Goal: Answer question/provide support

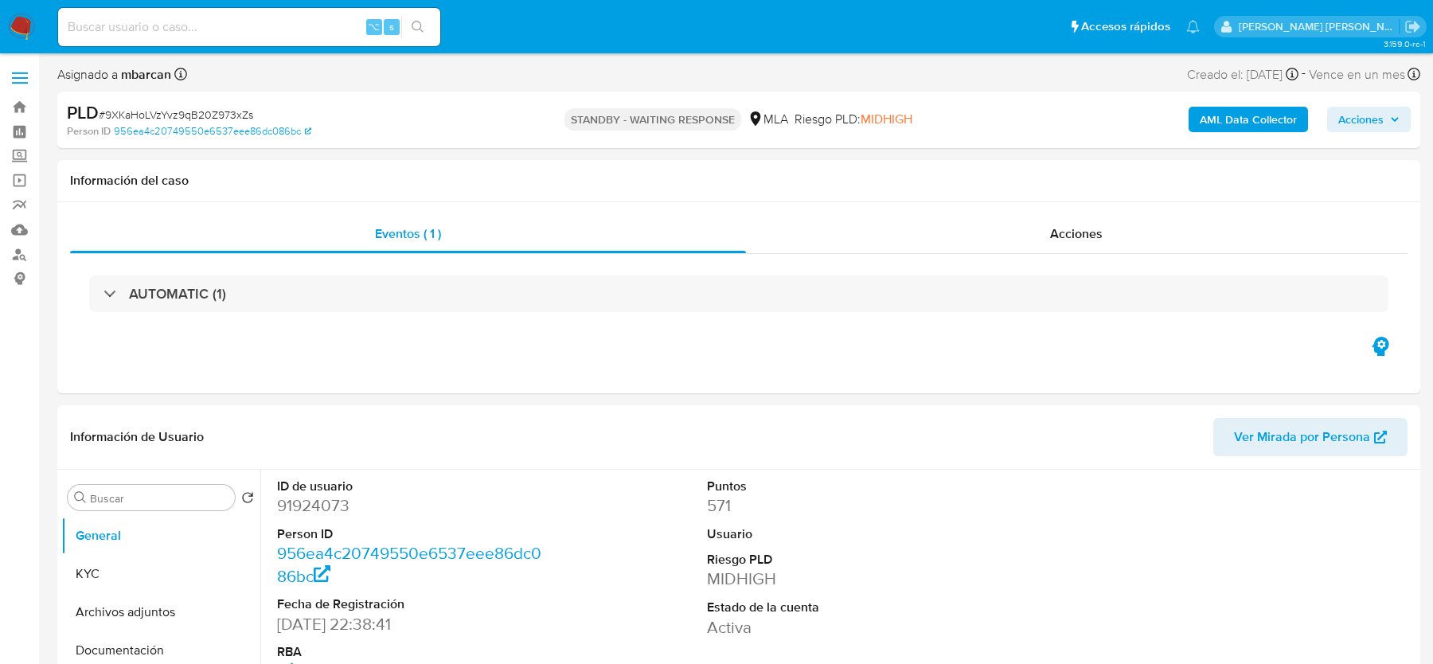
select select "10"
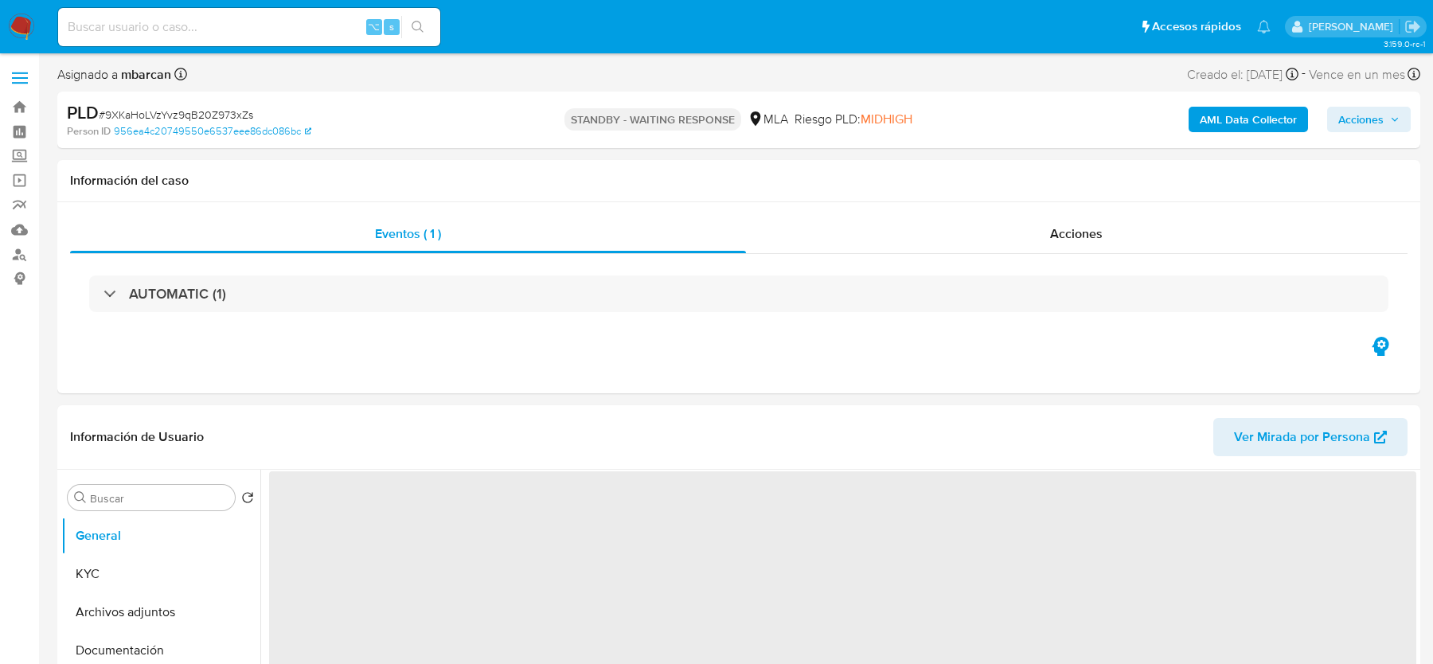
select select "10"
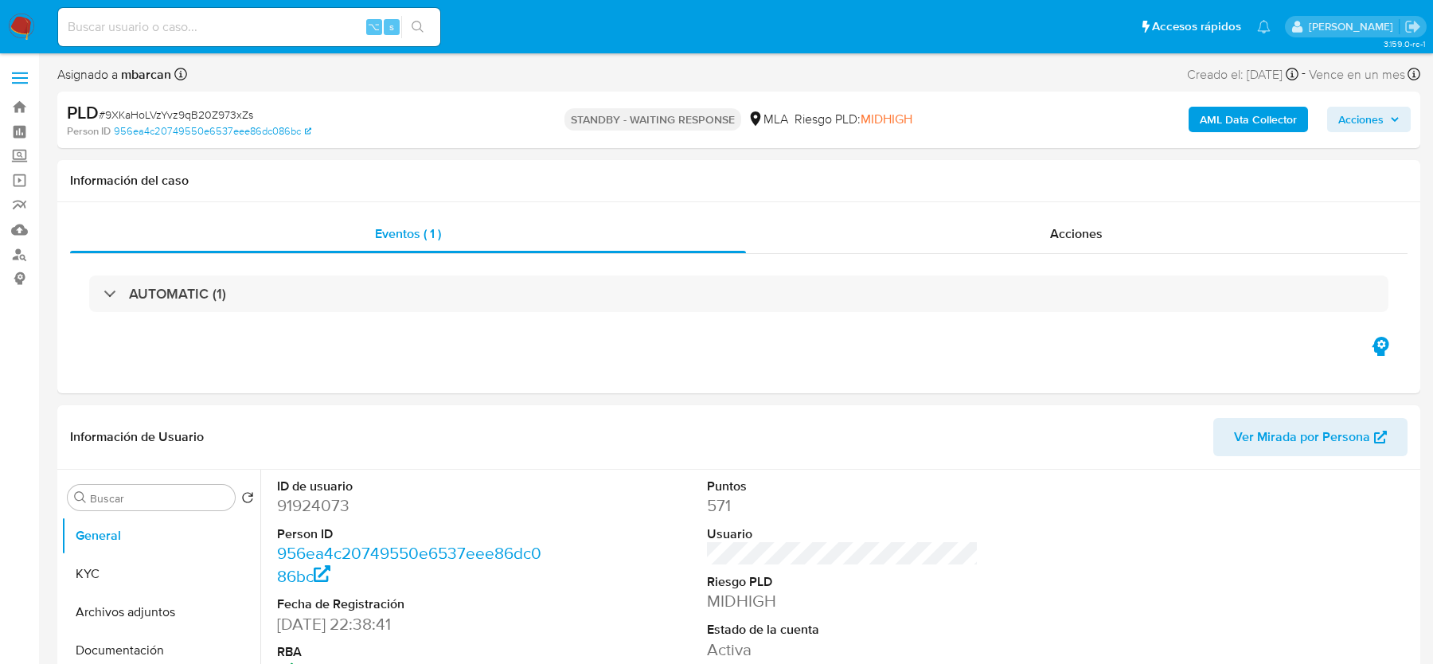
click at [134, 22] on input at bounding box center [249, 27] width 382 height 21
paste input "2453063283"
type input "2453063283"
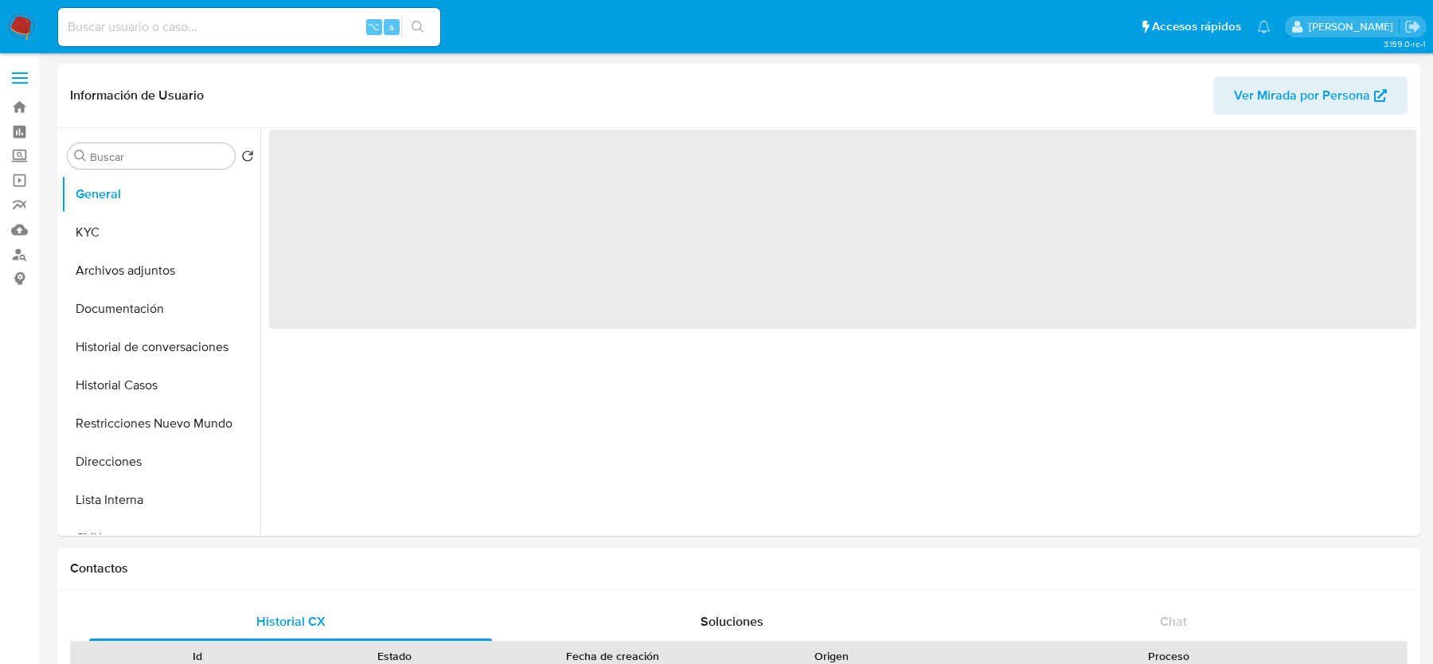
select select "10"
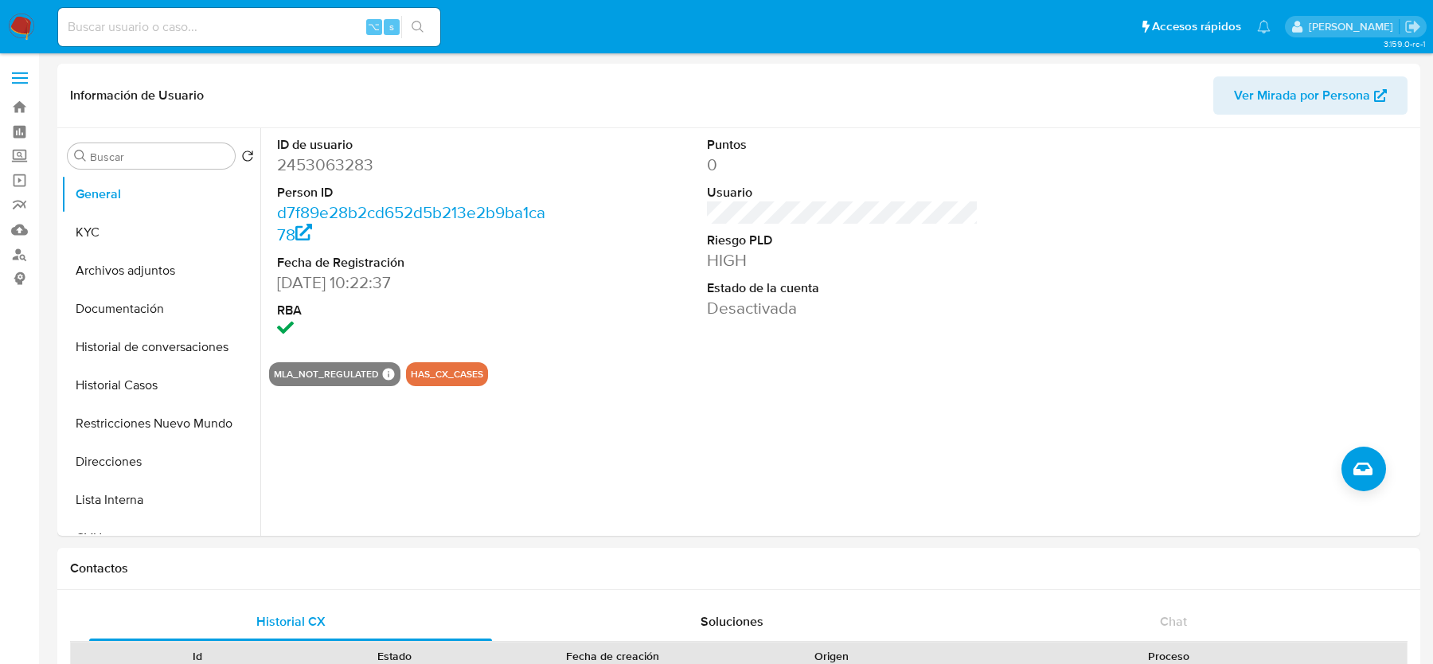
scroll to position [350, 0]
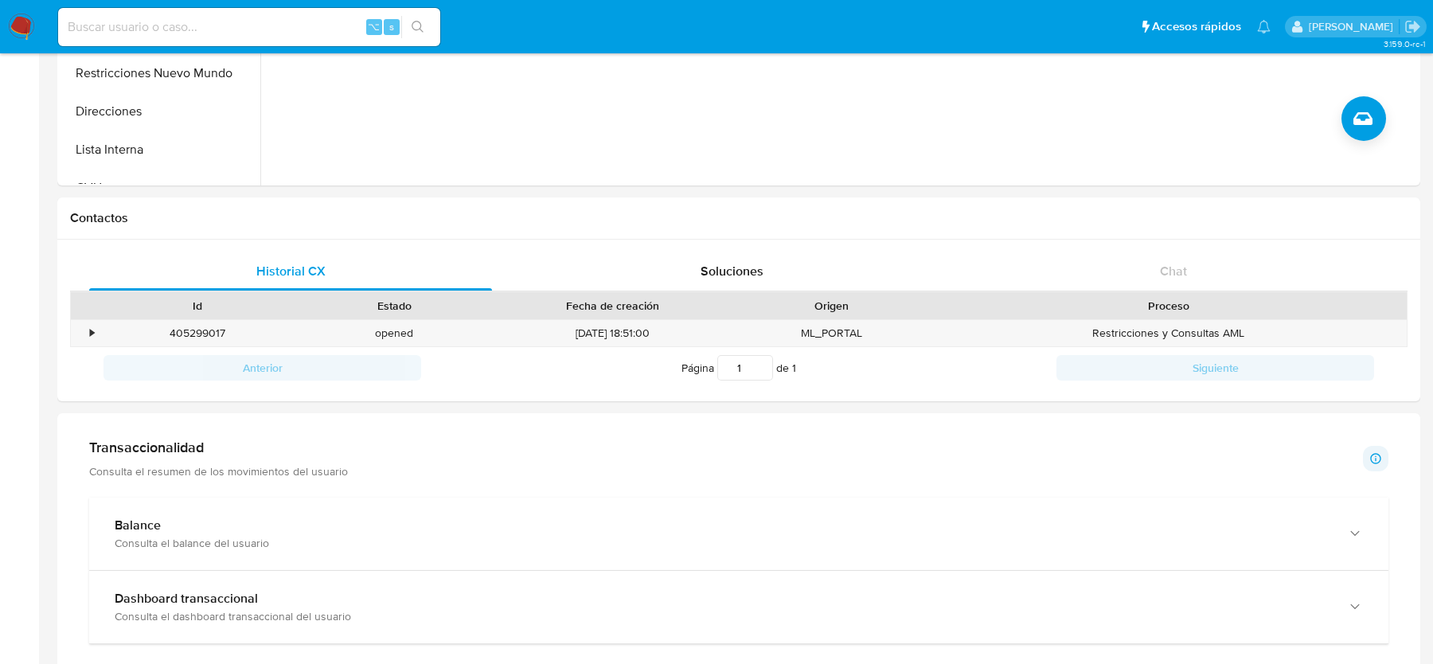
click at [135, 25] on input at bounding box center [249, 27] width 382 height 21
paste input "Ge05wqwzzw3UU7qvtmp0Jgm4"
type input "Ge05wqwzzw3UU7qvtmp0Jgm4"
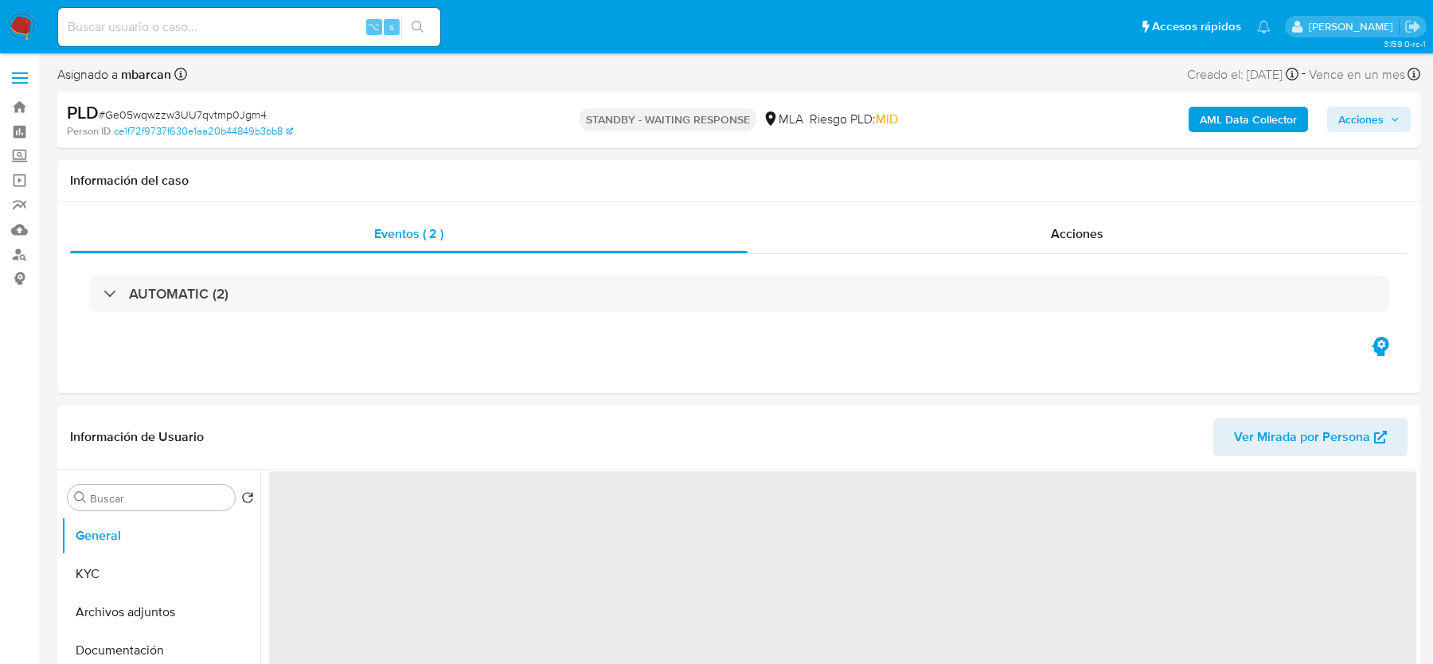
select select "10"
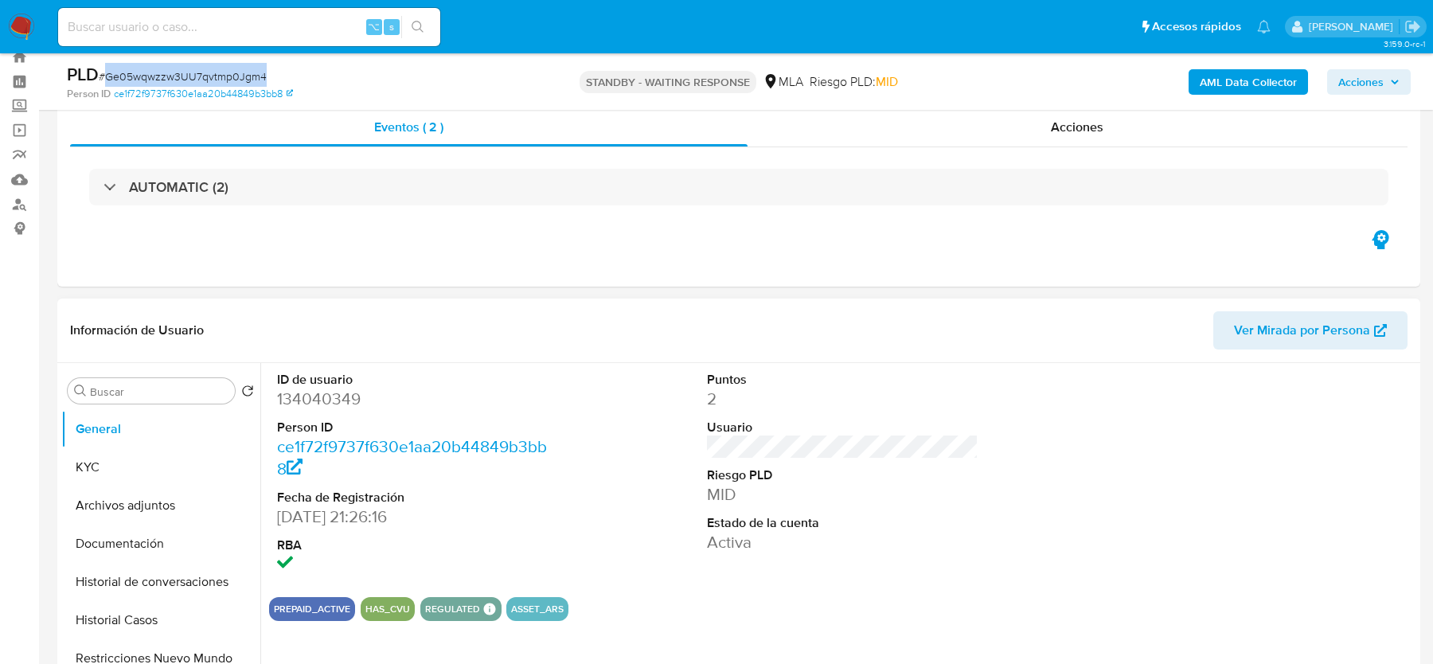
scroll to position [495, 0]
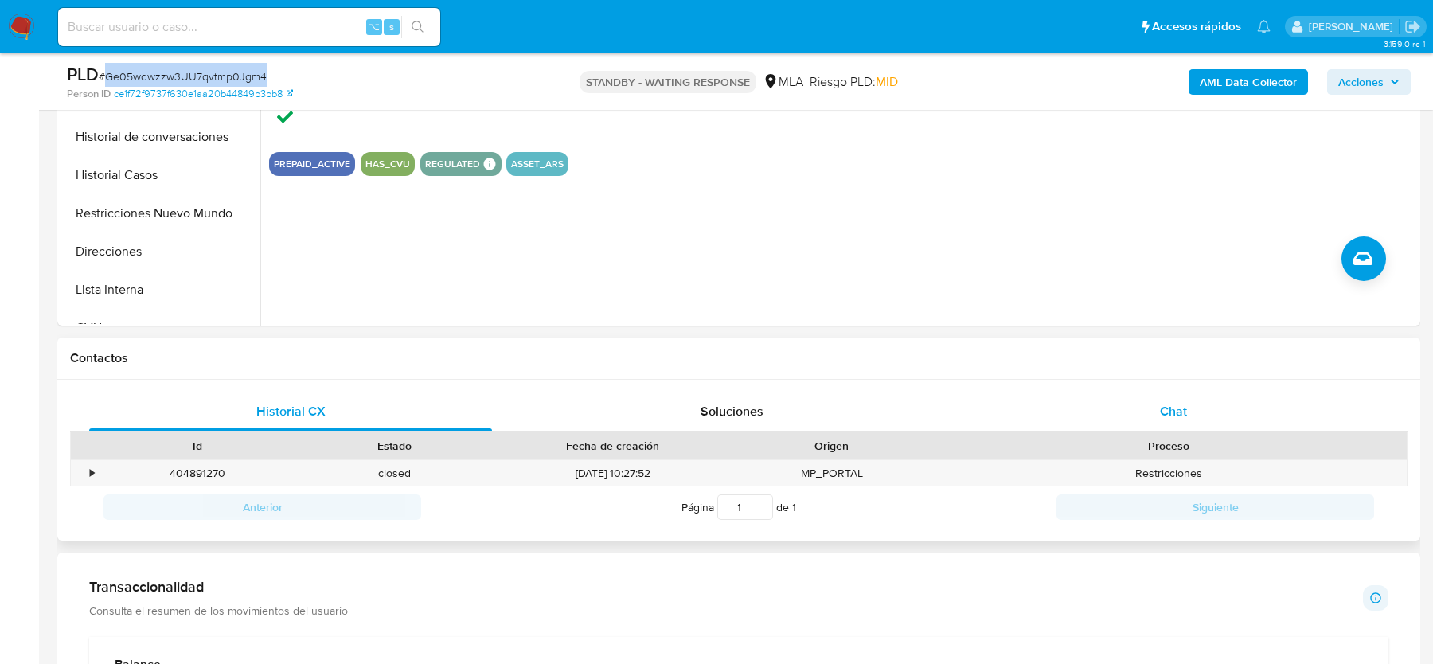
click at [1081, 417] on div "Chat" at bounding box center [1173, 411] width 403 height 38
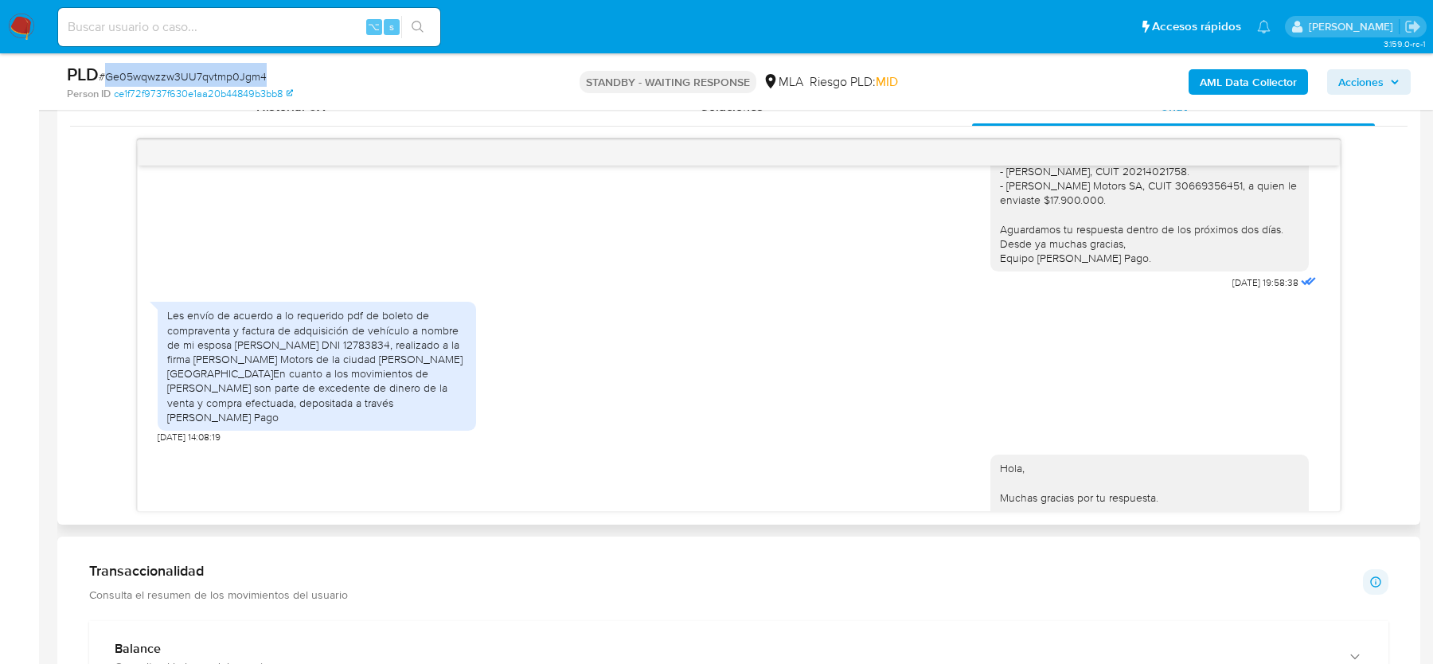
scroll to position [1438, 0]
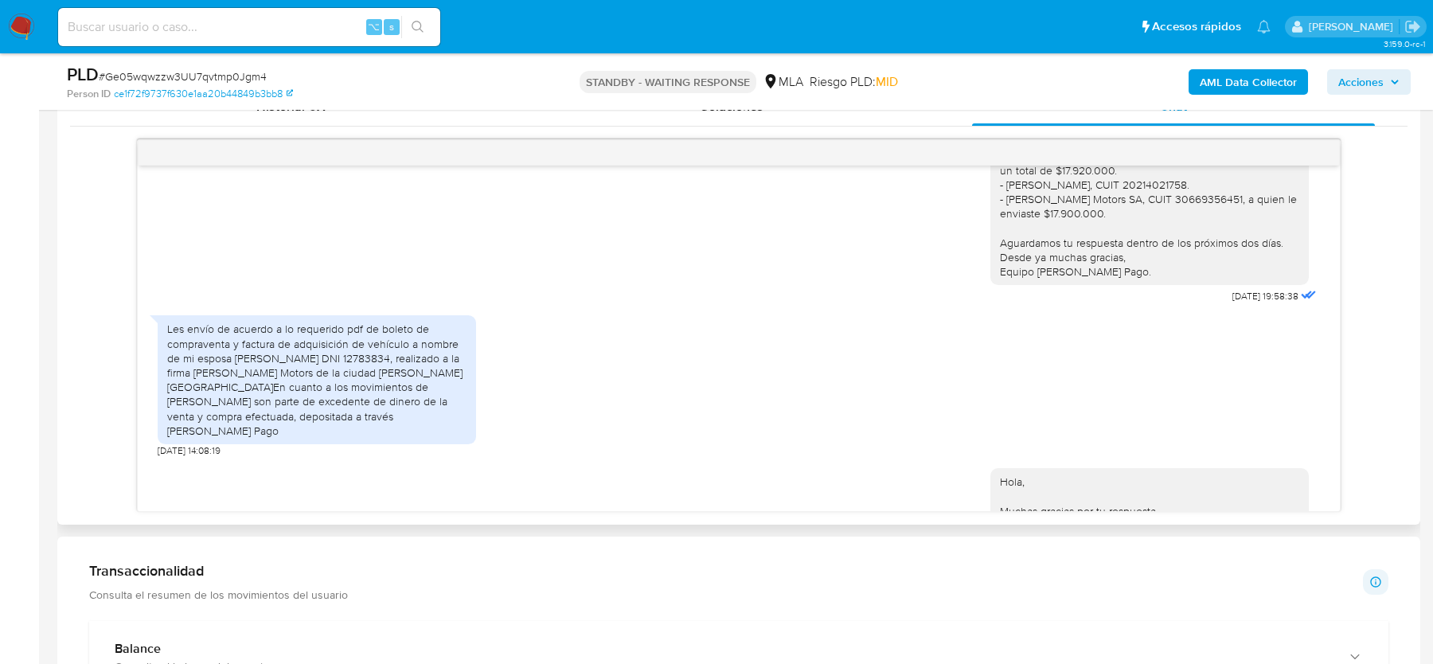
click at [386, 381] on div "Les envío de acuerdo a lo requerido pdf de boleto de compraventa y factura de a…" at bounding box center [316, 380] width 299 height 116
drag, startPoint x: 198, startPoint y: 357, endPoint x: 308, endPoint y: 376, distance: 111.5
click at [308, 376] on div "Les envío de acuerdo a lo requerido pdf de boleto de compraventa y factura de a…" at bounding box center [316, 380] width 299 height 116
drag, startPoint x: 338, startPoint y: 374, endPoint x: 340, endPoint y: 396, distance: 22.3
click at [341, 397] on div "Les envío de acuerdo a lo requerido pdf de boleto de compraventa y factura de a…" at bounding box center [316, 380] width 299 height 116
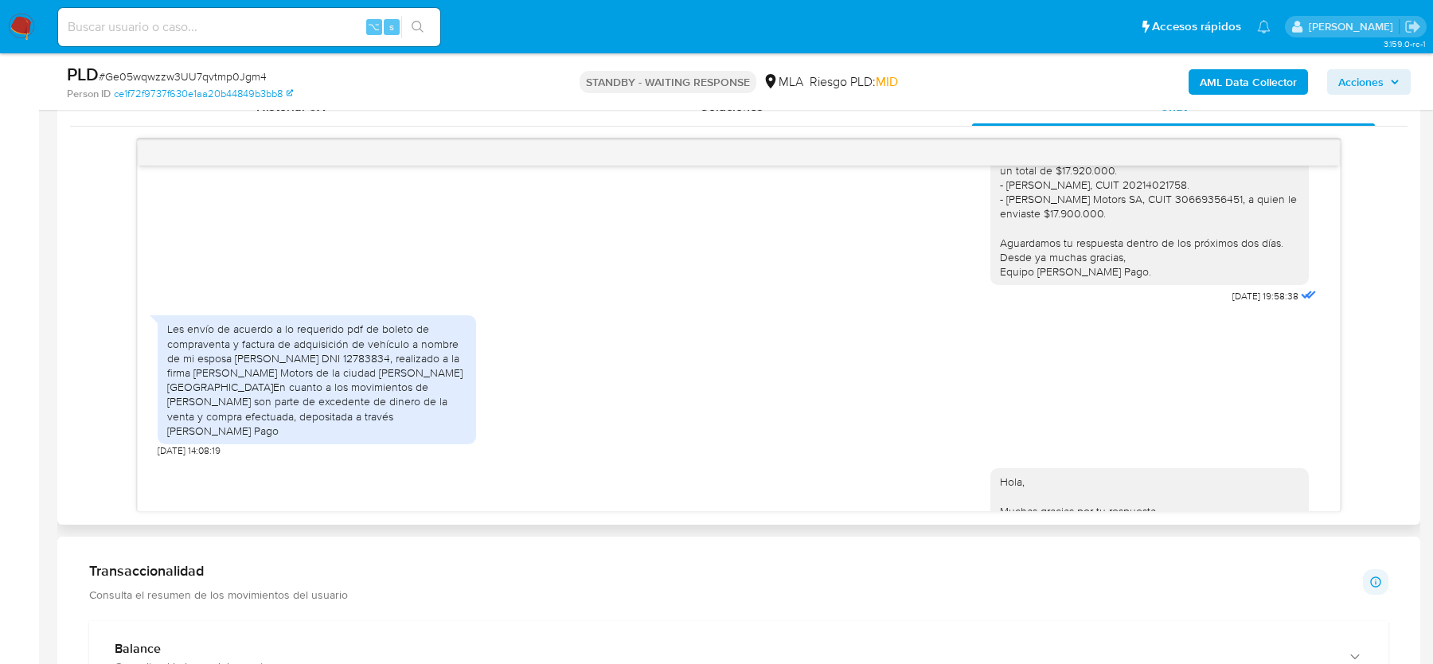
click at [382, 390] on div "Les envío de acuerdo a lo requerido pdf de boleto de compraventa y factura de a…" at bounding box center [316, 380] width 299 height 116
drag, startPoint x: 410, startPoint y: 390, endPoint x: 410, endPoint y: 400, distance: 9.6
click at [410, 400] on div "Les envío de acuerdo a lo requerido pdf de boleto de compraventa y factura de a…" at bounding box center [316, 380] width 299 height 116
click at [454, 402] on div "Les envío de acuerdo a lo requerido pdf de boleto de compraventa y factura de a…" at bounding box center [316, 380] width 299 height 116
drag, startPoint x: 433, startPoint y: 402, endPoint x: 435, endPoint y: 434, distance: 31.9
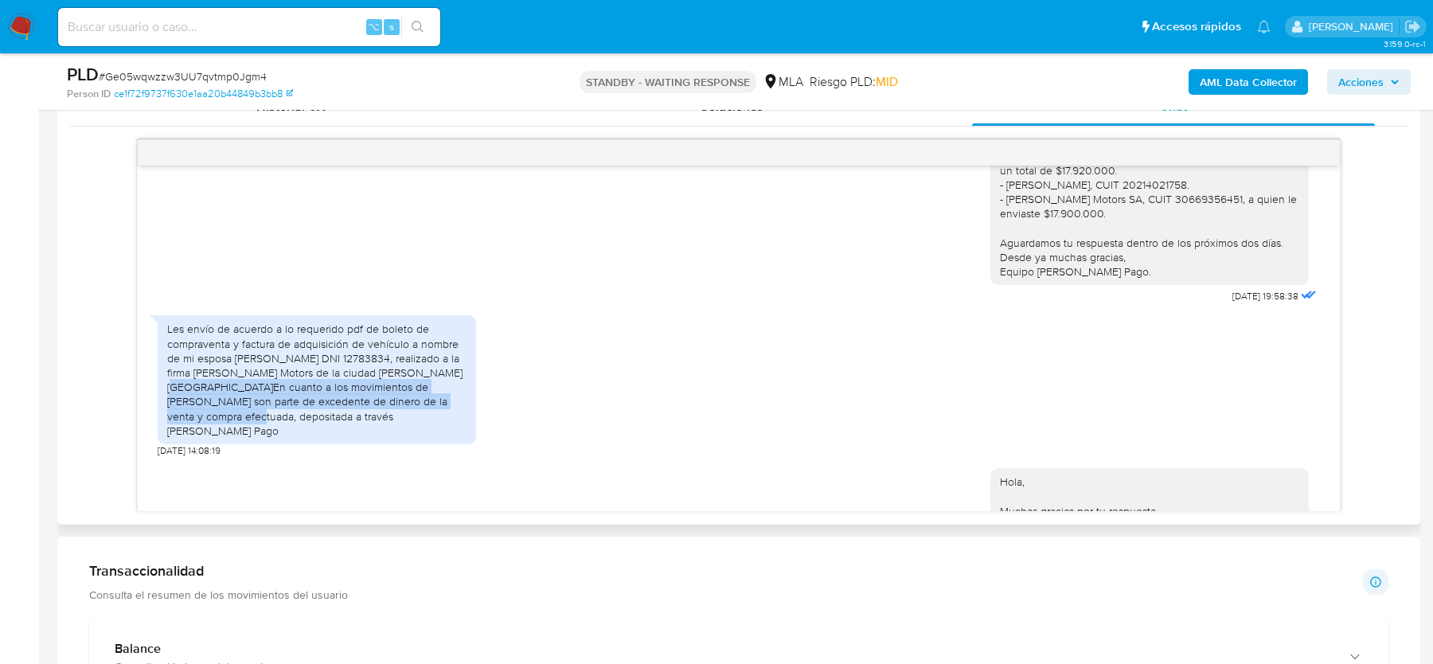
click at [435, 434] on div "Les envío de acuerdo a lo requerido pdf de boleto de compraventa y factura de a…" at bounding box center [316, 380] width 299 height 116
click at [429, 438] on div "Les envío de acuerdo a lo requerido pdf de boleto de compraventa y factura de a…" at bounding box center [316, 380] width 299 height 116
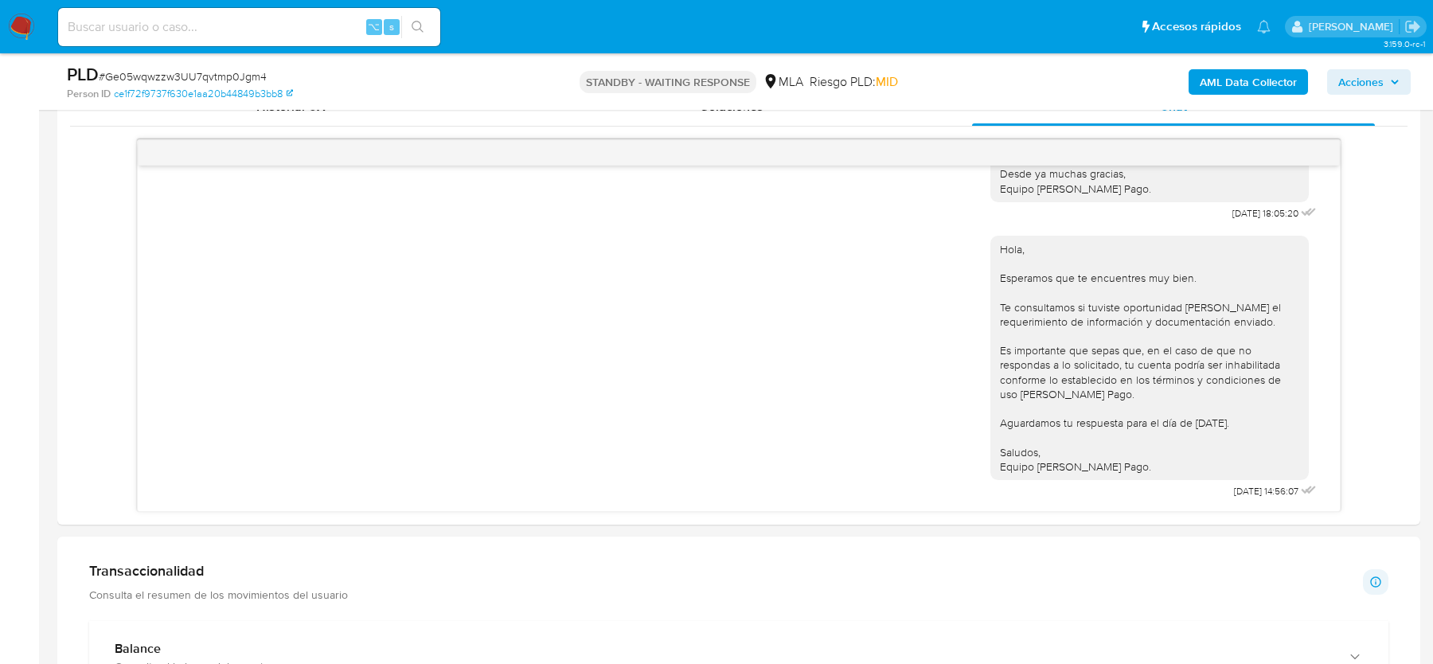
click at [143, 20] on input at bounding box center [249, 27] width 382 height 21
paste input "2453063283"
type input "2453063283"
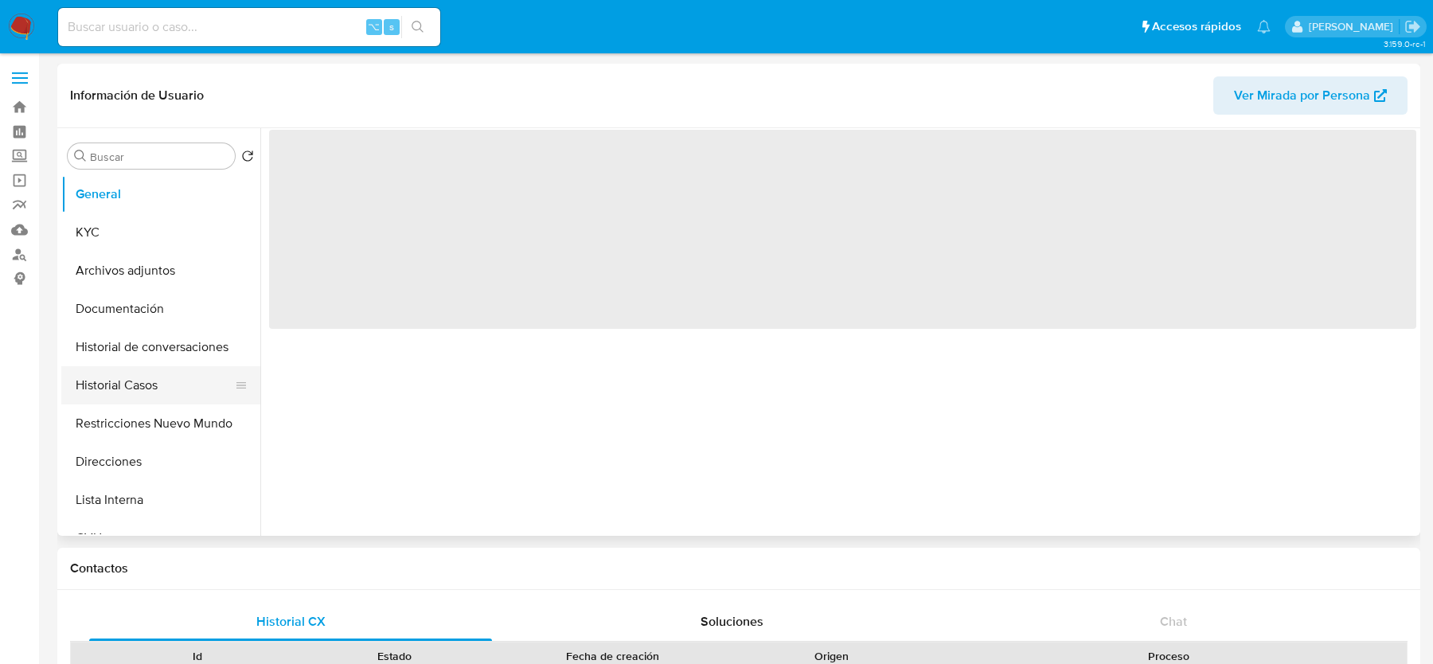
click at [113, 388] on button "Historial Casos" at bounding box center [154, 385] width 186 height 38
select select "10"
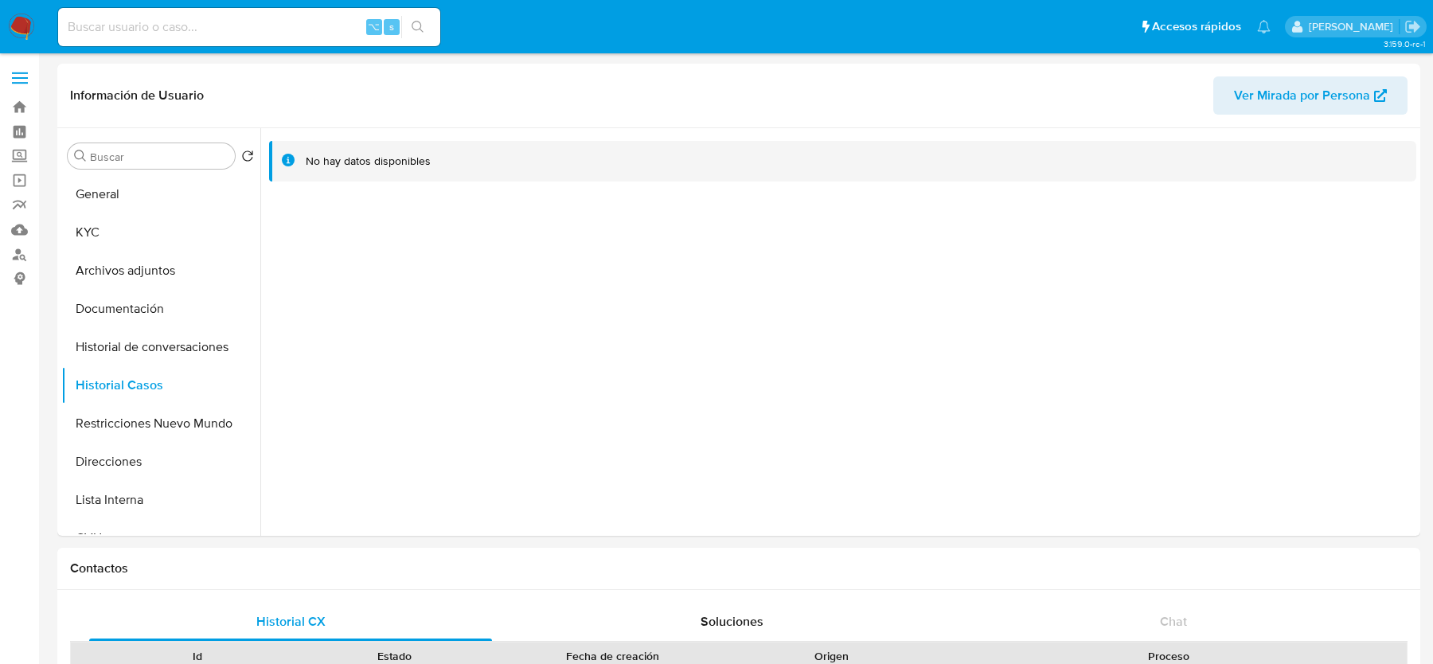
click at [158, 32] on input at bounding box center [249, 27] width 382 height 21
paste input "2453063283"
type input "2453063283"
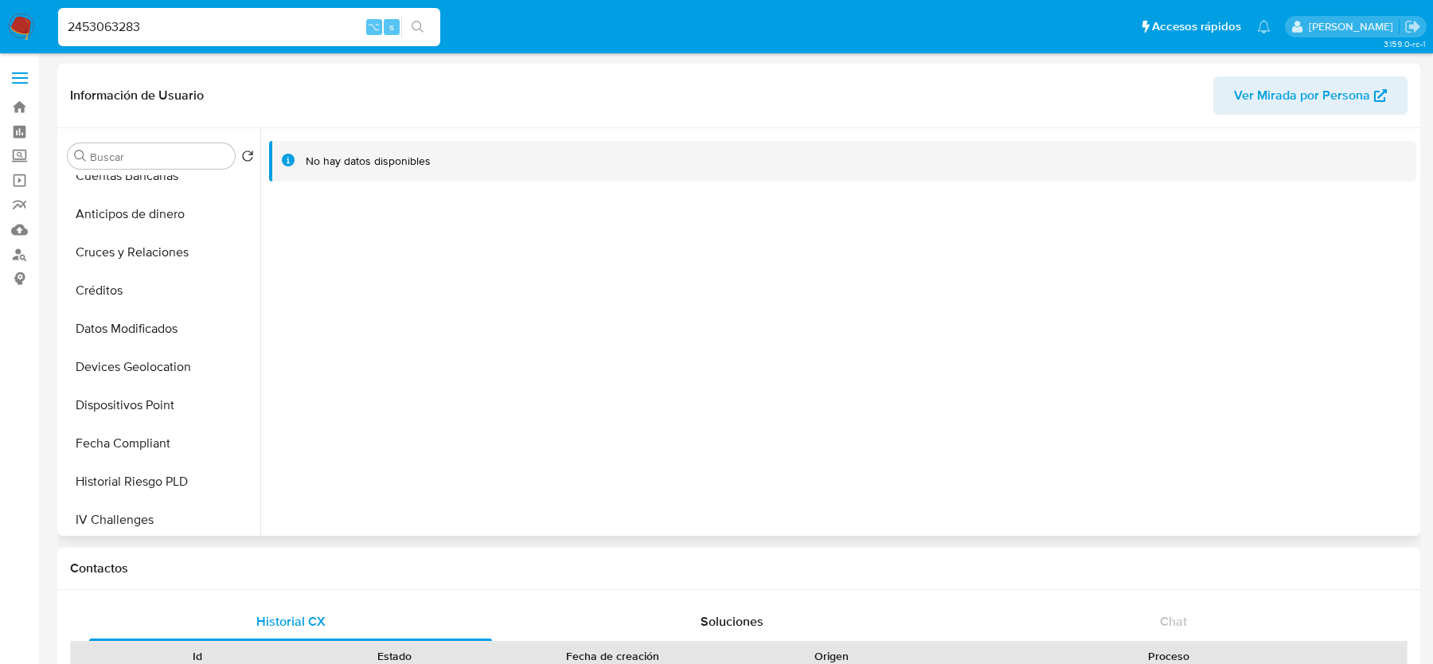
click at [1239, 100] on span "Ver Mirada por Persona" at bounding box center [1302, 95] width 136 height 38
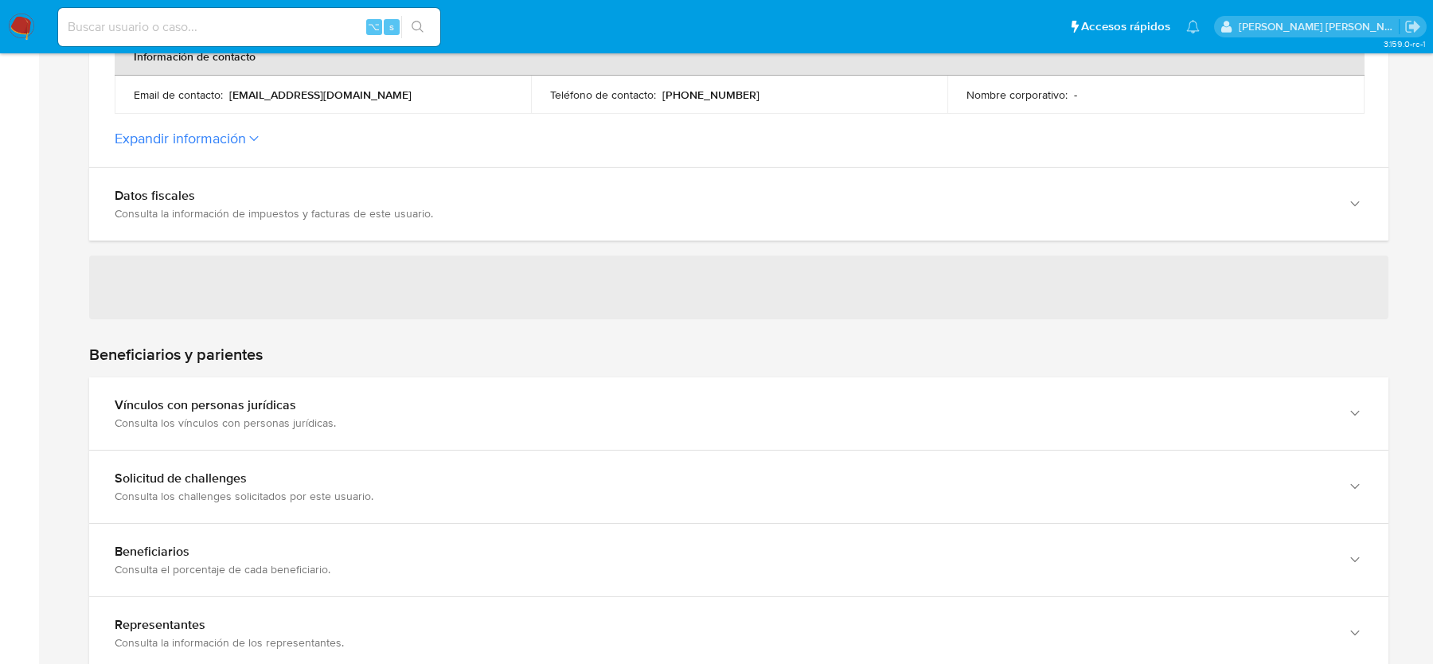
scroll to position [702, 0]
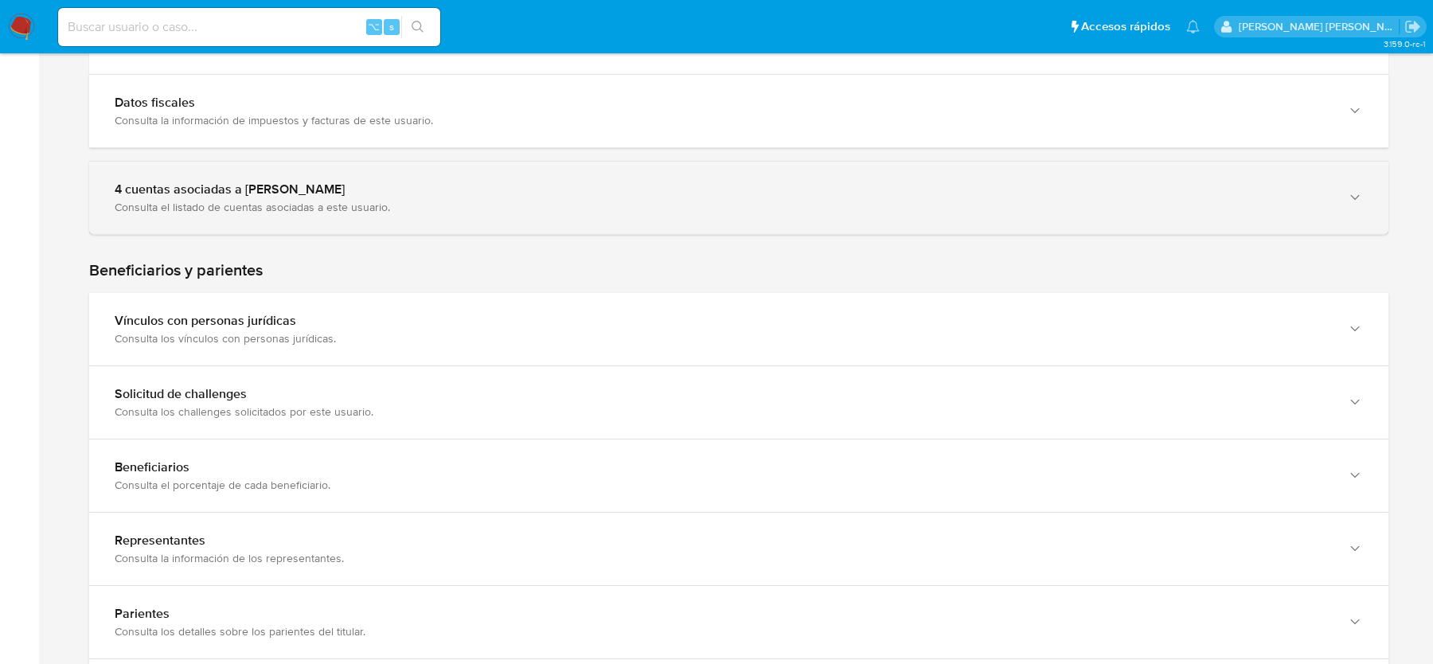
click at [287, 210] on div "Consulta el listado de cuentas asociadas a este usuario." at bounding box center [723, 207] width 1216 height 14
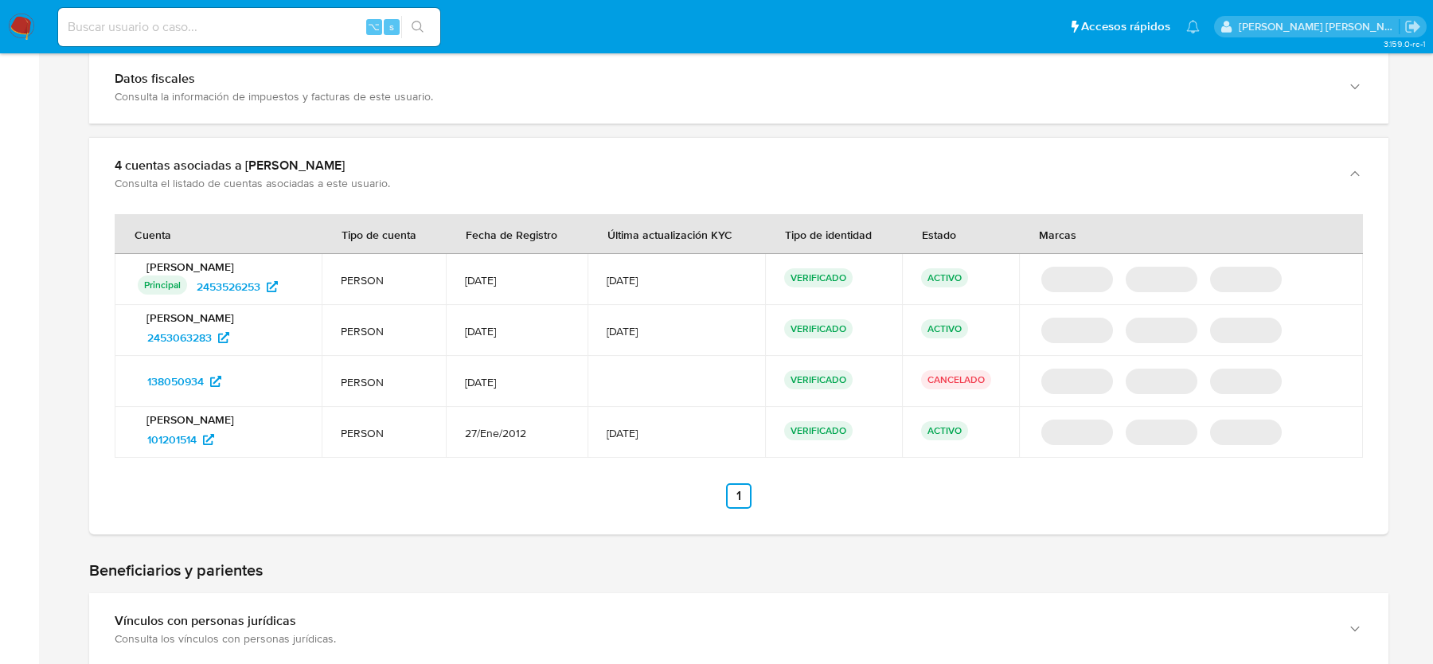
scroll to position [737, 0]
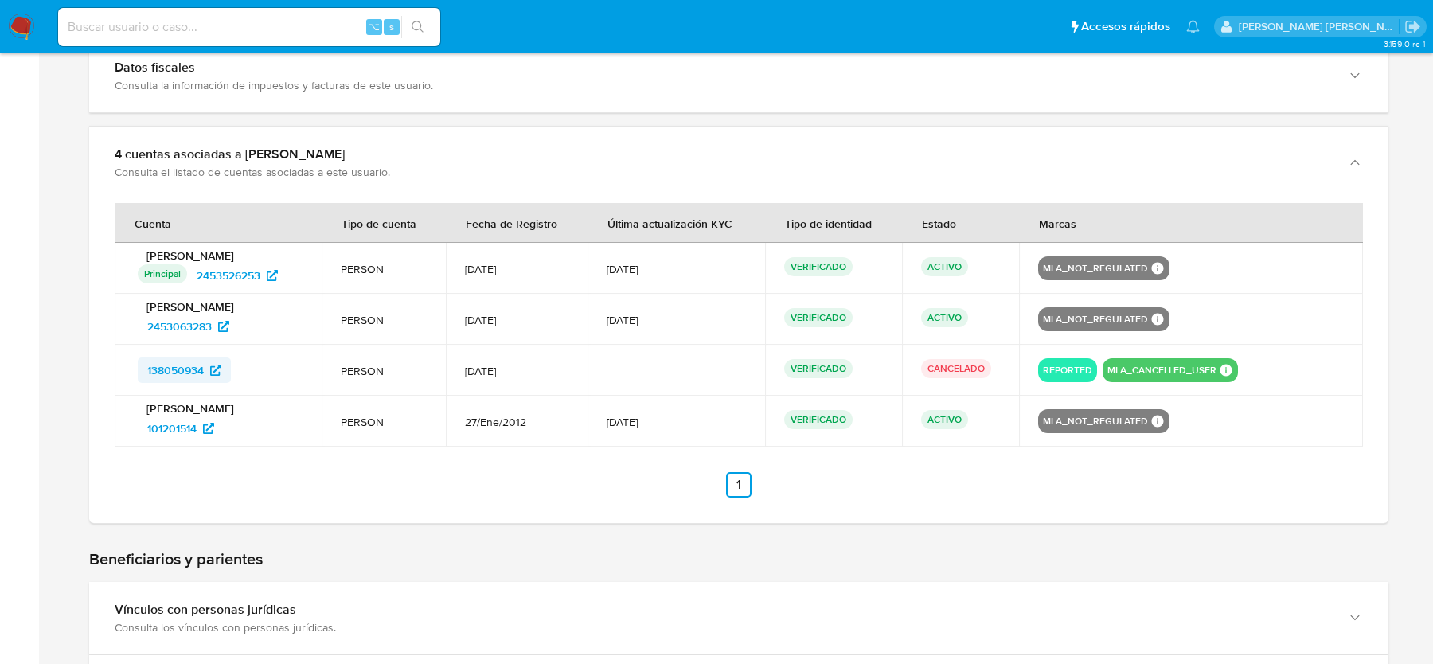
click at [197, 366] on span "138050934" at bounding box center [175, 369] width 57 height 25
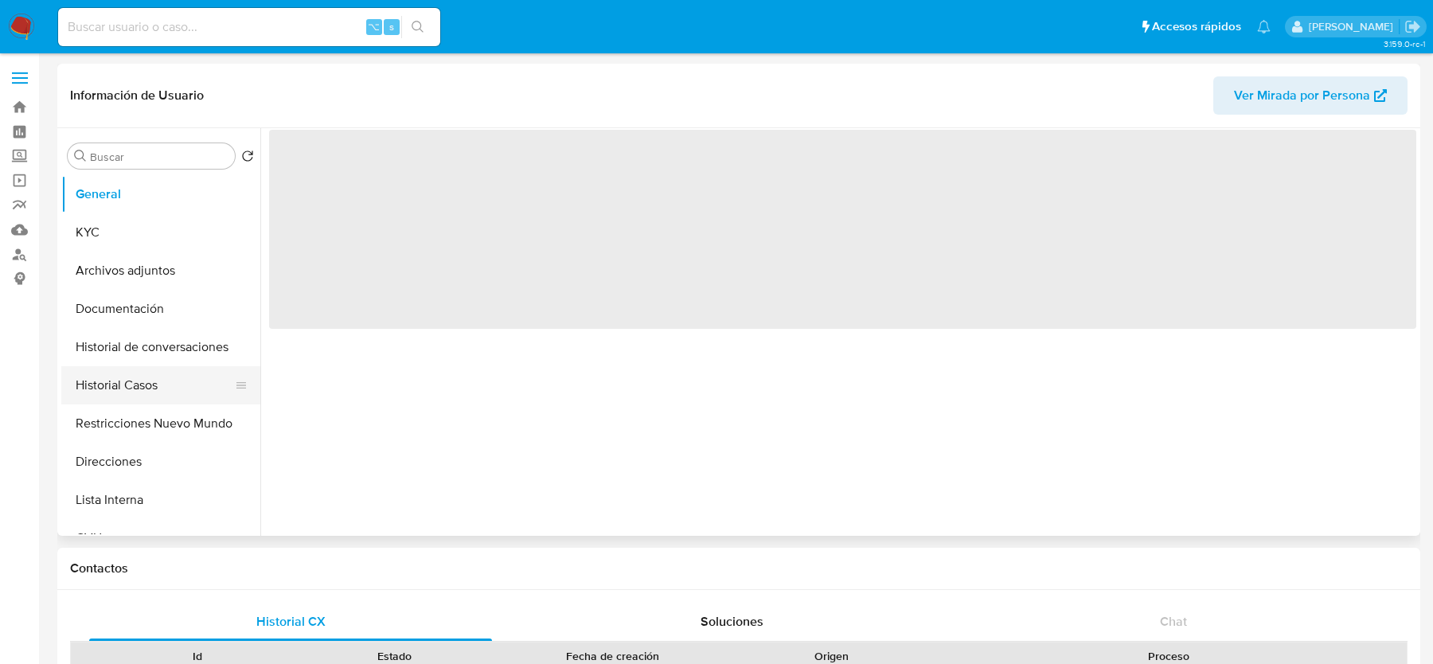
click at [142, 372] on button "Historial Casos" at bounding box center [154, 385] width 186 height 38
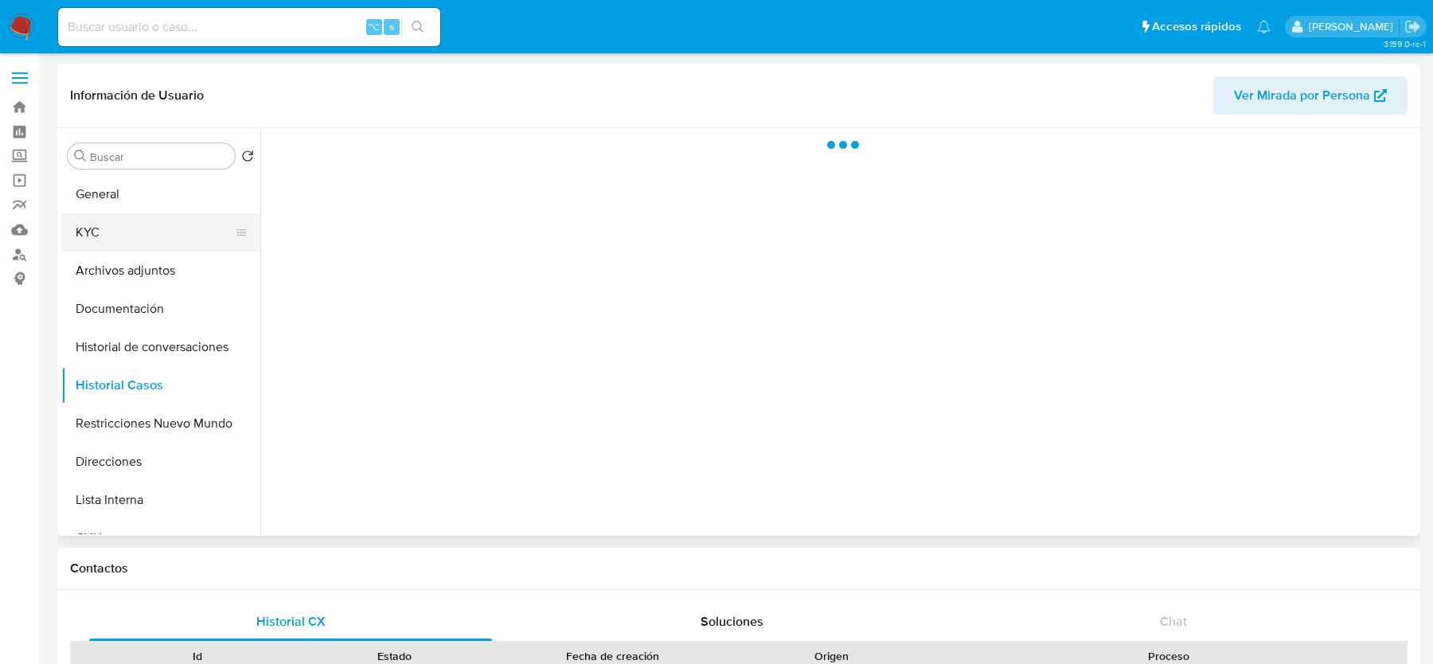
select select "10"
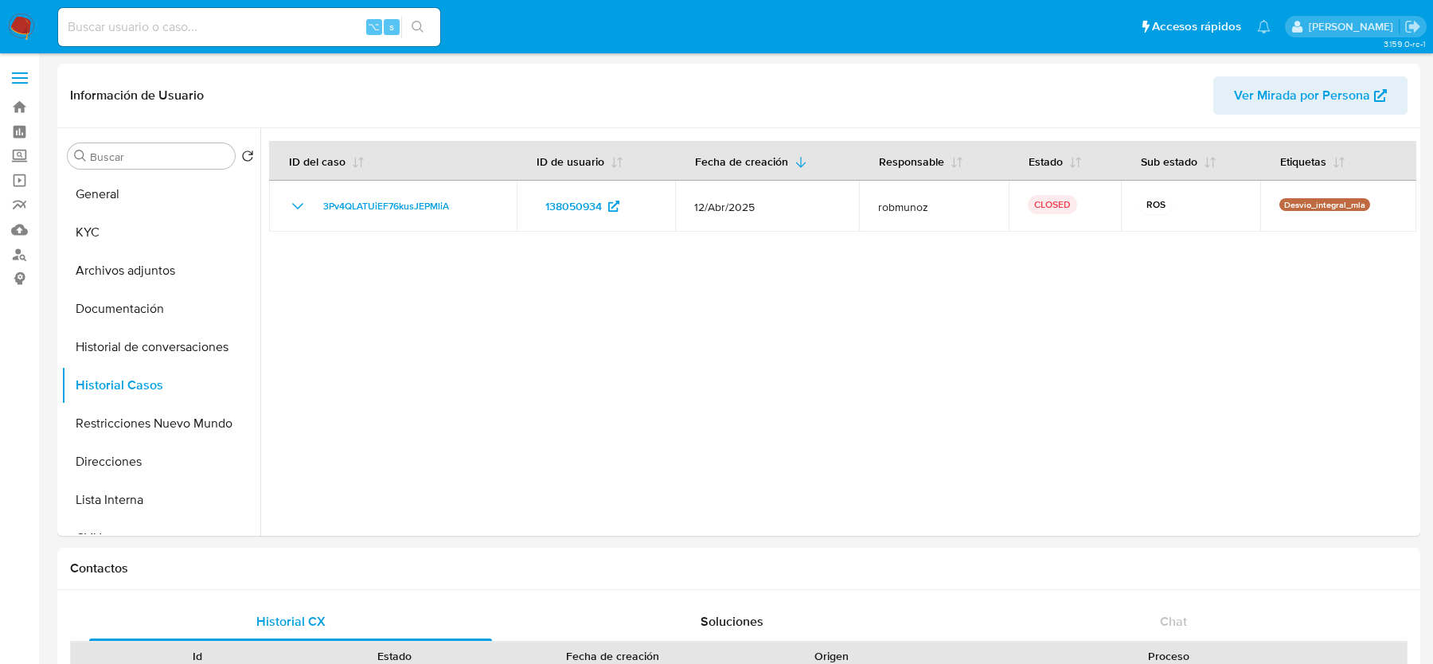
click at [34, 26] on nav "Pausado Ver notificaciones ⌥ s Accesos rápidos Presiona las siguientes teclas p…" at bounding box center [716, 26] width 1433 height 53
click at [18, 26] on img at bounding box center [21, 27] width 27 height 27
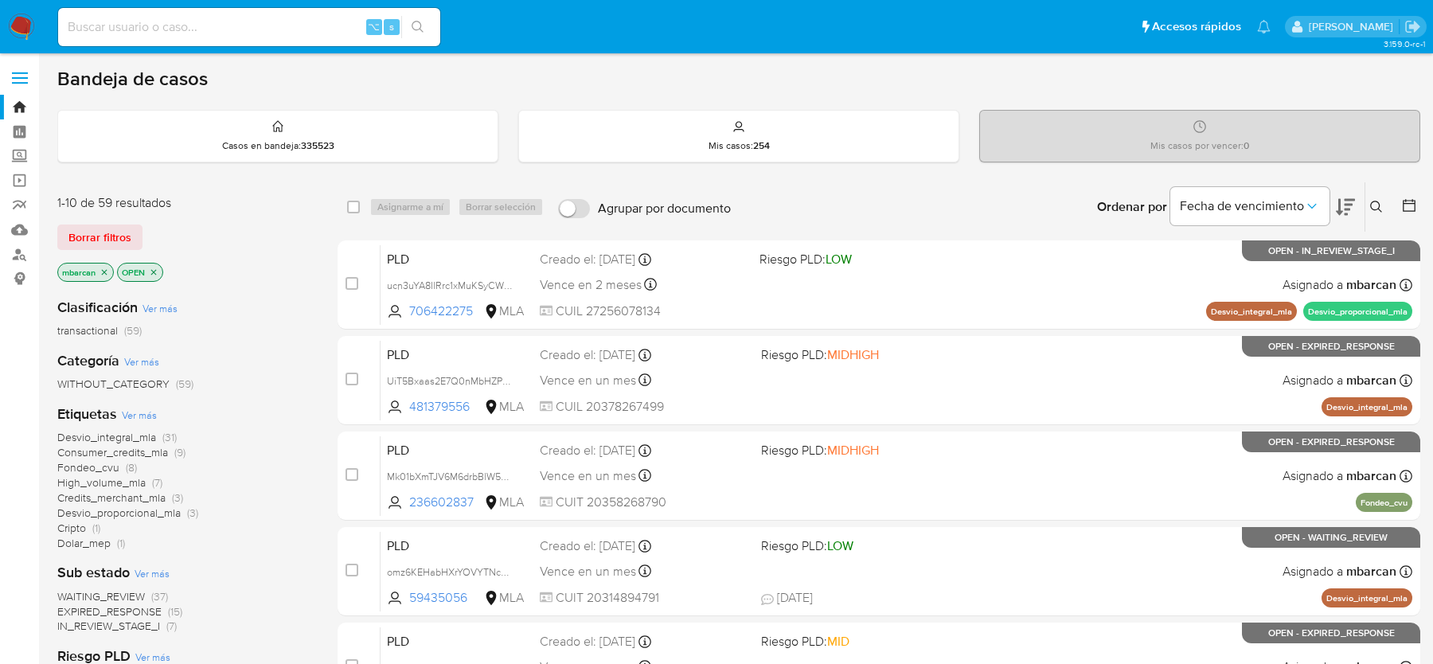
click at [124, 31] on input at bounding box center [249, 27] width 382 height 21
paste input "UXCfAuLBuitNE2MWN5ZuKA2H"
type input "UXCfAuLBuitNE2MWN5ZuKA2H"
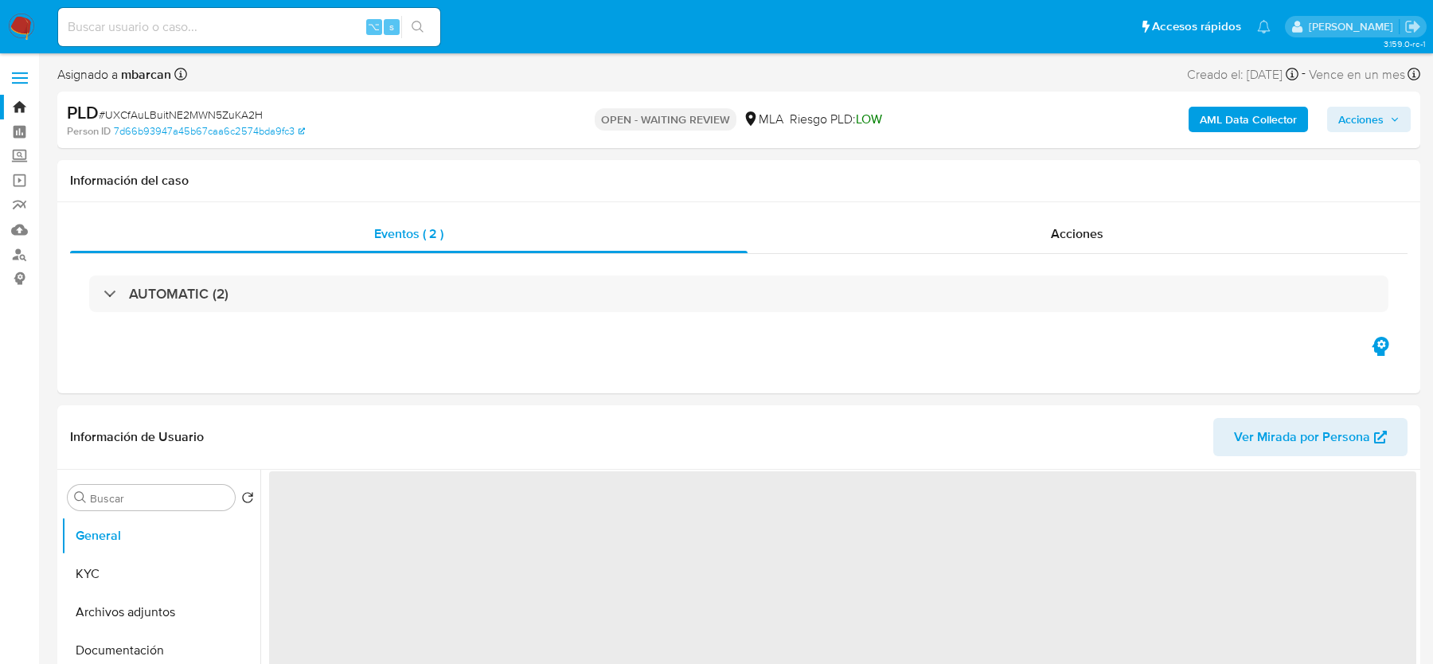
select select "10"
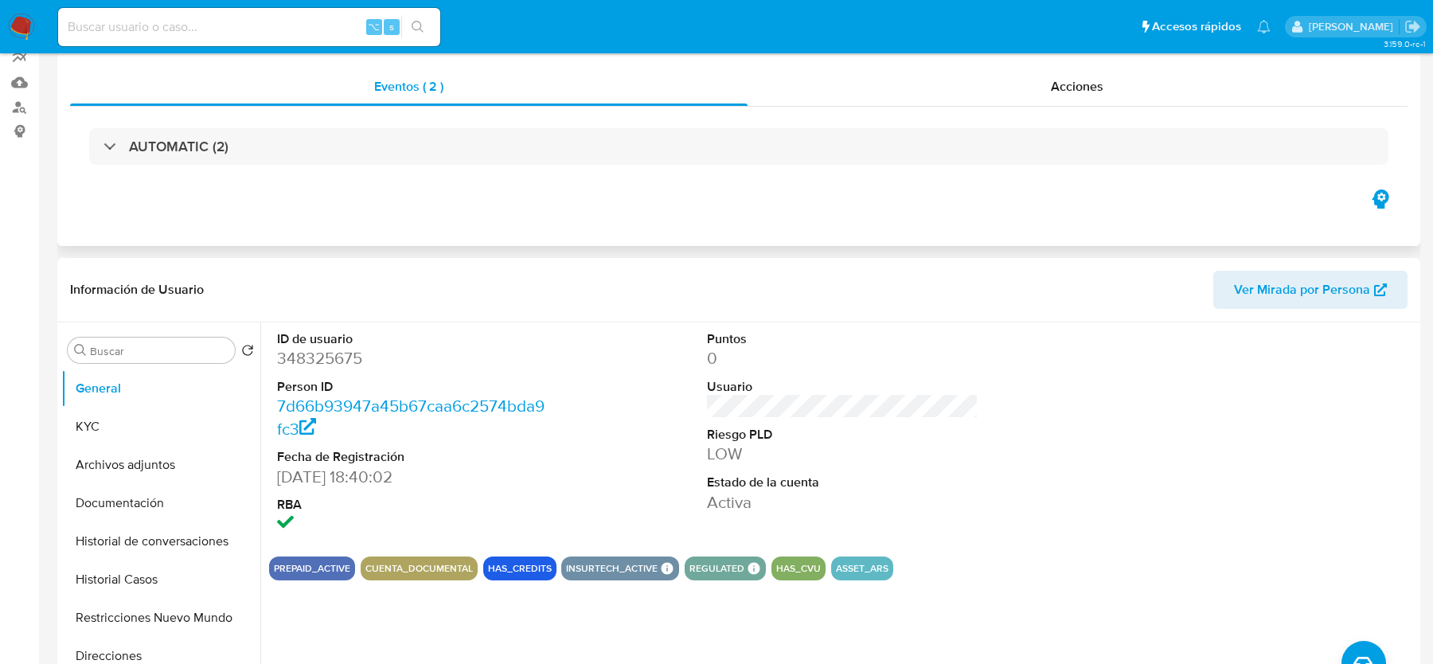
scroll to position [418, 0]
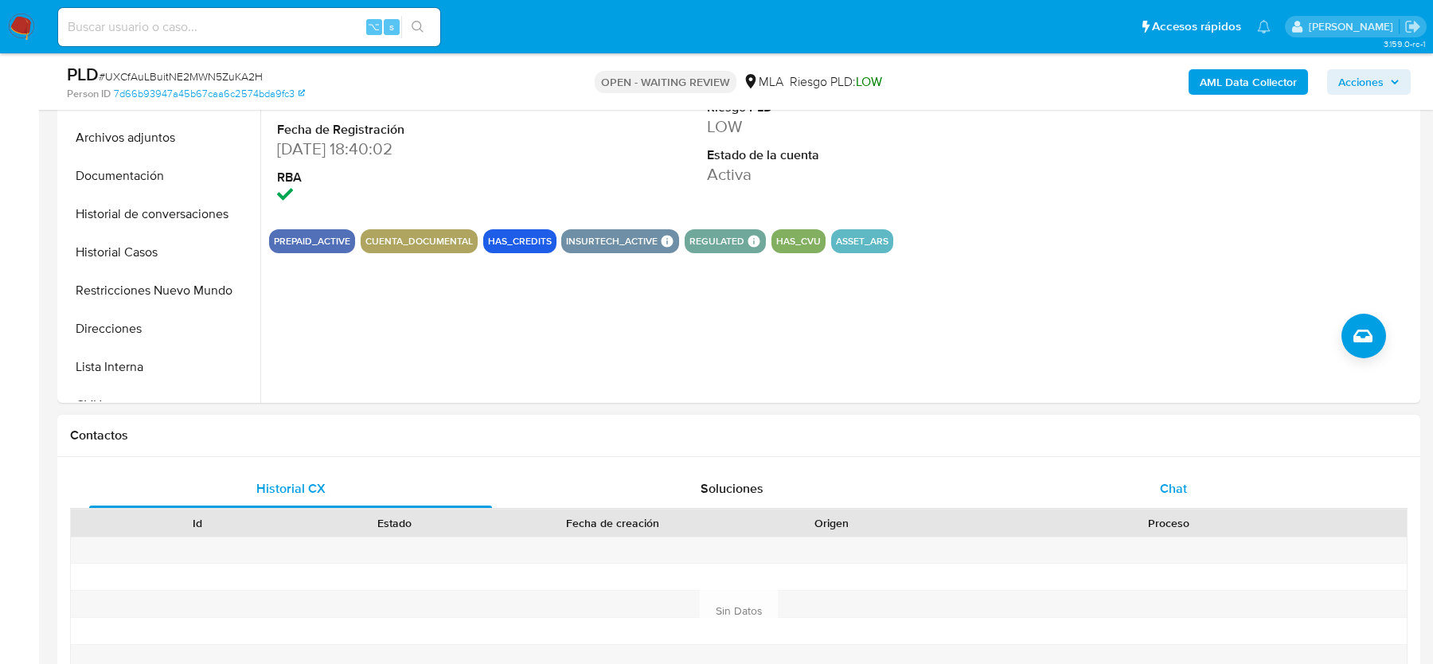
click at [1153, 485] on div "Chat" at bounding box center [1173, 489] width 403 height 38
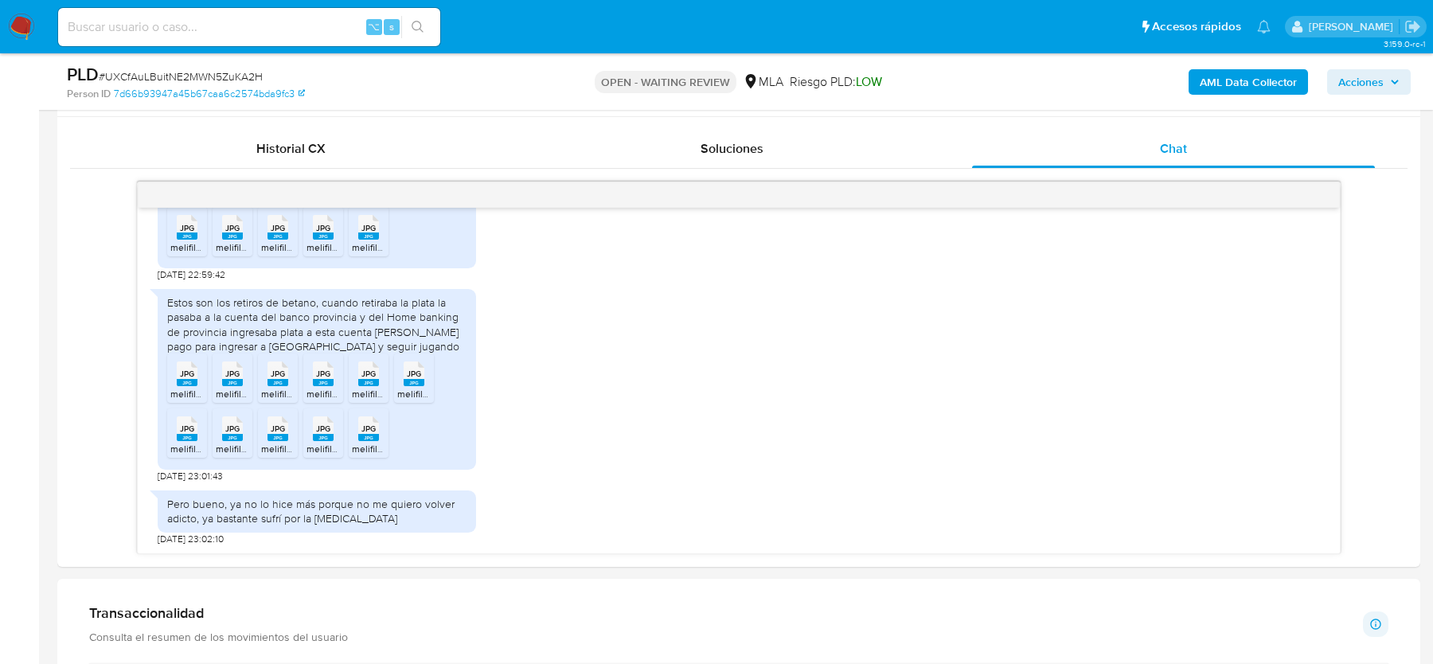
scroll to position [741, 0]
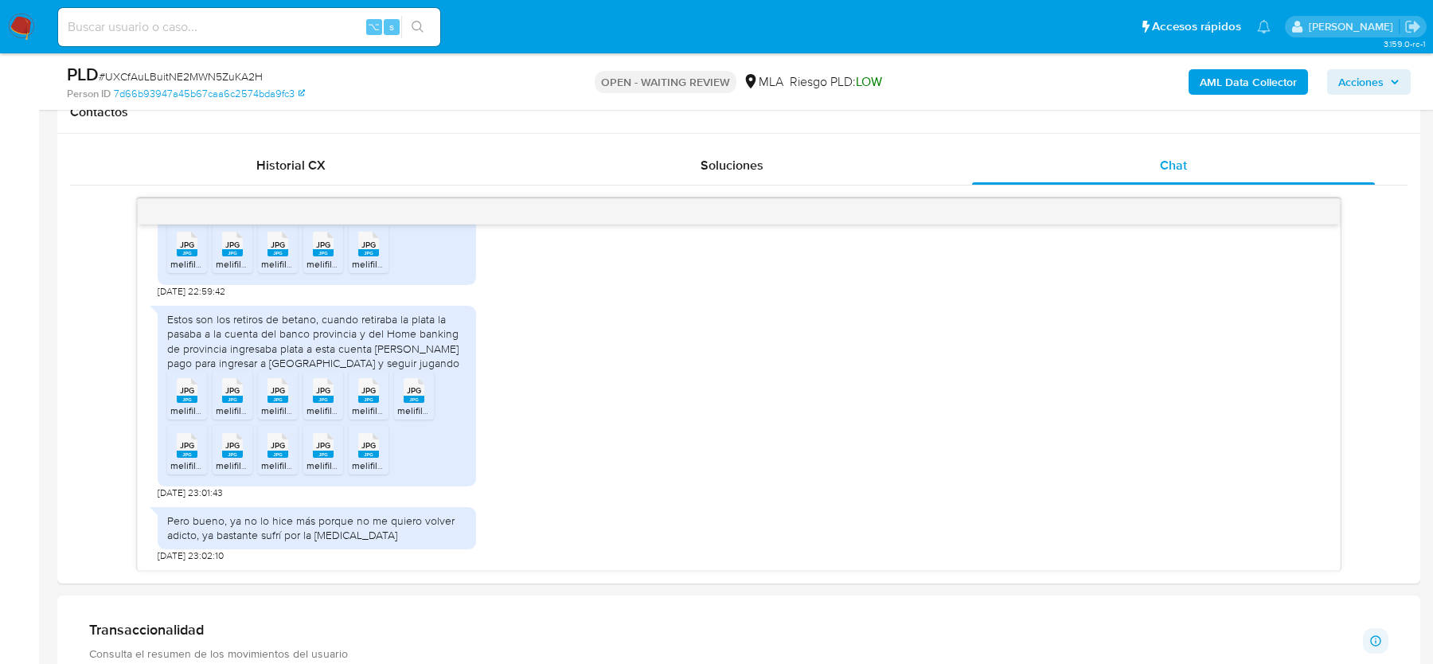
click at [190, 76] on span "# UXCfAuLBuitNE2MWN5ZuKA2H" at bounding box center [181, 76] width 164 height 16
copy span "UXCfAuLBuitNE2MWN5ZuKA2H"
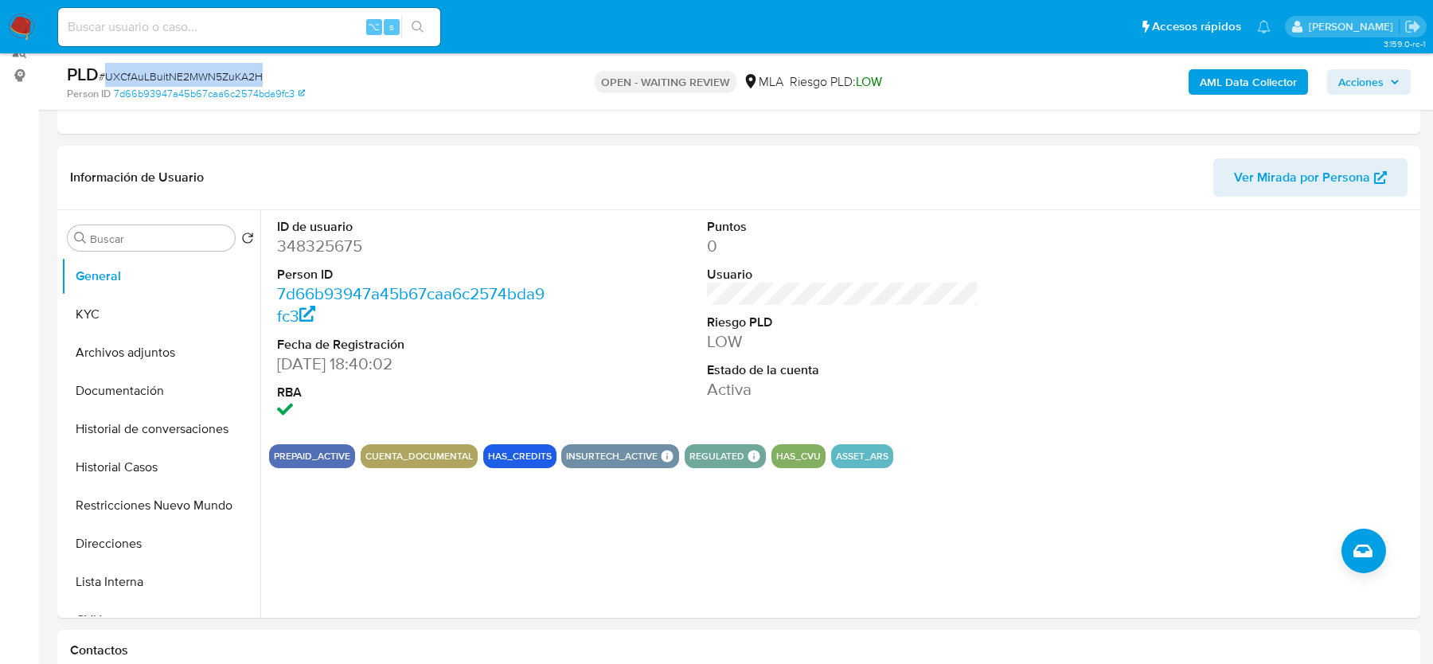
scroll to position [142, 0]
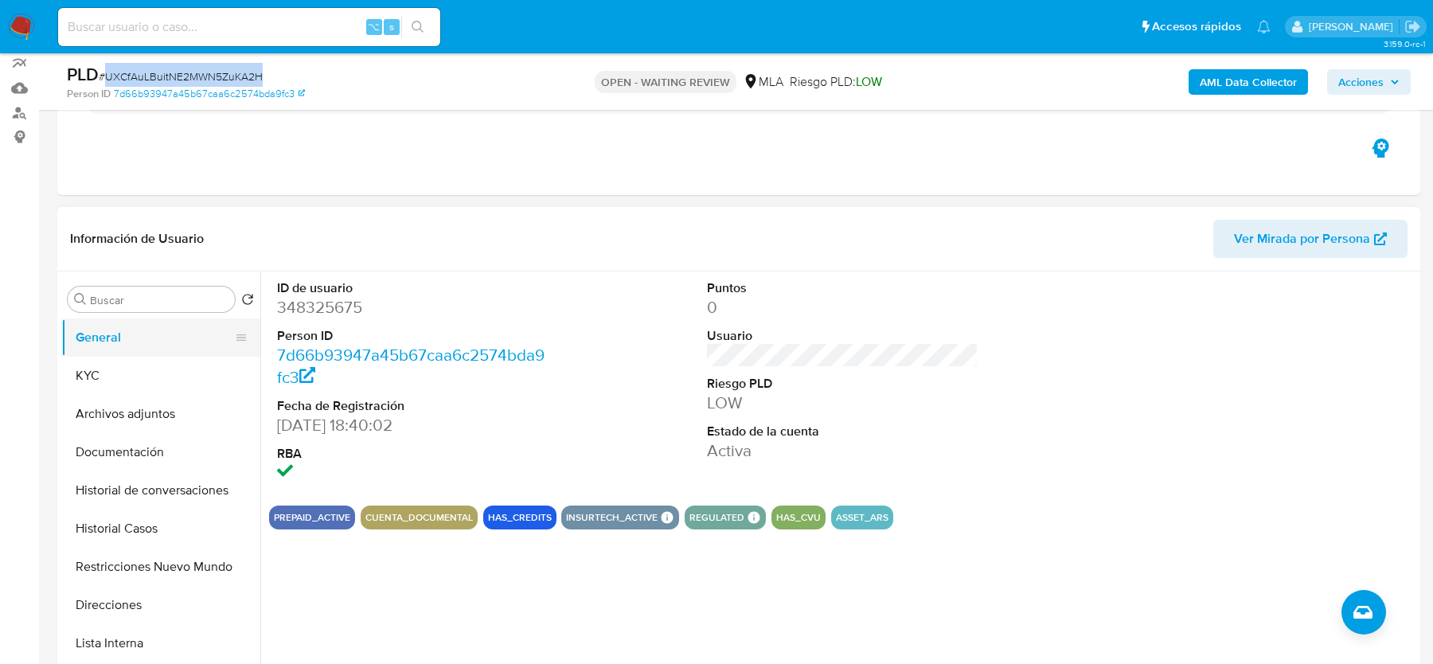
click at [103, 351] on button "General" at bounding box center [154, 337] width 186 height 38
click at [103, 377] on button "KYC" at bounding box center [154, 376] width 186 height 38
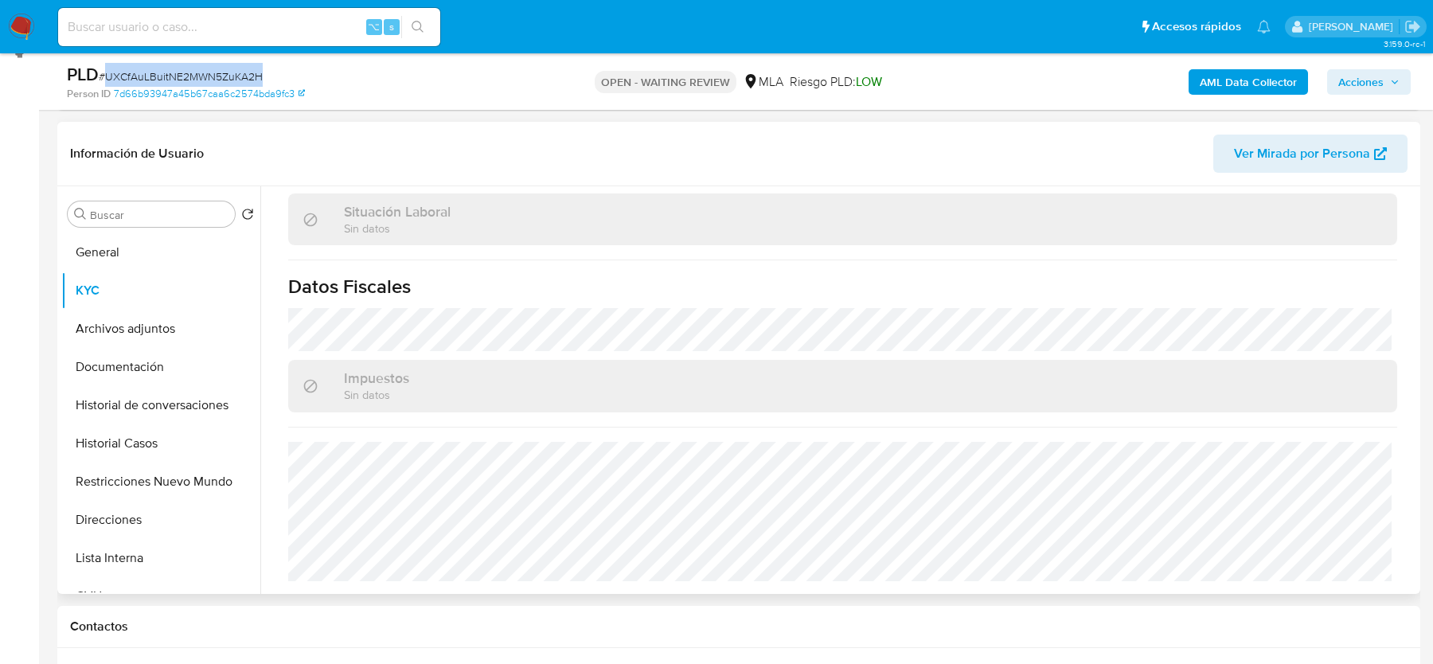
scroll to position [822, 0]
click at [93, 510] on button "Direcciones" at bounding box center [154, 520] width 186 height 38
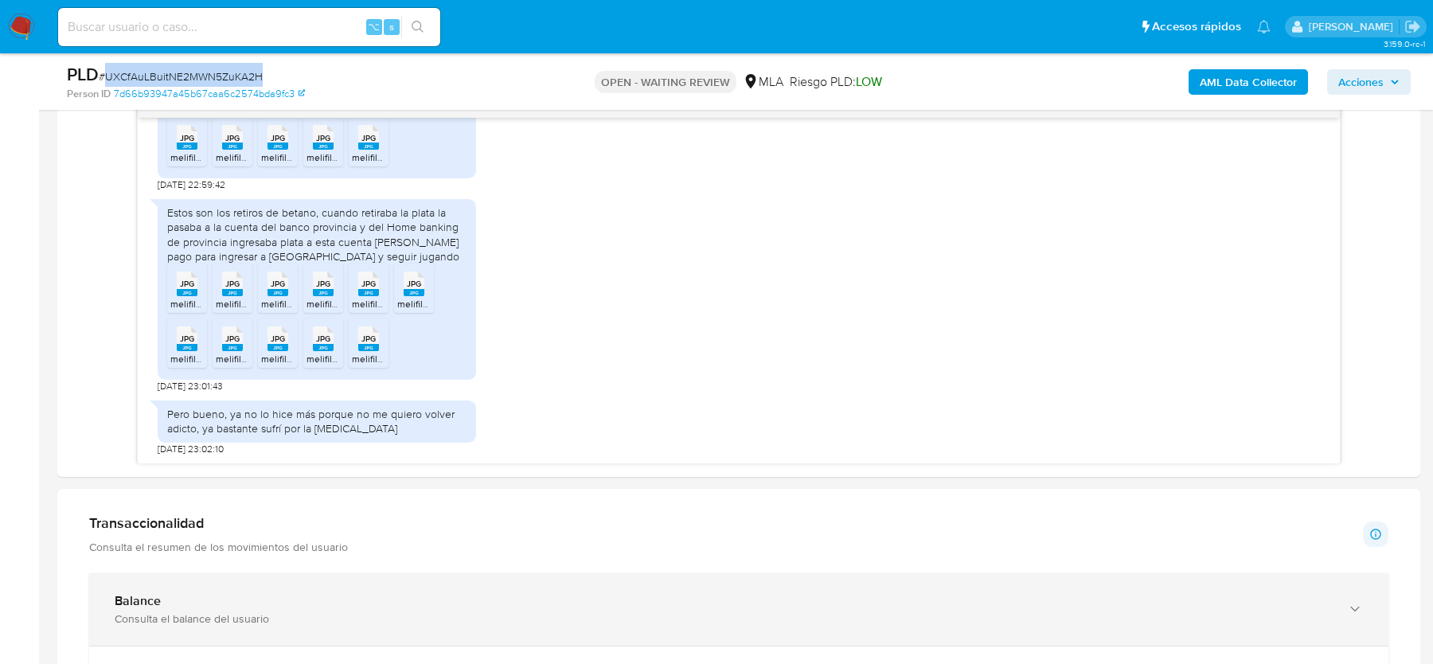
scroll to position [852, 0]
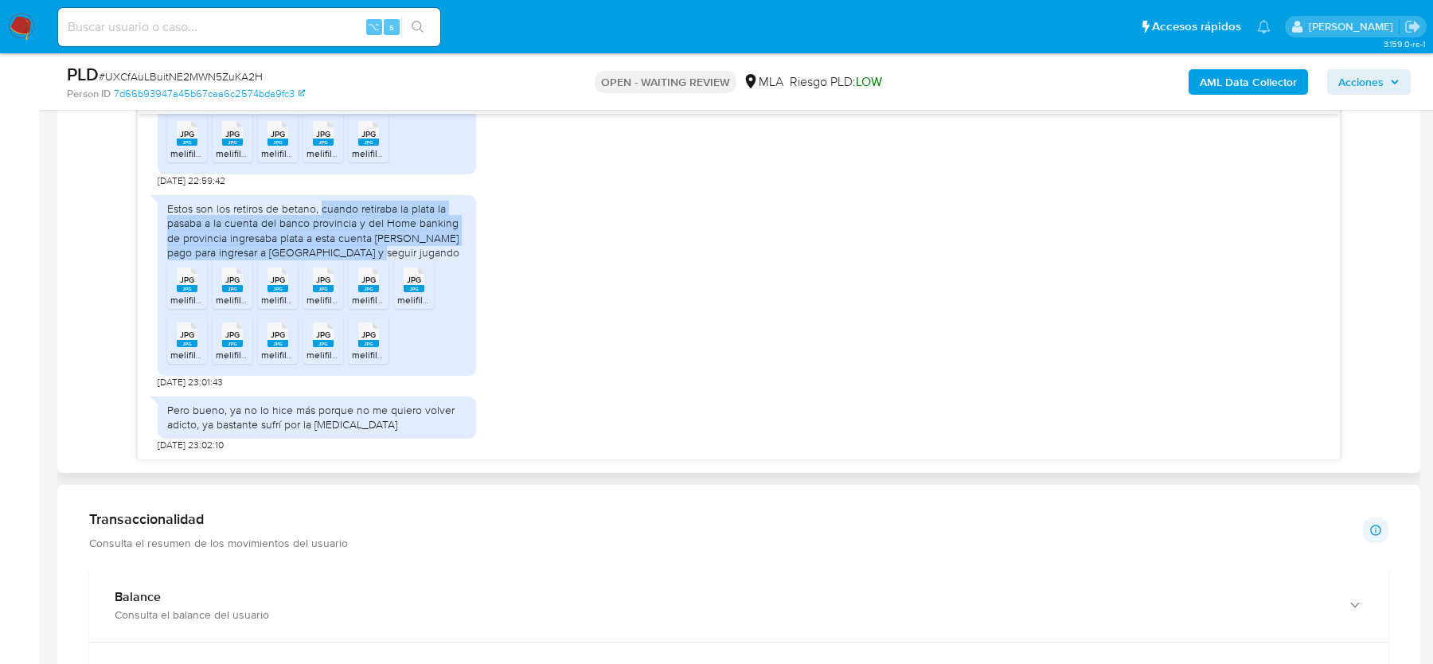
drag, startPoint x: 322, startPoint y: 206, endPoint x: 387, endPoint y: 245, distance: 76.0
click at [387, 245] on div "Estos son los retiros de betano, cuando retiraba la plata la pasaba a la cuenta…" at bounding box center [316, 230] width 299 height 58
copy div "cuando retiraba la plata la pasaba a la cuenta del banco provincia y del Home b…"
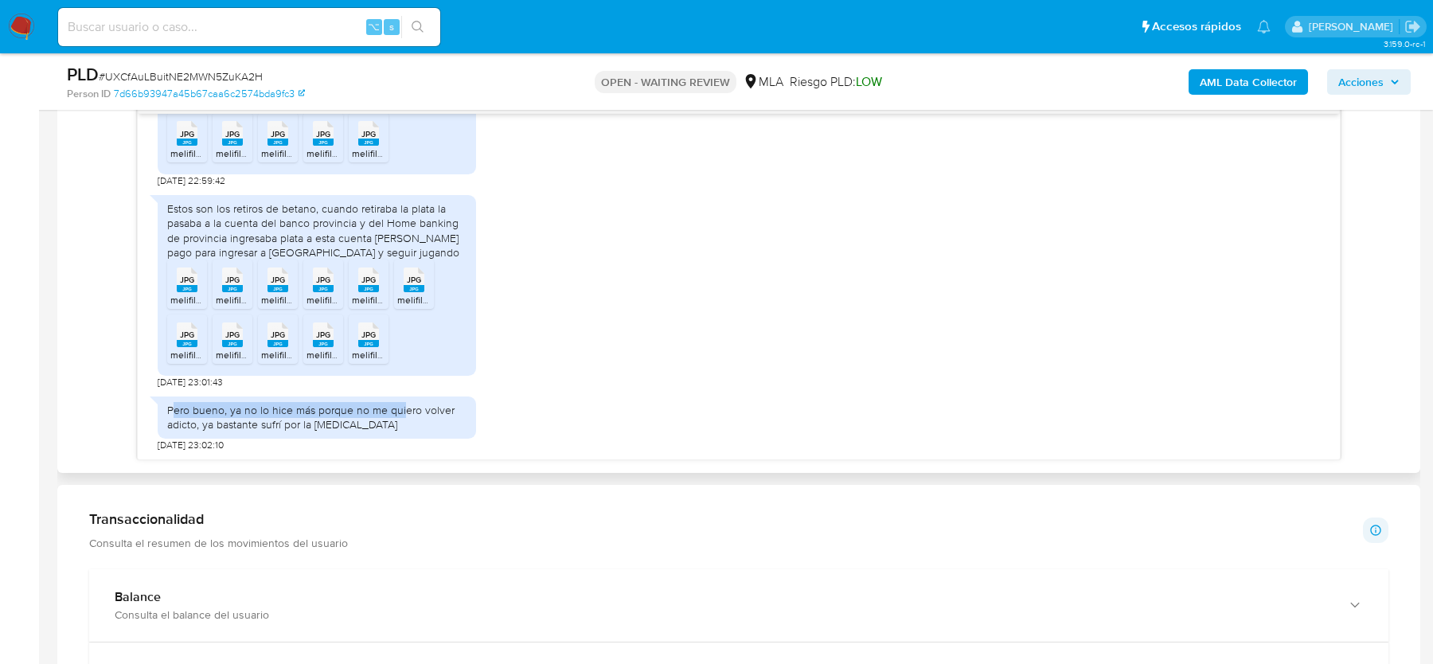
drag, startPoint x: 173, startPoint y: 407, endPoint x: 402, endPoint y: 411, distance: 229.3
click at [402, 411] on div "Pero bueno, ya no lo hice más porque no me quiero volver adicto, ya bastante su…" at bounding box center [316, 417] width 299 height 29
drag, startPoint x: 228, startPoint y: 410, endPoint x: 383, endPoint y: 430, distance: 155.7
click at [383, 430] on div "Pero bueno, ya no lo hice más porque no me quiero volver adicto, ya bastante su…" at bounding box center [317, 416] width 318 height 41
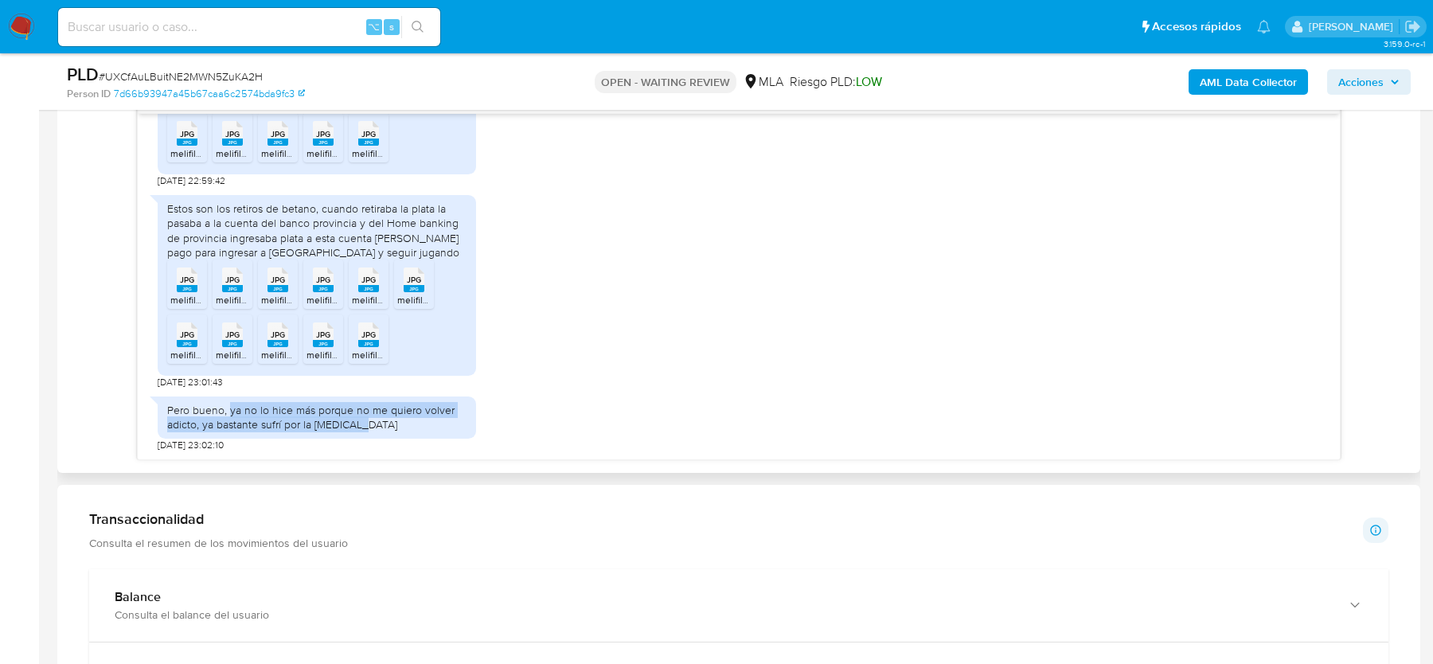
copy div "ya no lo hice más porque no me quiero volver adicto, ya bastante sufrí por la l…"
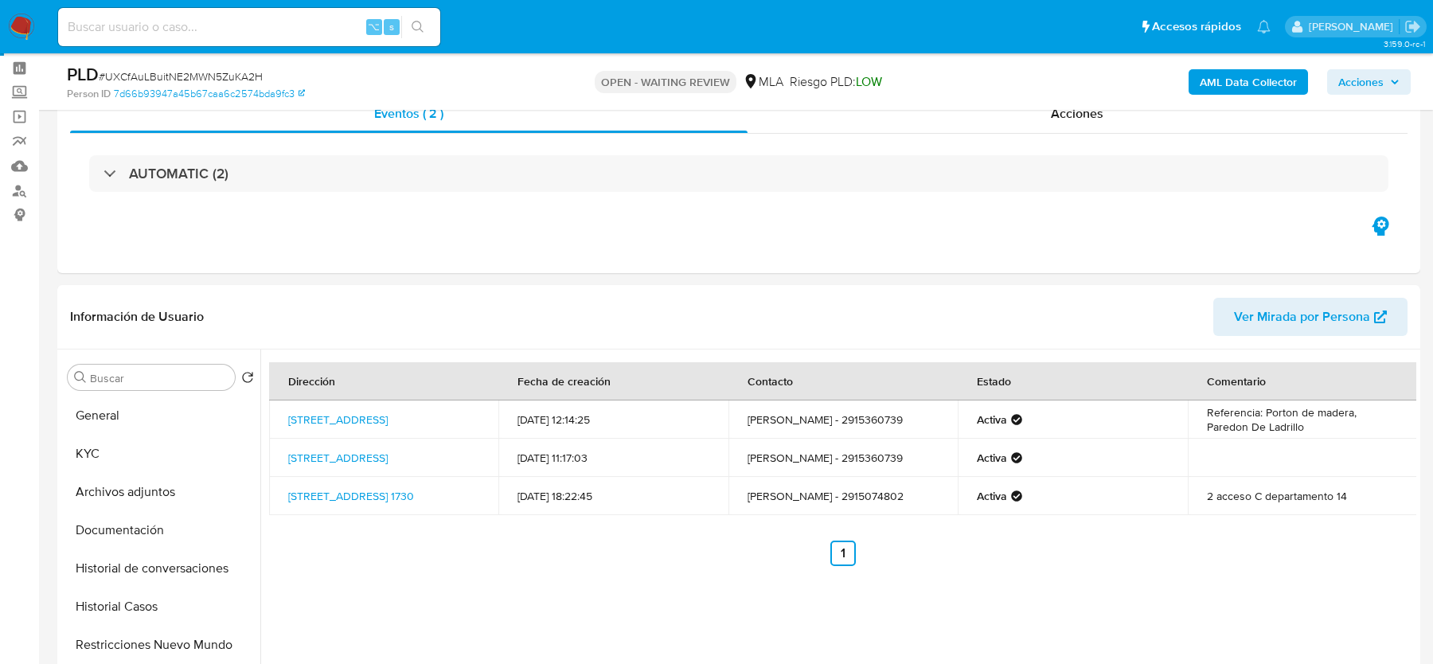
scroll to position [44, 0]
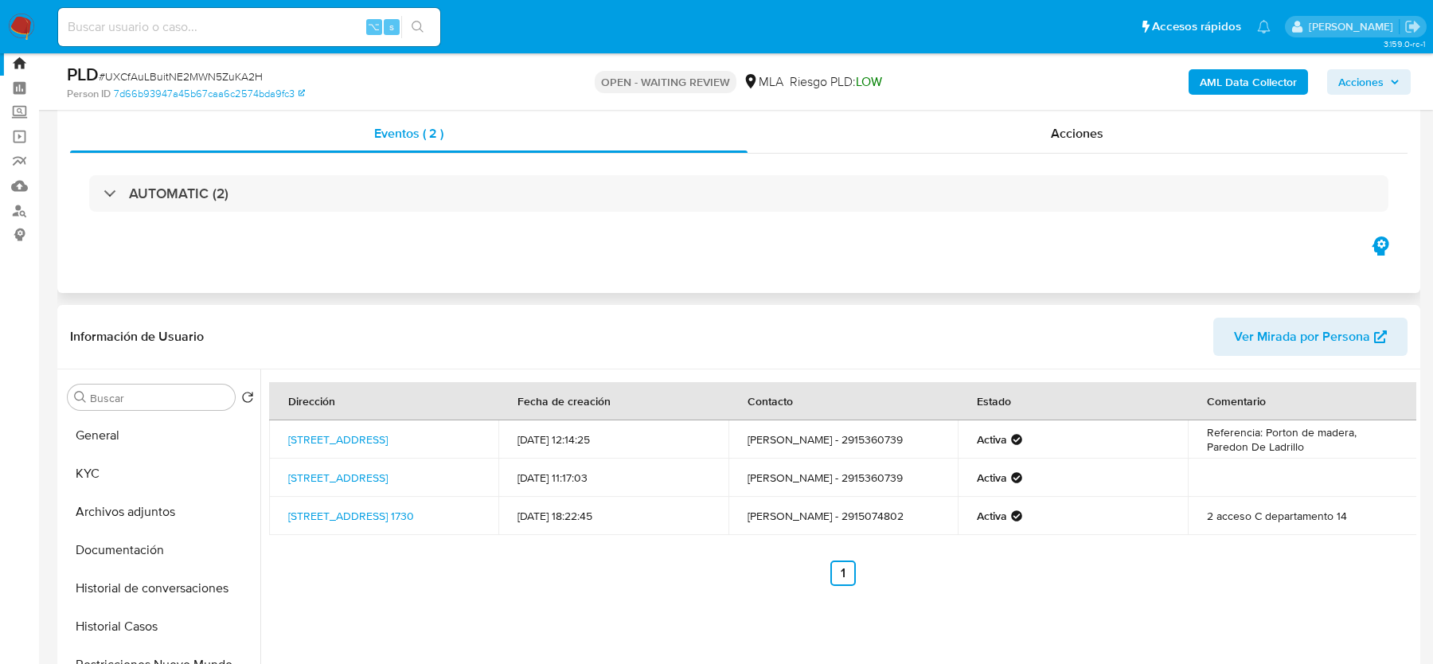
click at [244, 215] on div "AUTOMATIC (2)" at bounding box center [738, 194] width 1337 height 80
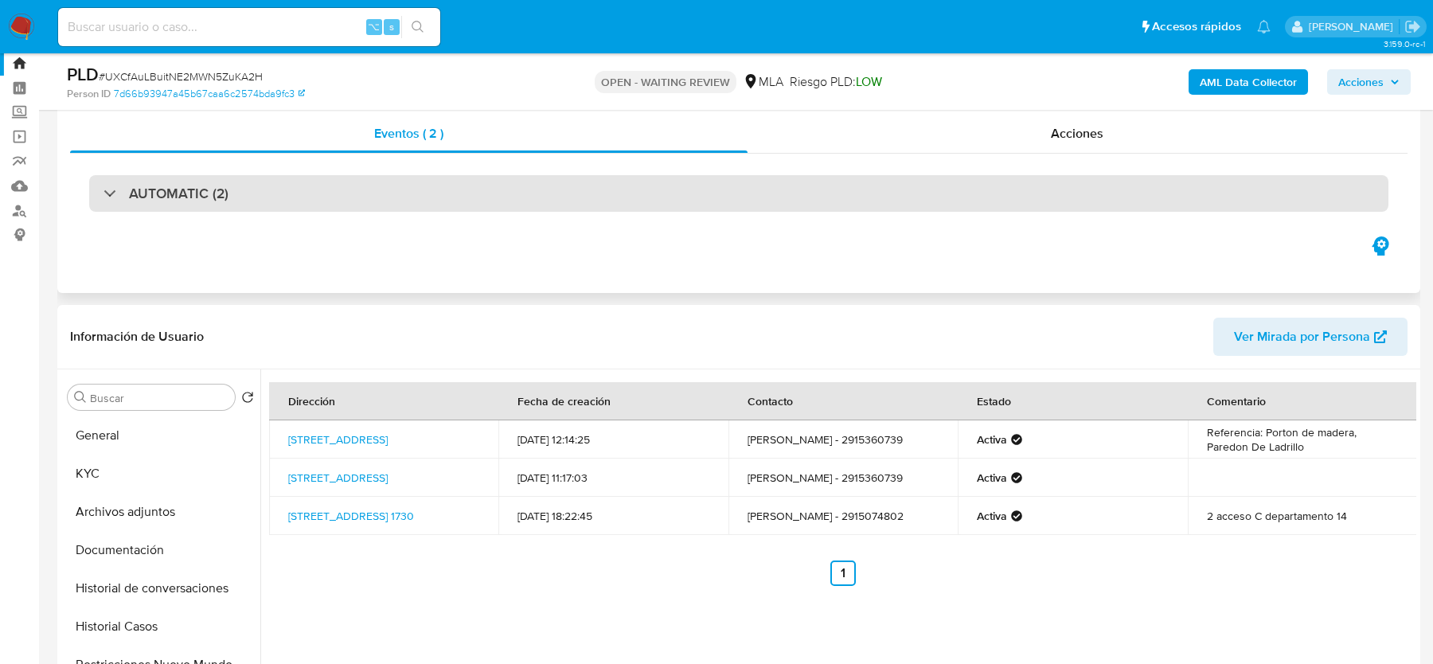
click at [252, 197] on div "AUTOMATIC (2)" at bounding box center [738, 193] width 1299 height 37
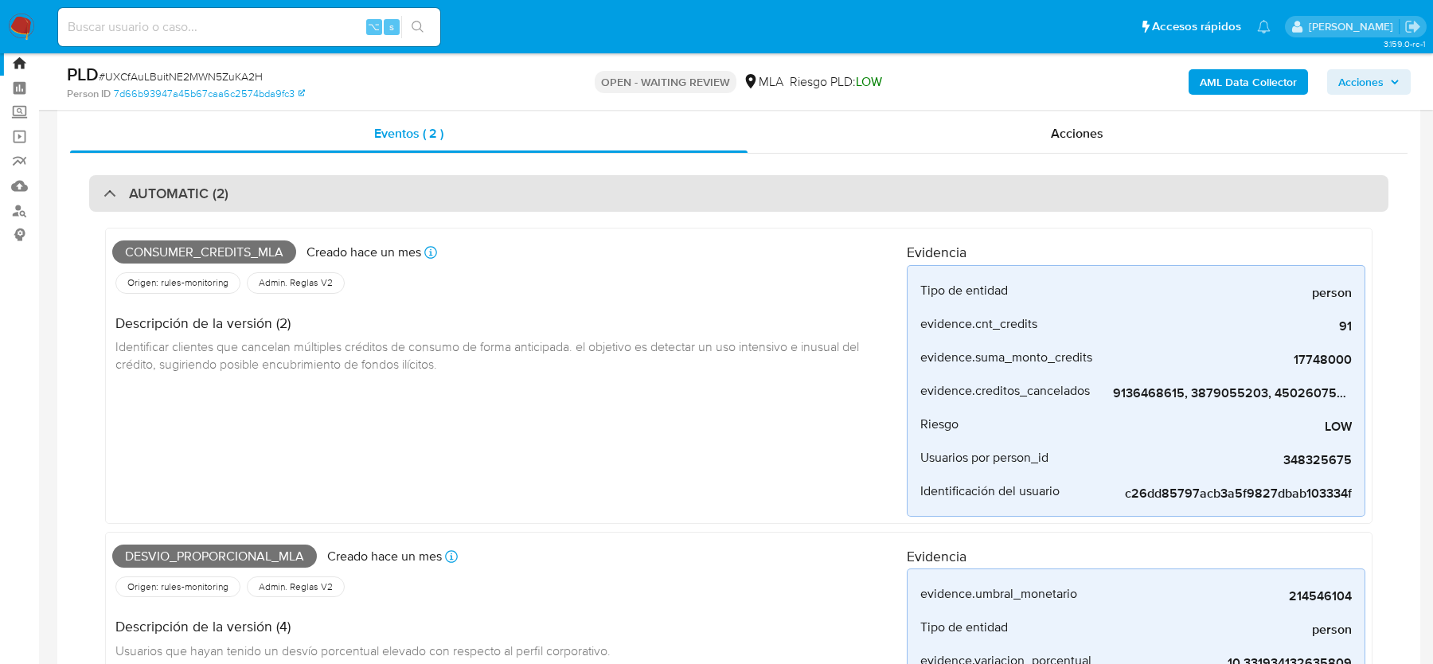
click at [198, 197] on h3 "AUTOMATIC (2)" at bounding box center [179, 194] width 100 height 18
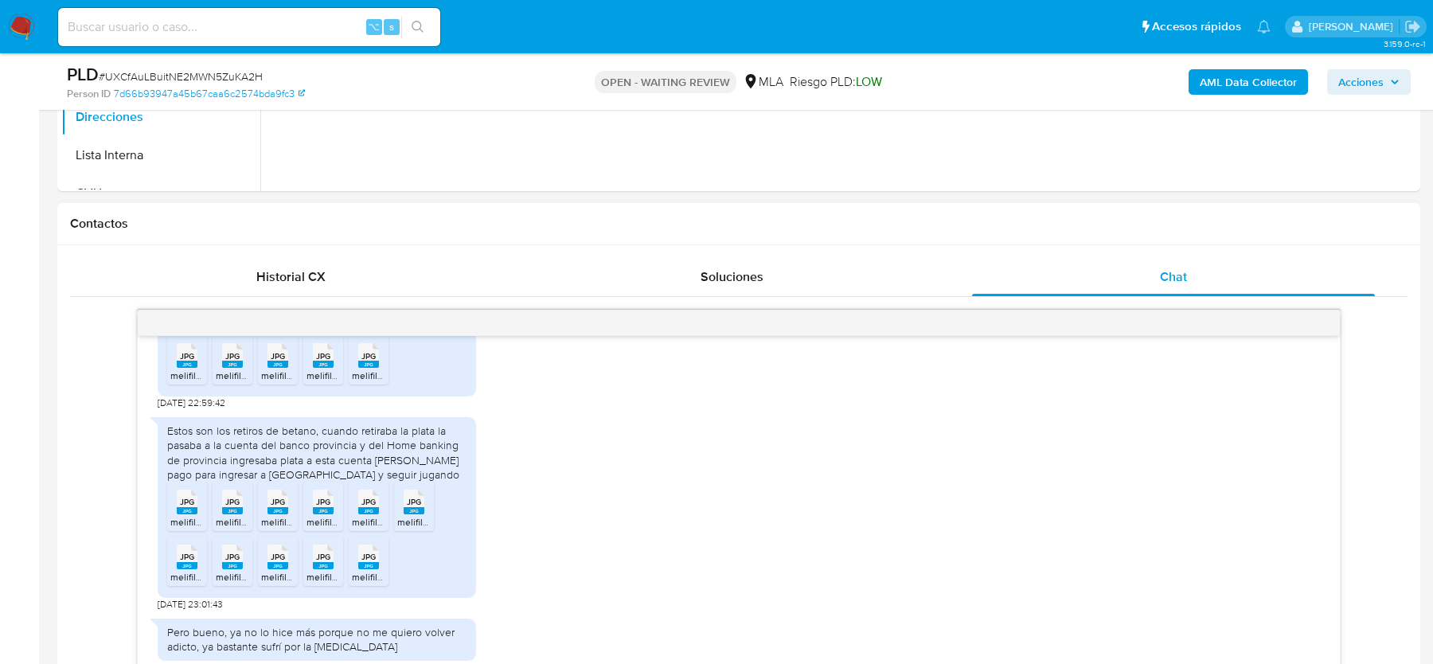
scroll to position [782, 0]
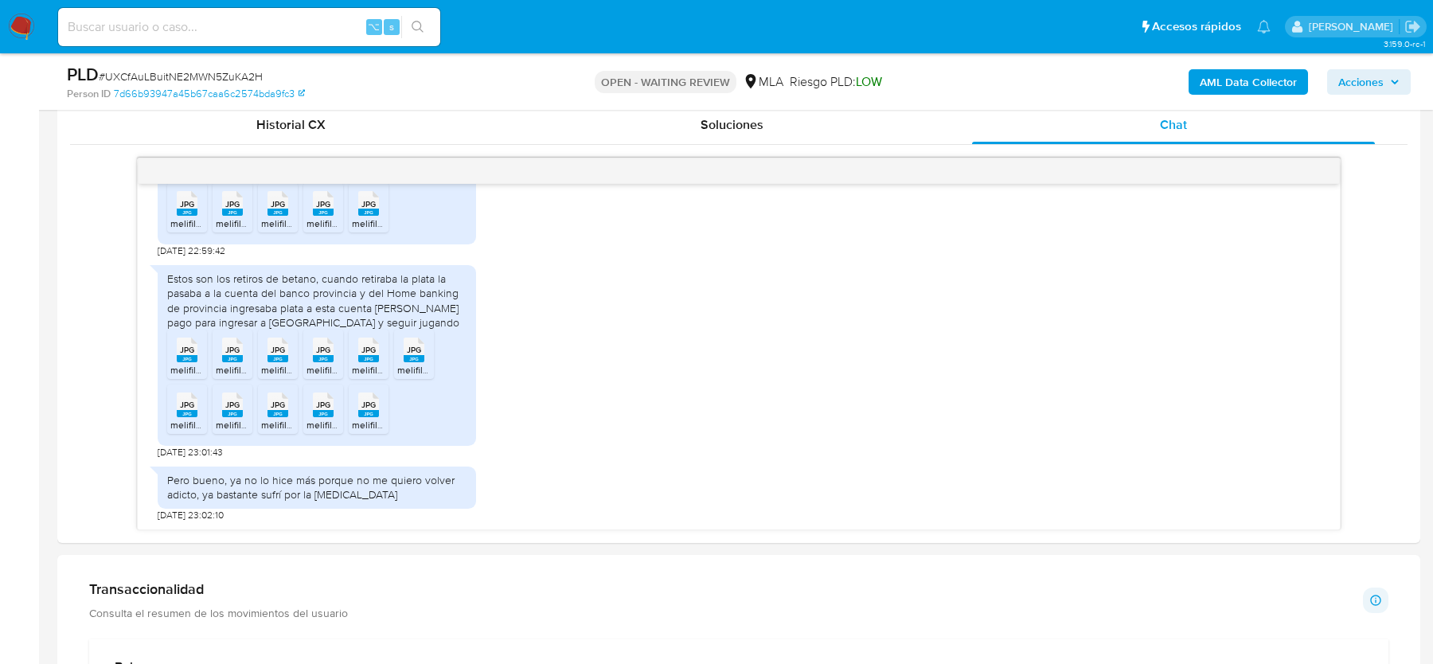
click at [154, 70] on span "# UXCfAuLBuitNE2MWN5ZuKA2H" at bounding box center [181, 76] width 164 height 16
copy span "UXCfAuLBuitNE2MWN5ZuKA2H"
click at [21, 27] on img at bounding box center [21, 27] width 27 height 27
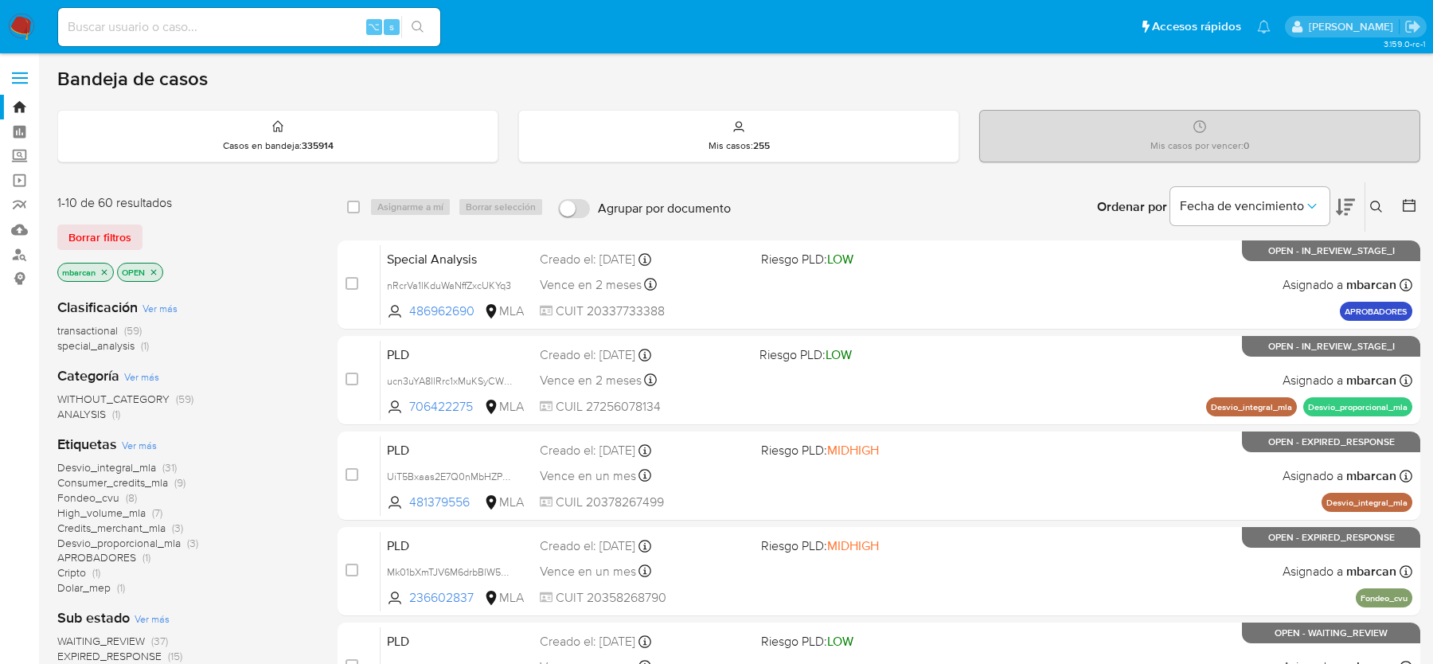
click at [1374, 209] on icon at bounding box center [1376, 207] width 13 height 13
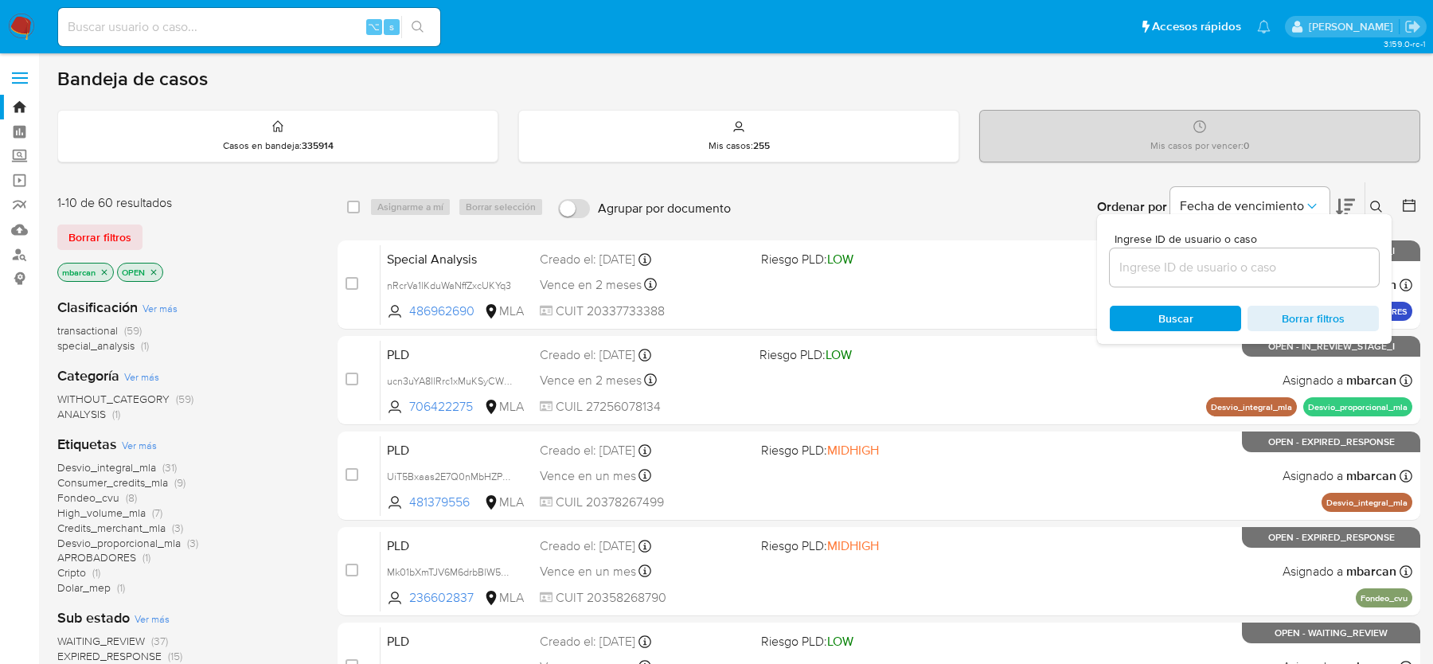
click at [1374, 209] on icon at bounding box center [1376, 207] width 13 height 13
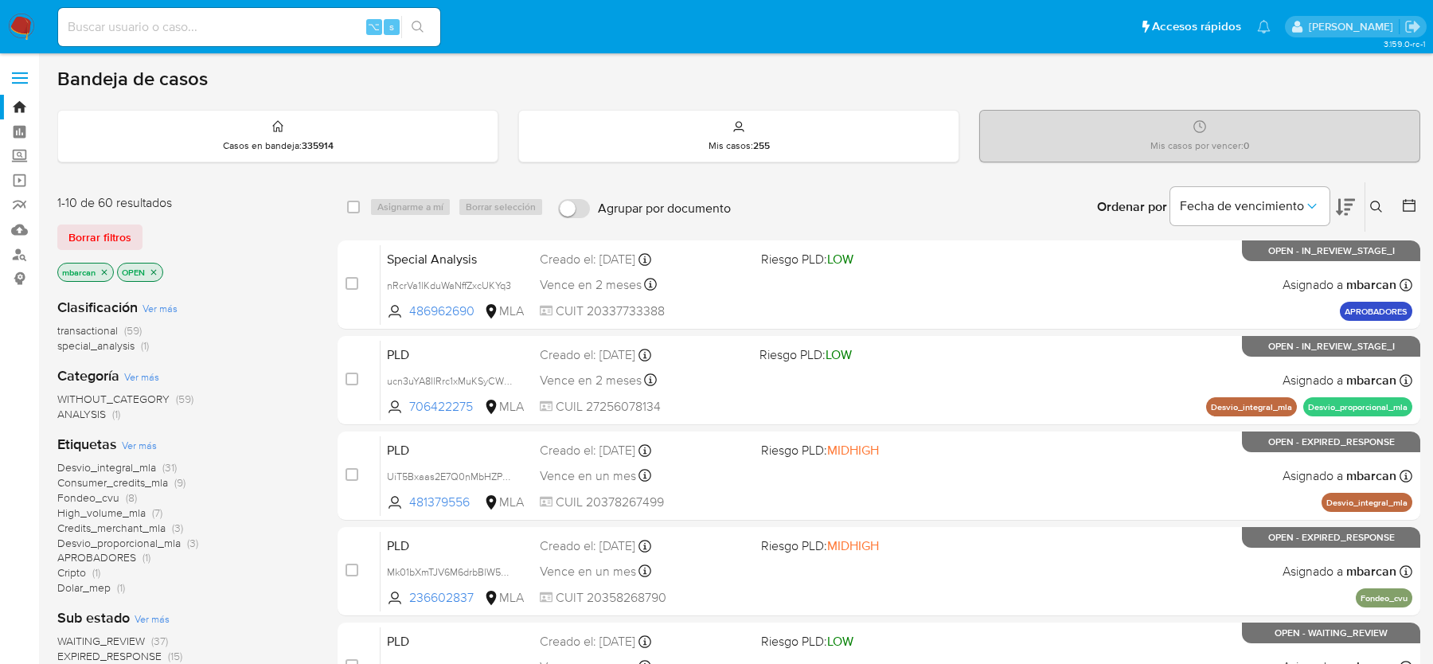
click at [1388, 201] on button at bounding box center [1378, 206] width 26 height 19
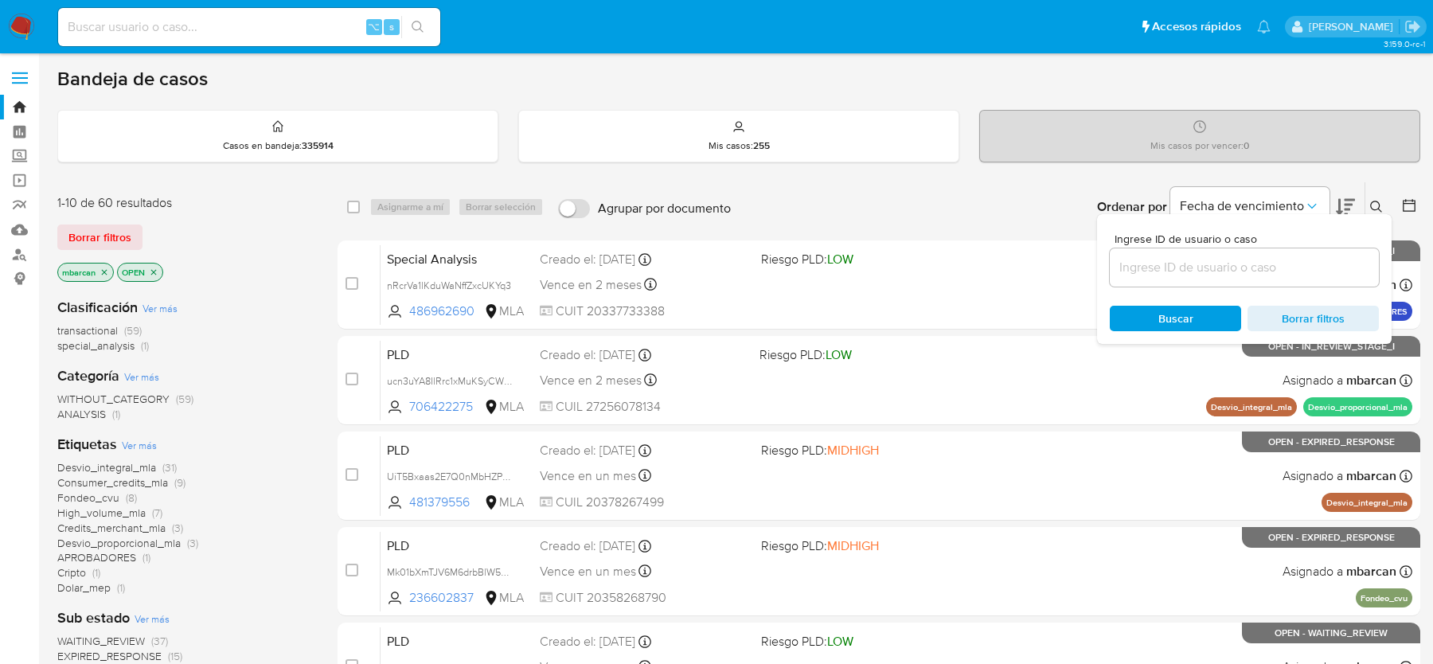
click at [1260, 274] on input at bounding box center [1244, 267] width 269 height 21
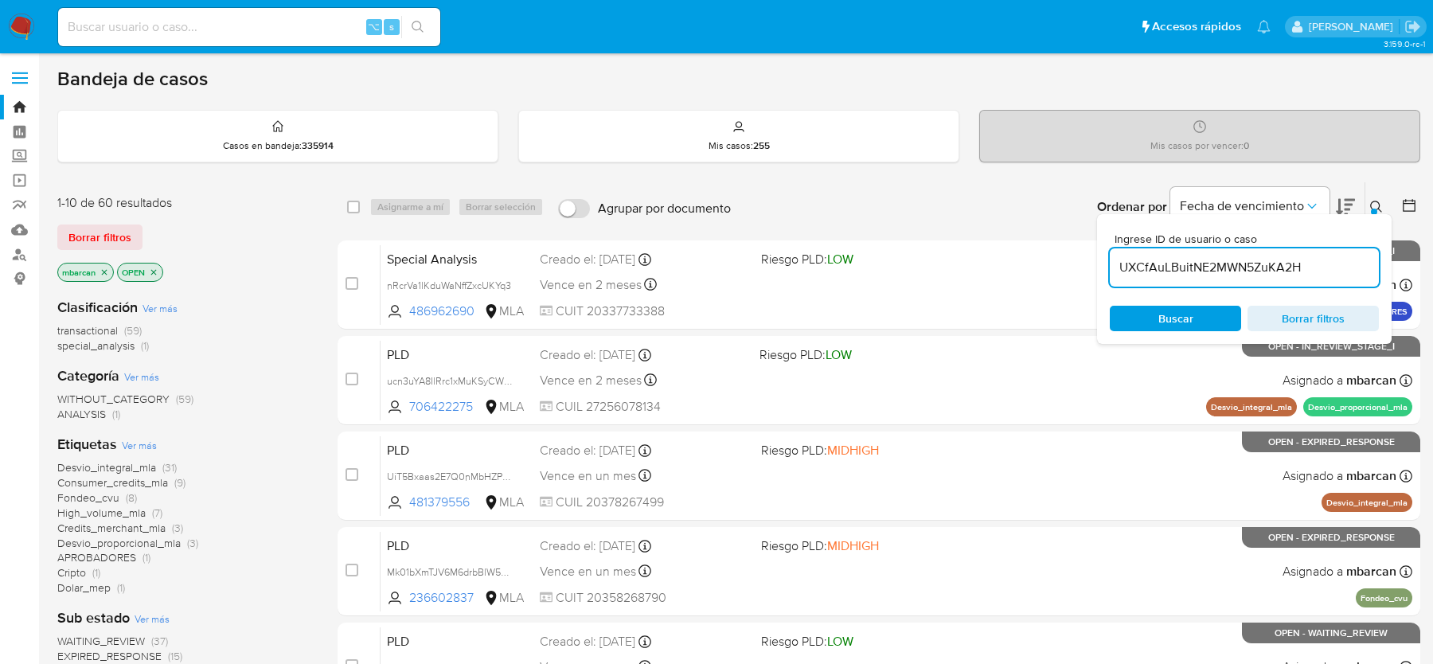
type input "UXCfAuLBuitNE2MWN5ZuKA2H"
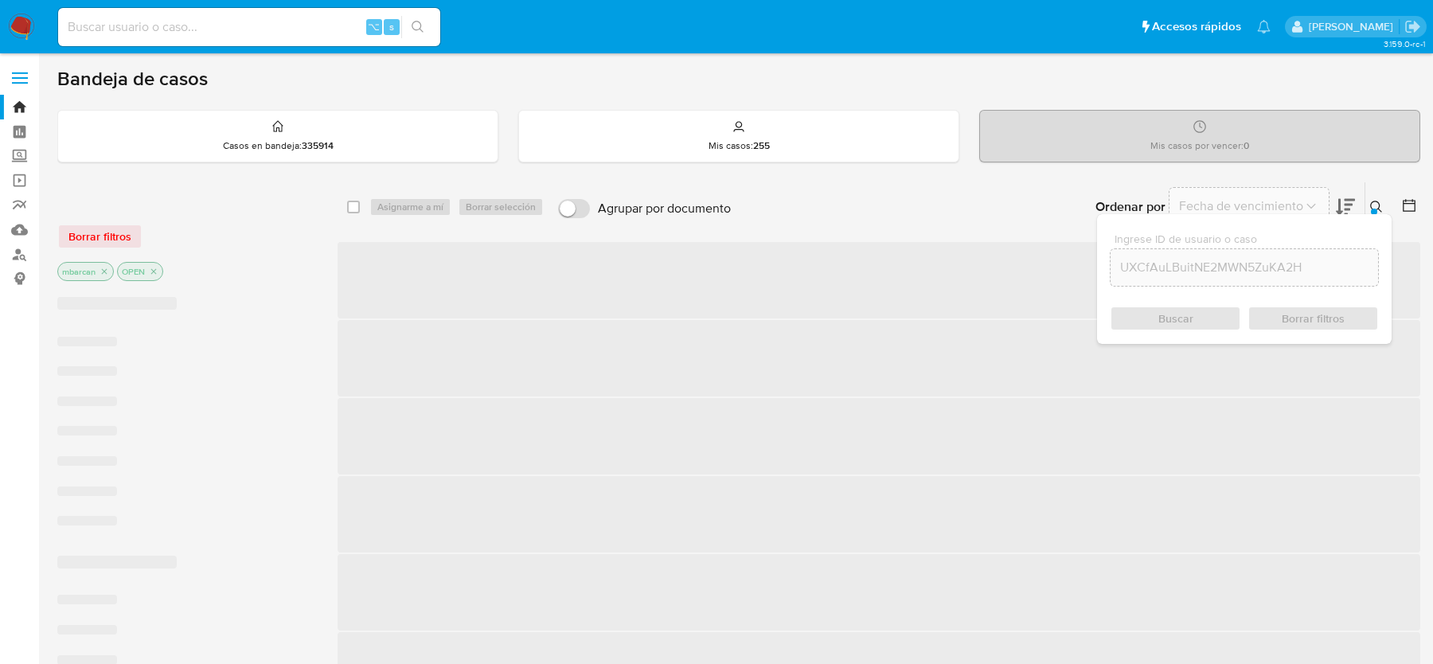
click at [1370, 208] on icon at bounding box center [1376, 207] width 13 height 13
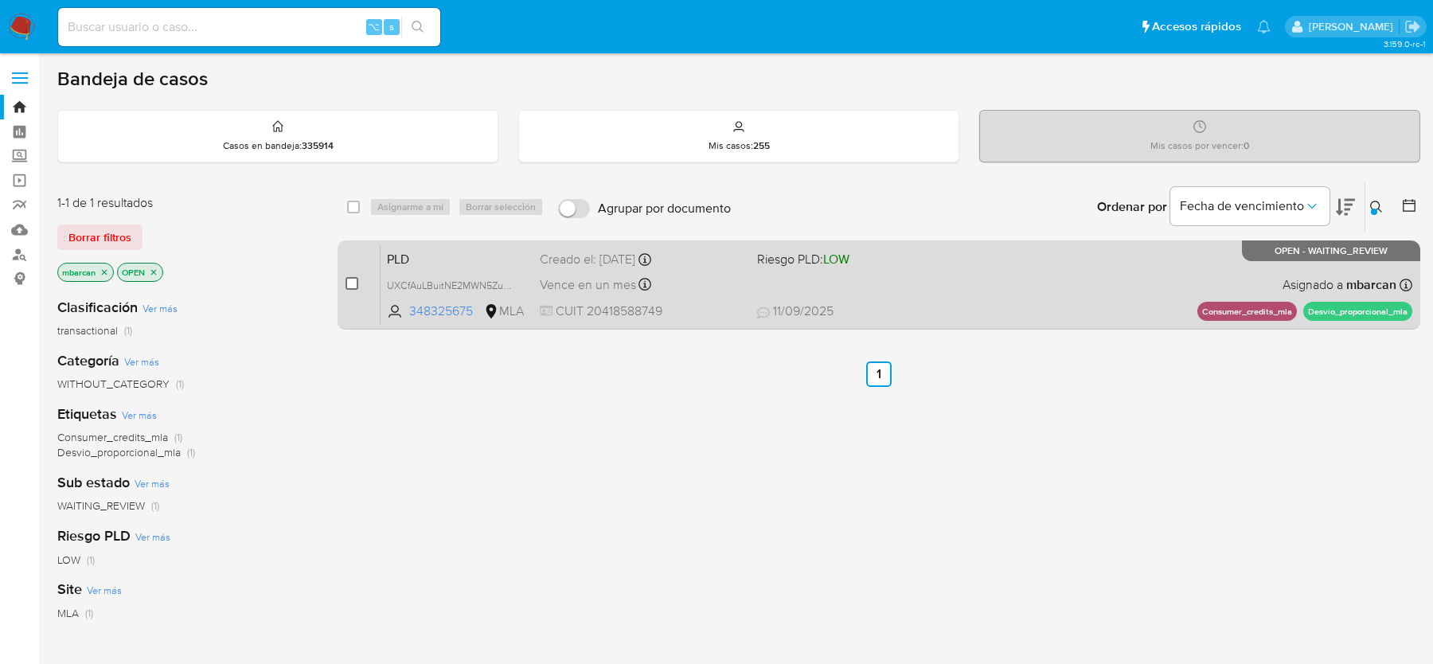
click at [357, 277] on input "checkbox" at bounding box center [351, 283] width 13 height 13
checkbox input "true"
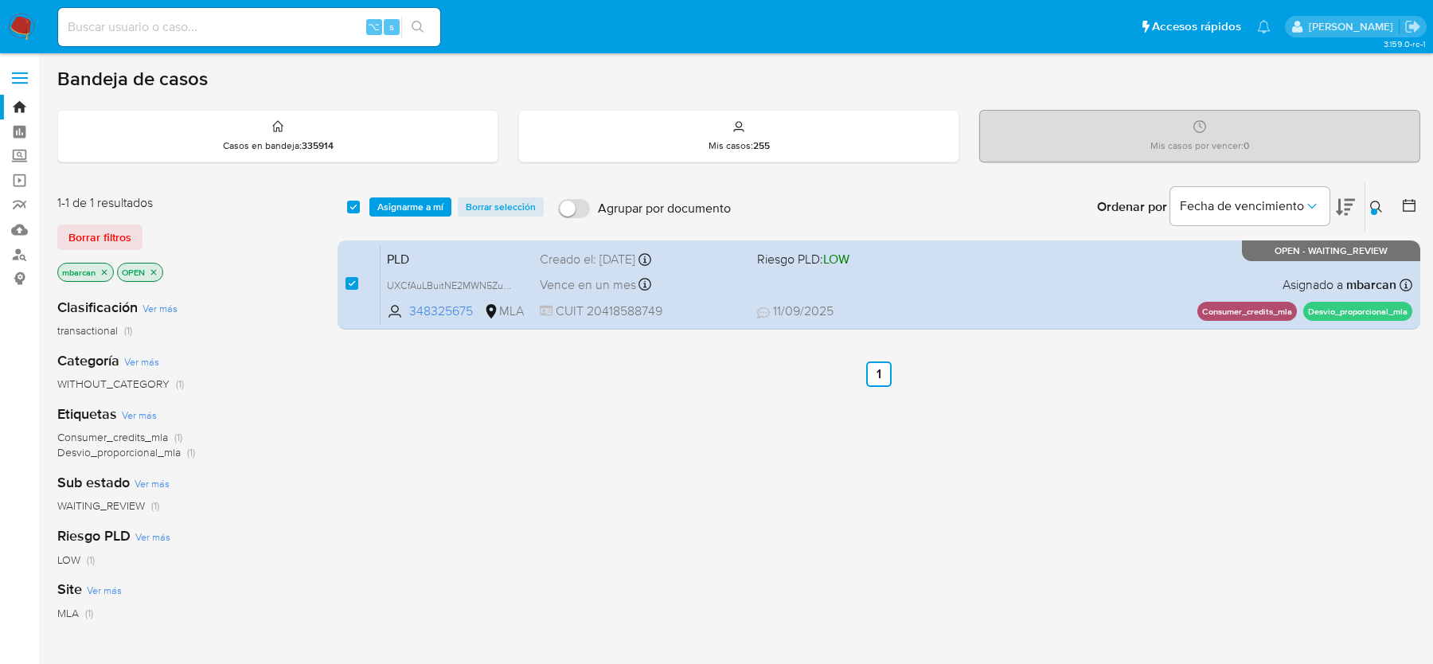
click at [391, 217] on div "select-all-cases-checkbox Asignarme a mí Borrar selección Agrupar por documento…" at bounding box center [879, 206] width 1083 height 49
click at [404, 200] on span "Asignarme a mí" at bounding box center [410, 207] width 66 height 16
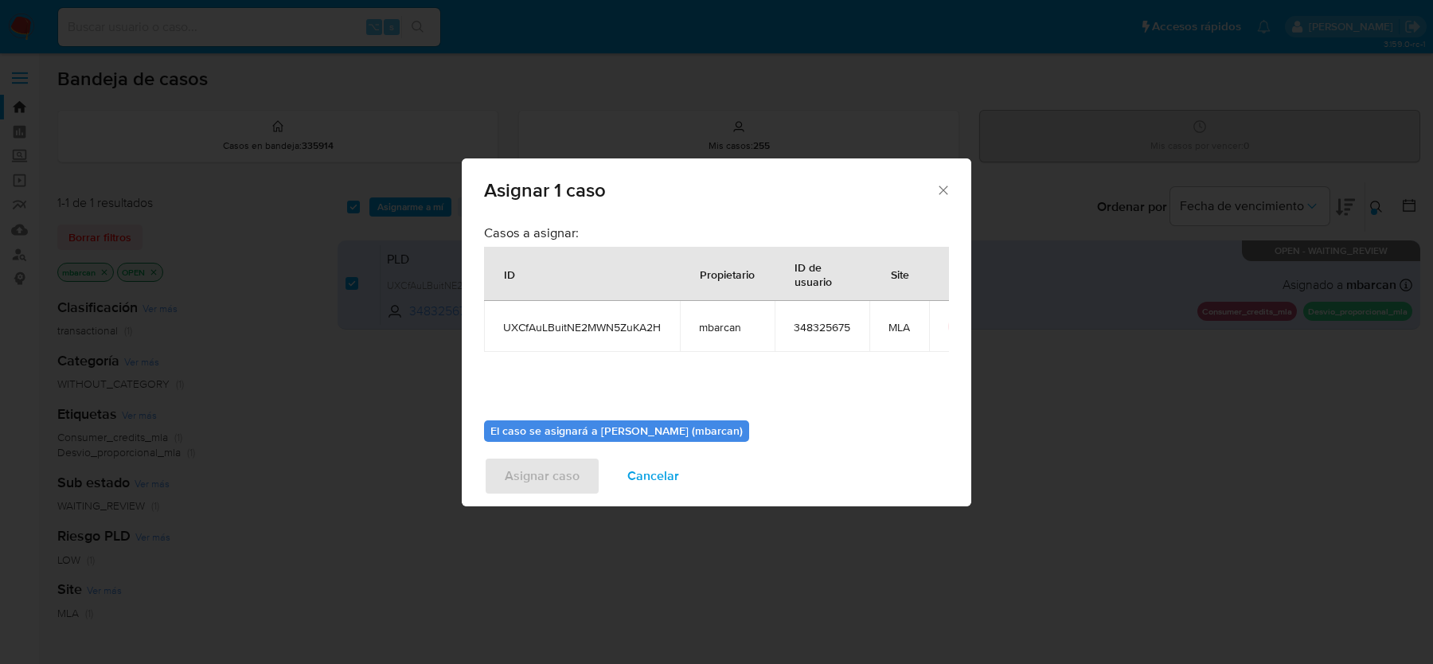
scroll to position [81, 0]
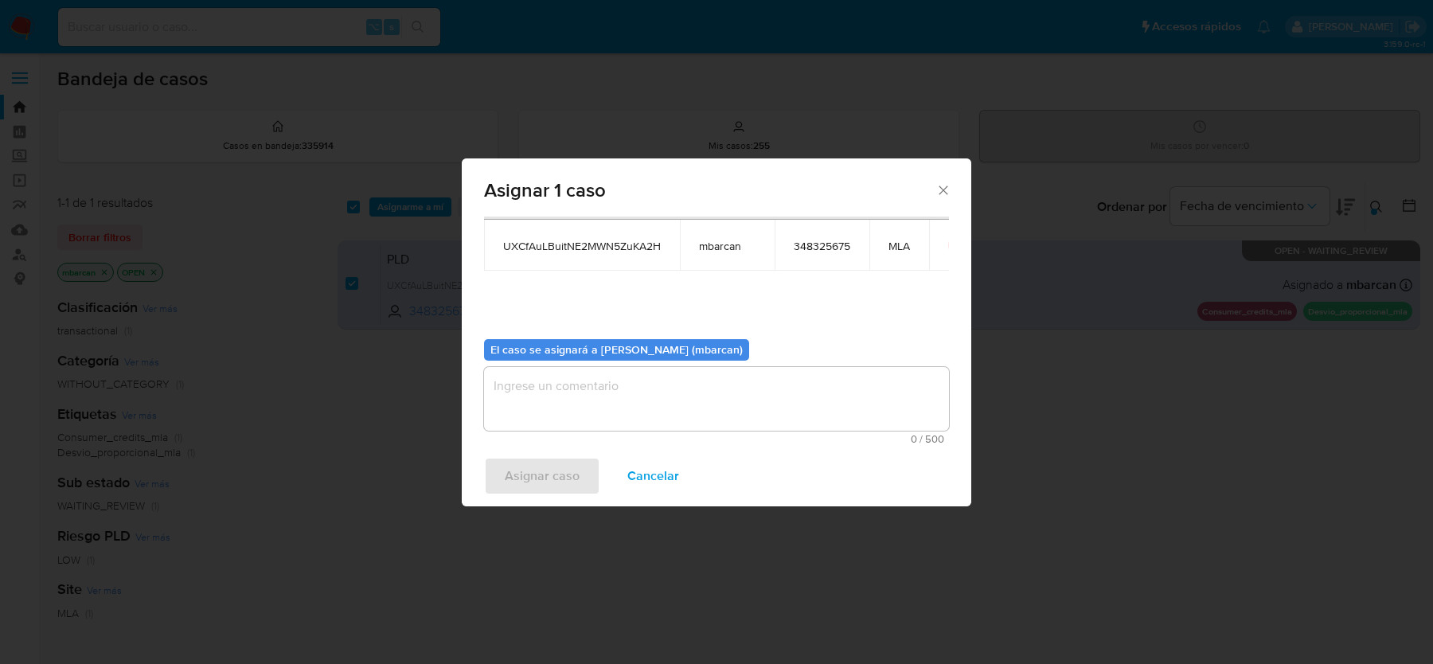
click at [581, 408] on textarea "assign-modal" at bounding box center [716, 399] width 465 height 64
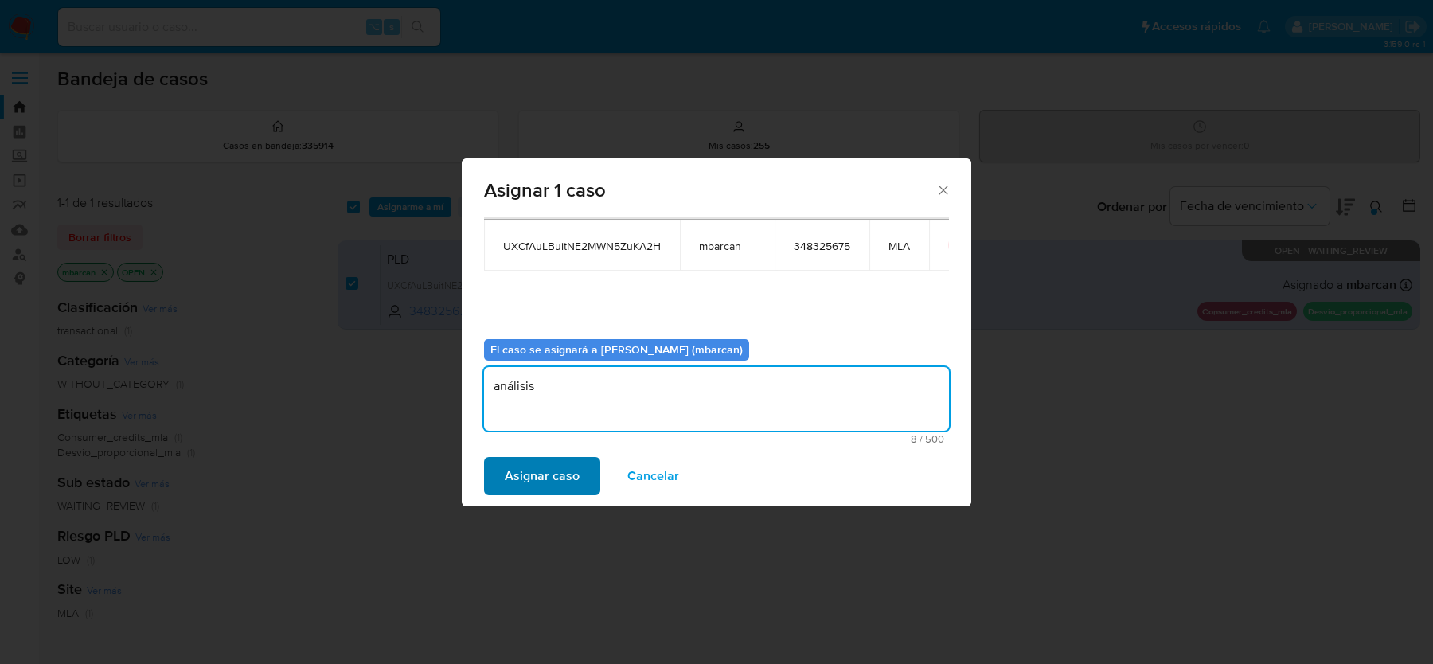
type textarea "análisis"
click at [536, 466] on span "Asignar caso" at bounding box center [542, 476] width 75 height 35
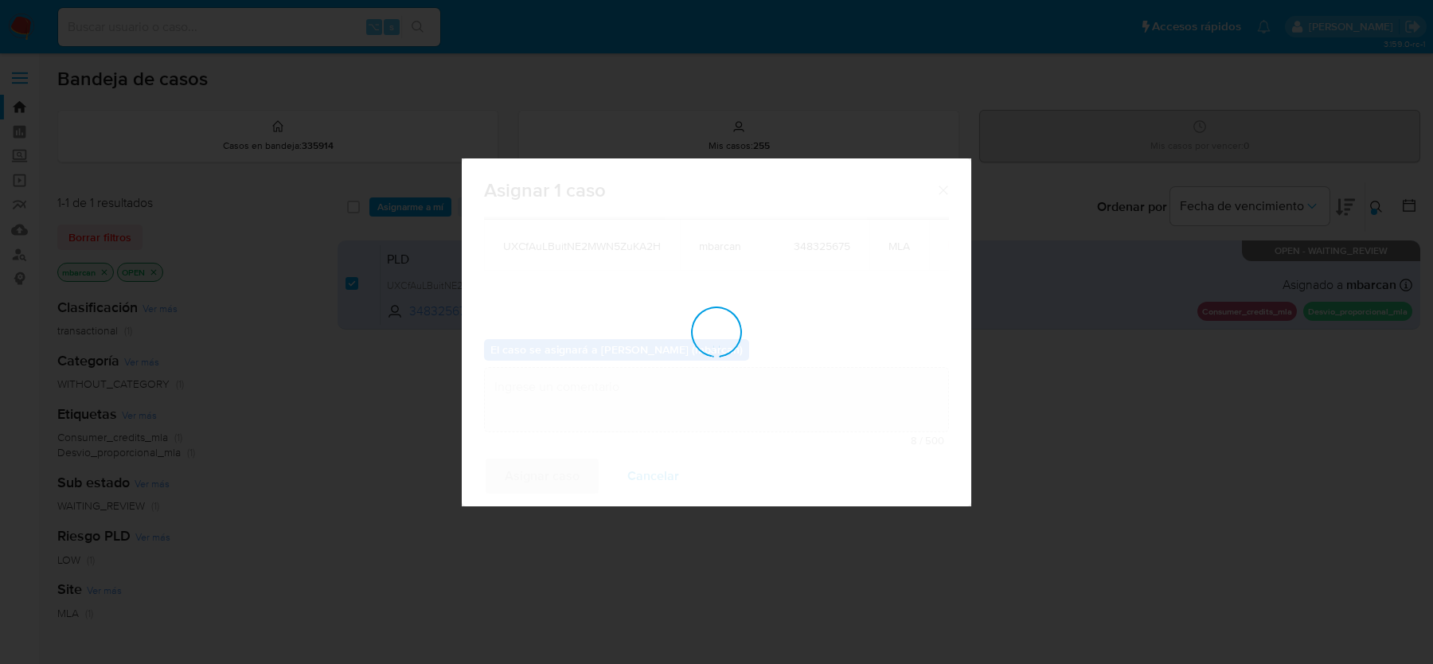
checkbox input "false"
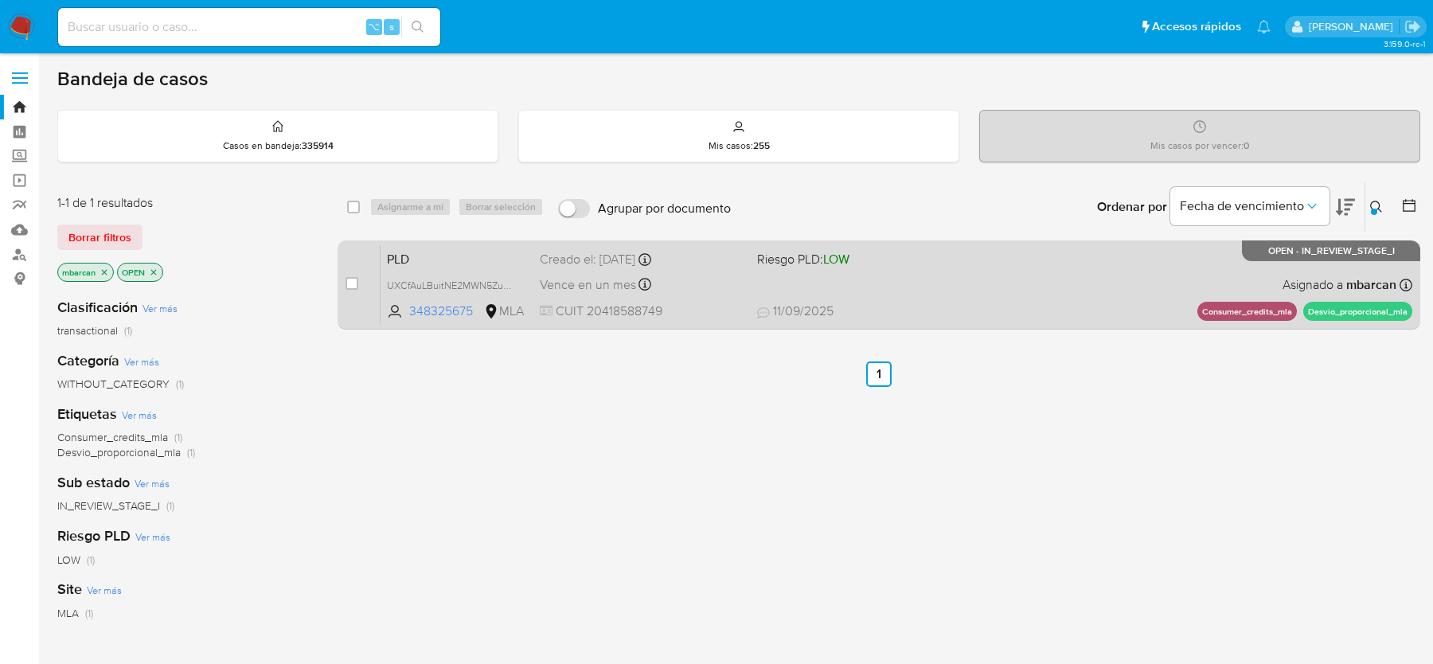
click at [459, 251] on span "PLD" at bounding box center [457, 258] width 140 height 21
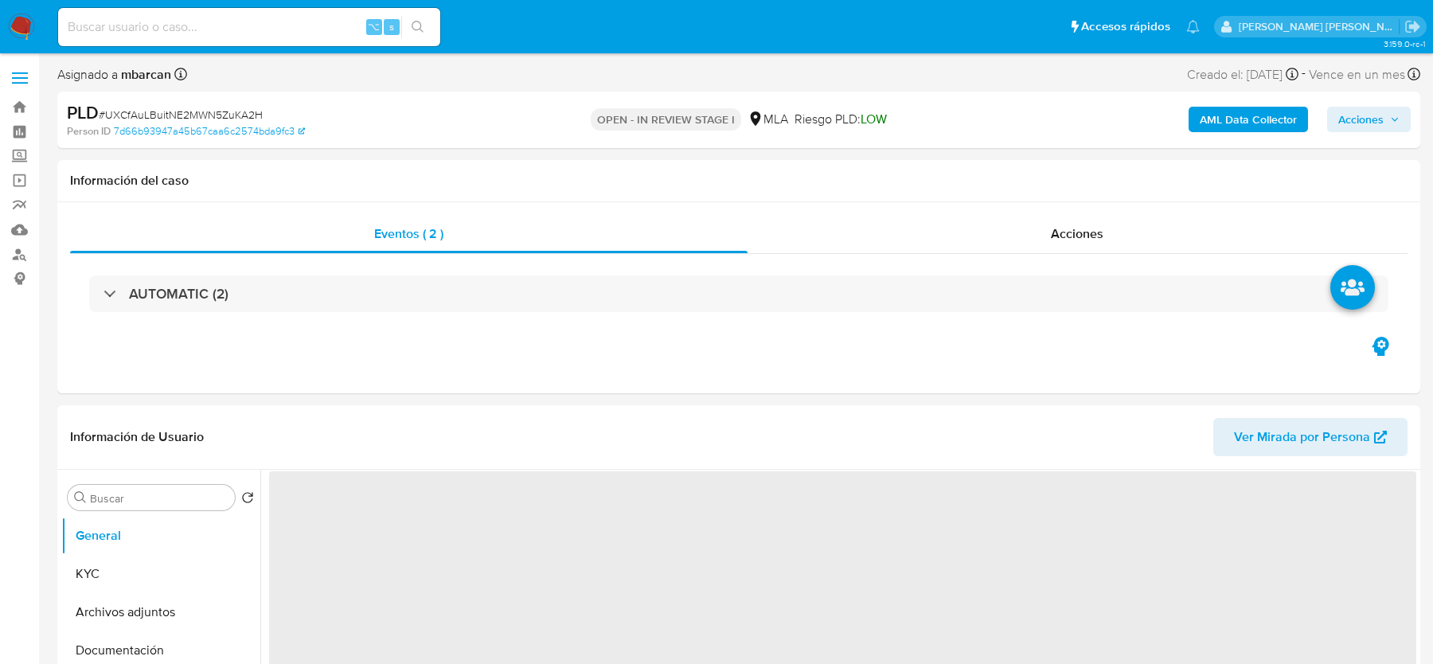
select select "10"
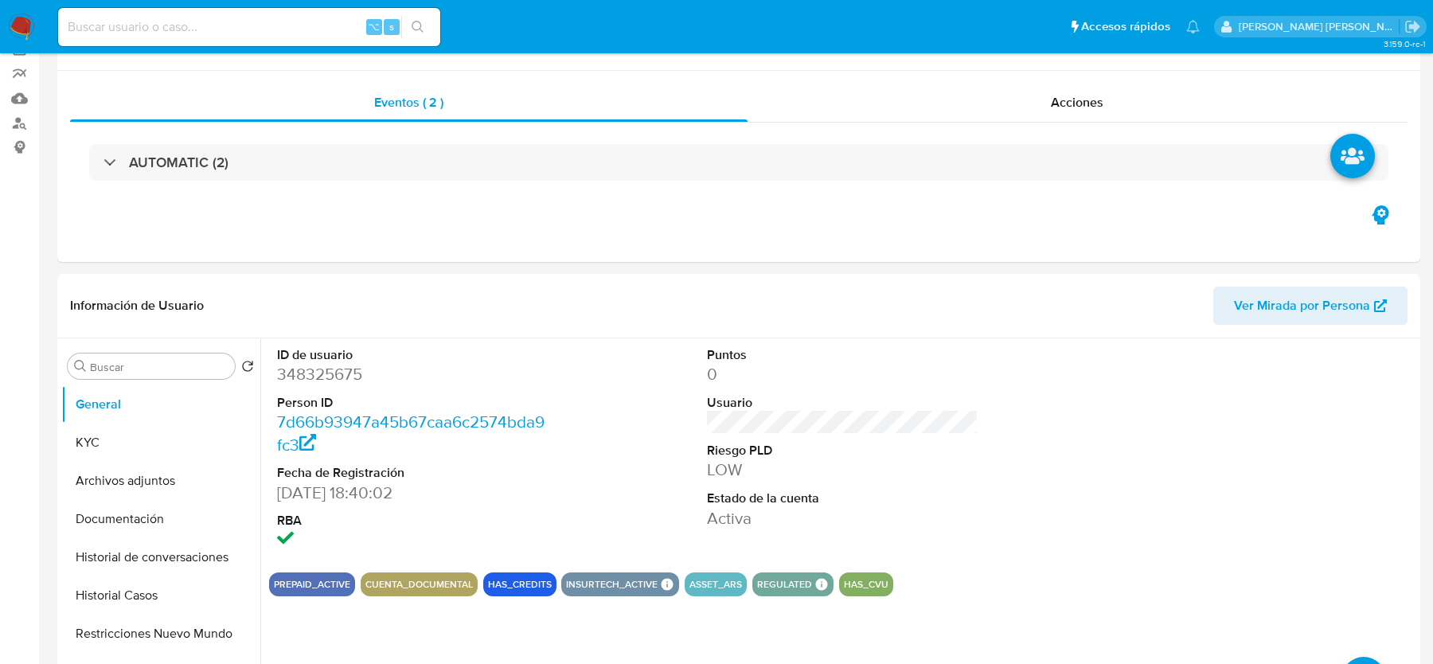
scroll to position [235, 0]
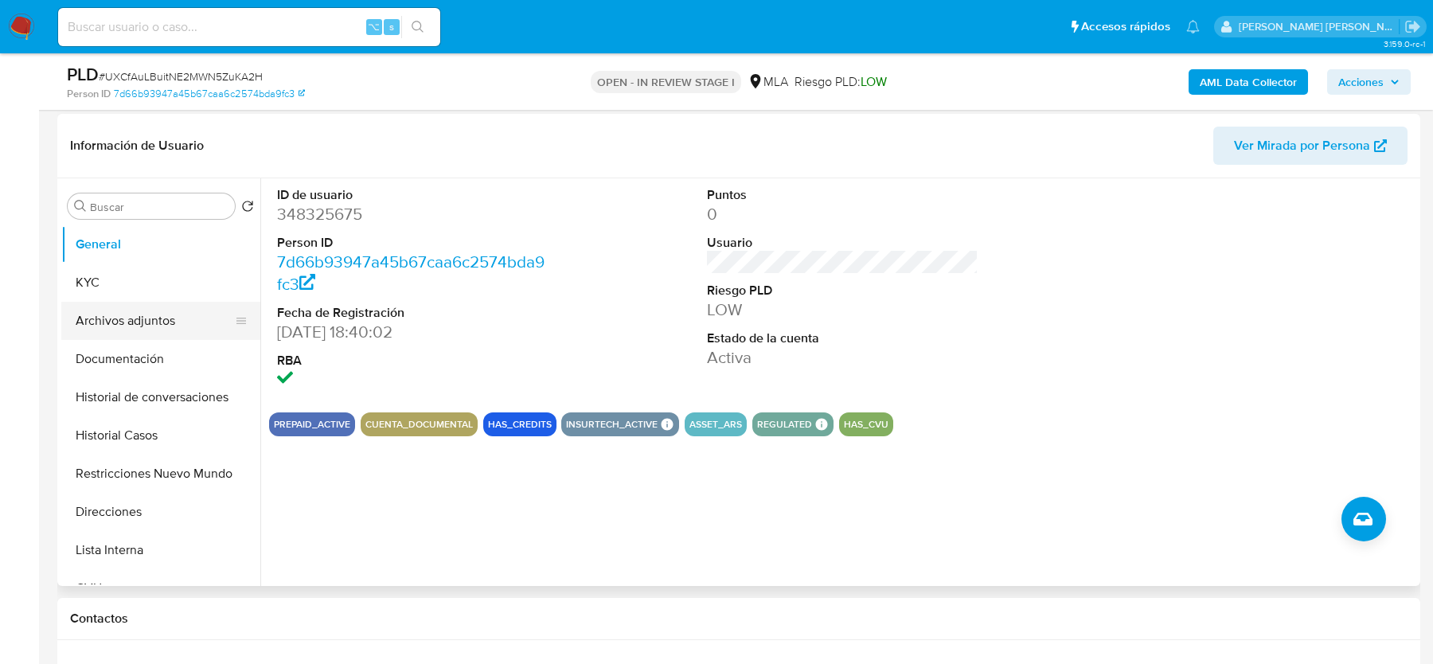
click at [130, 338] on button "Archivos adjuntos" at bounding box center [154, 321] width 186 height 38
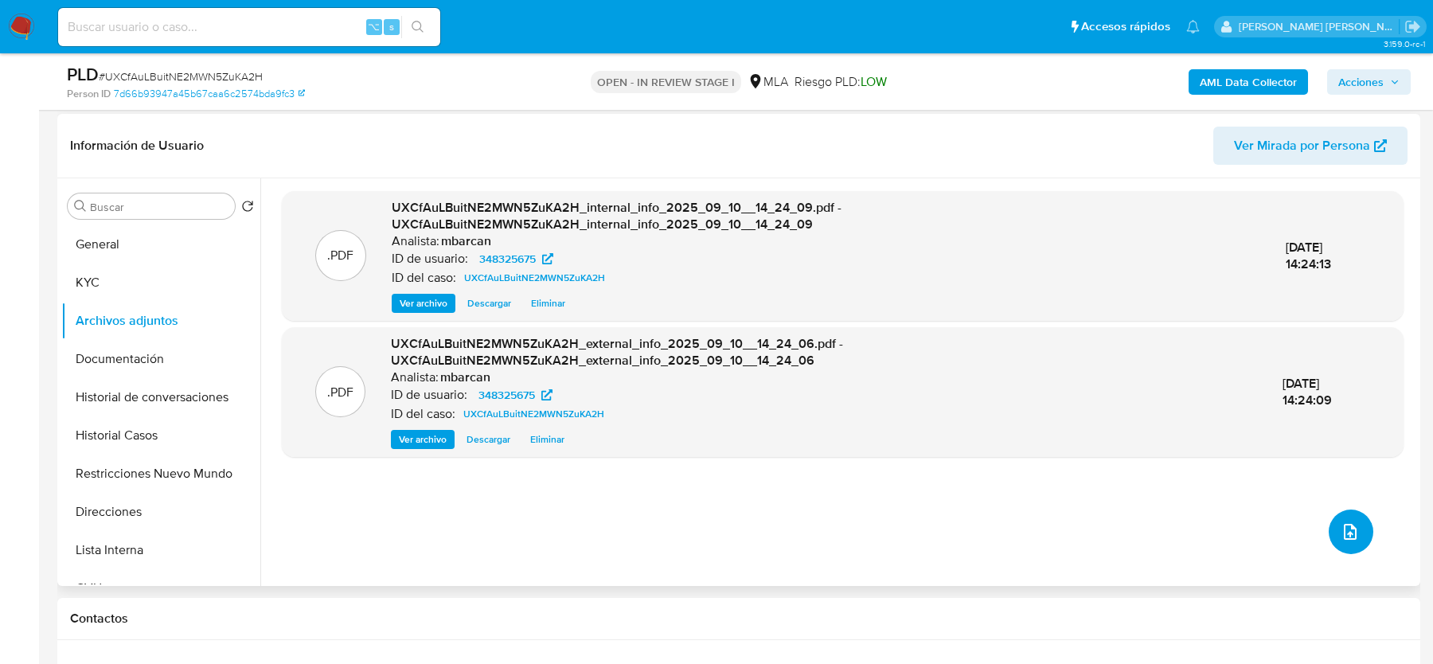
click at [1335, 544] on button "upload-file" at bounding box center [1351, 531] width 45 height 45
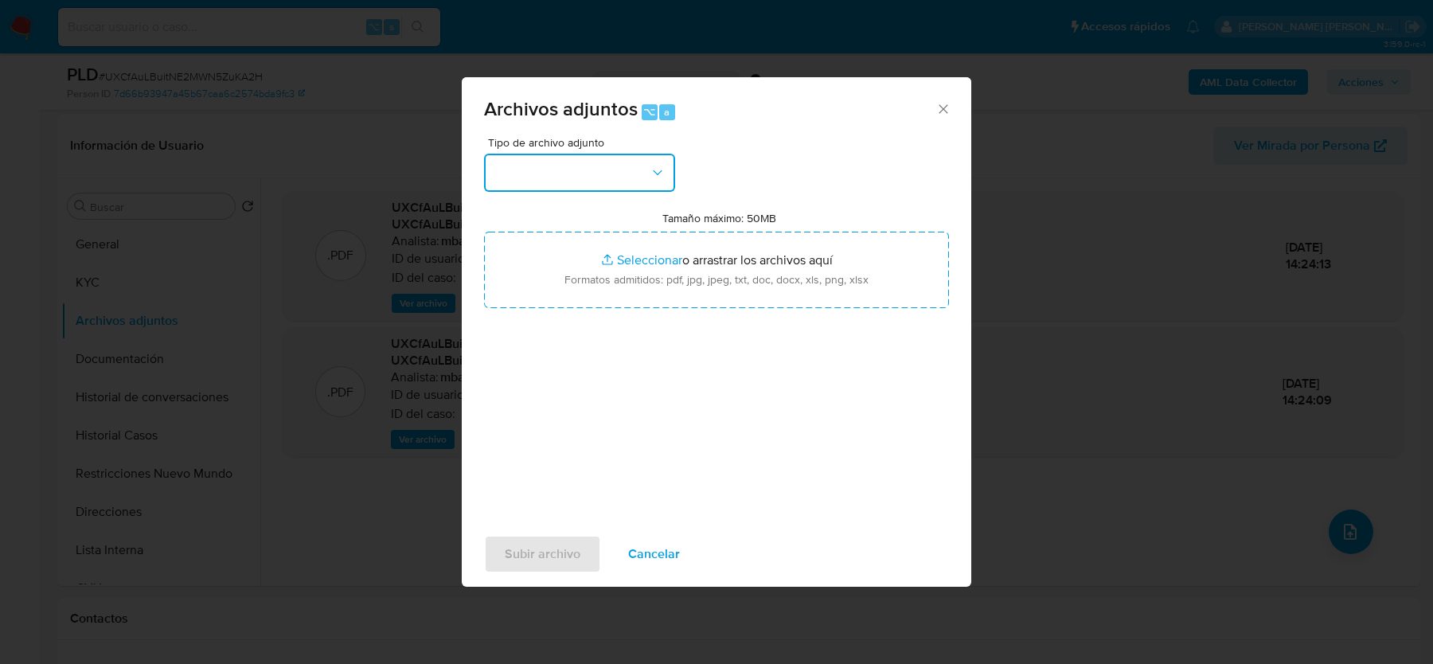
click at [550, 183] on button "button" at bounding box center [579, 173] width 191 height 38
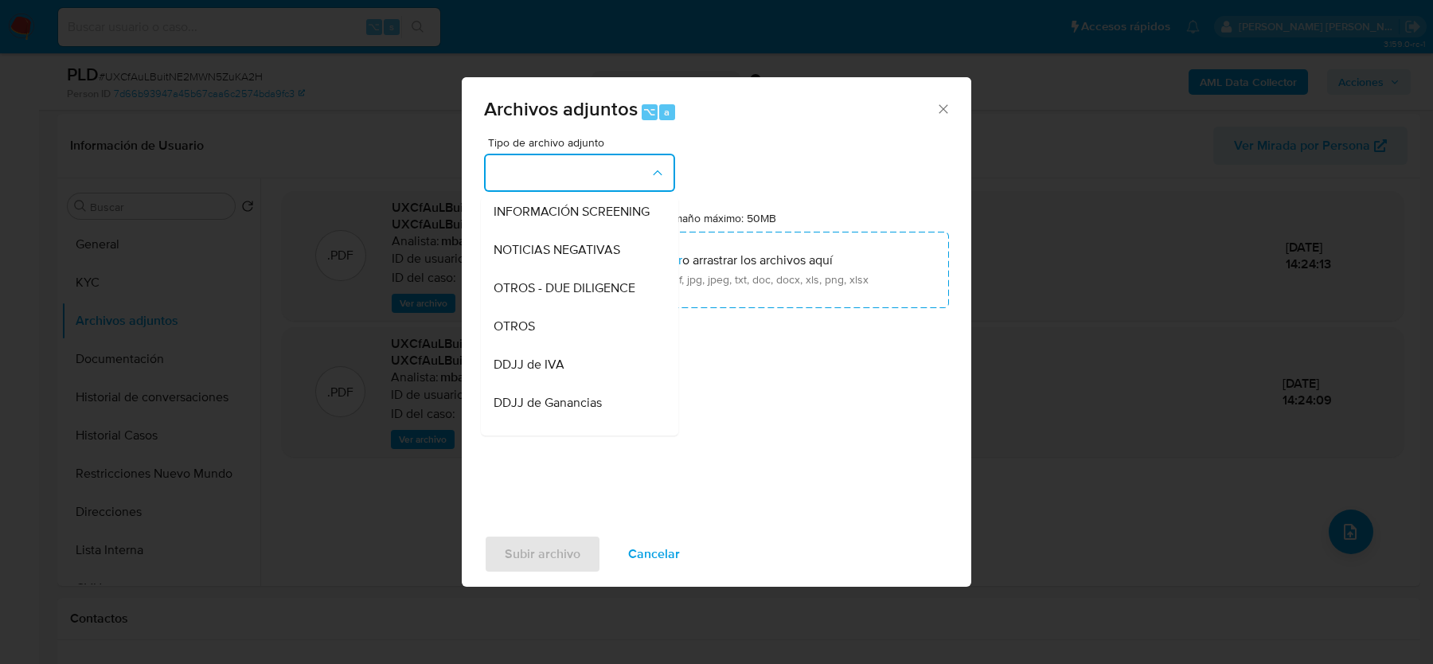
scroll to position [197, 0]
click at [572, 324] on div "OTROS" at bounding box center [575, 324] width 162 height 38
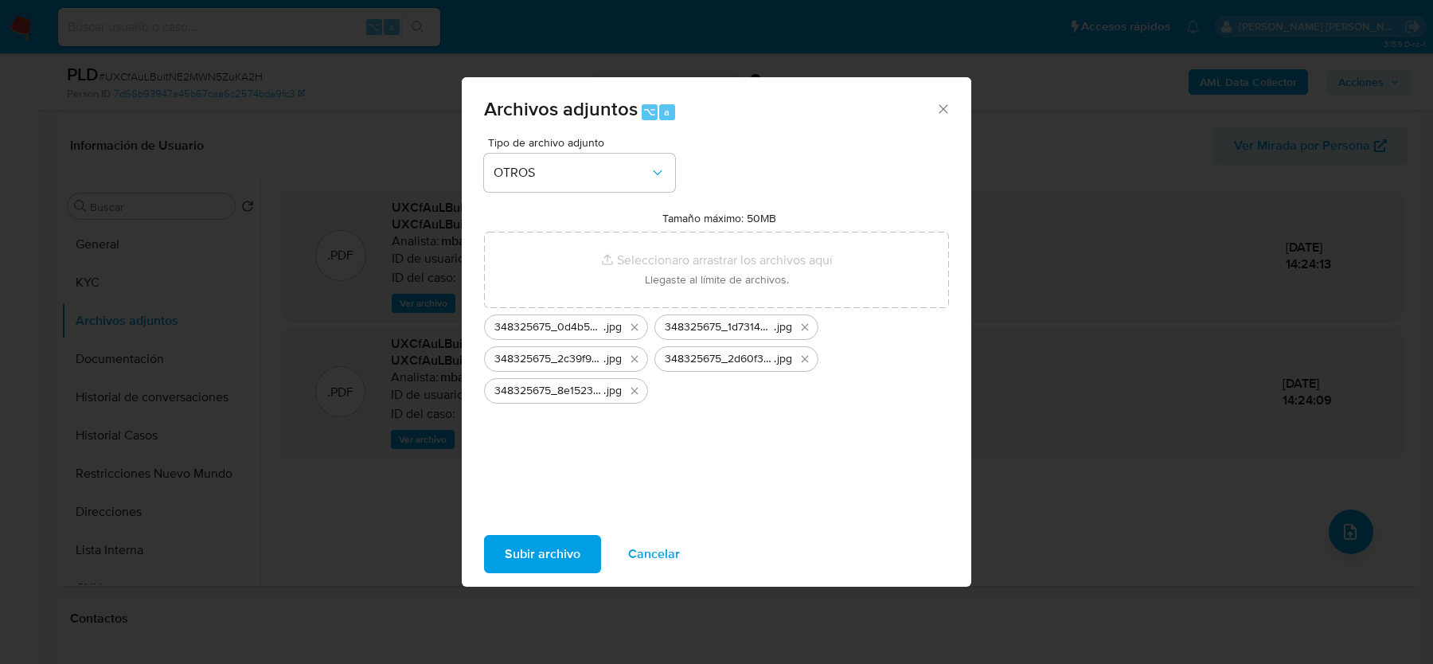
click at [531, 553] on span "Subir archivo" at bounding box center [543, 554] width 76 height 35
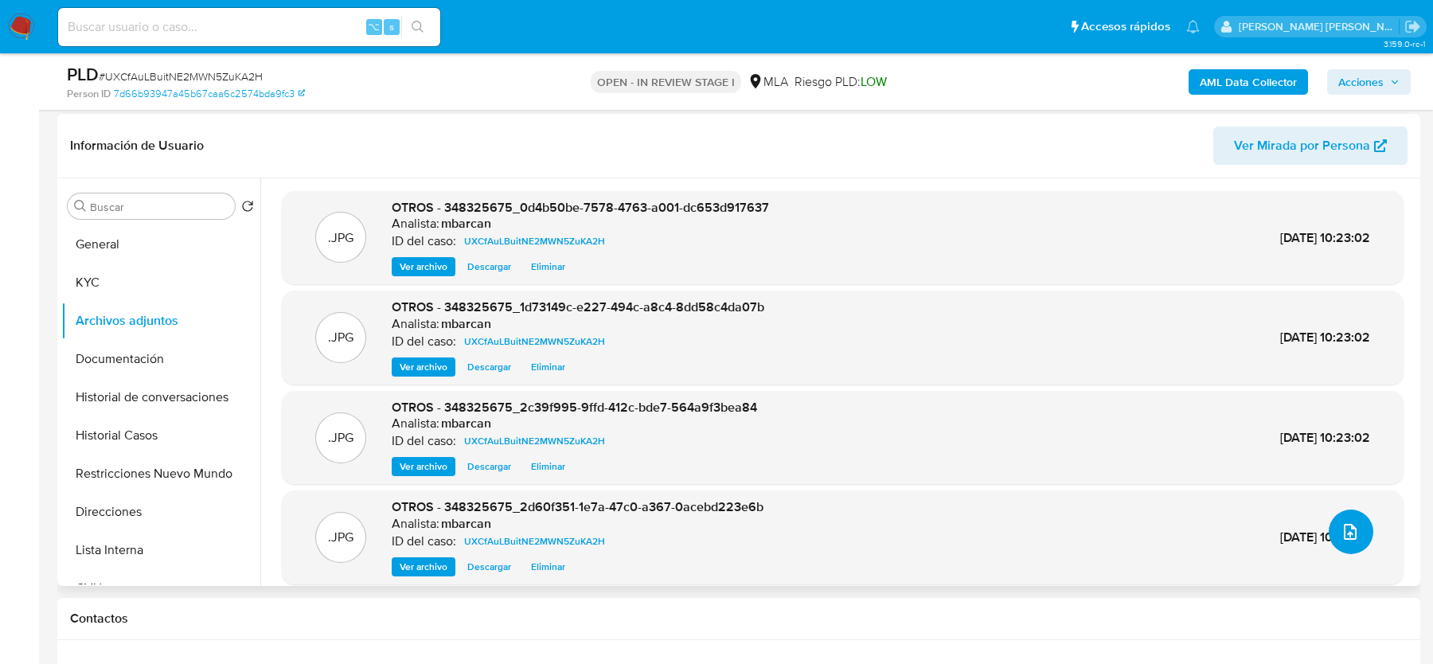
click at [1344, 531] on icon "upload-file" at bounding box center [1350, 532] width 13 height 16
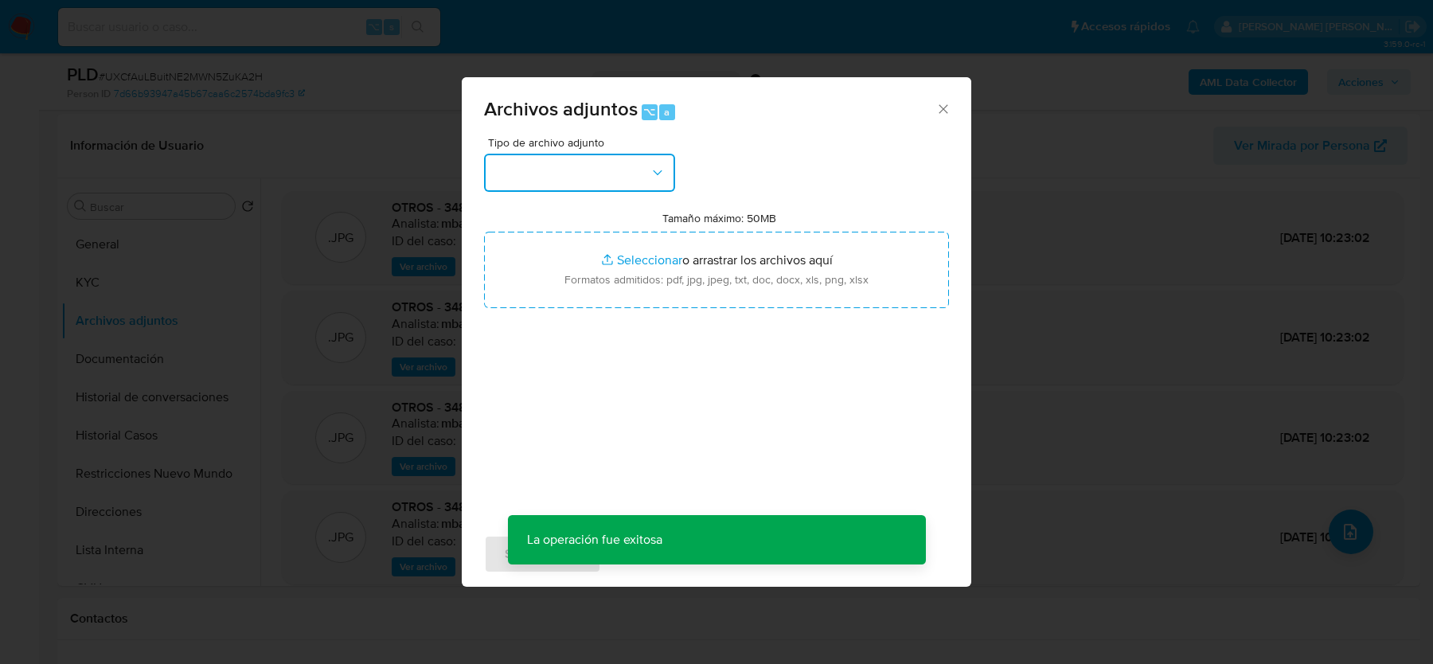
click at [520, 185] on button "button" at bounding box center [579, 173] width 191 height 38
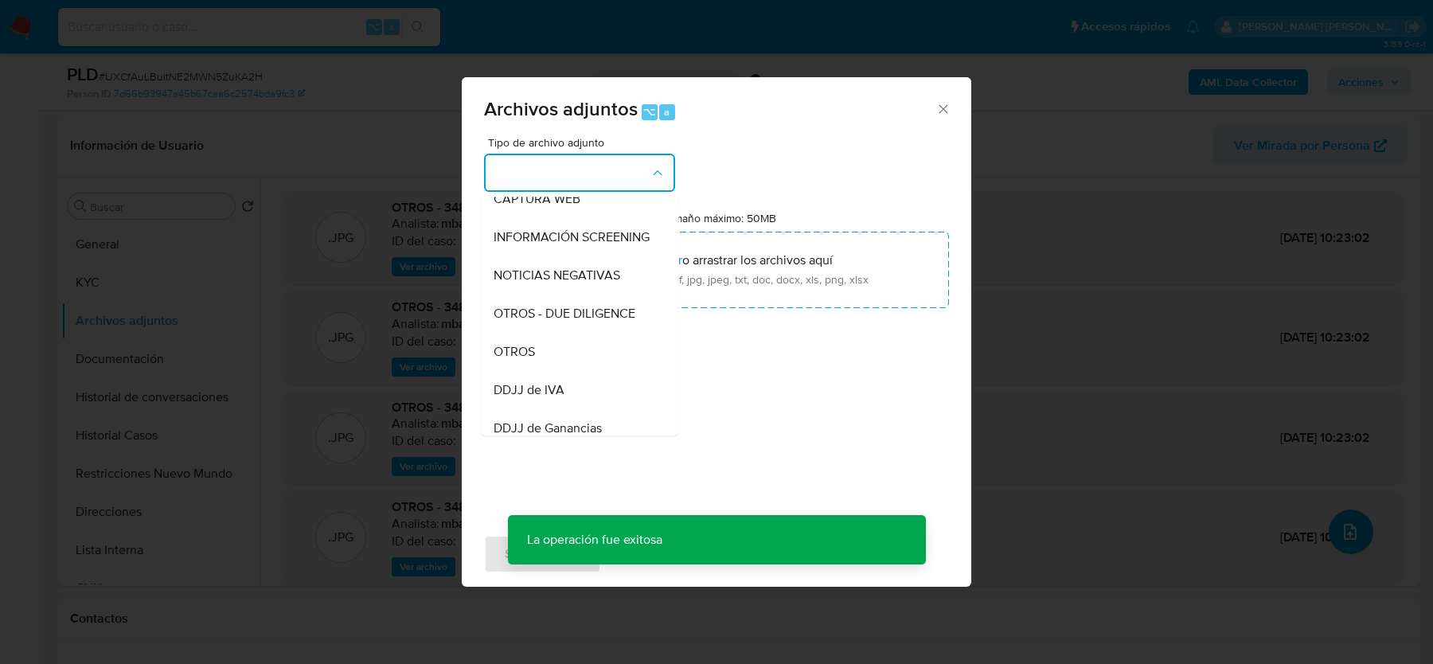
scroll to position [174, 0]
click at [526, 350] on span "OTROS" at bounding box center [514, 348] width 41 height 16
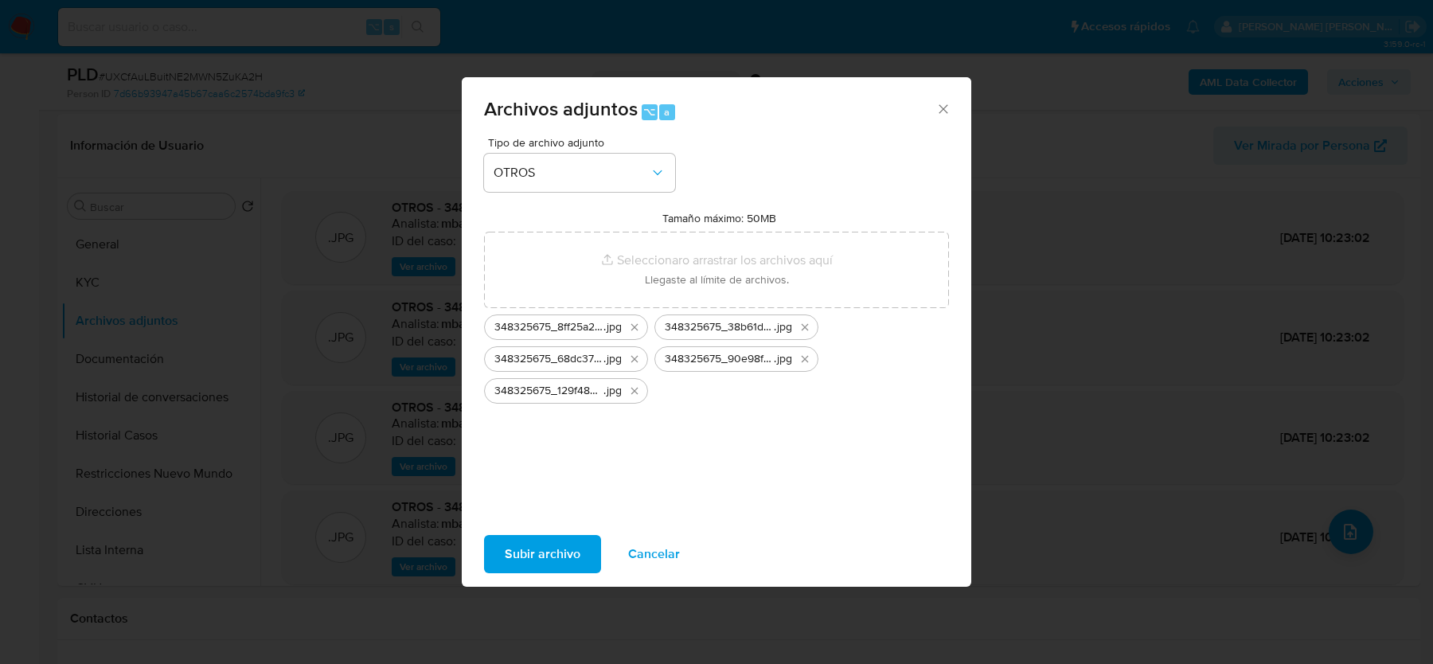
click at [532, 550] on span "Subir archivo" at bounding box center [543, 554] width 76 height 35
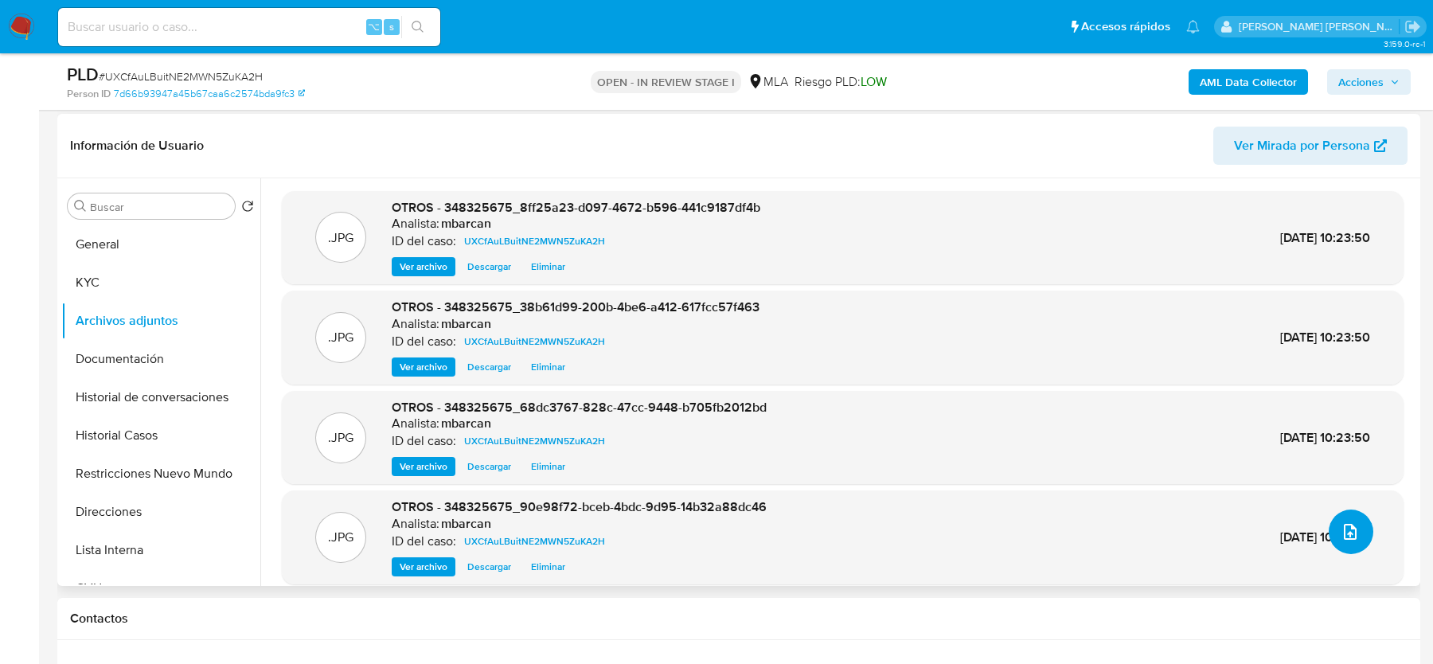
click at [1346, 545] on button "upload-file" at bounding box center [1351, 531] width 45 height 45
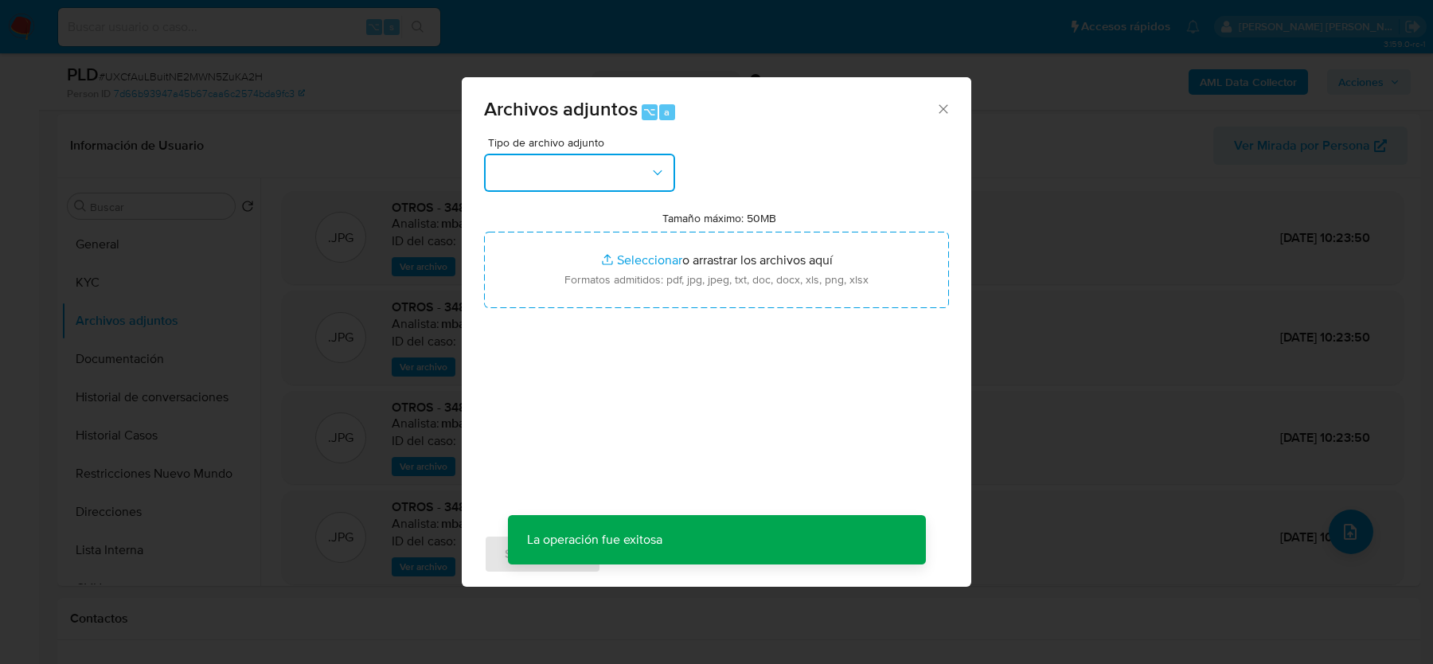
click at [557, 180] on button "button" at bounding box center [579, 173] width 191 height 38
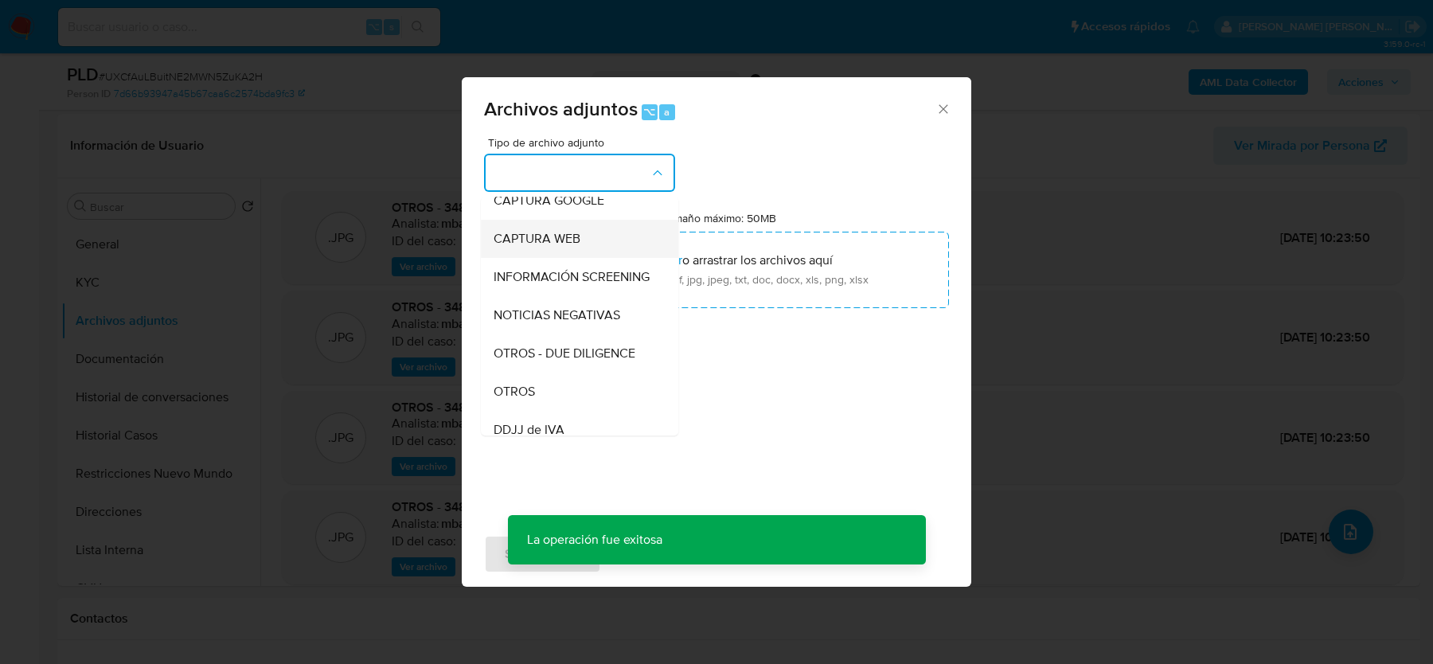
scroll to position [162, 0]
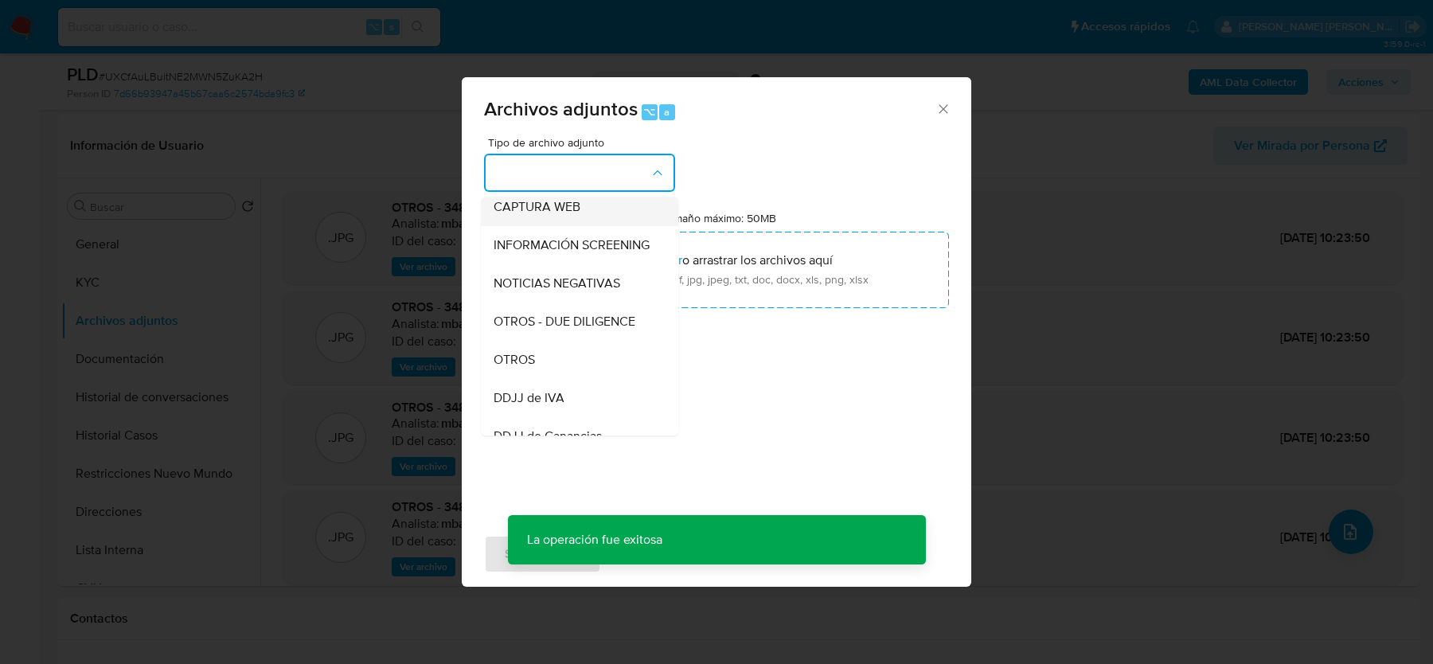
click at [573, 372] on div "OTROS" at bounding box center [575, 360] width 162 height 38
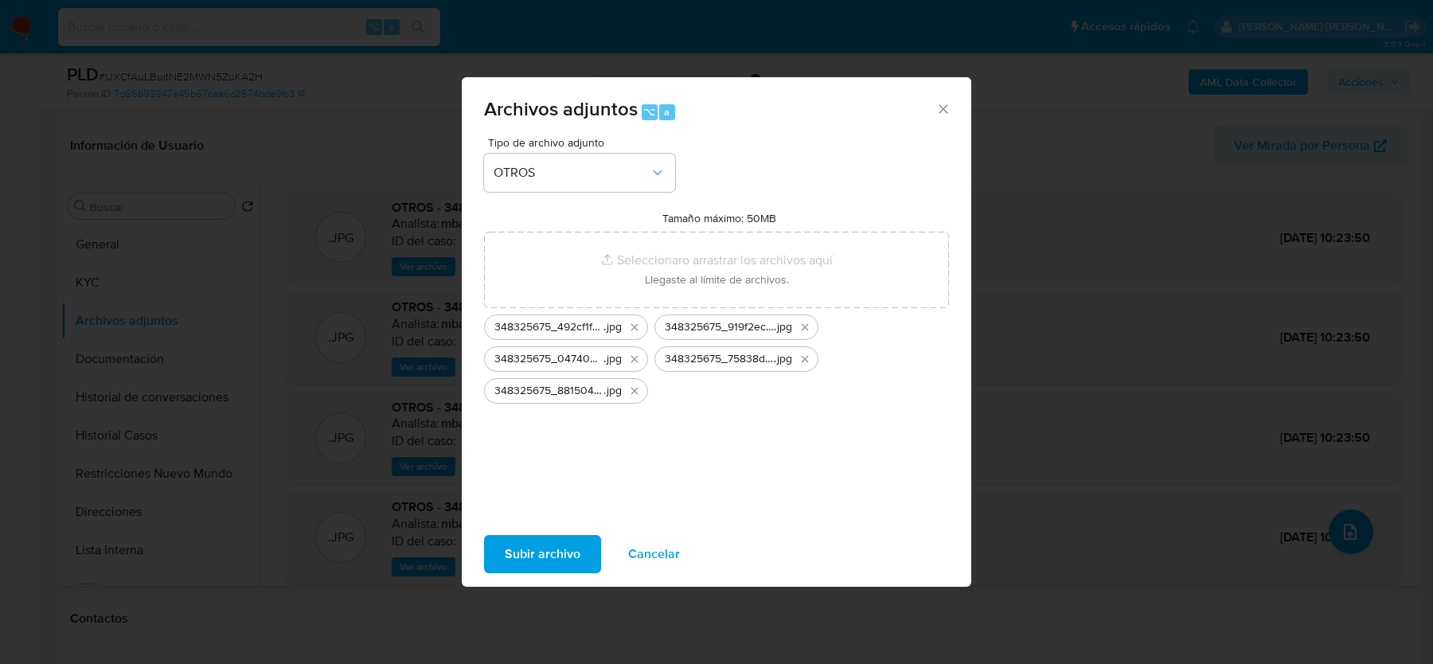
click at [545, 556] on span "Subir archivo" at bounding box center [543, 554] width 76 height 35
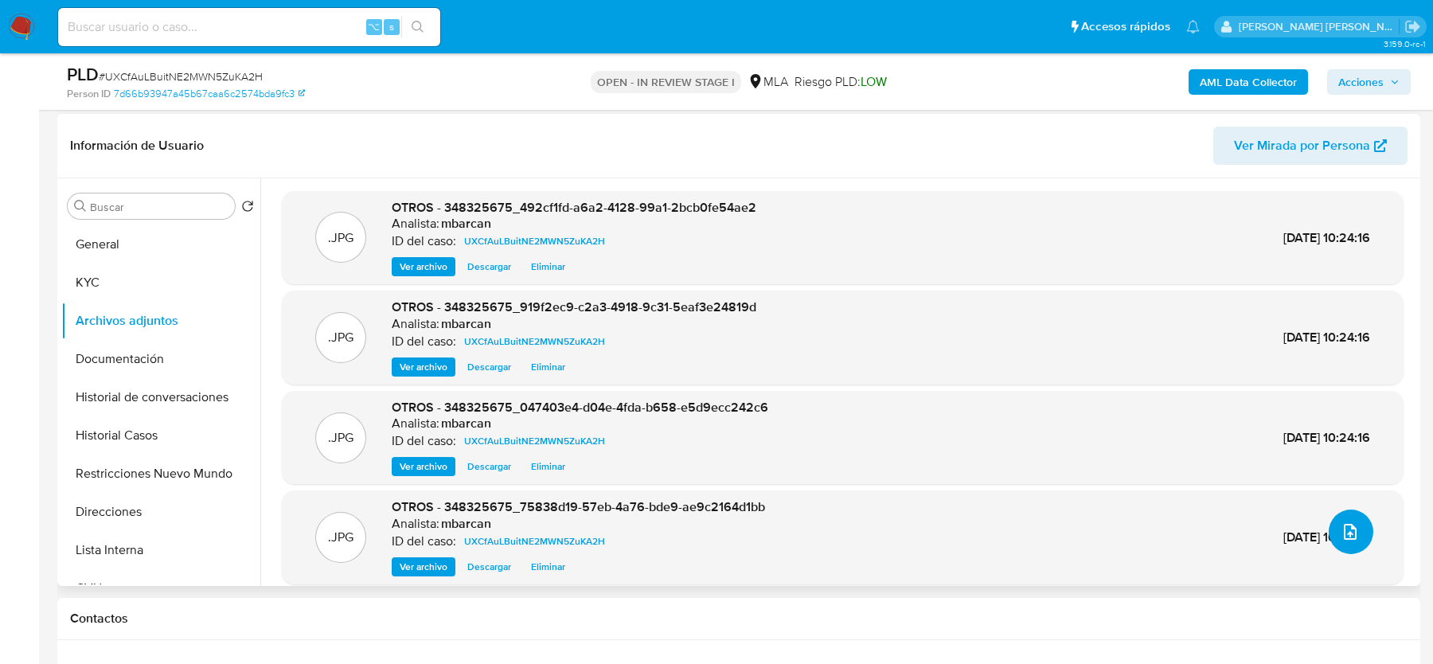
click at [1345, 524] on icon "upload-file" at bounding box center [1350, 532] width 13 height 16
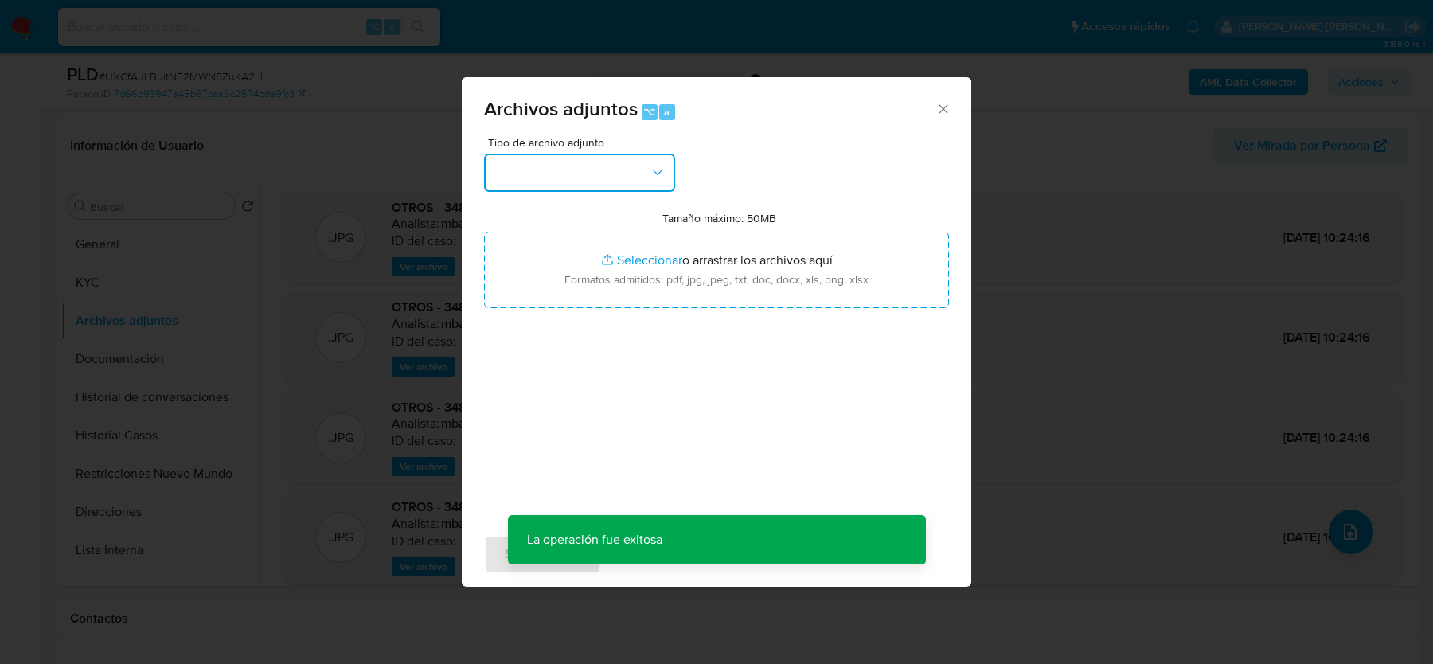
click at [633, 189] on button "button" at bounding box center [579, 173] width 191 height 38
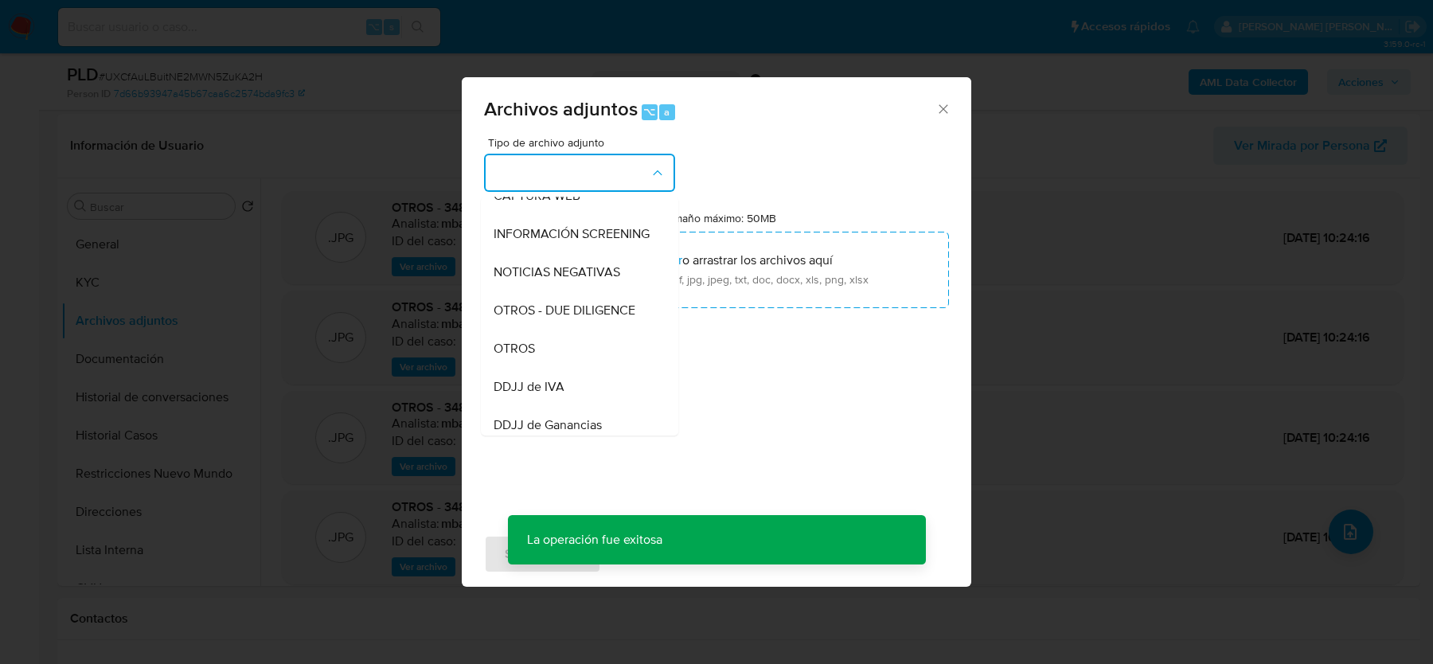
scroll to position [195, 0]
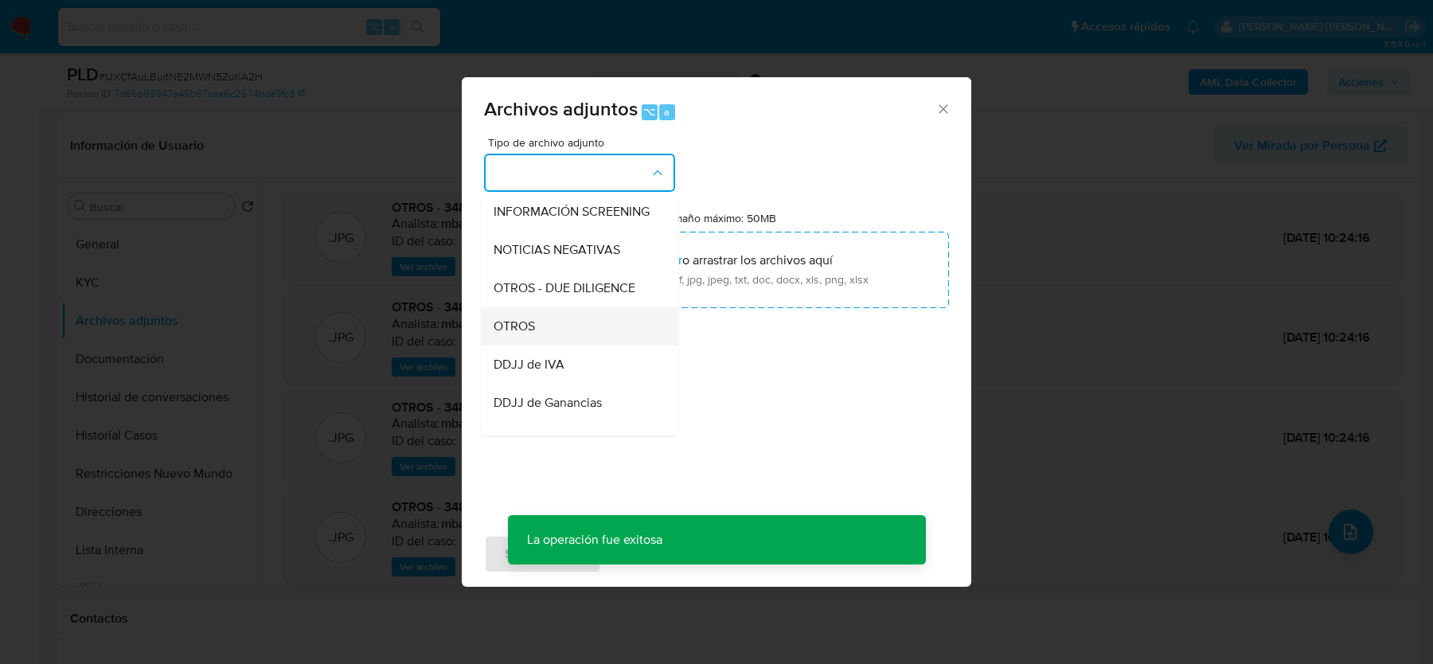
click at [537, 326] on div "OTROS" at bounding box center [575, 326] width 162 height 38
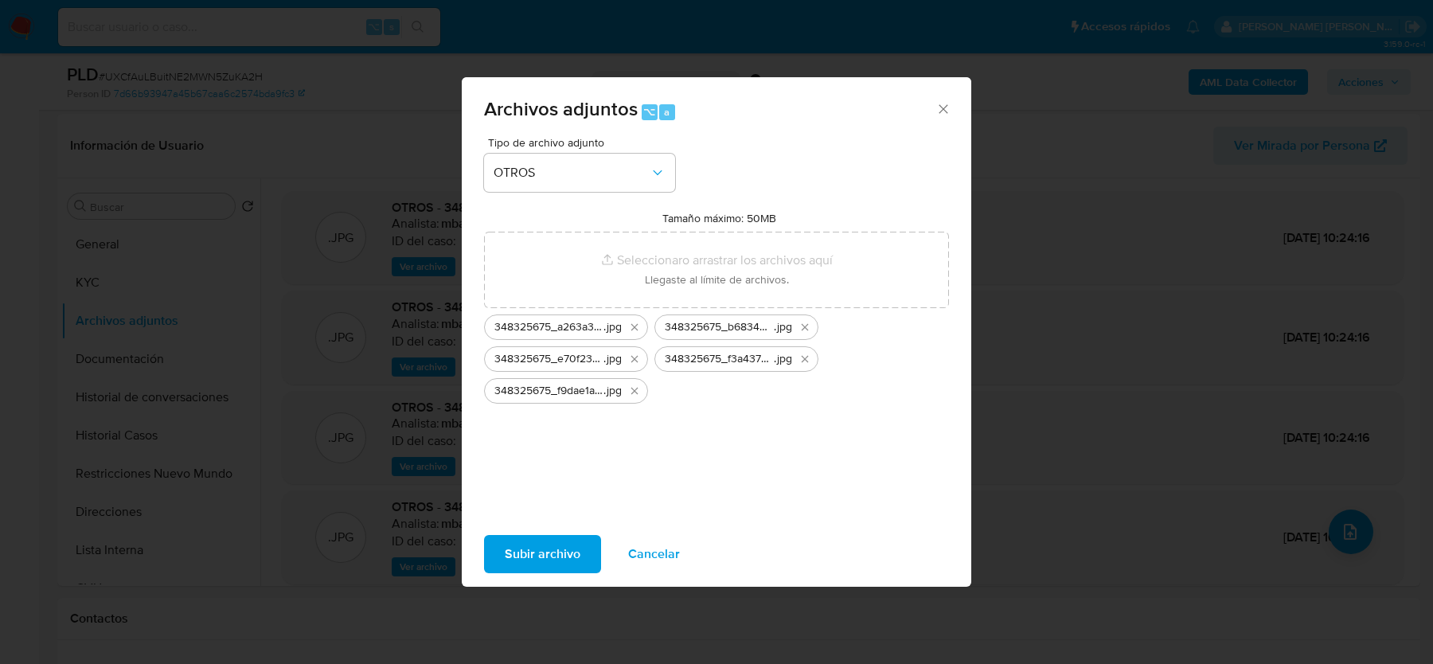
click at [525, 550] on span "Subir archivo" at bounding box center [543, 554] width 76 height 35
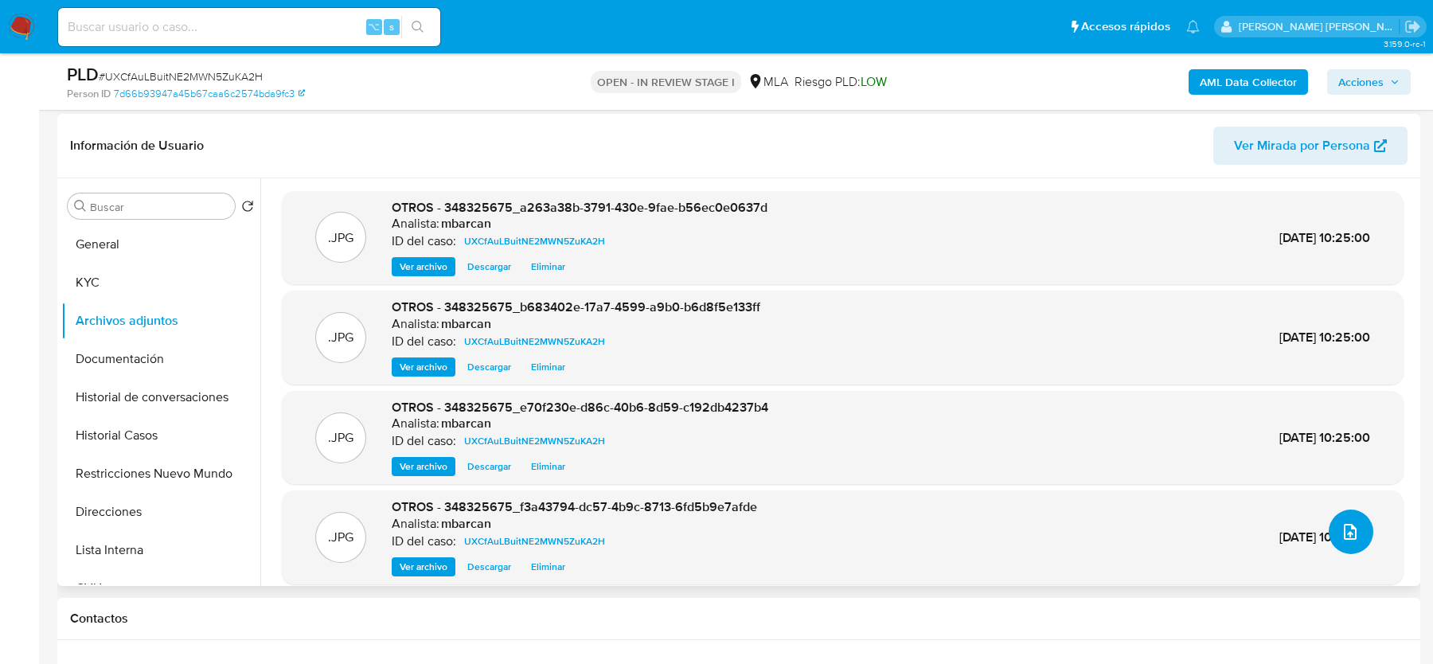
click at [1329, 538] on button "upload-file" at bounding box center [1351, 531] width 45 height 45
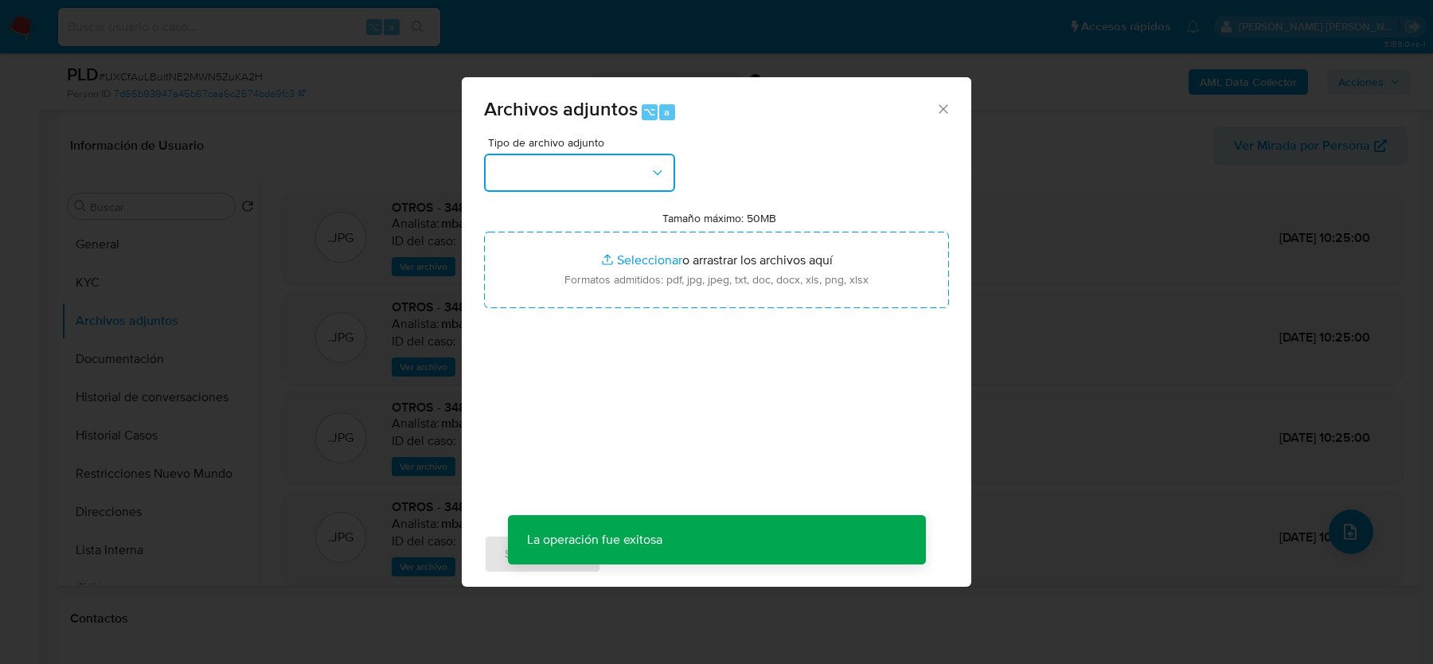
click at [559, 166] on button "button" at bounding box center [579, 173] width 191 height 38
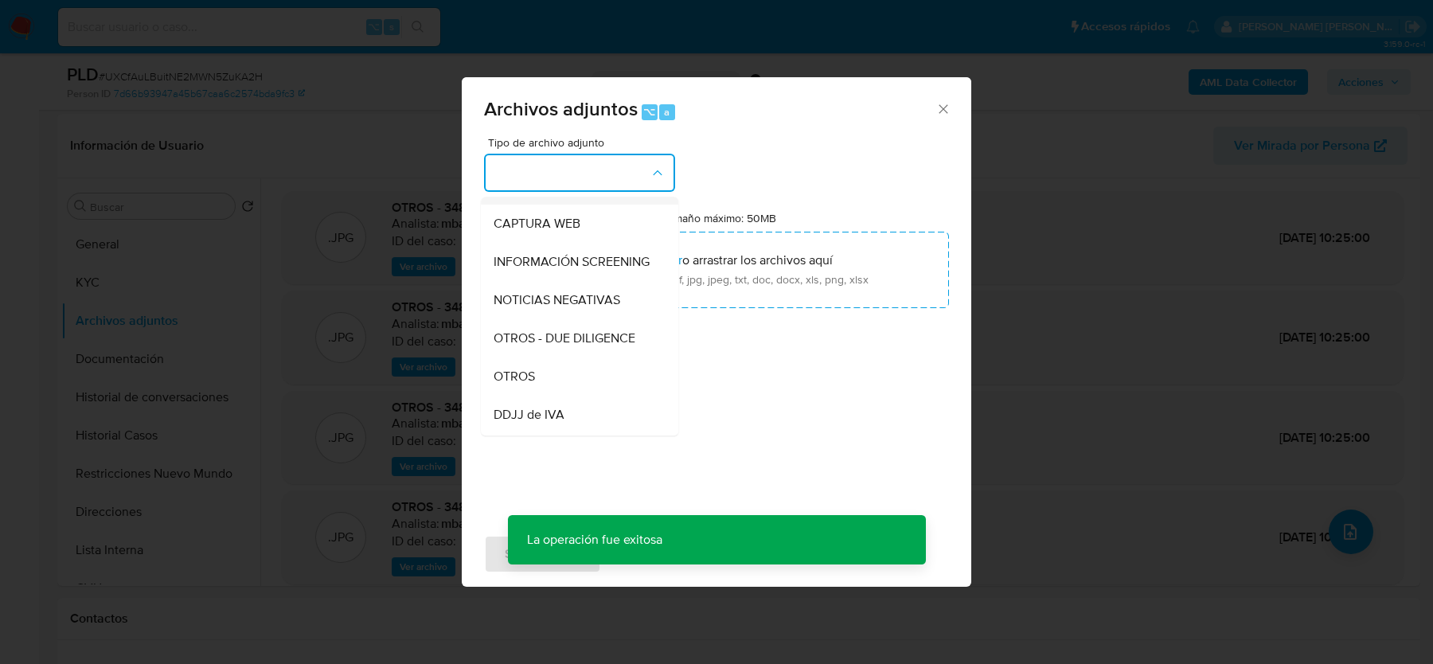
scroll to position [149, 0]
click at [530, 369] on span "OTROS" at bounding box center [514, 373] width 41 height 16
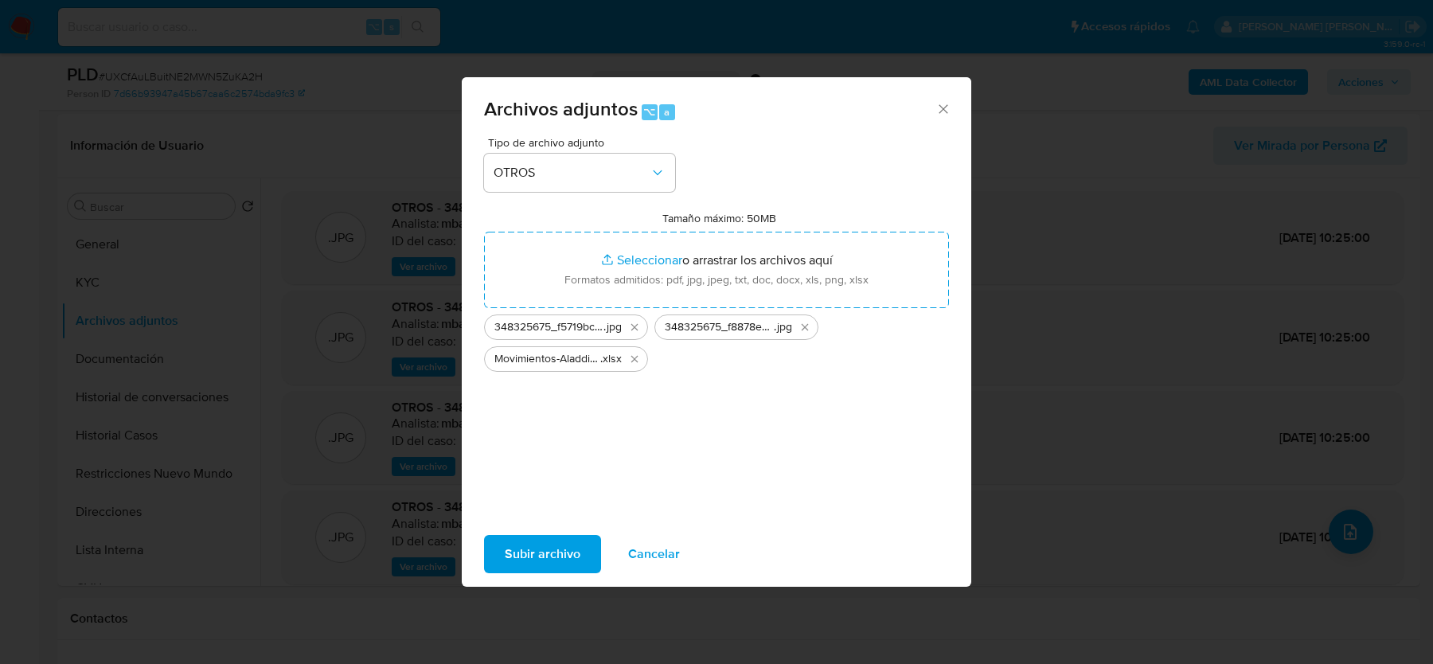
click at [537, 556] on span "Subir archivo" at bounding box center [543, 554] width 76 height 35
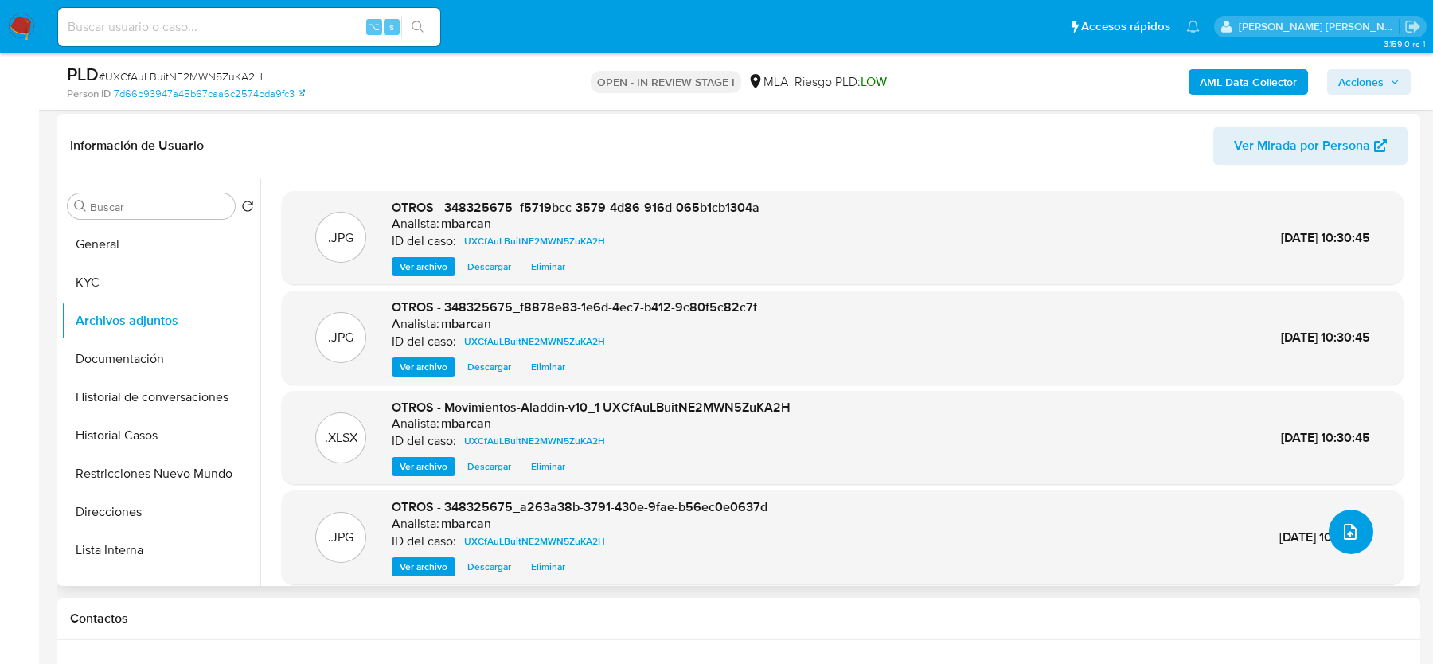
click at [1329, 532] on button "upload-file" at bounding box center [1351, 531] width 45 height 45
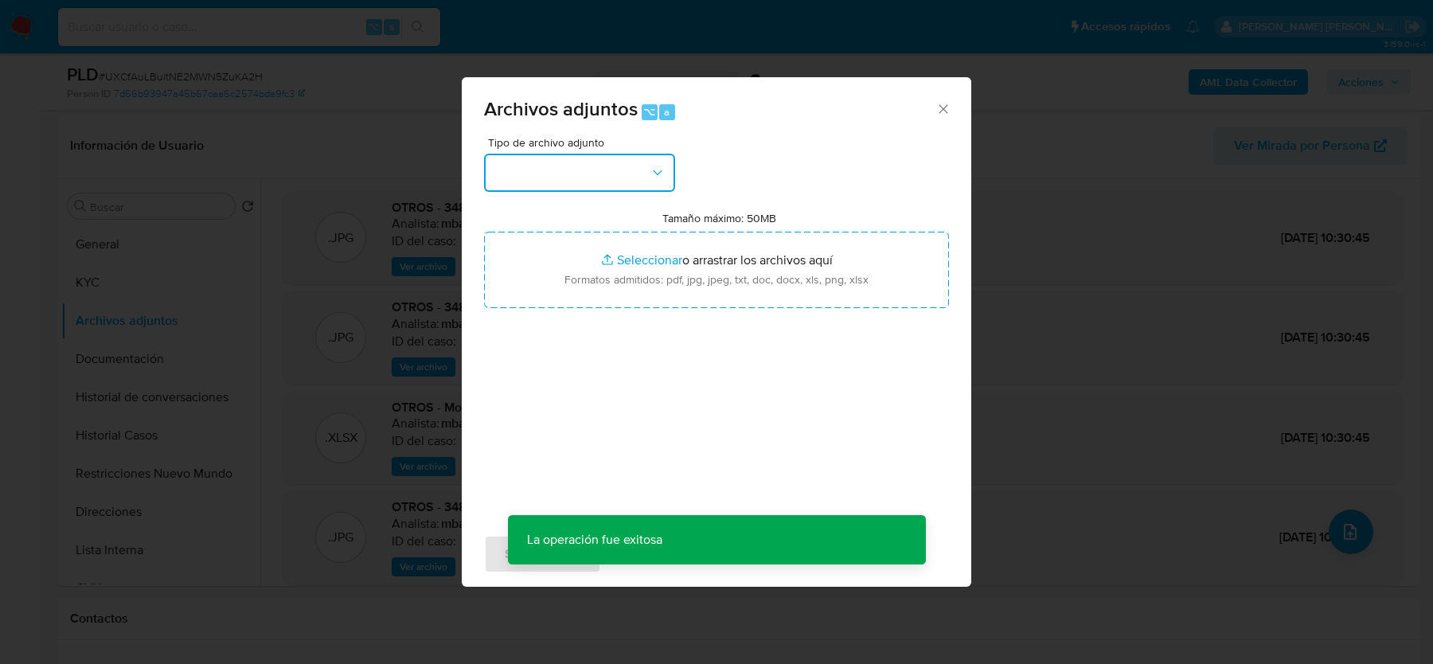
click at [563, 177] on button "button" at bounding box center [579, 173] width 191 height 38
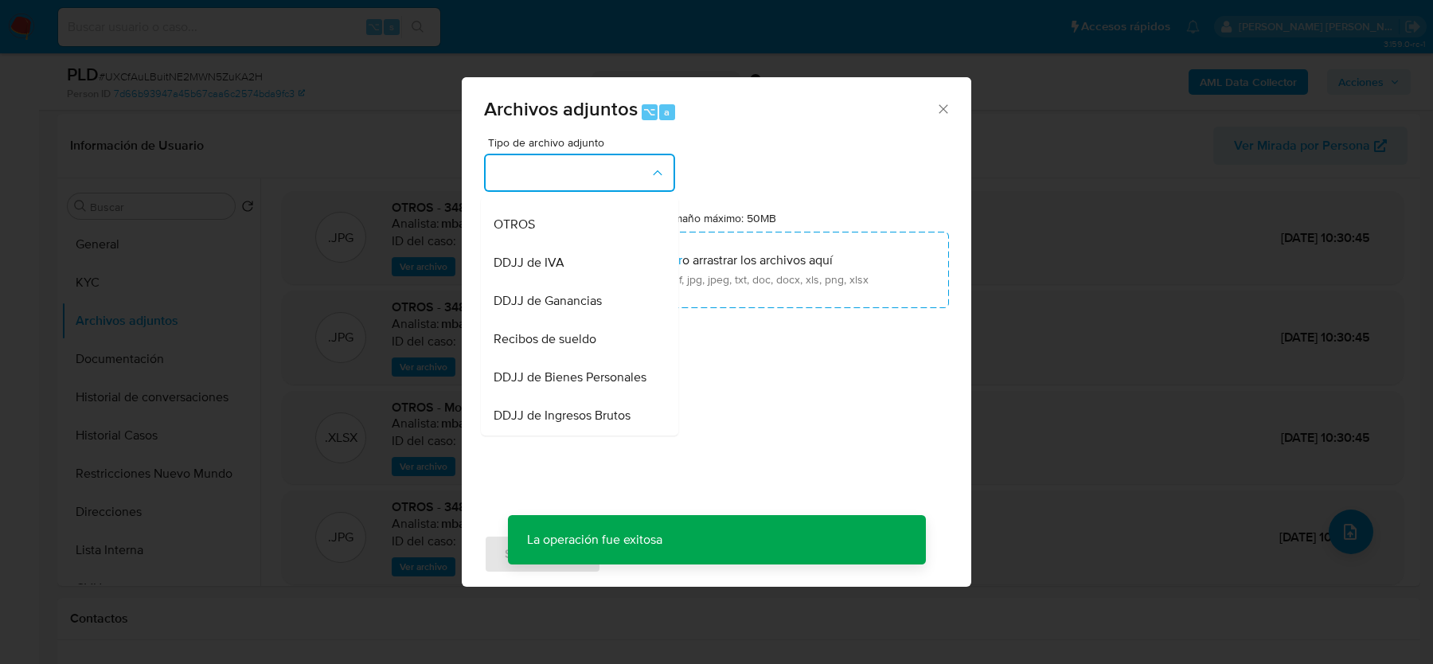
scroll to position [306, 0]
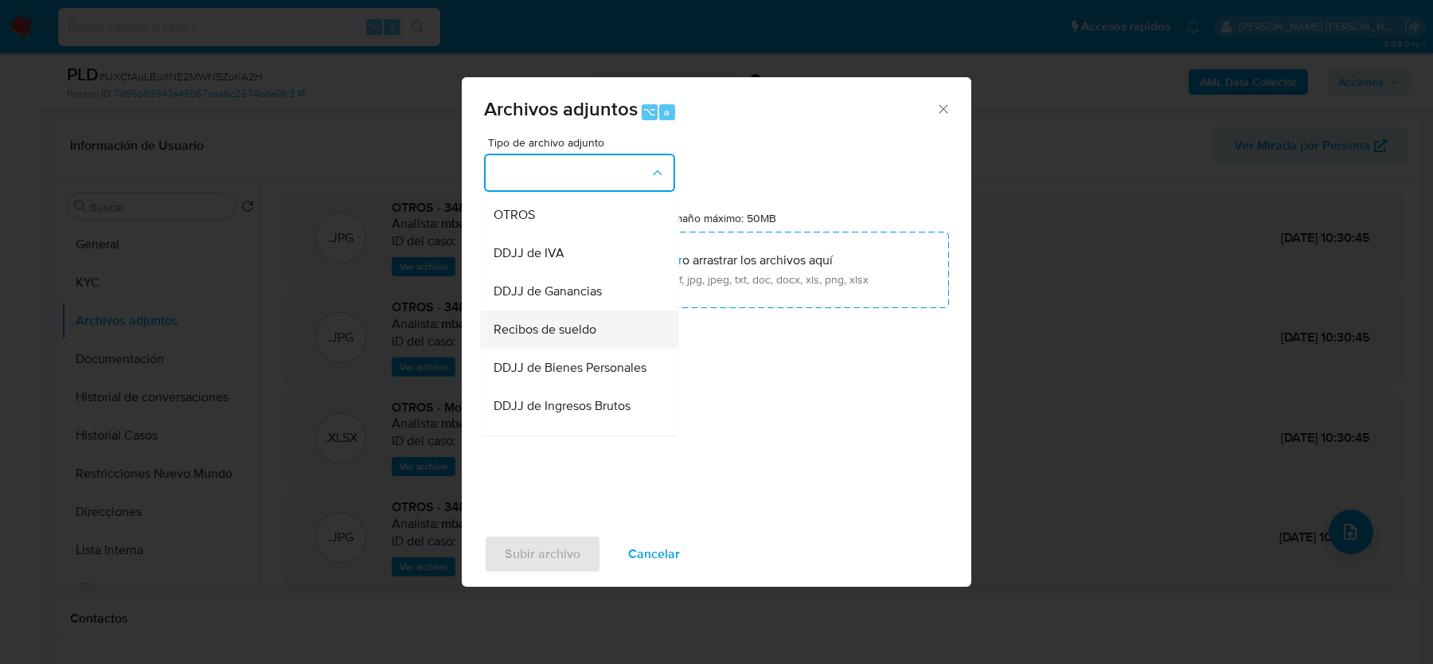
click at [546, 318] on div "Recibos de sueldo" at bounding box center [575, 329] width 162 height 38
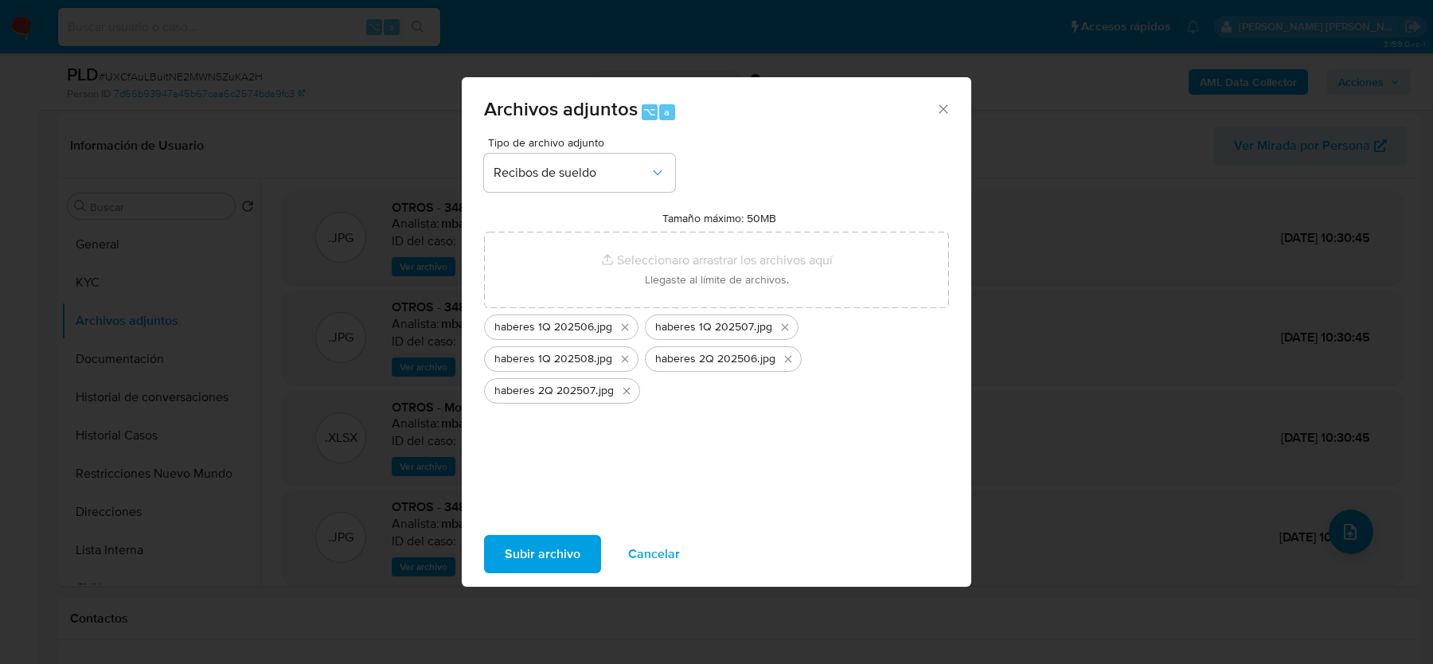
click at [533, 556] on span "Subir archivo" at bounding box center [543, 554] width 76 height 35
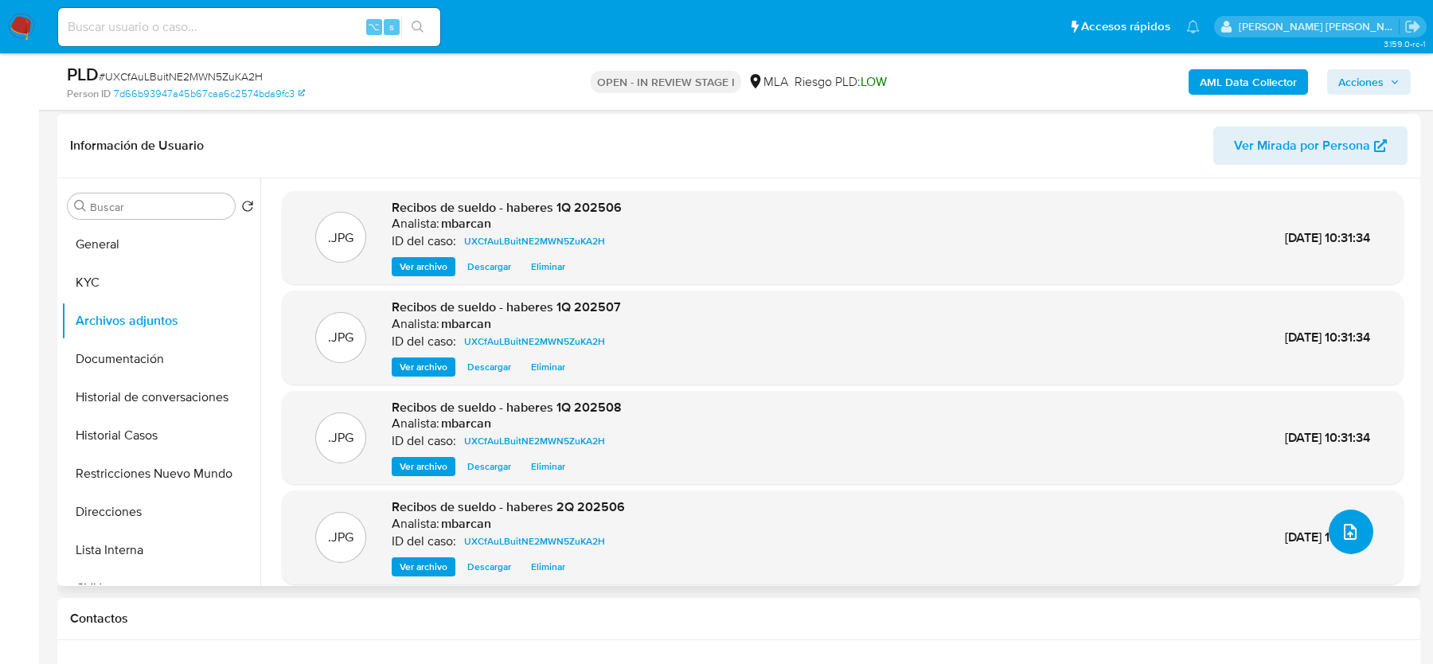
click at [1352, 538] on icon "upload-file" at bounding box center [1350, 531] width 19 height 19
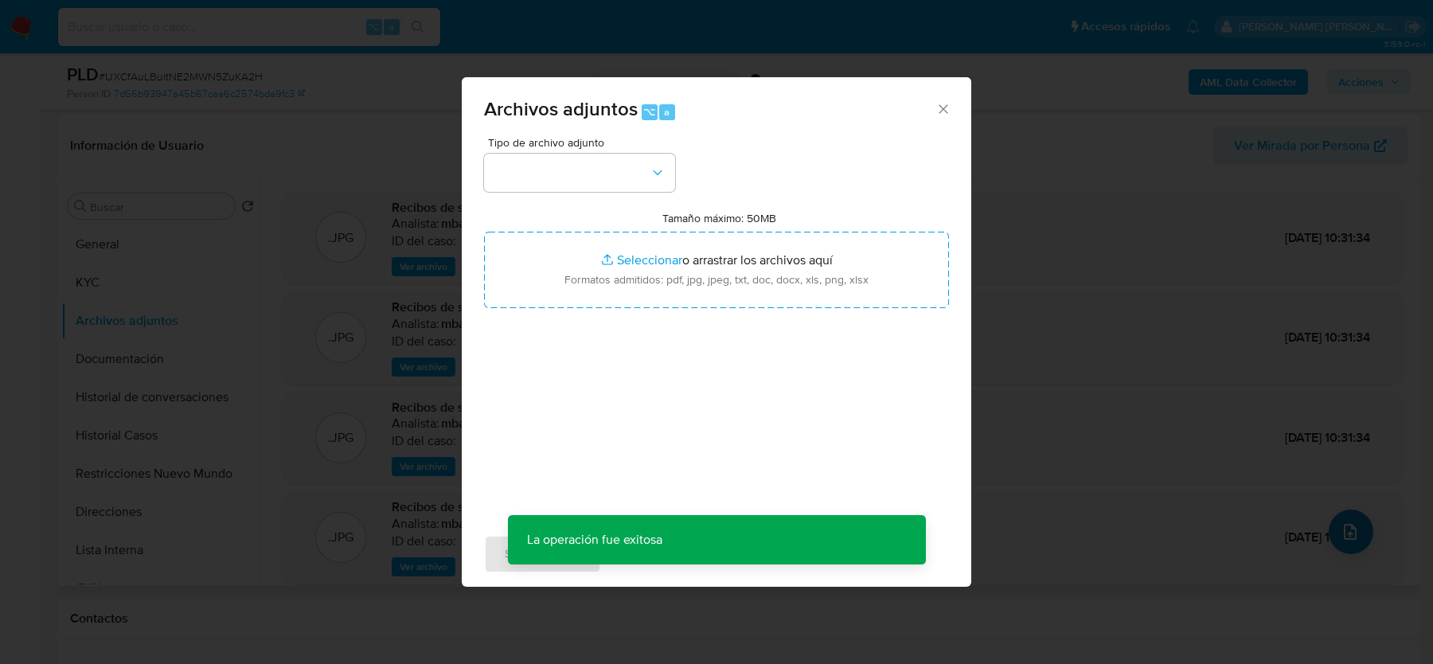
click at [1352, 538] on div "Archivos adjuntos ⌥ a Tipo de archivo adjunto Tamaño máximo: 50MB Seleccionar a…" at bounding box center [716, 332] width 1433 height 664
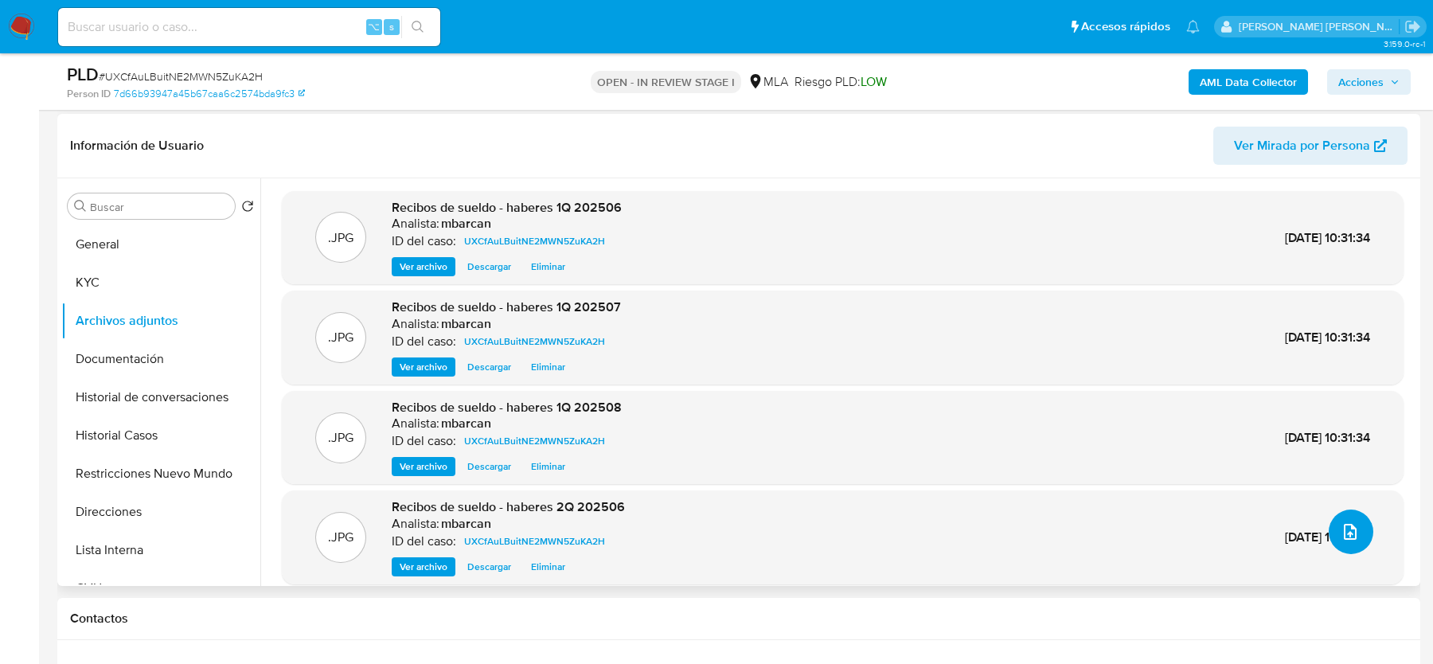
click at [1341, 532] on icon "upload-file" at bounding box center [1350, 531] width 19 height 19
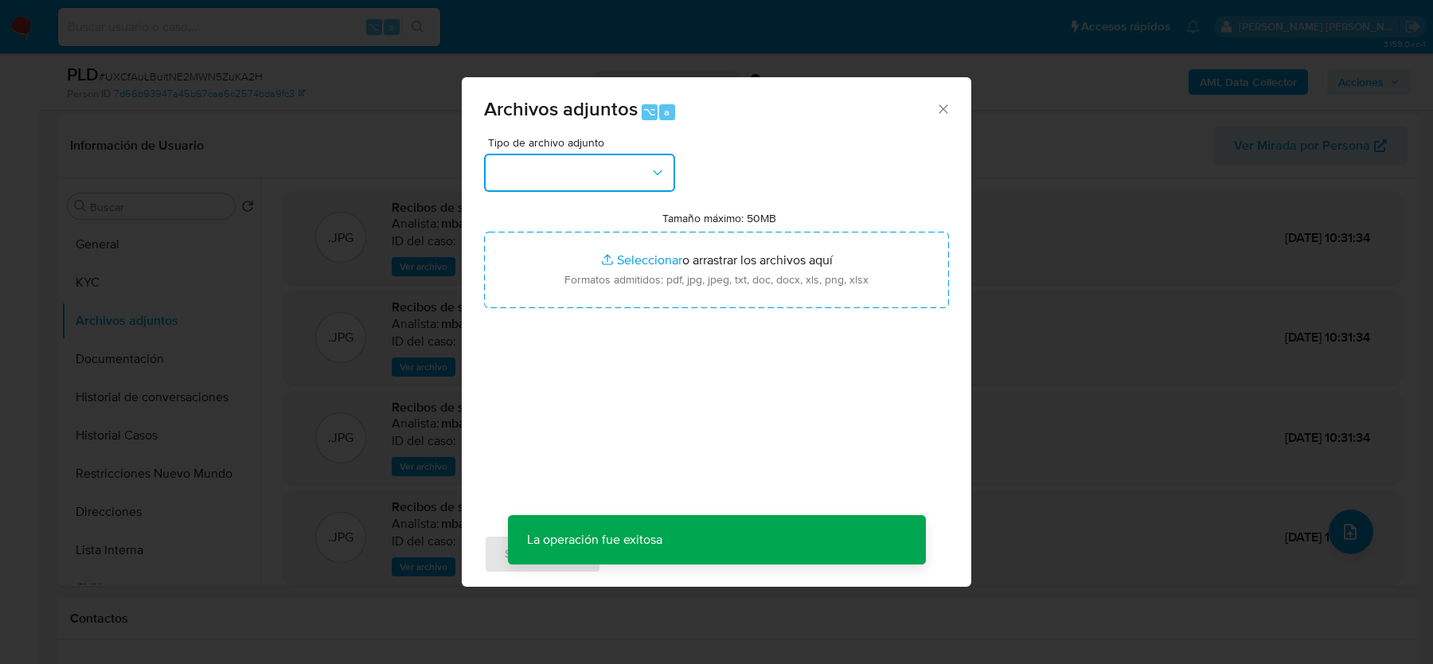
click at [524, 166] on button "button" at bounding box center [579, 173] width 191 height 38
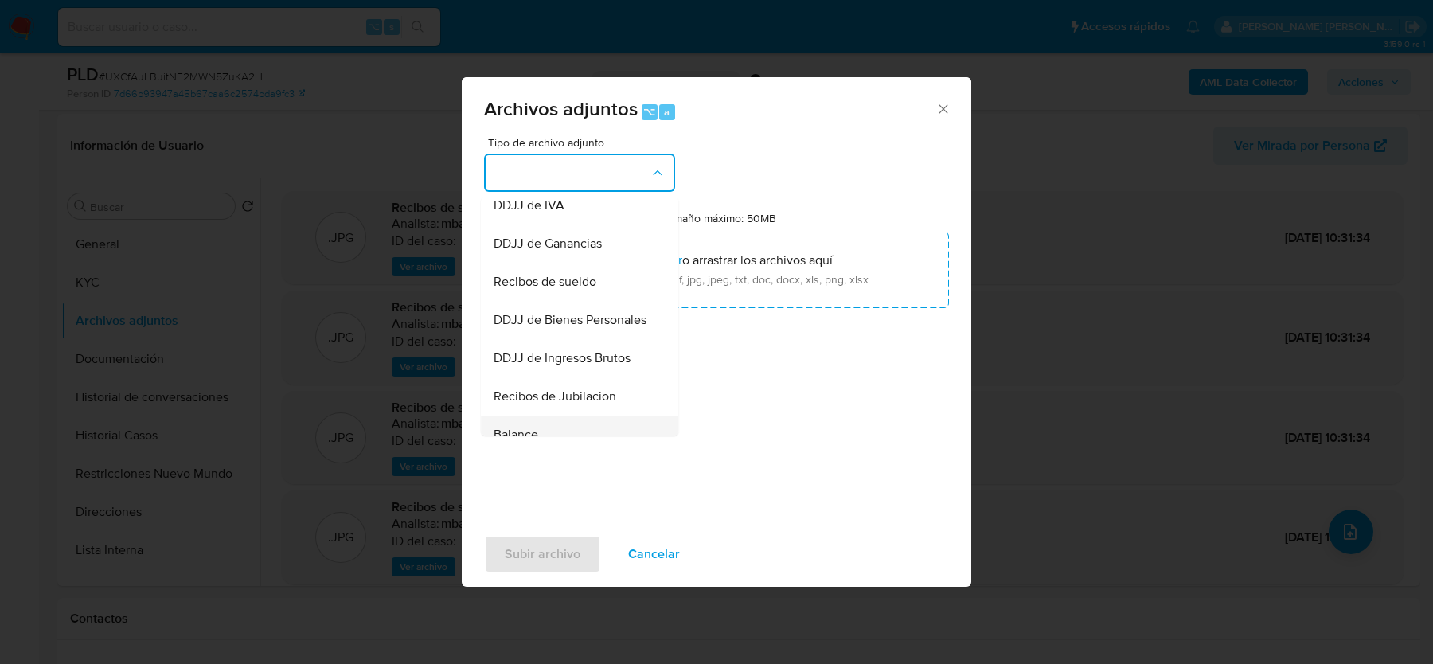
scroll to position [350, 0]
click at [589, 287] on span "Recibos de sueldo" at bounding box center [545, 286] width 103 height 16
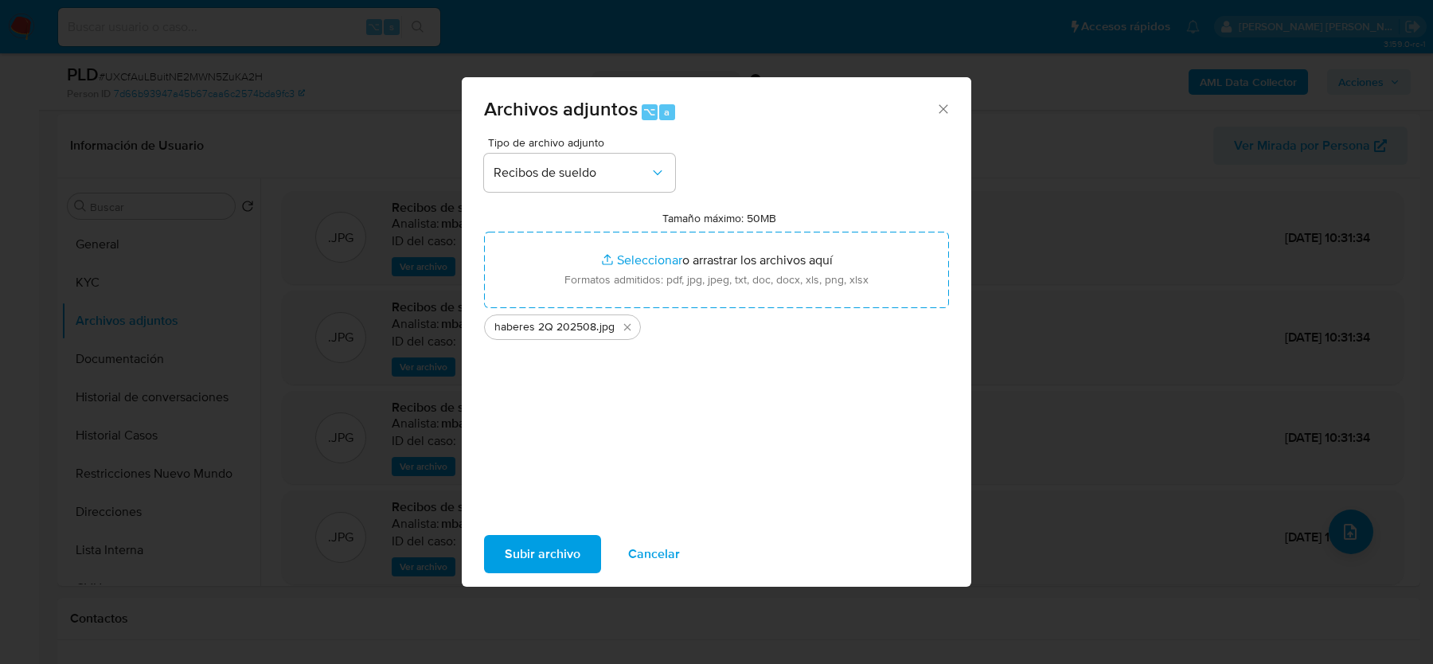
click at [559, 553] on span "Subir archivo" at bounding box center [543, 554] width 76 height 35
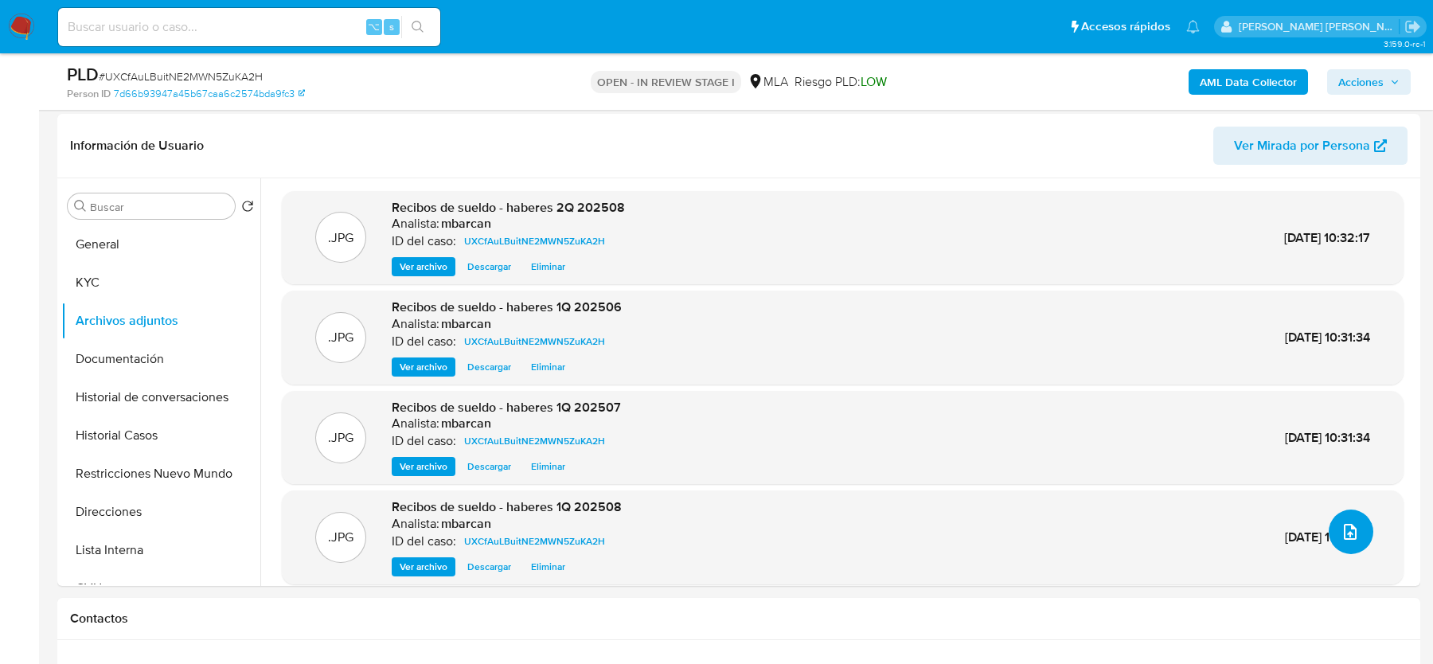
click at [1345, 529] on icon "upload-file" at bounding box center [1350, 531] width 19 height 19
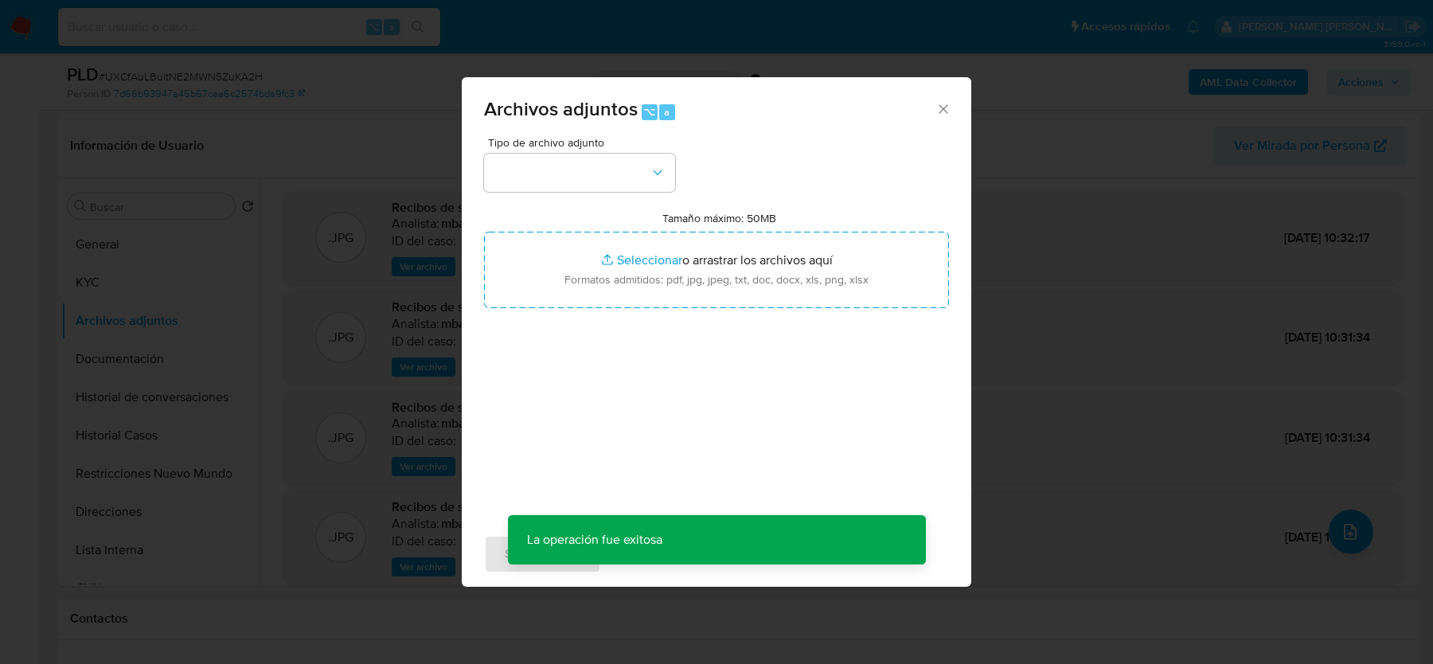
click at [566, 199] on div "Tipo de archivo adjunto Tamaño máximo: 50MB Seleccionar archivos Seleccionar o …" at bounding box center [716, 325] width 465 height 376
click at [567, 186] on button "button" at bounding box center [579, 173] width 191 height 38
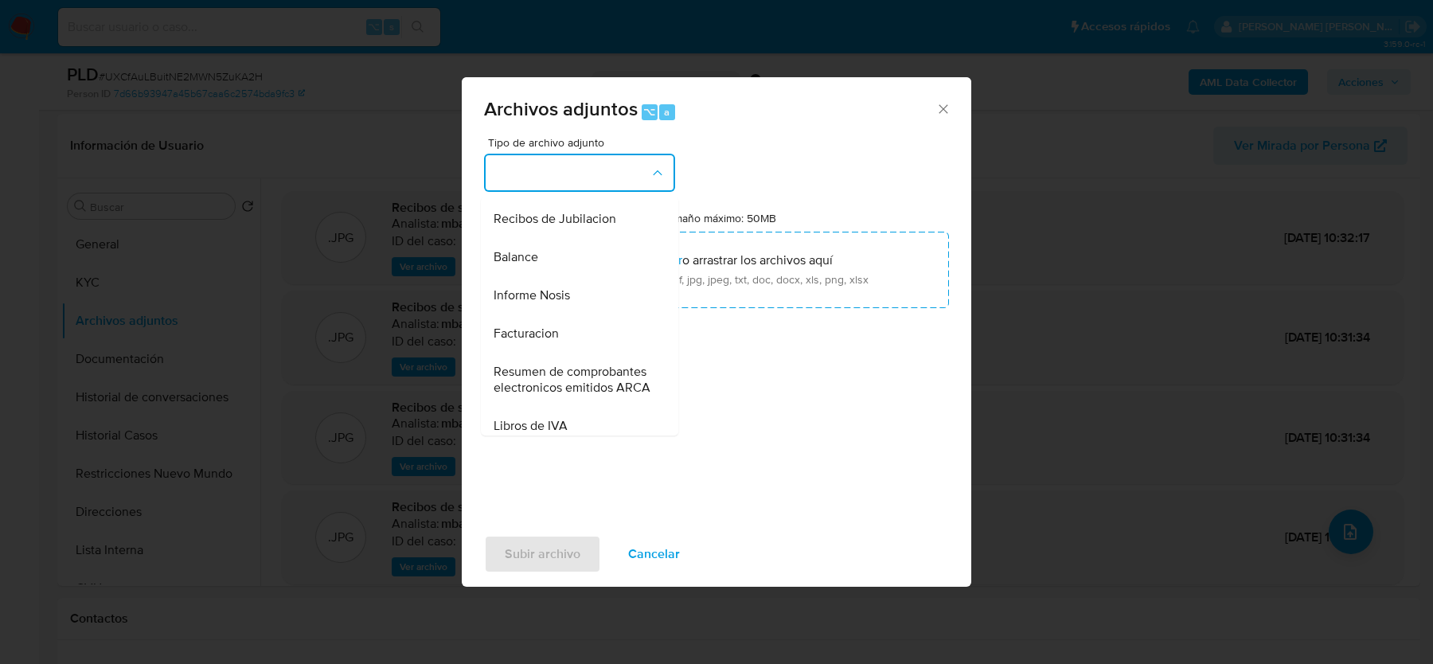
scroll to position [518, 0]
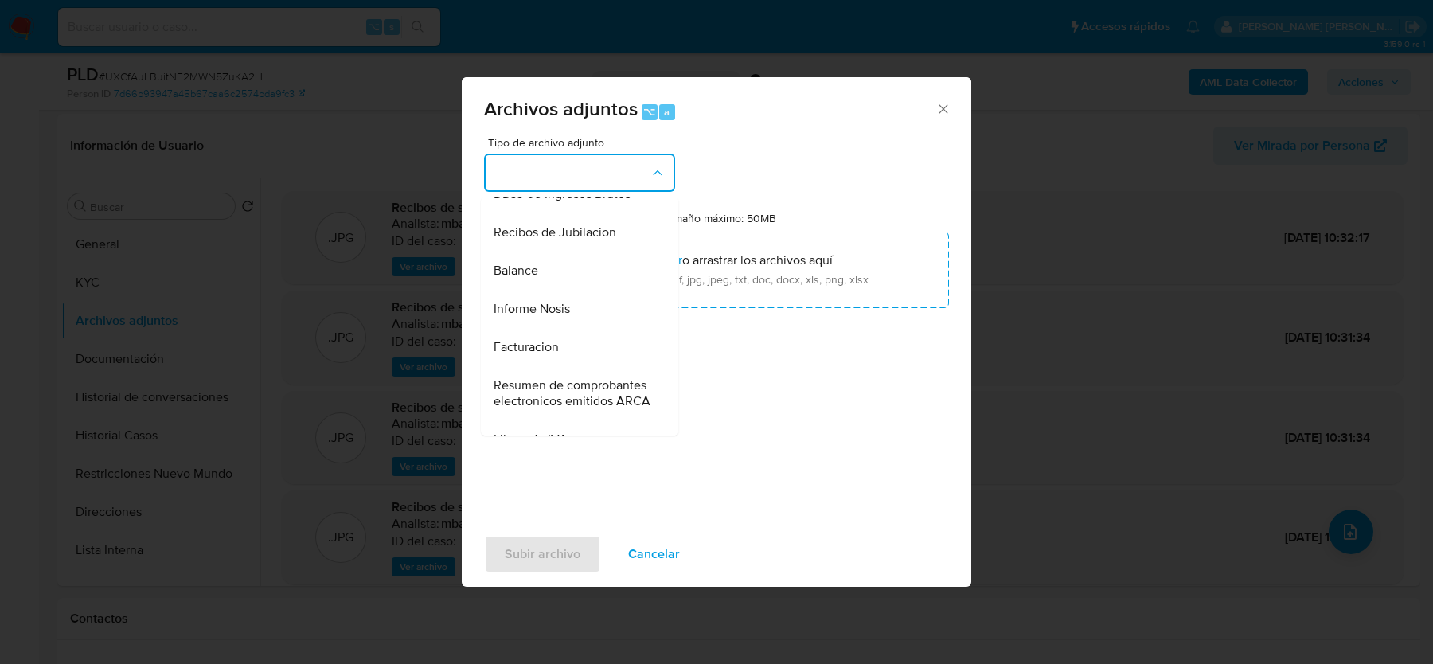
click at [580, 322] on div "Informe Nosis" at bounding box center [575, 309] width 162 height 38
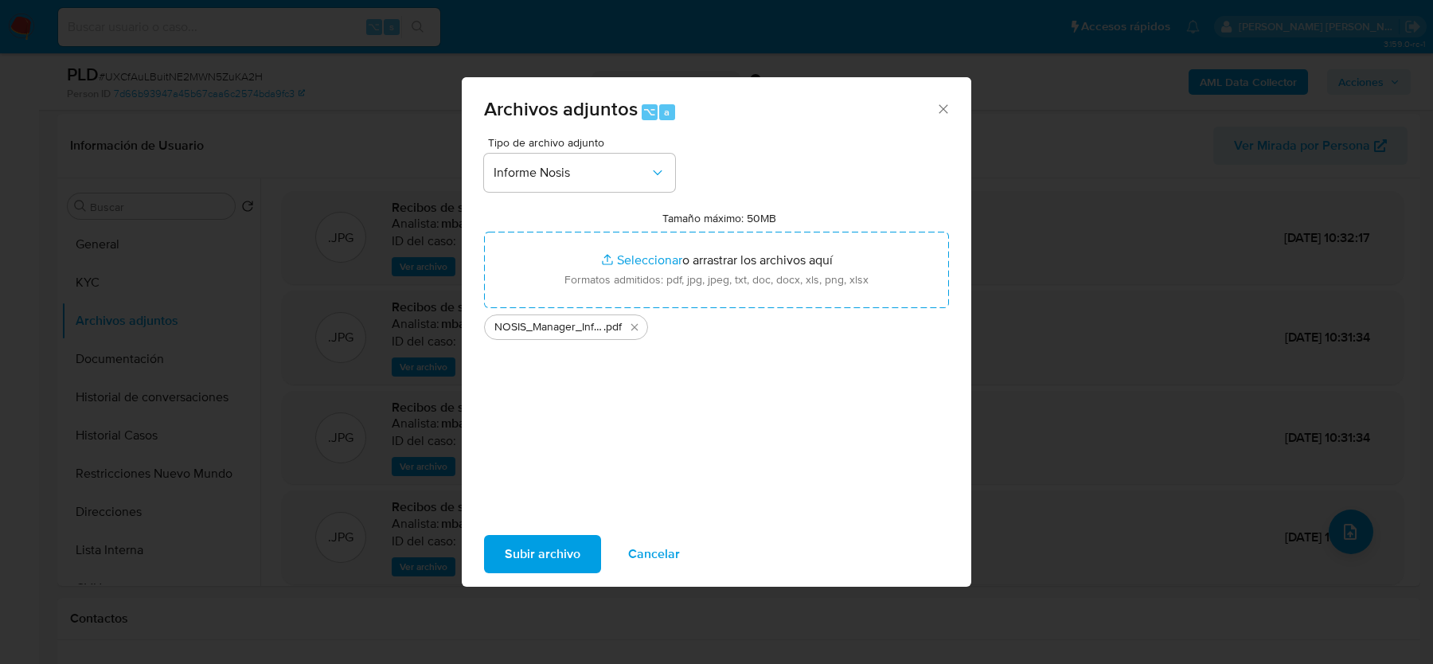
click at [549, 551] on span "Subir archivo" at bounding box center [543, 554] width 76 height 35
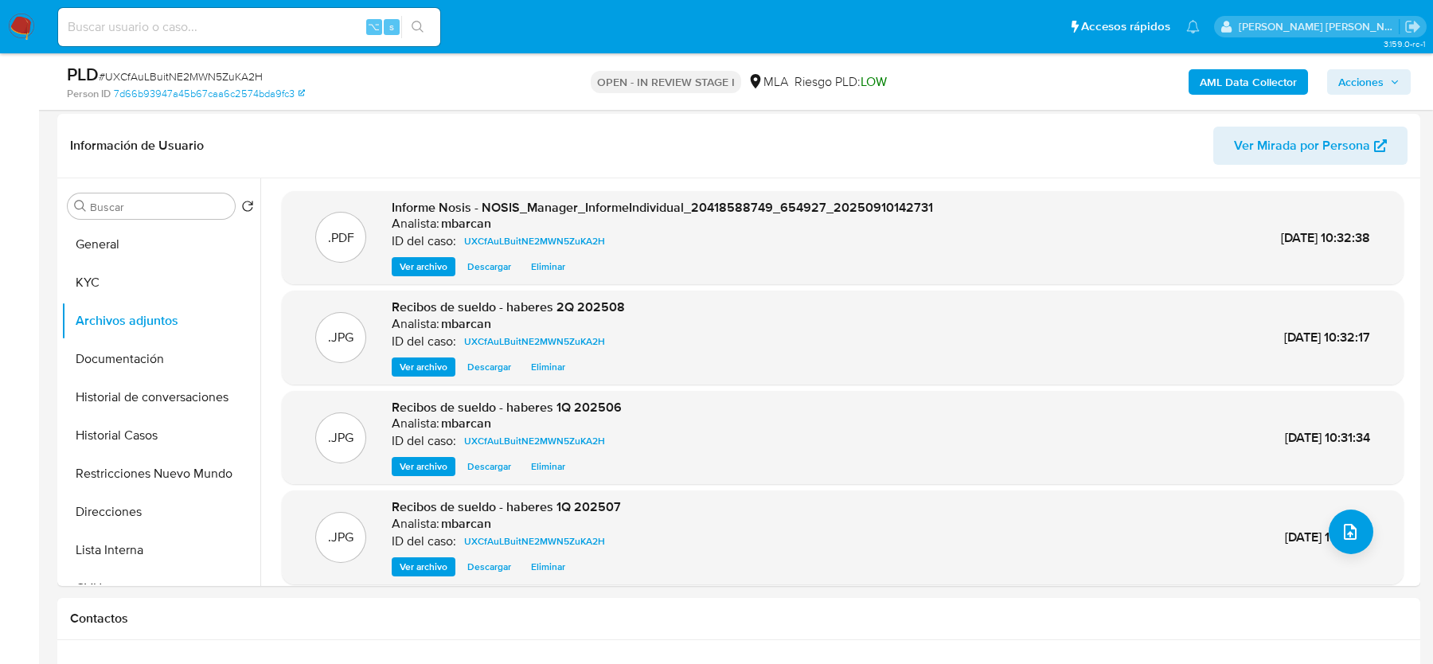
click at [179, 75] on span "# UXCfAuLBuitNE2MWN5ZuKA2H" at bounding box center [181, 76] width 164 height 16
copy span "UXCfAuLBuitNE2MWN5ZuKA2H"
click at [157, 29] on input at bounding box center [249, 27] width 382 height 21
paste input "XXP3wfJ1zvdJLFKpKoaddy4I"
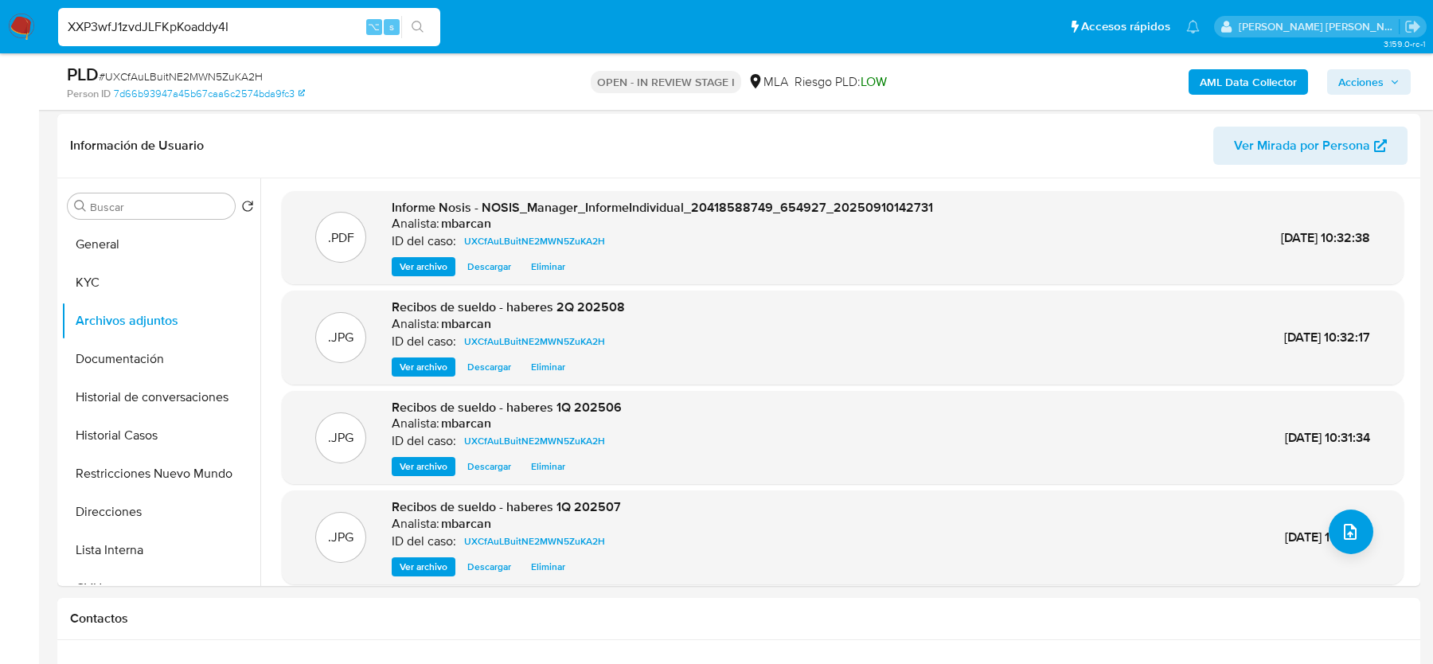
type input "XXP3wfJ1zvdJLFKpKoaddy4I"
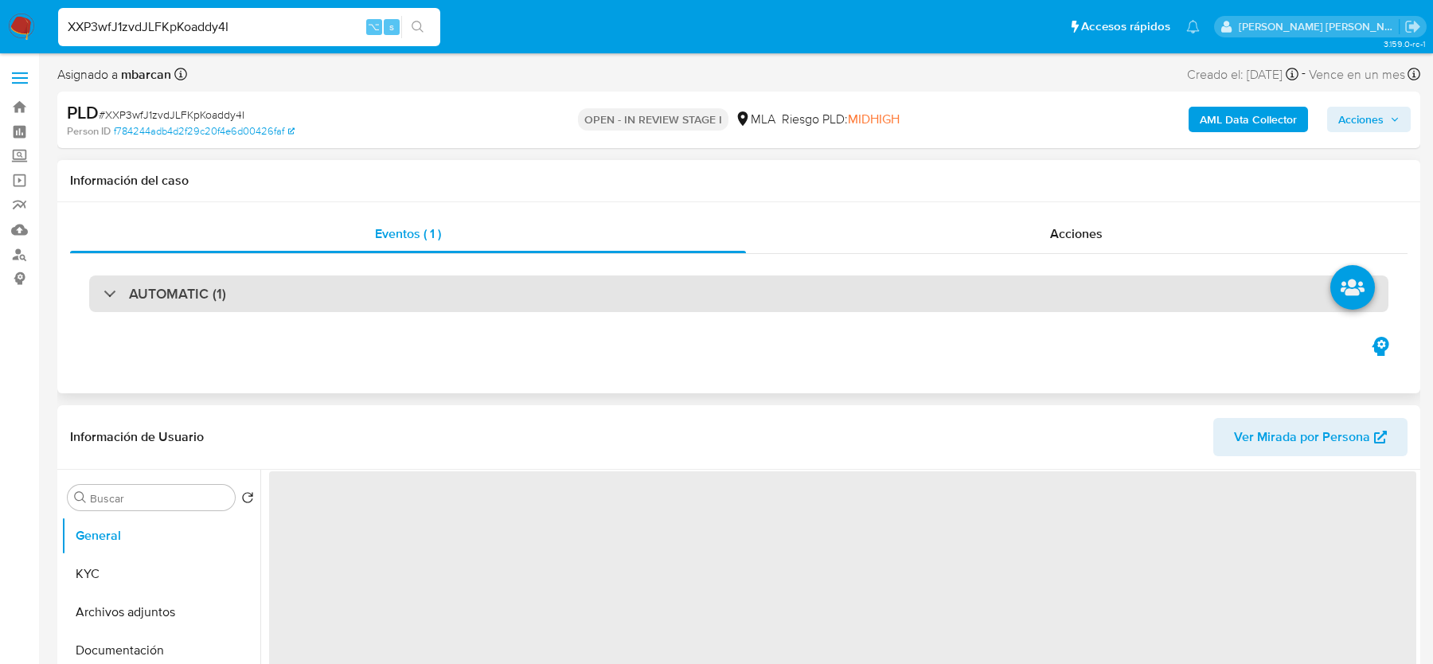
select select "10"
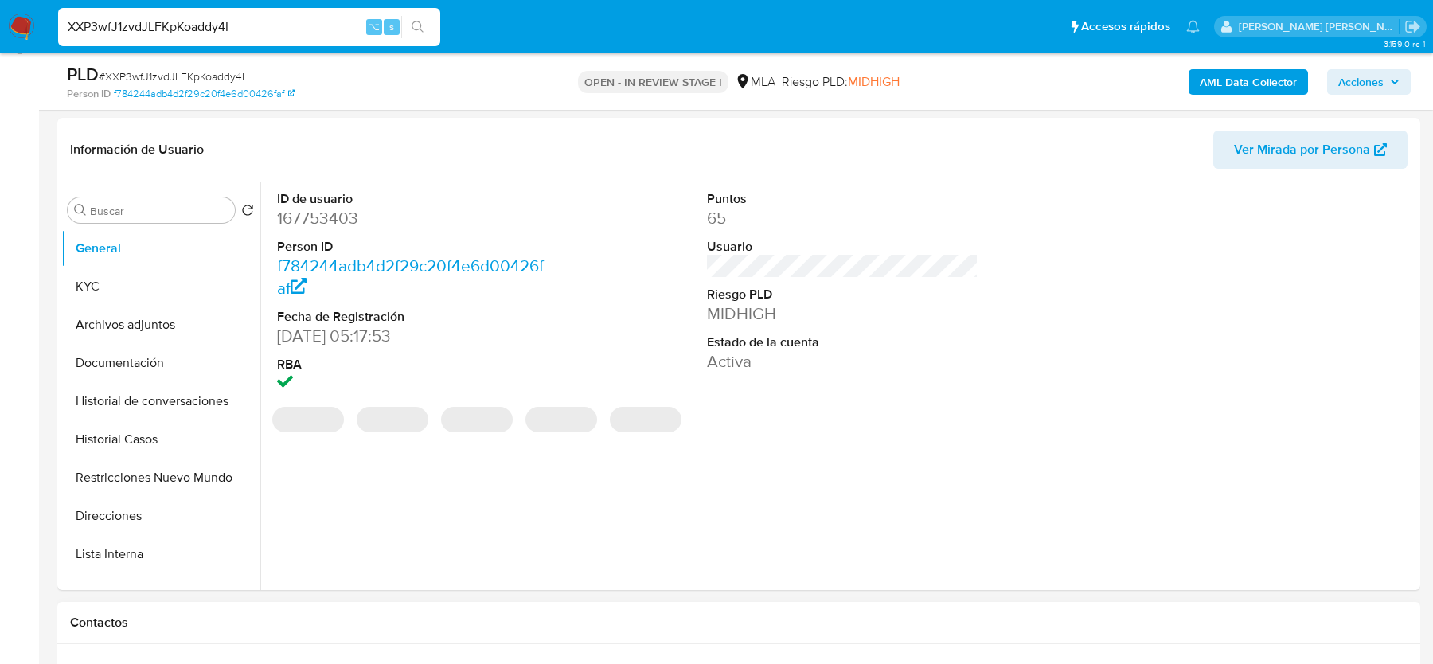
scroll to position [626, 0]
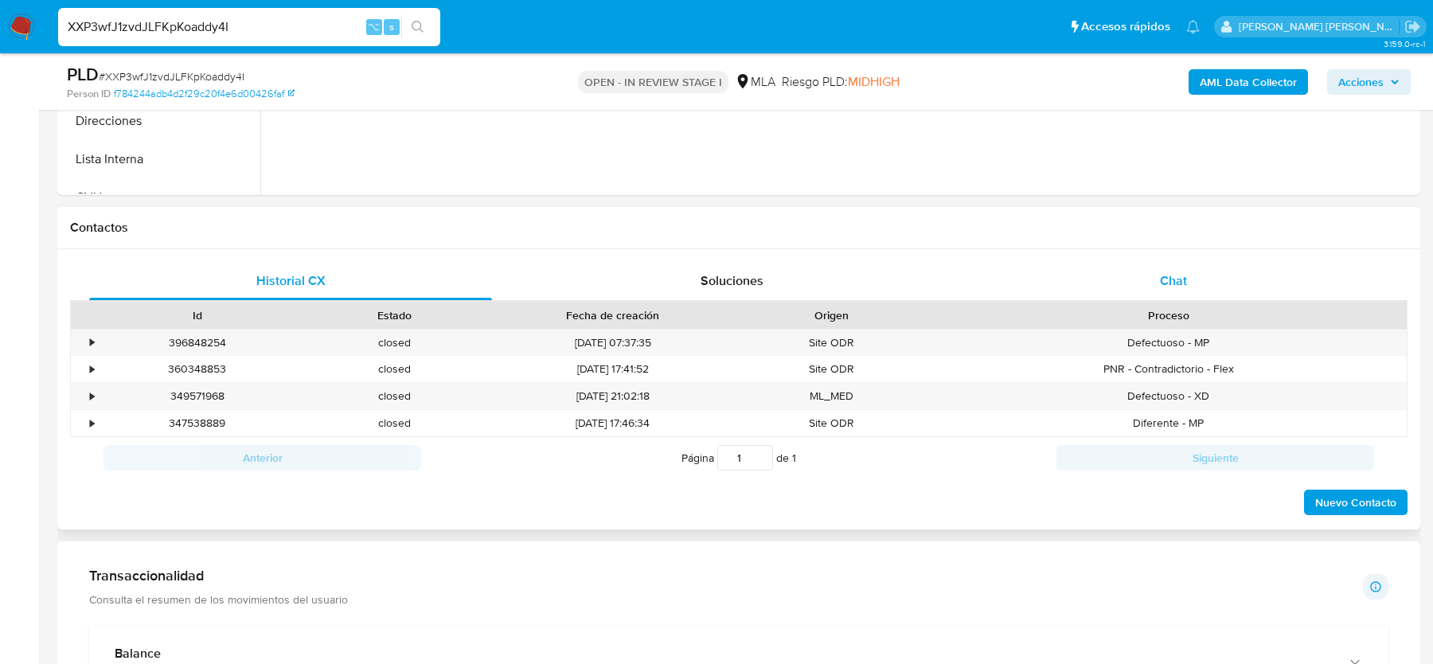
click at [1197, 266] on div "Chat" at bounding box center [1173, 281] width 403 height 38
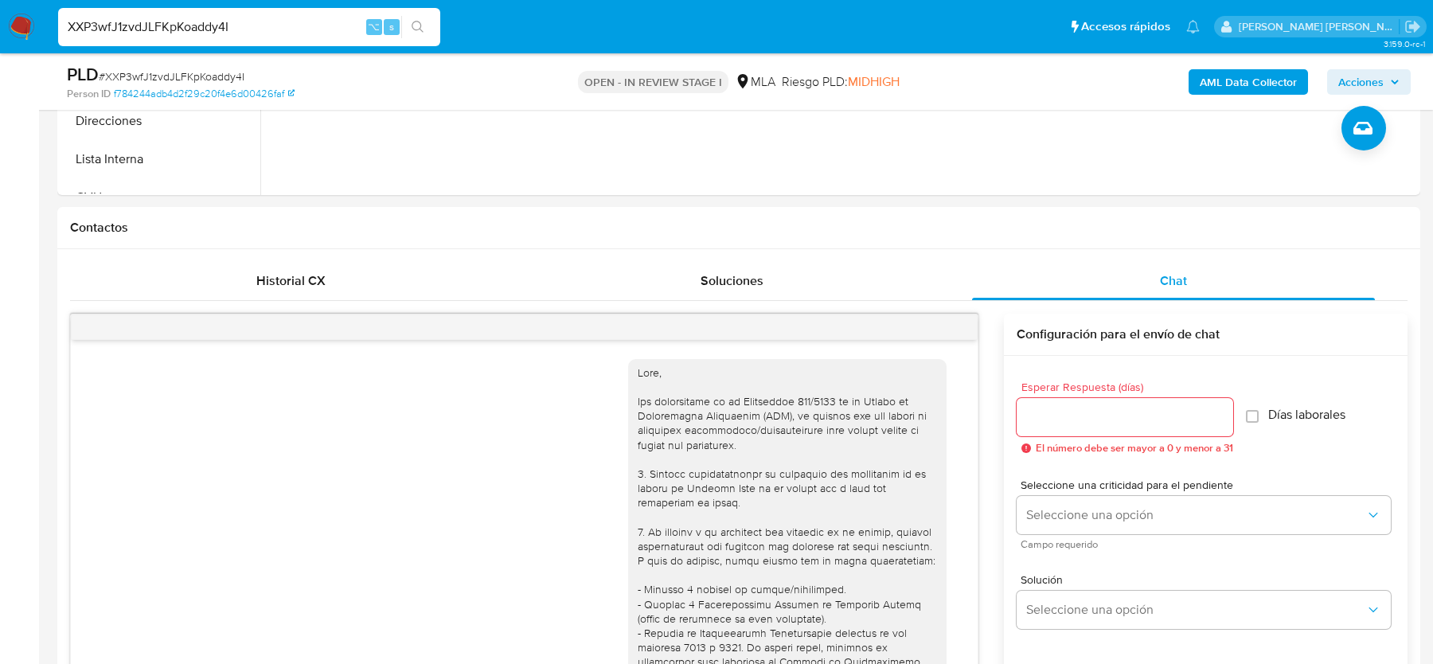
scroll to position [1306, 0]
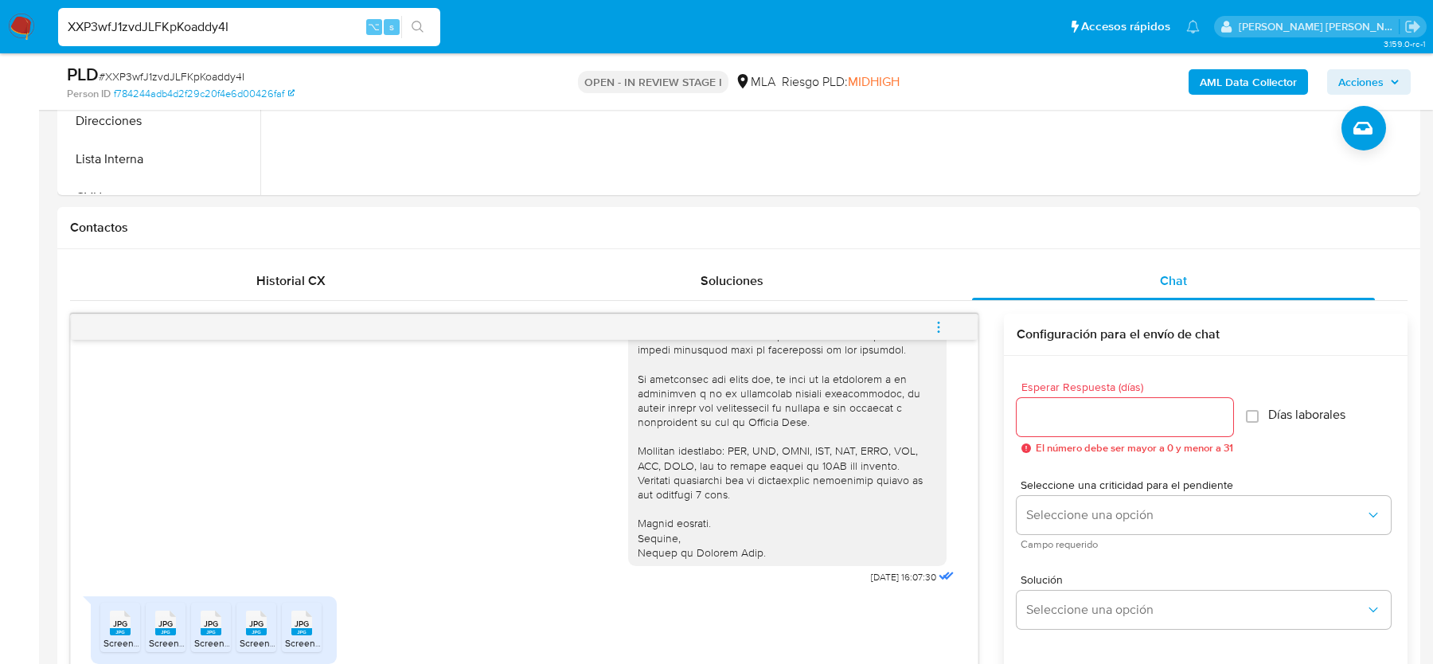
click at [325, 37] on div "XXP3wfJ1zvdJLFKpKoaddy4I ⌥ s" at bounding box center [249, 27] width 382 height 38
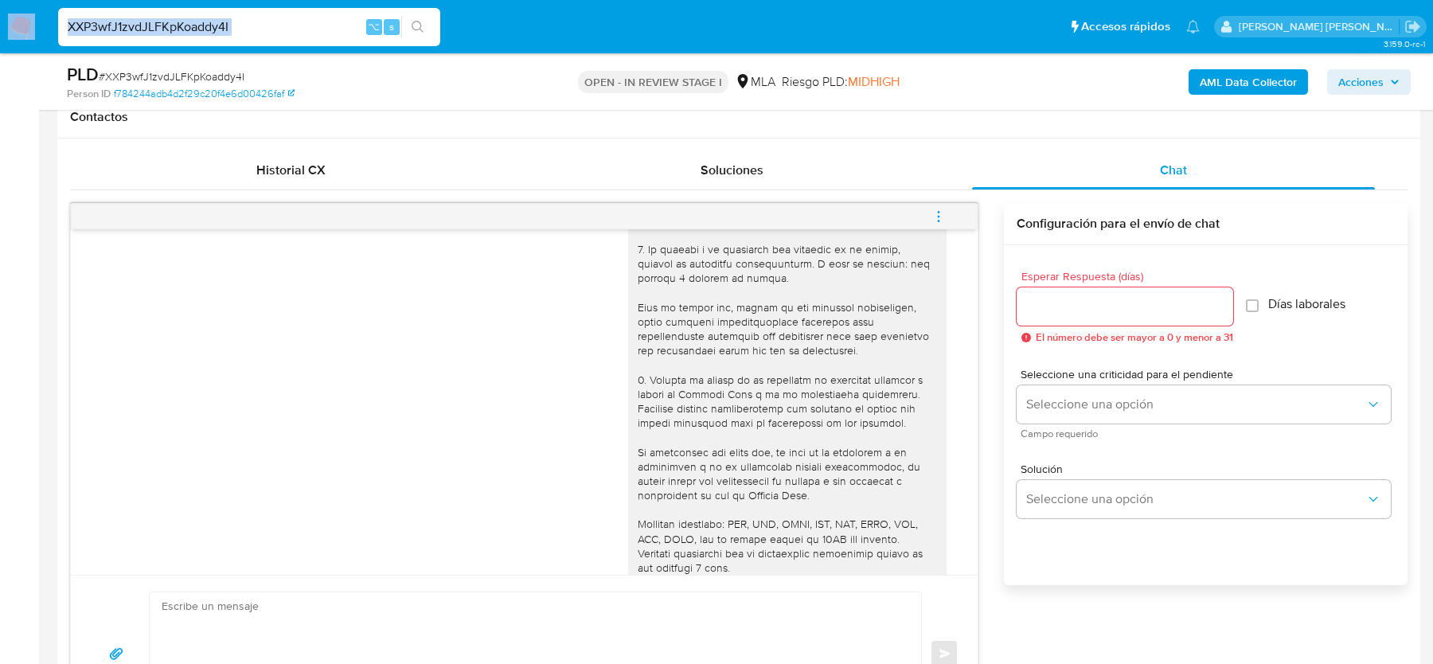
scroll to position [1109, 0]
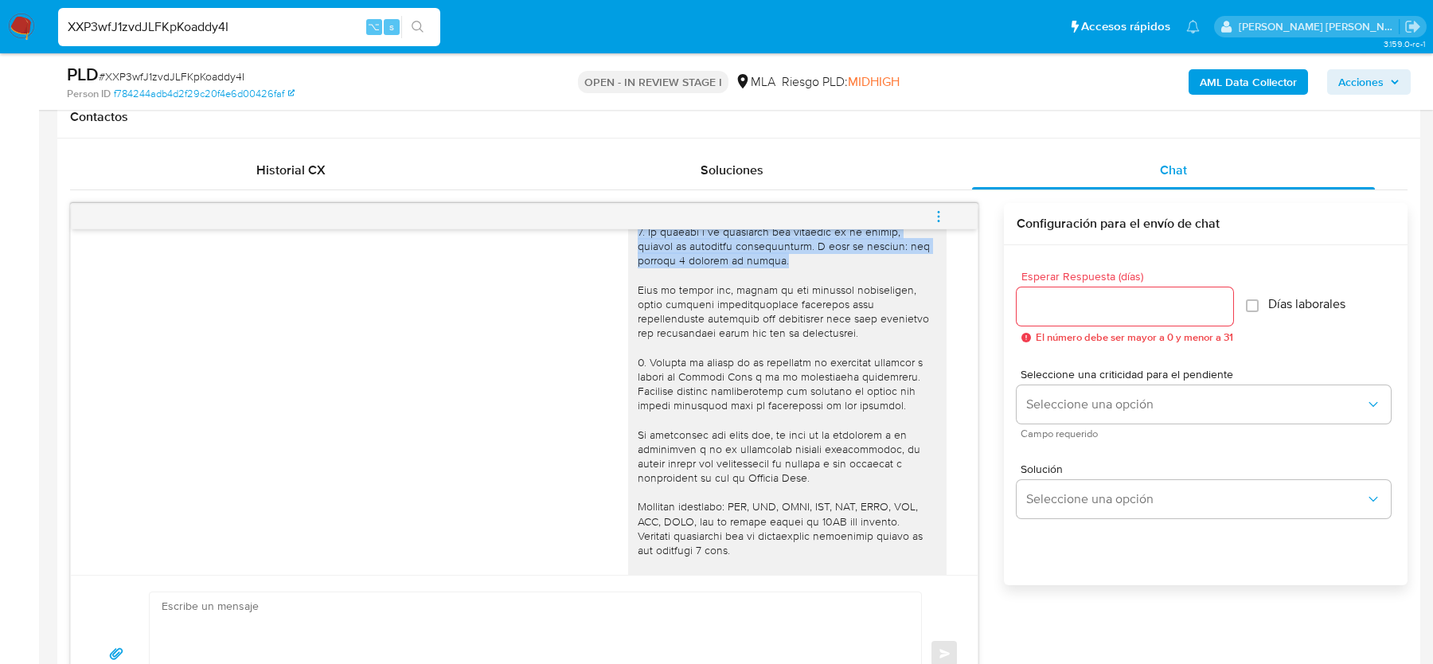
drag, startPoint x: 641, startPoint y: 256, endPoint x: 779, endPoint y: 286, distance: 141.6
click at [779, 286] on div at bounding box center [787, 340] width 299 height 550
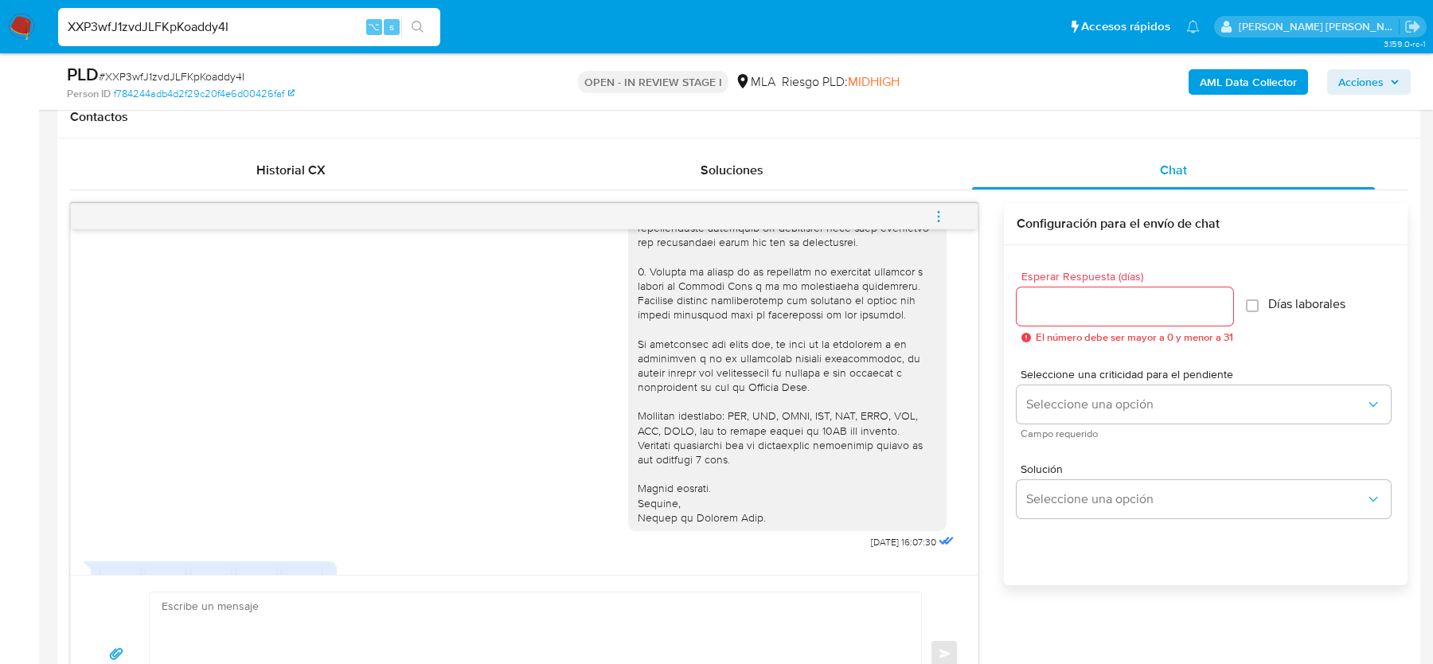
scroll to position [1203, 0]
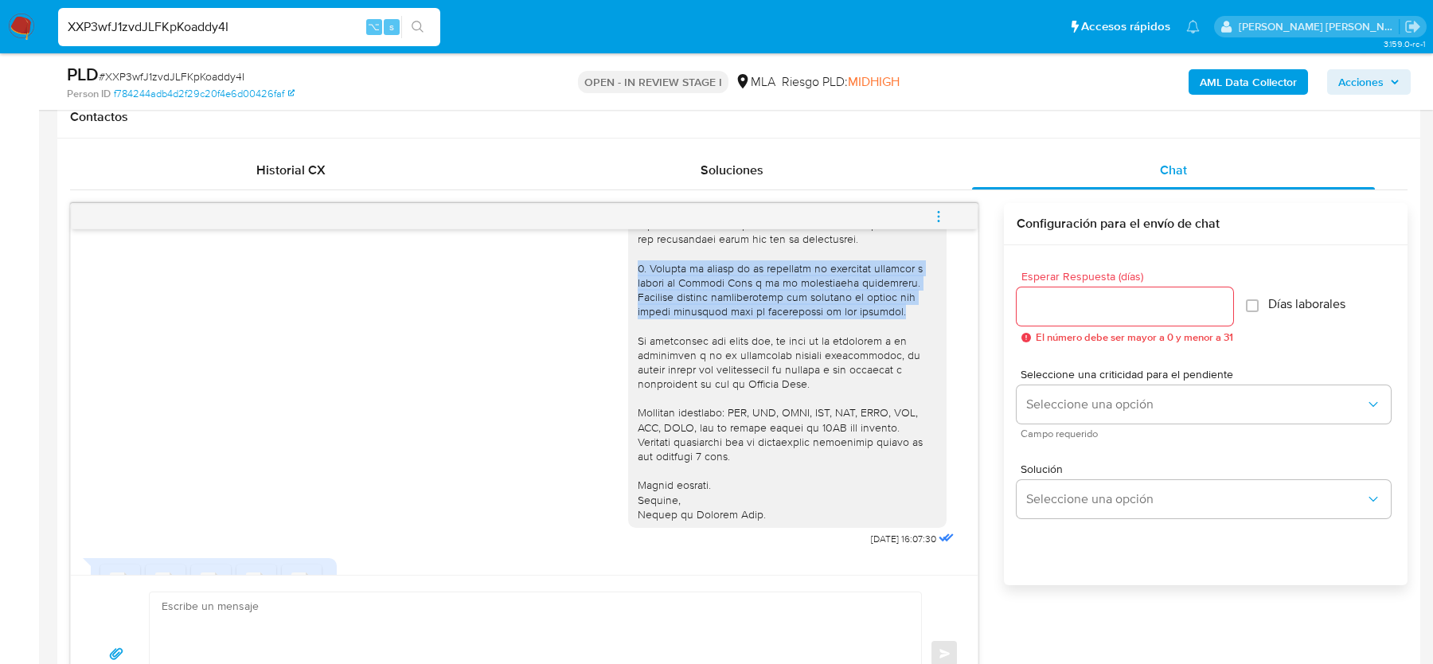
drag, startPoint x: 637, startPoint y: 298, endPoint x: 900, endPoint y: 342, distance: 267.2
click at [900, 342] on div at bounding box center [787, 246] width 318 height 563
copy div "3. Detalla el motivo de la solicitud de múltiples créditos a través de Mercado …"
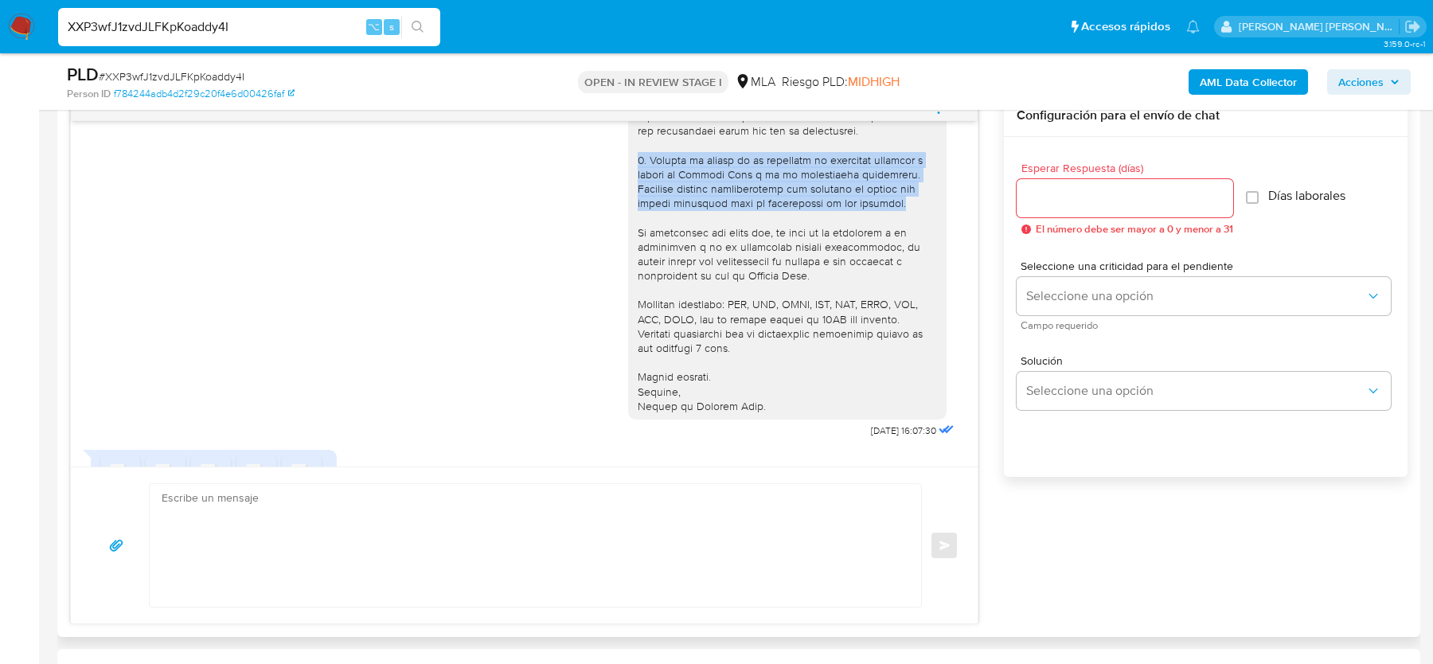
scroll to position [1052, 0]
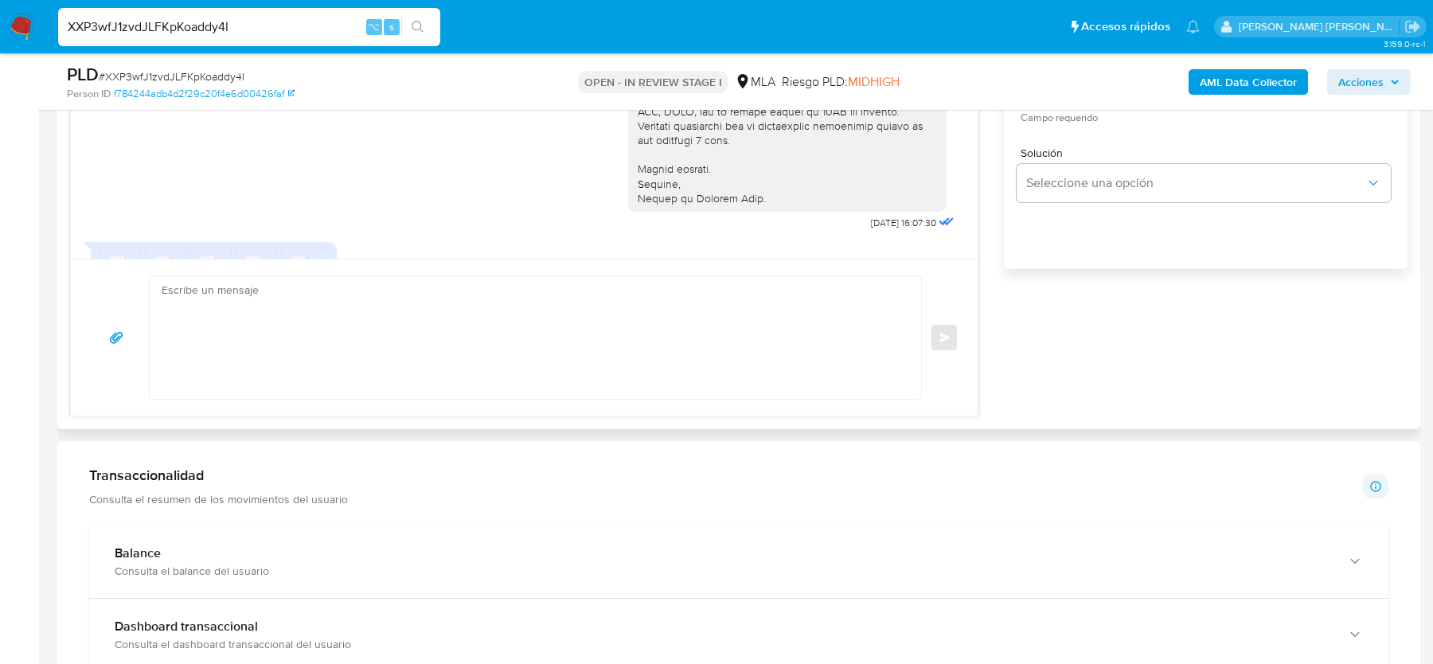
click at [340, 371] on textarea at bounding box center [532, 337] width 740 height 123
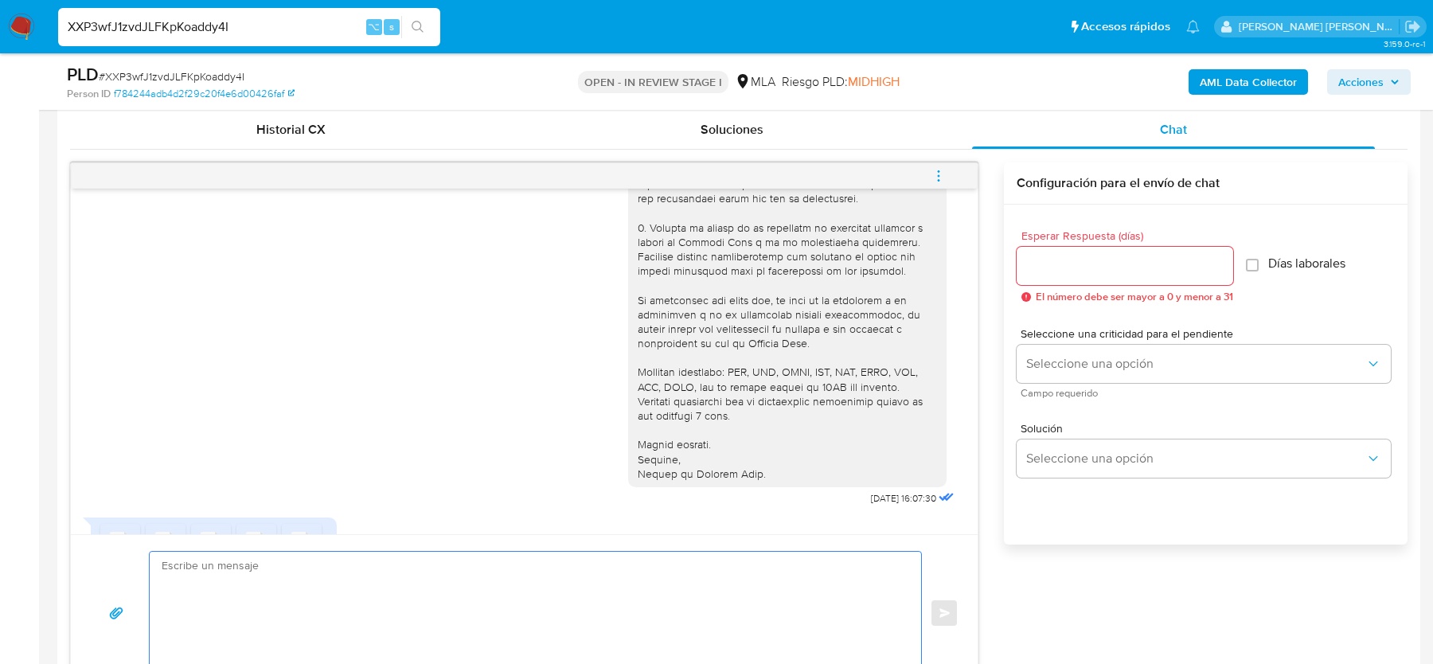
scroll to position [1306, 0]
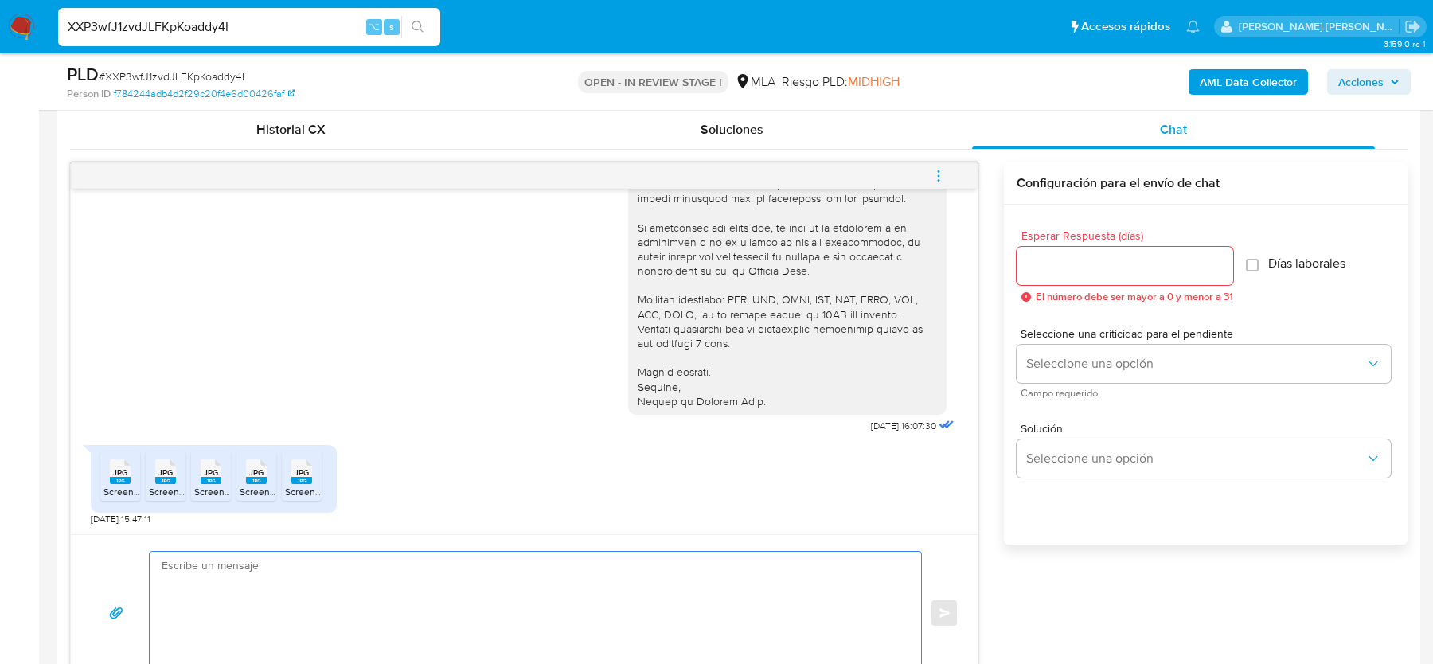
click at [300, 609] on textarea at bounding box center [532, 613] width 740 height 123
paste textarea "Hola, Muchas gracias por tu respuesta. Al respecto, ¿podrías enviarnos lo sigui…"
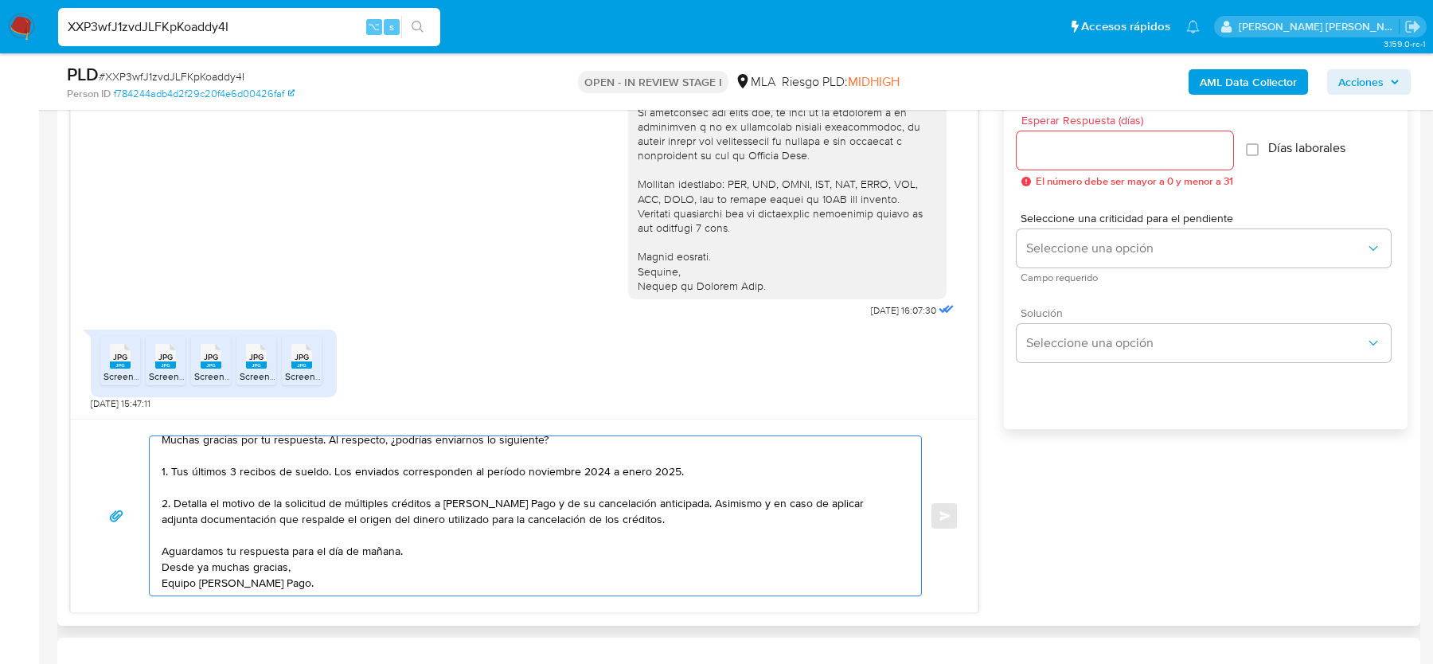
scroll to position [736, 0]
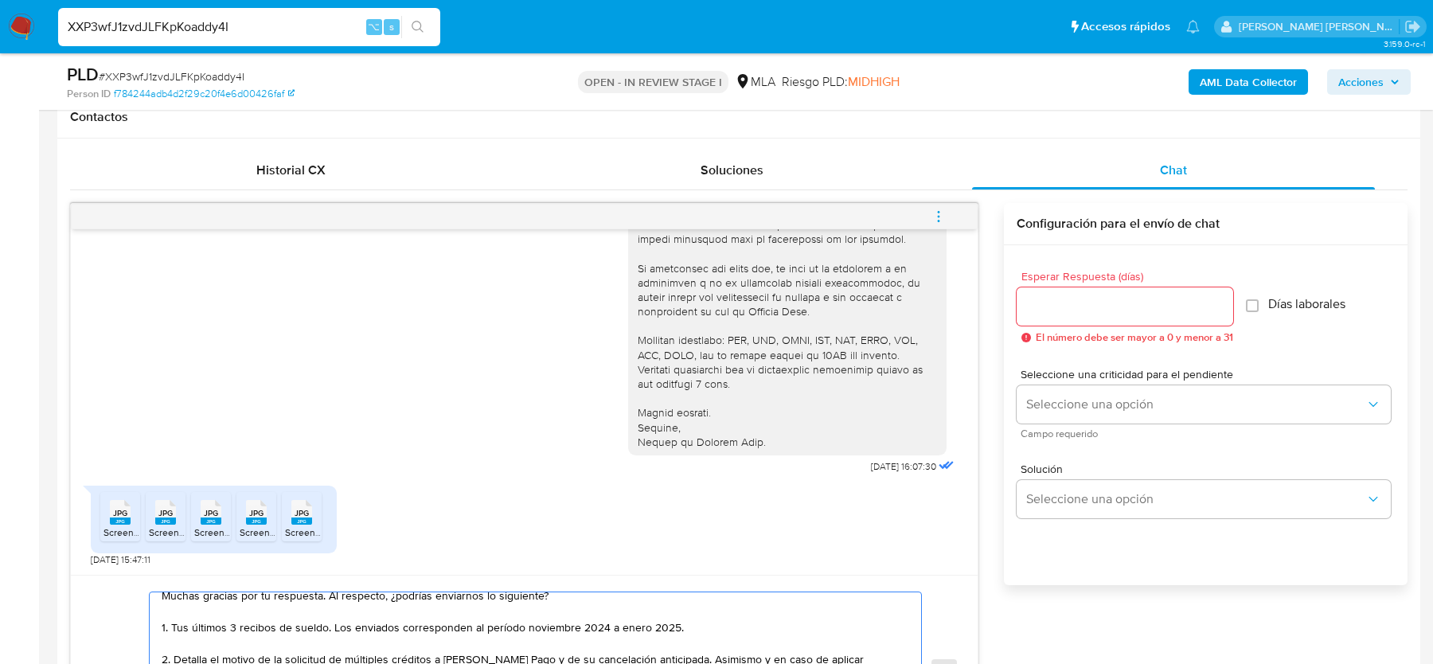
type textarea "Hola, Muchas gracias por tu respuesta. Al respecto, ¿podrías enviarnos lo sigui…"
click at [1068, 320] on div at bounding box center [1125, 306] width 217 height 38
click at [1067, 310] on input "Esperar Respuesta (días)" at bounding box center [1125, 306] width 217 height 21
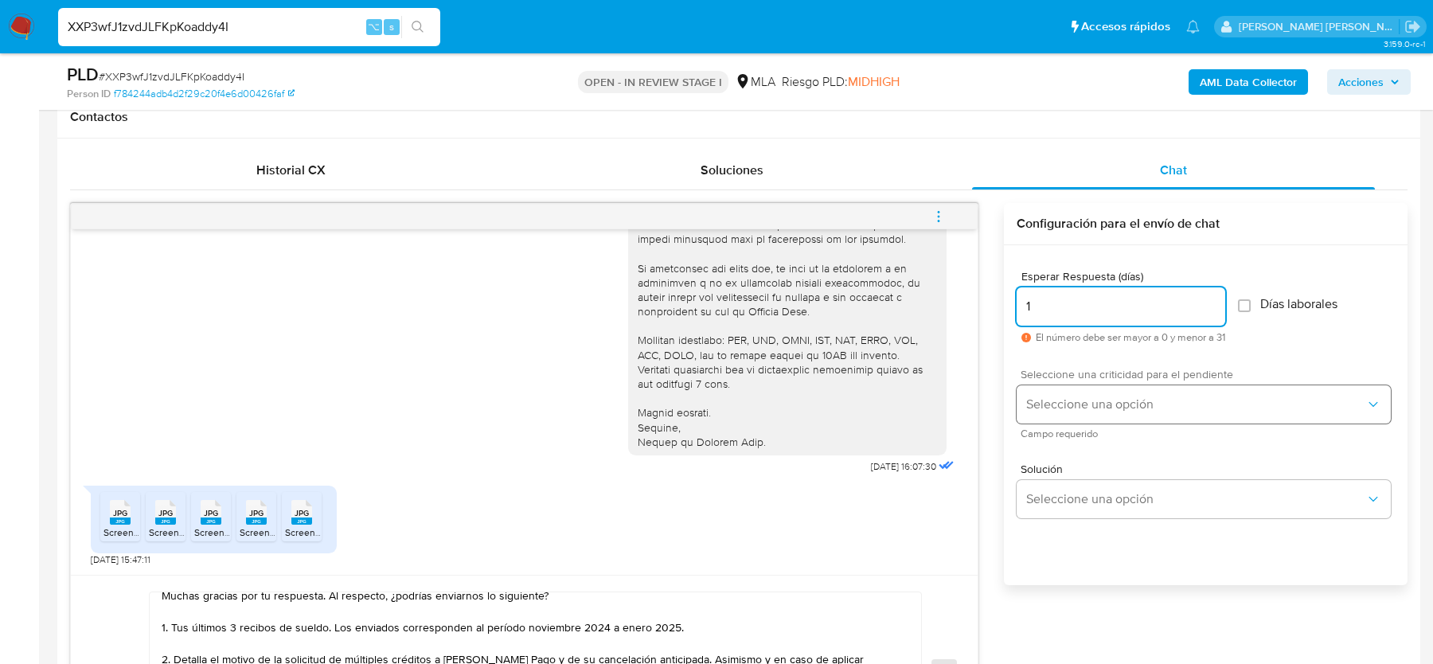
type input "1"
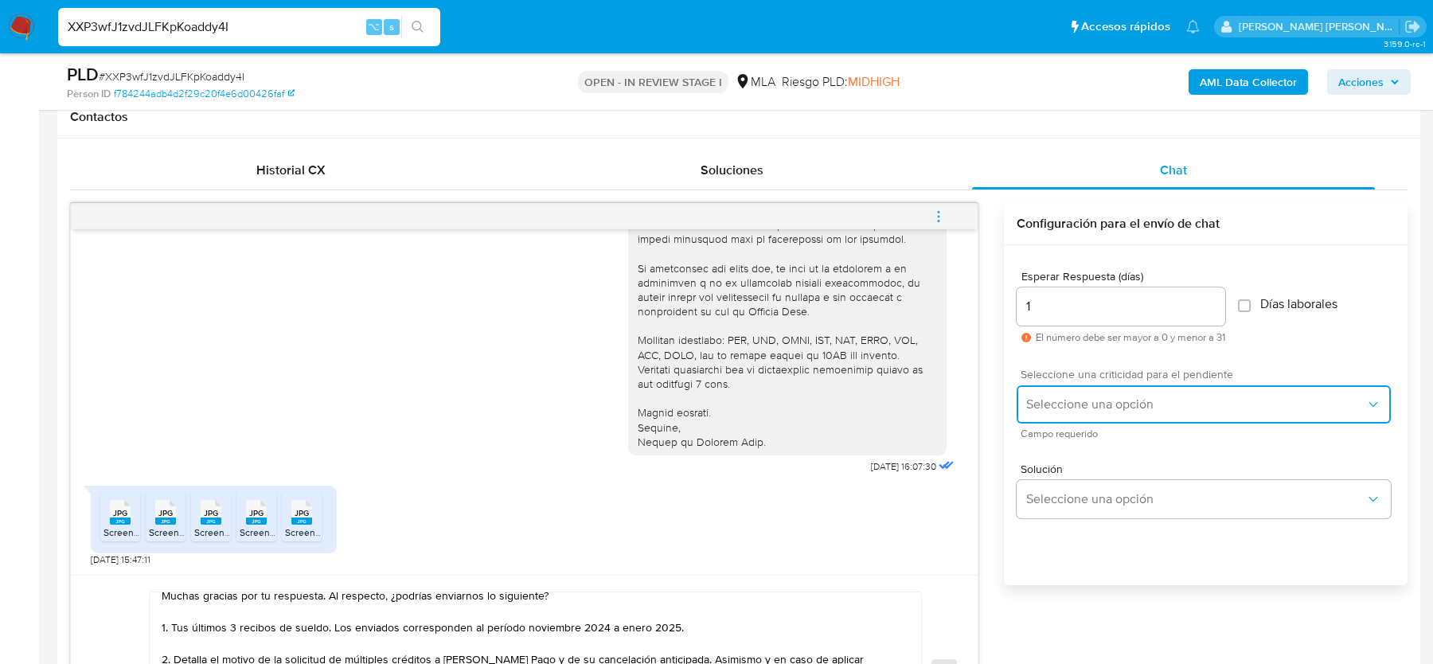
click at [1067, 392] on button "Seleccione una opción" at bounding box center [1204, 404] width 374 height 38
click at [1066, 428] on div "HIGH" at bounding box center [1200, 438] width 349 height 32
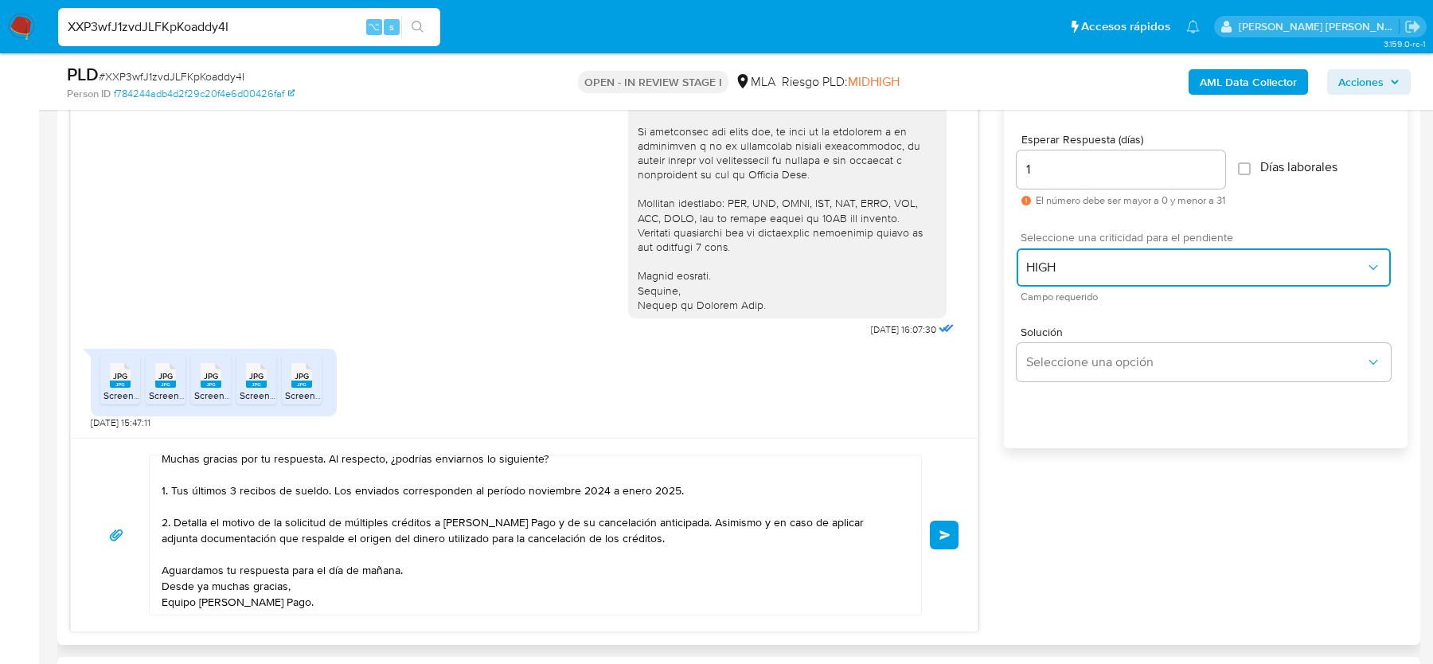
scroll to position [876, 0]
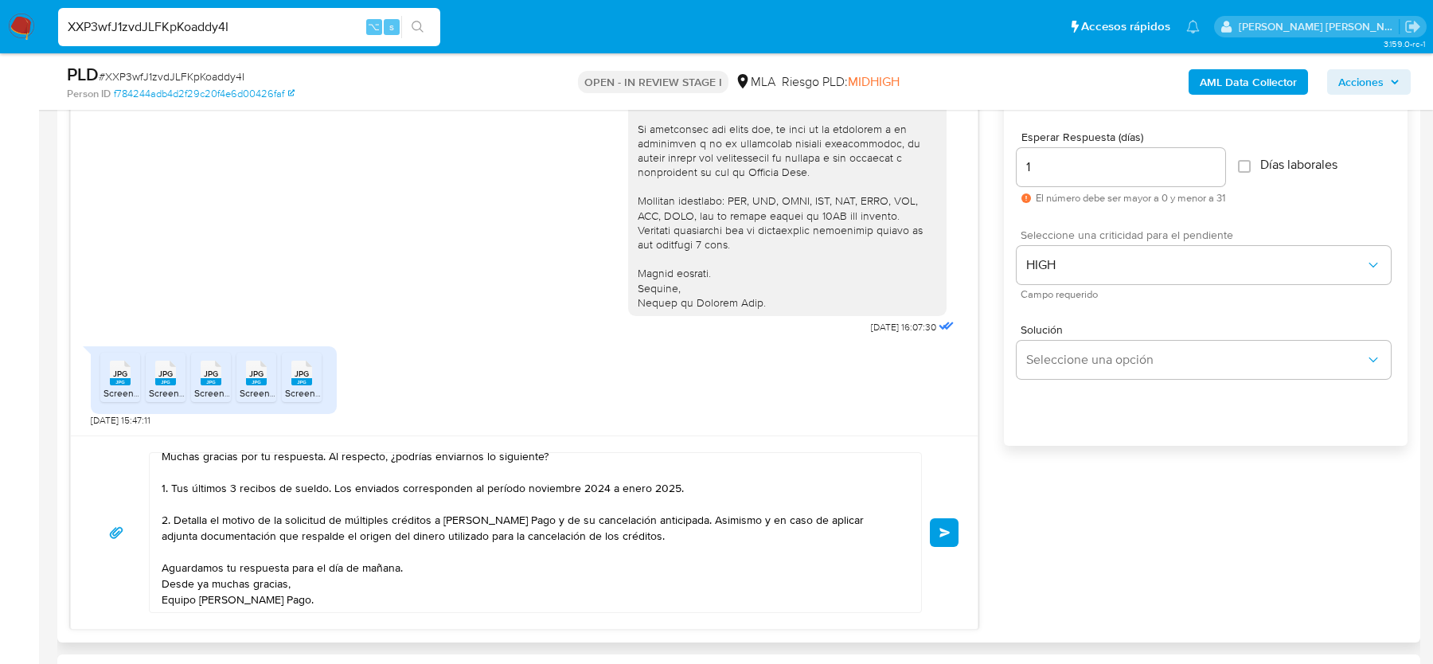
click at [950, 525] on button "Enviar" at bounding box center [944, 532] width 29 height 29
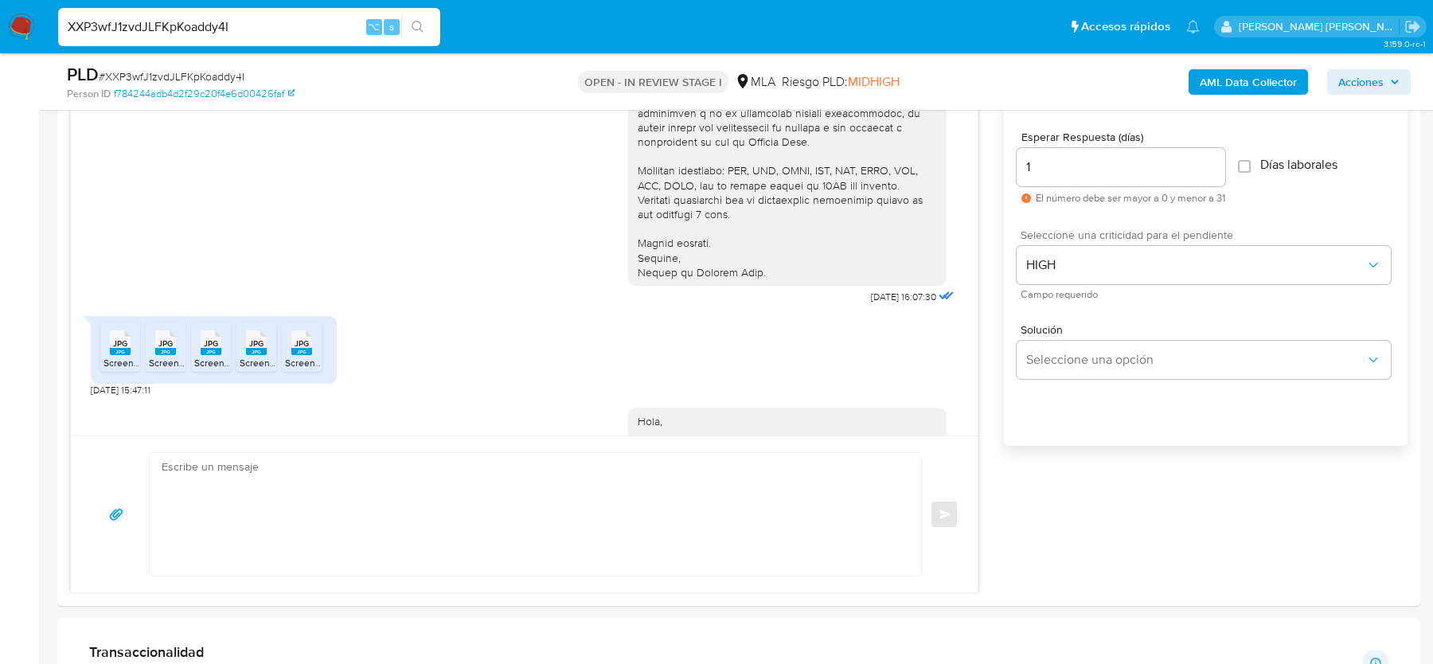
scroll to position [1598, 0]
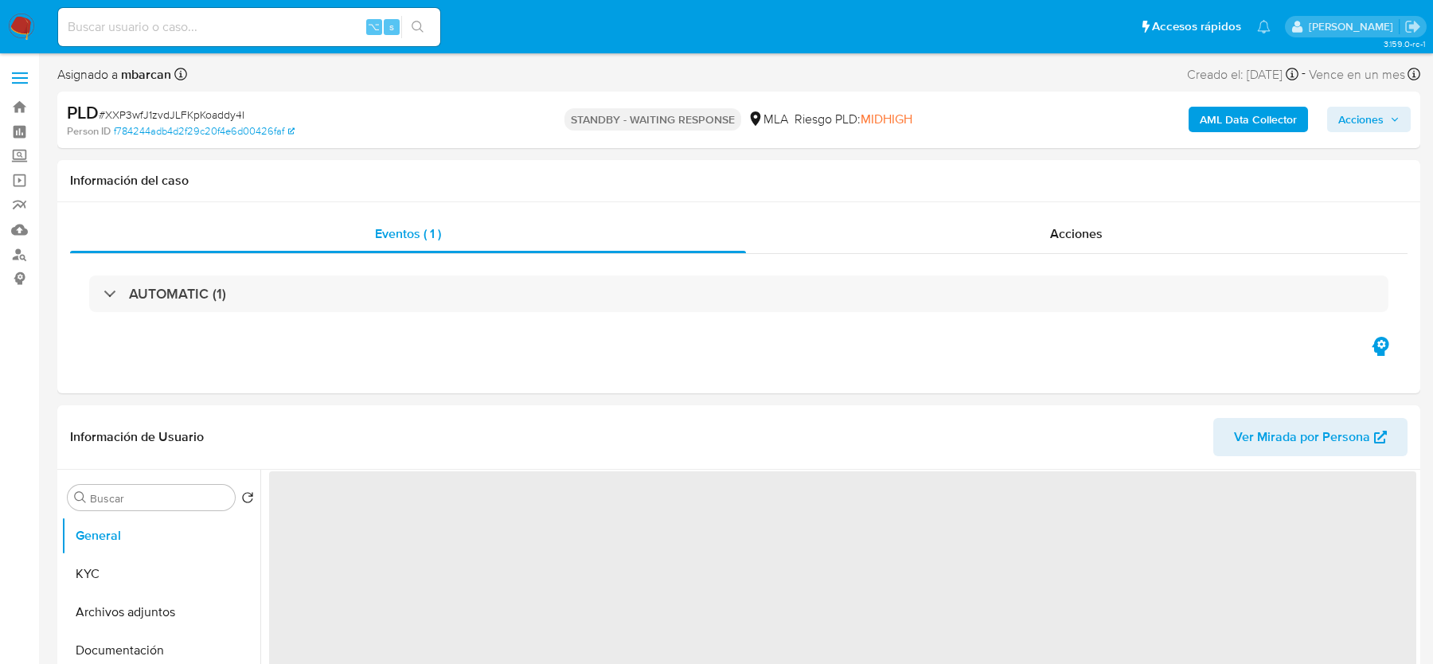
select select "10"
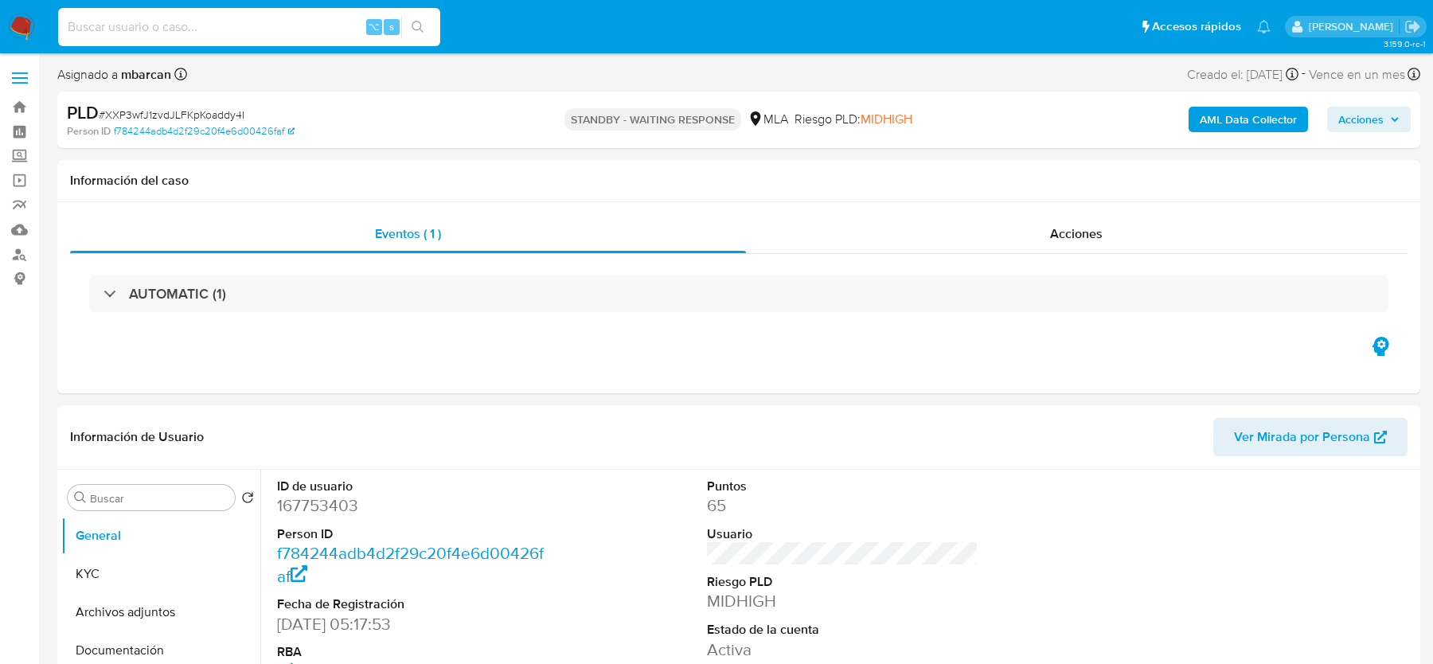
click at [267, 28] on input at bounding box center [249, 27] width 382 height 21
paste input "JaI6skJOvY2xv57MxN3PU1JX"
type input "JaI6skJOvY2xv57MxN3PU1JX"
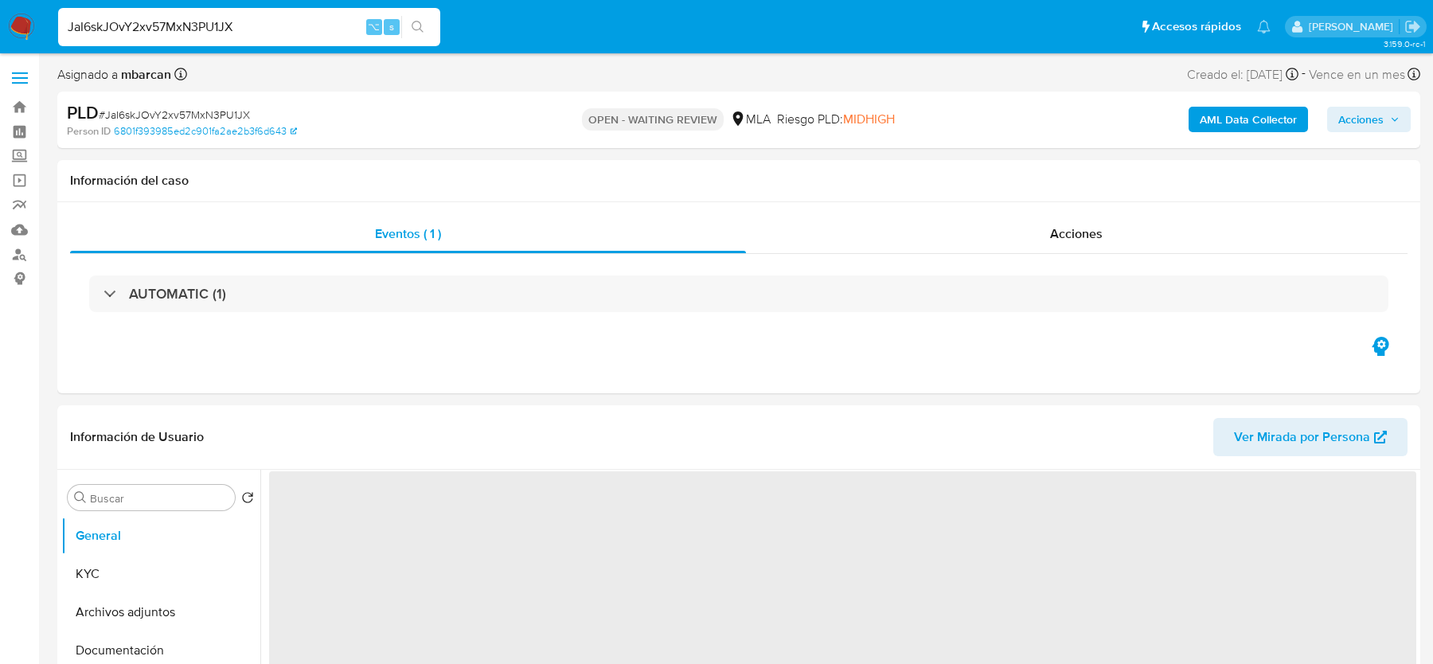
select select "10"
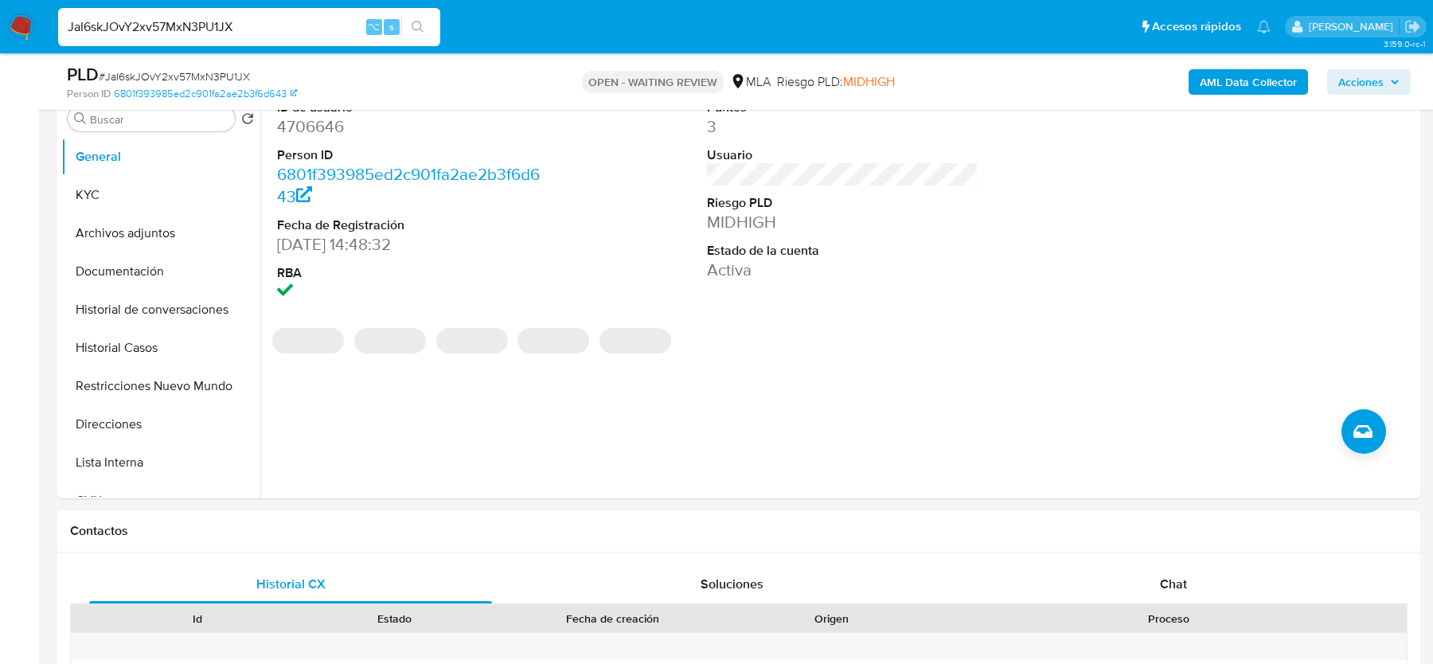
scroll to position [731, 0]
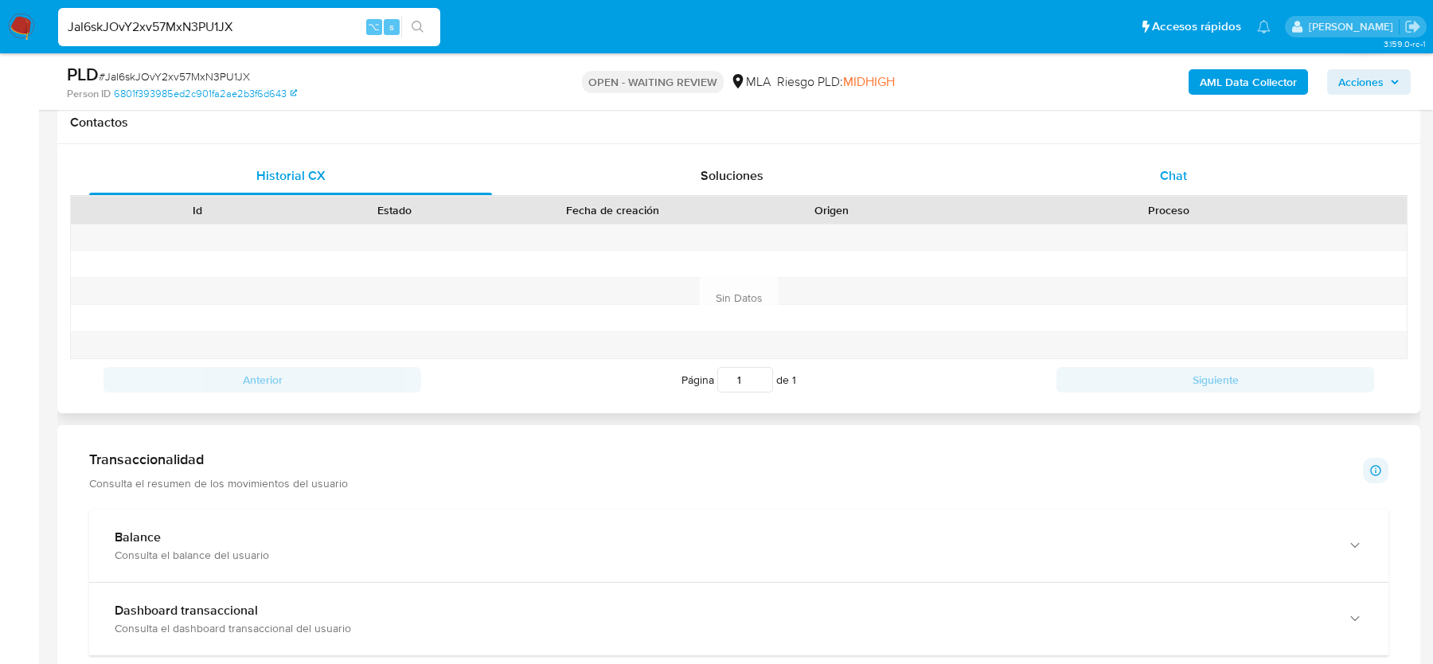
click at [1192, 185] on div "Chat" at bounding box center [1173, 176] width 403 height 38
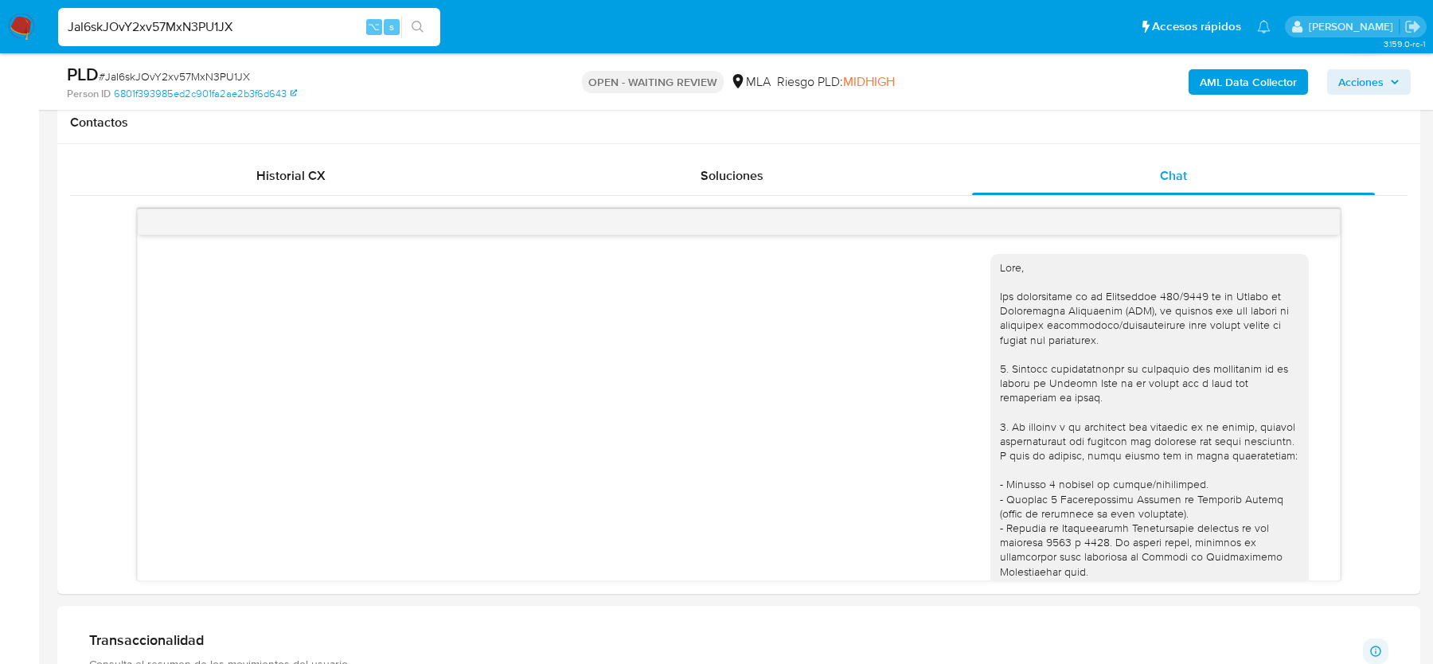
scroll to position [1431, 0]
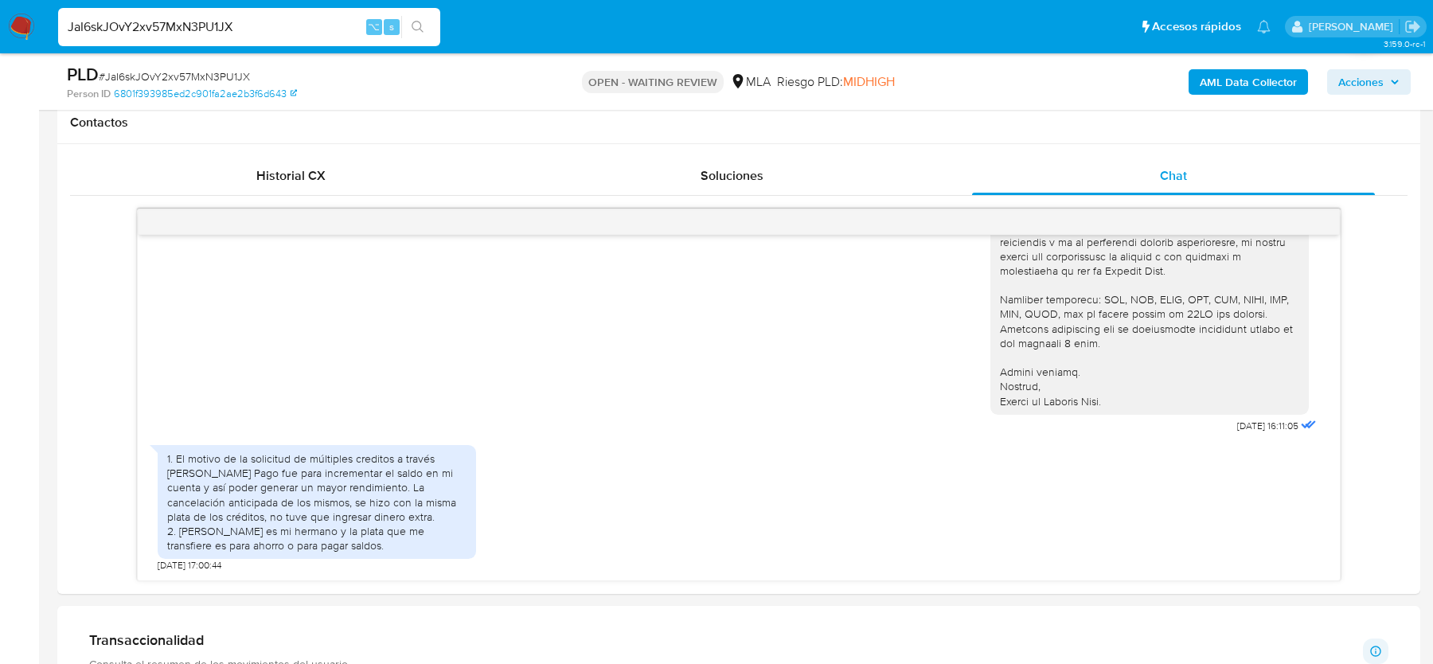
click at [30, 31] on img at bounding box center [21, 27] width 27 height 27
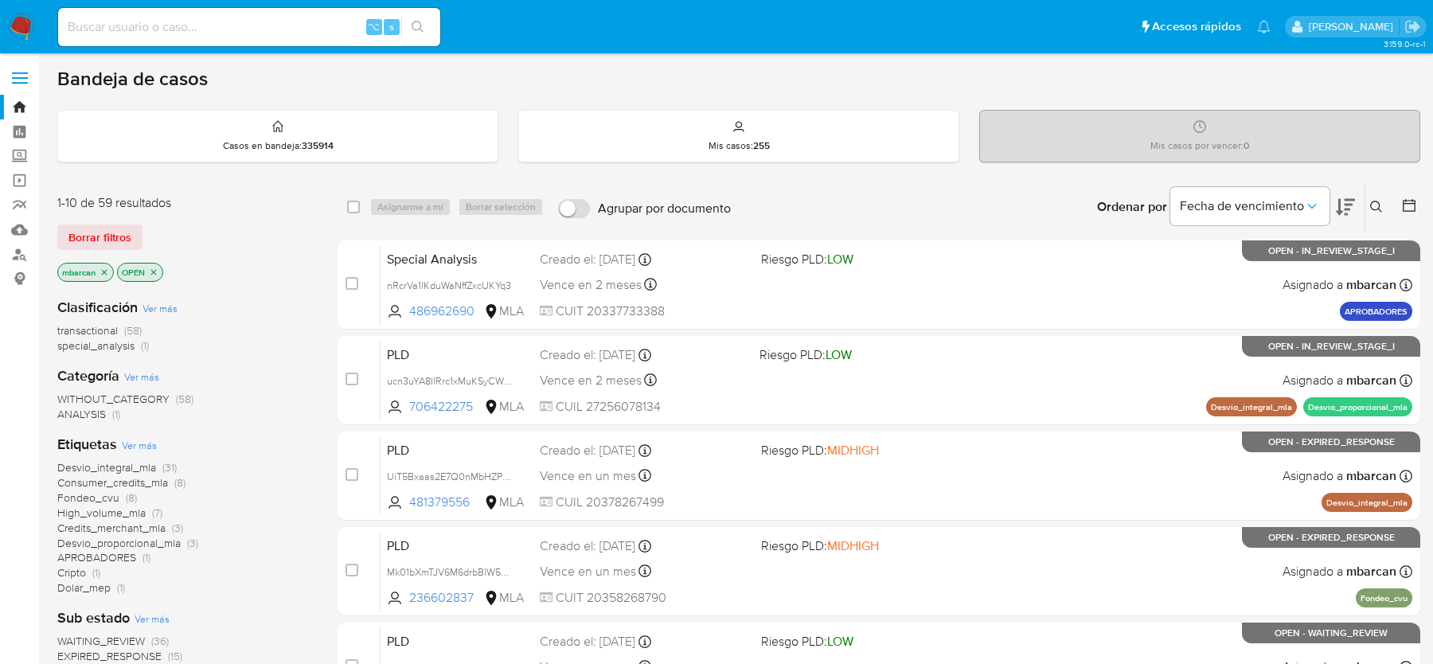
click at [1378, 205] on icon at bounding box center [1376, 207] width 12 height 12
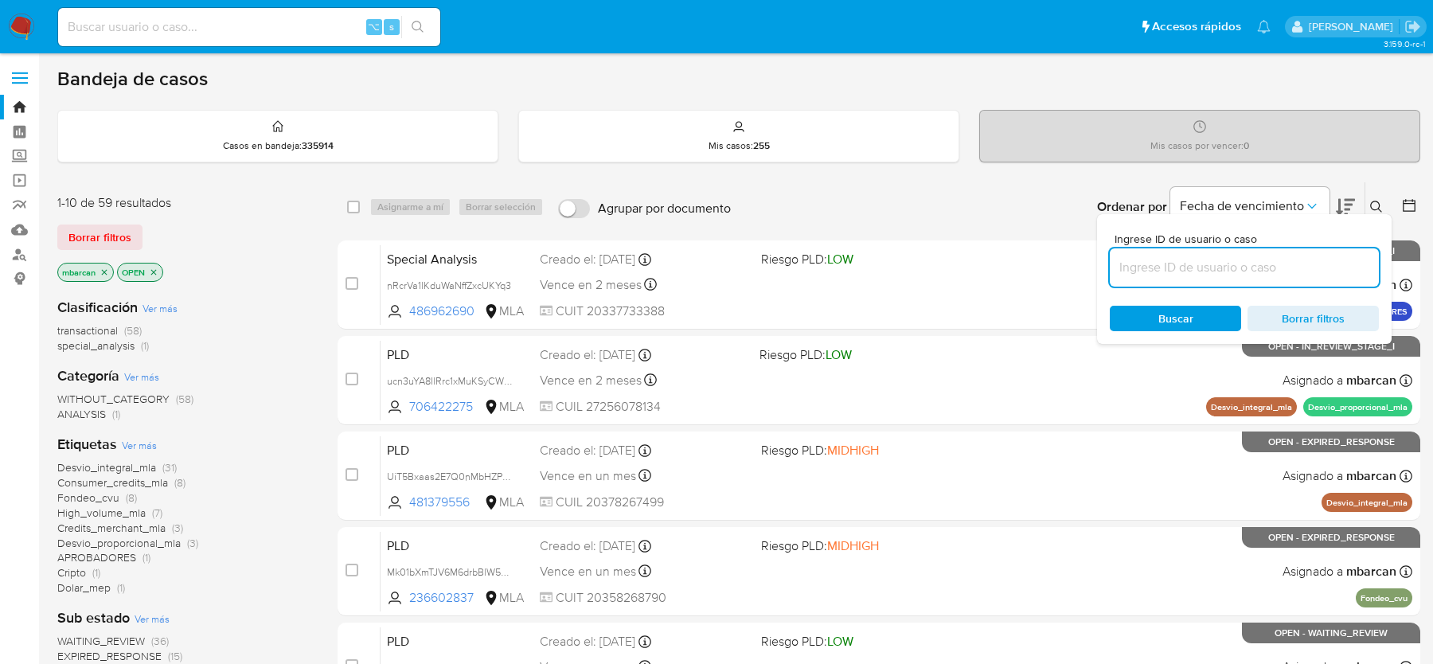
click at [1266, 269] on input at bounding box center [1244, 267] width 269 height 21
type input "JaI6skJOvY2xv57MxN3PU1JX"
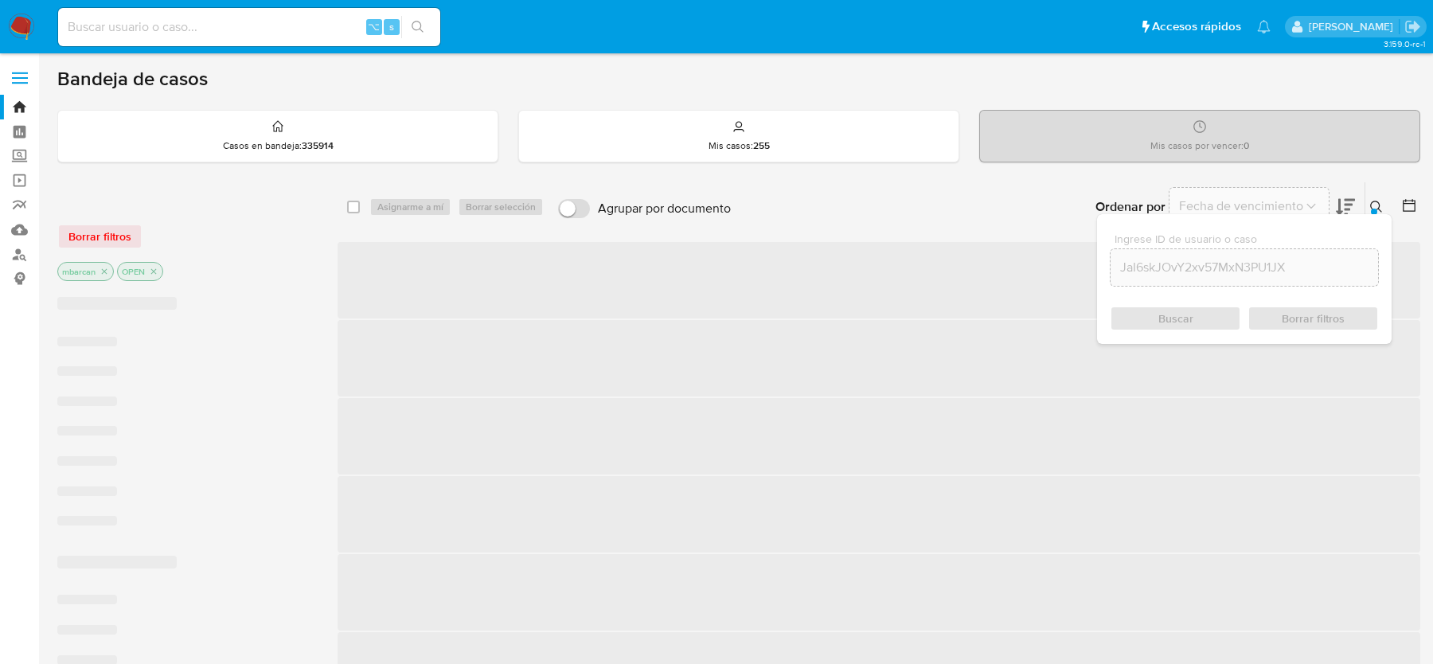
click at [1378, 206] on icon at bounding box center [1376, 207] width 12 height 12
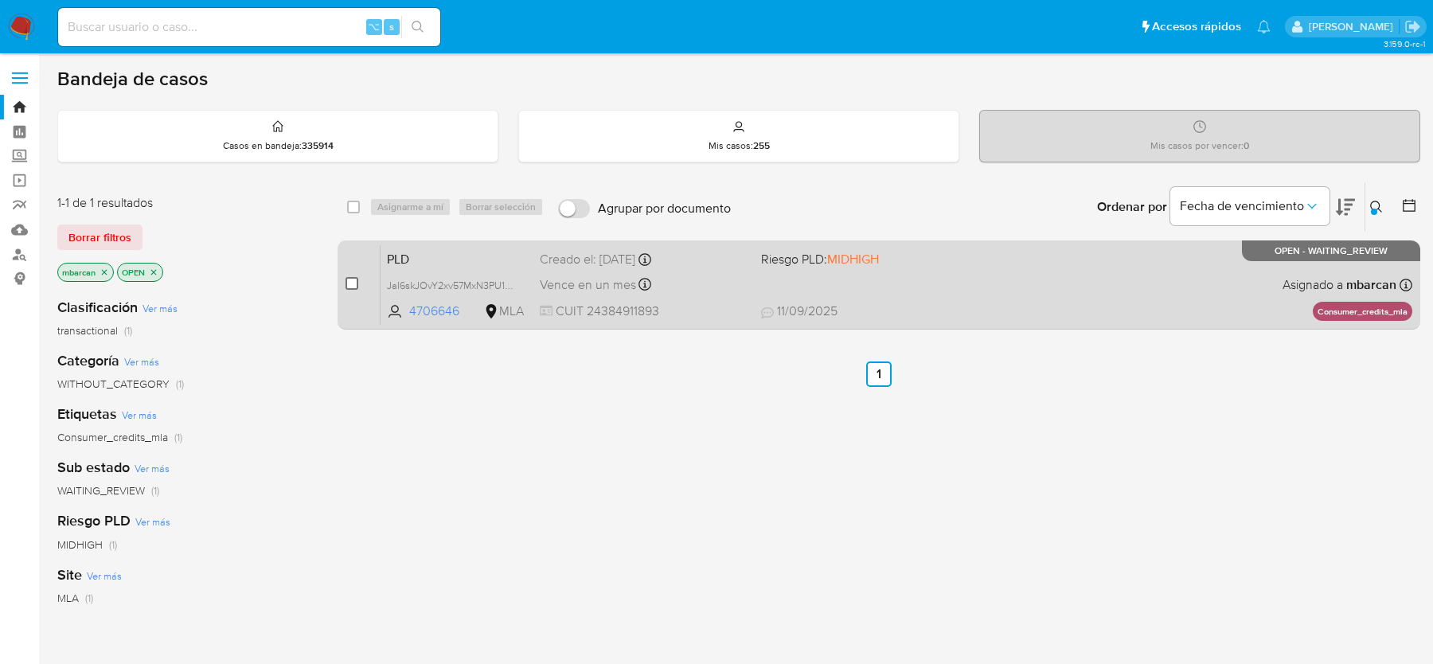
click at [351, 280] on input "checkbox" at bounding box center [351, 283] width 13 height 13
checkbox input "true"
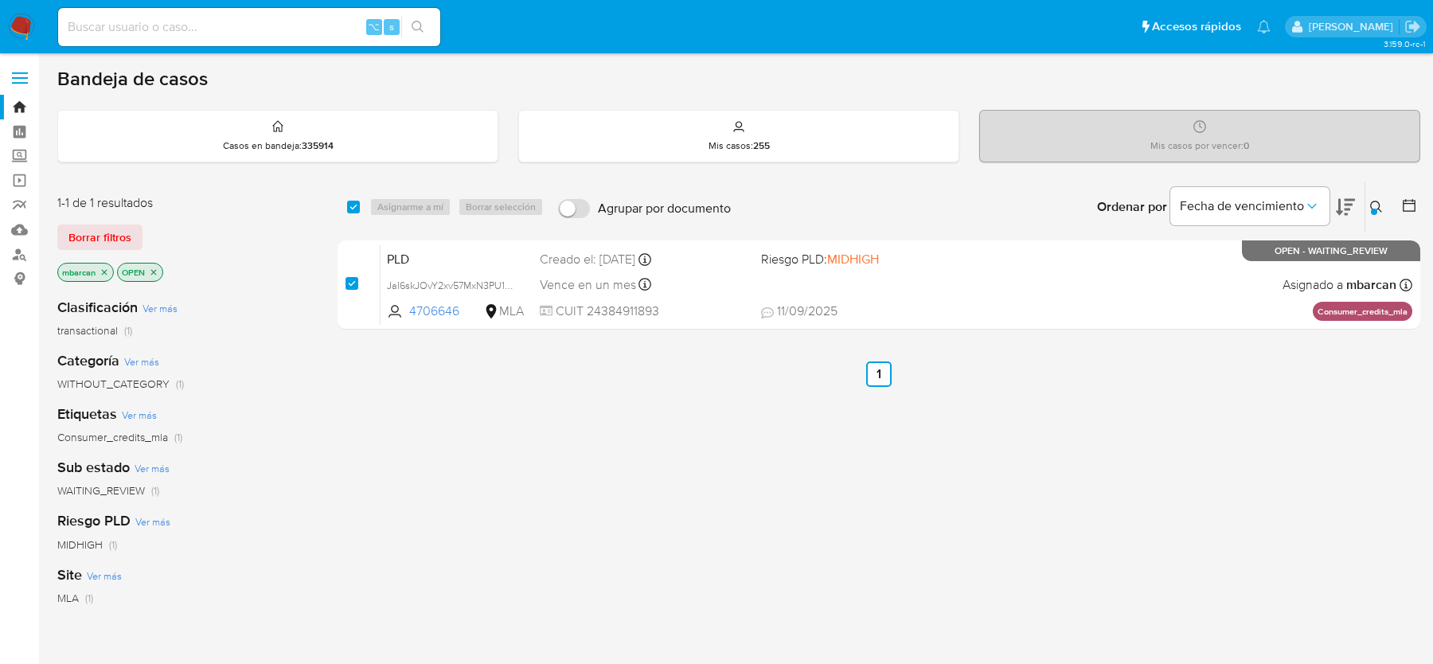
checkbox input "true"
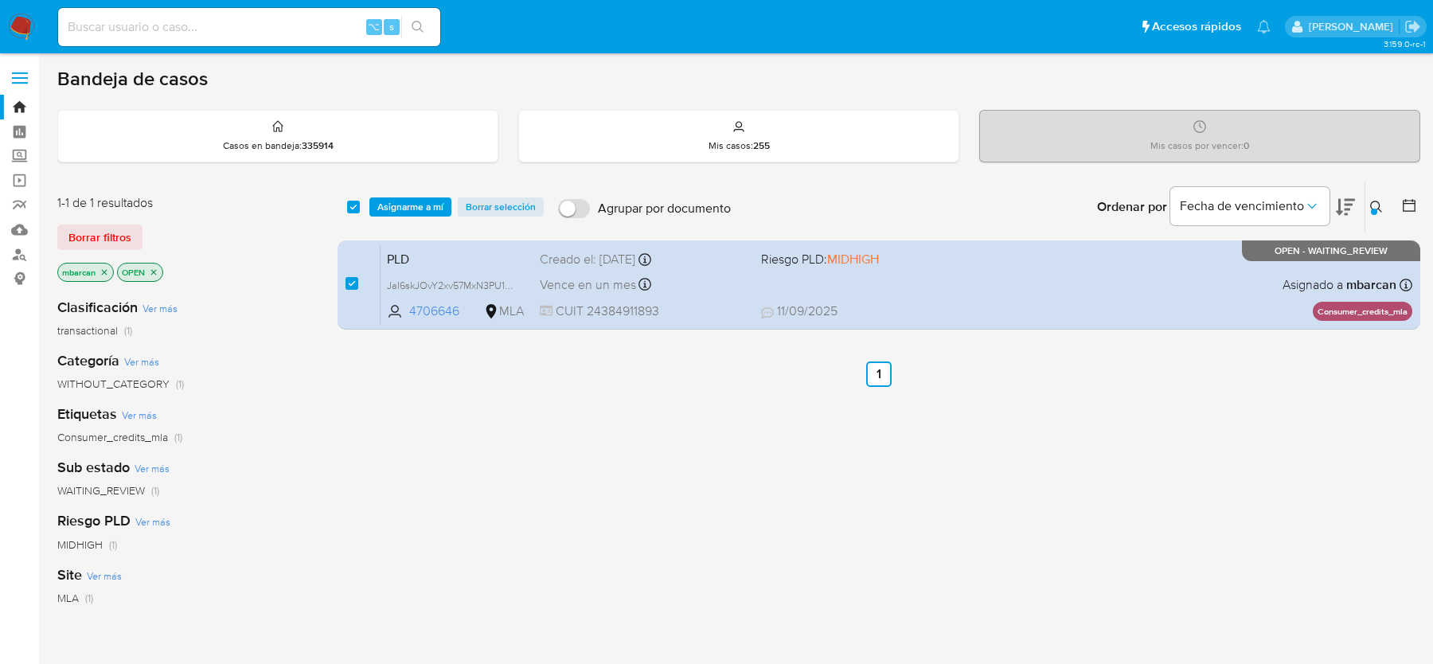
click at [412, 192] on div "select-all-cases-checkbox Asignarme a mí Borrar selección Agrupar por documento…" at bounding box center [879, 206] width 1083 height 49
click at [422, 194] on div "select-all-cases-checkbox Asignarme a mí Borrar selección Agrupar por documento…" at bounding box center [879, 206] width 1083 height 49
click at [427, 199] on span "Asignarme a mí" at bounding box center [410, 207] width 66 height 16
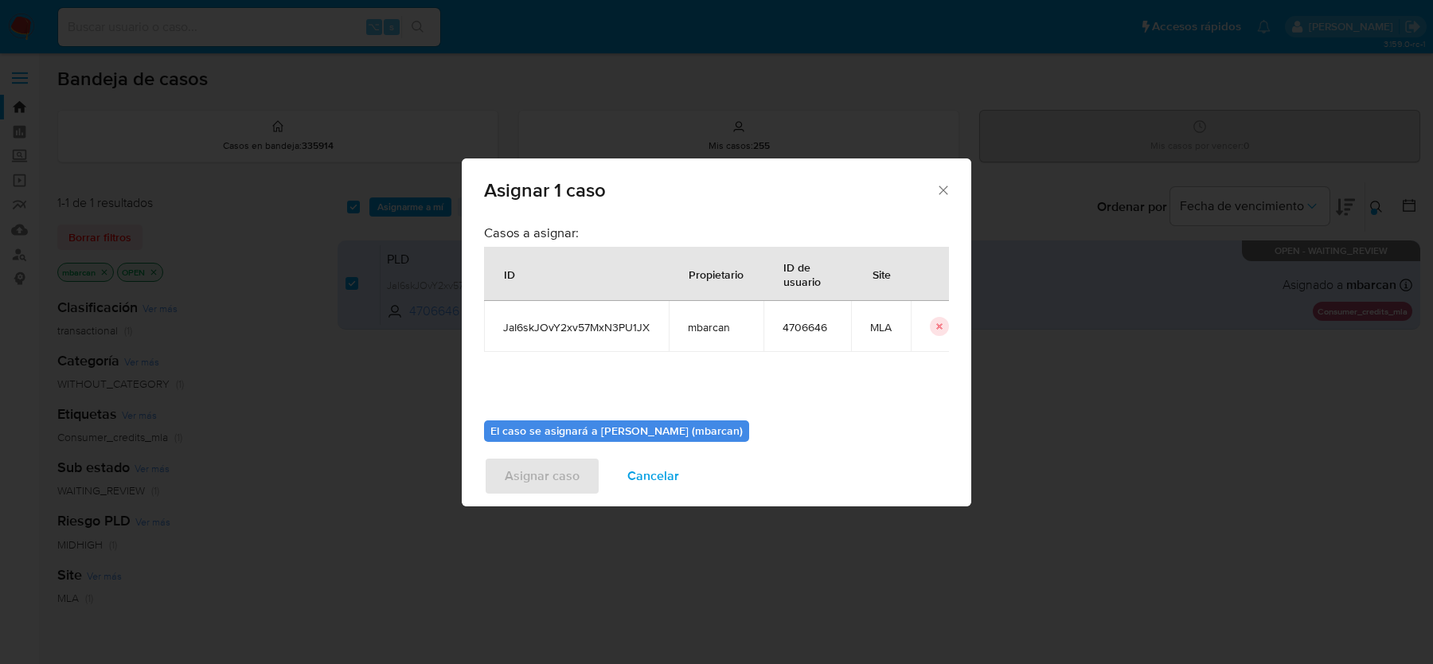
scroll to position [81, 0]
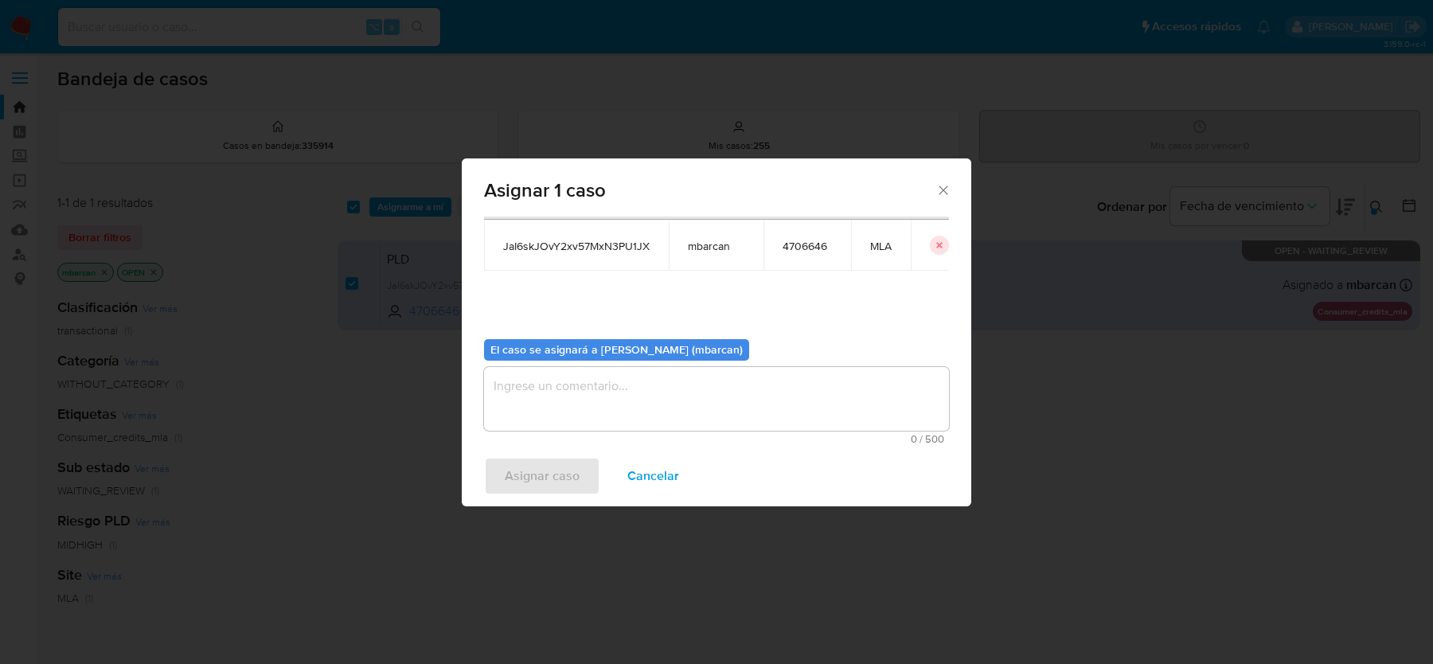
click at [722, 430] on div "0 / 500 500 caracteres restantes" at bounding box center [716, 405] width 465 height 77
click at [696, 403] on textarea "assign-modal" at bounding box center [716, 399] width 465 height 64
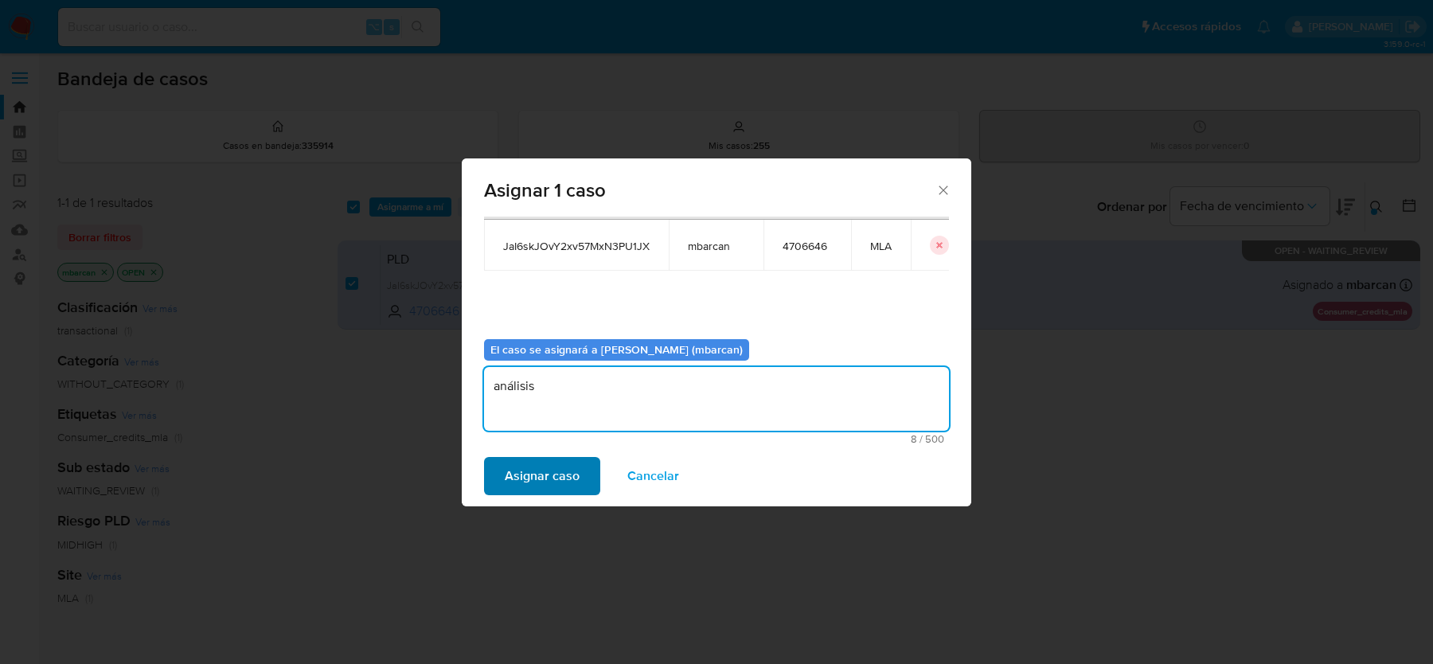
type textarea "análisis"
click at [528, 494] on span "Asignar caso" at bounding box center [542, 476] width 75 height 35
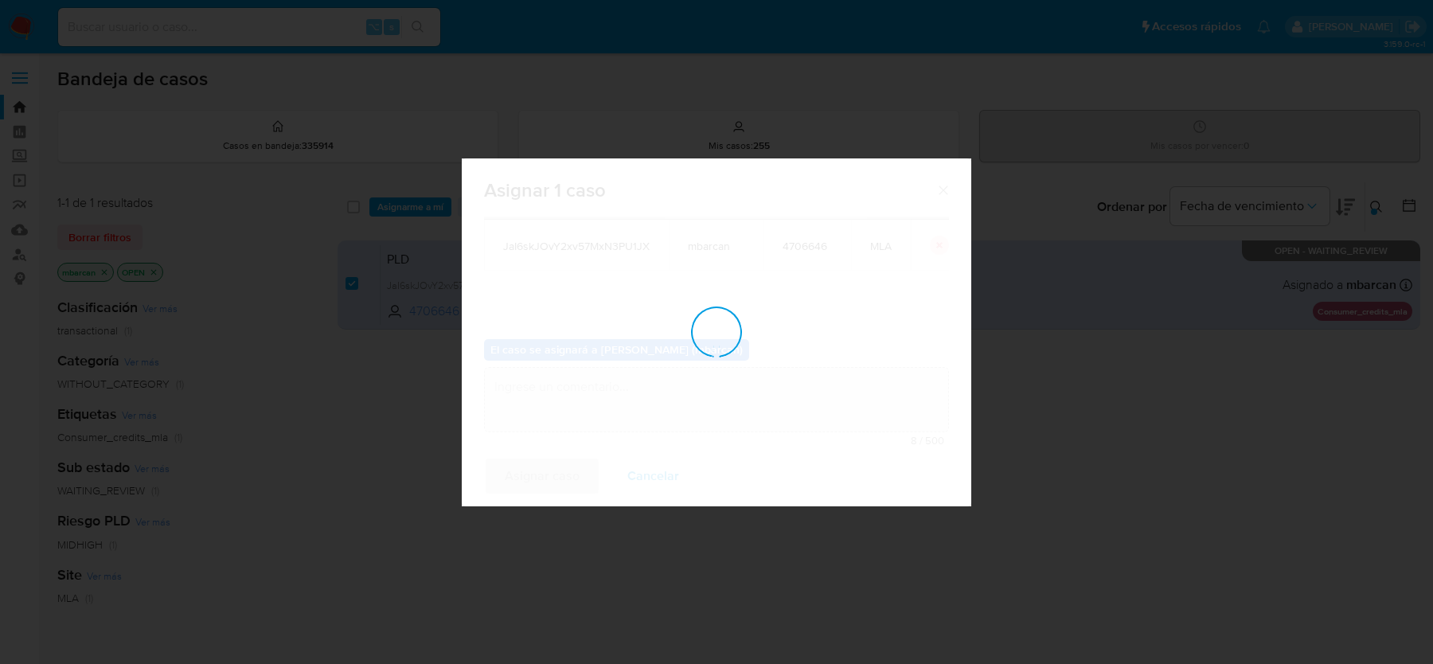
checkbox input "false"
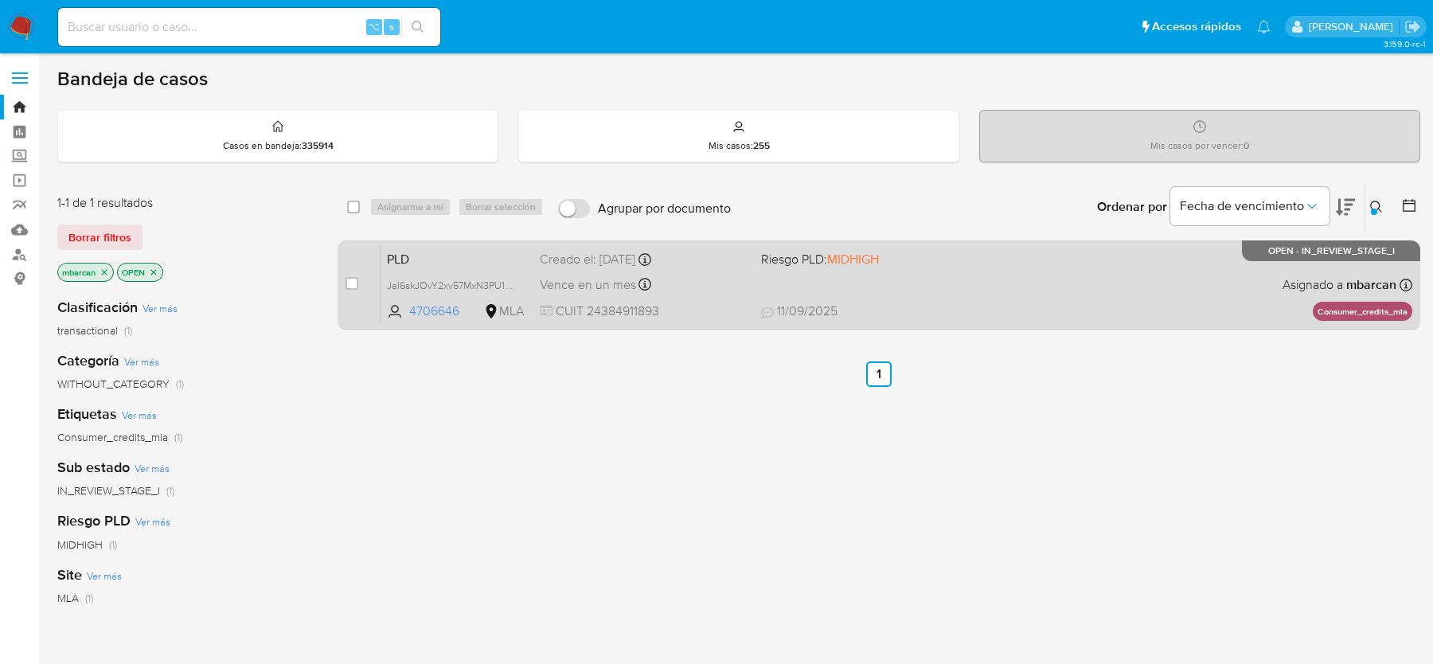
click at [445, 245] on div "PLD JaI6skJOvY2xv57MxN3PU1JX 4706646 MLA Riesgo PLD: MIDHIGH Creado el: [DATE] …" at bounding box center [897, 284] width 1032 height 80
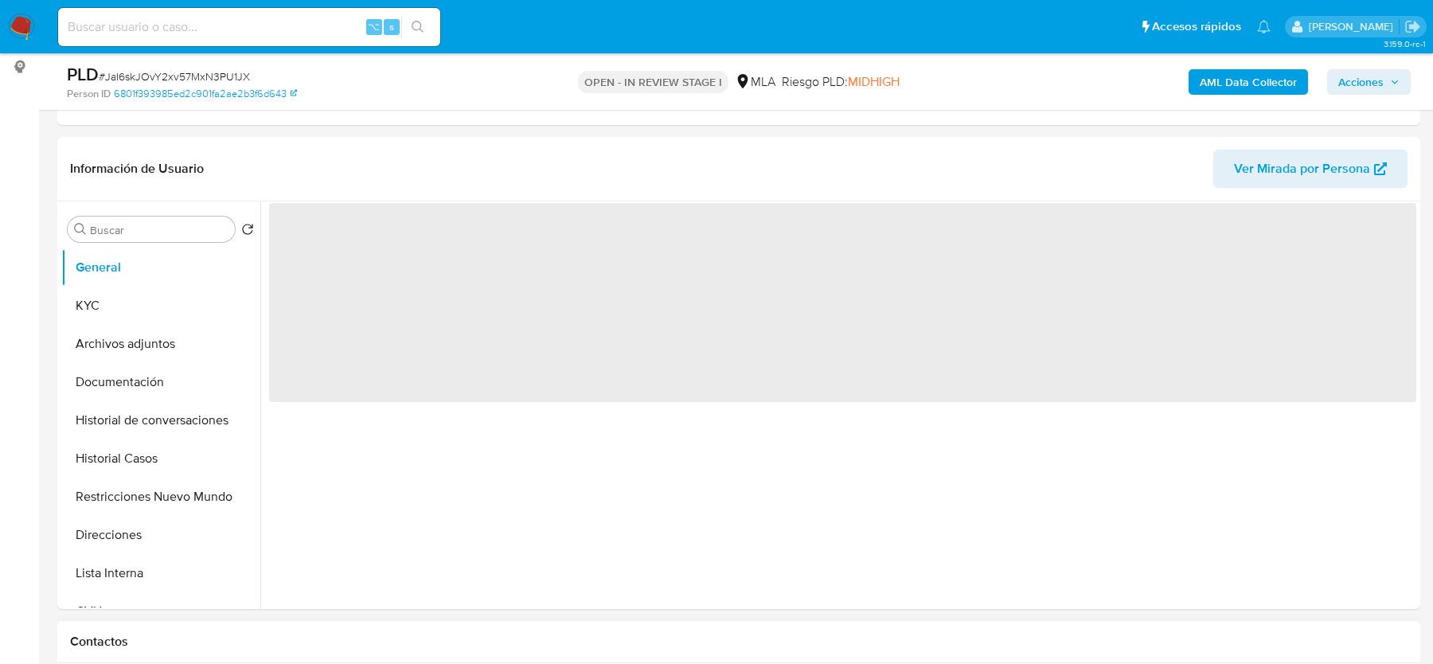
scroll to position [502, 0]
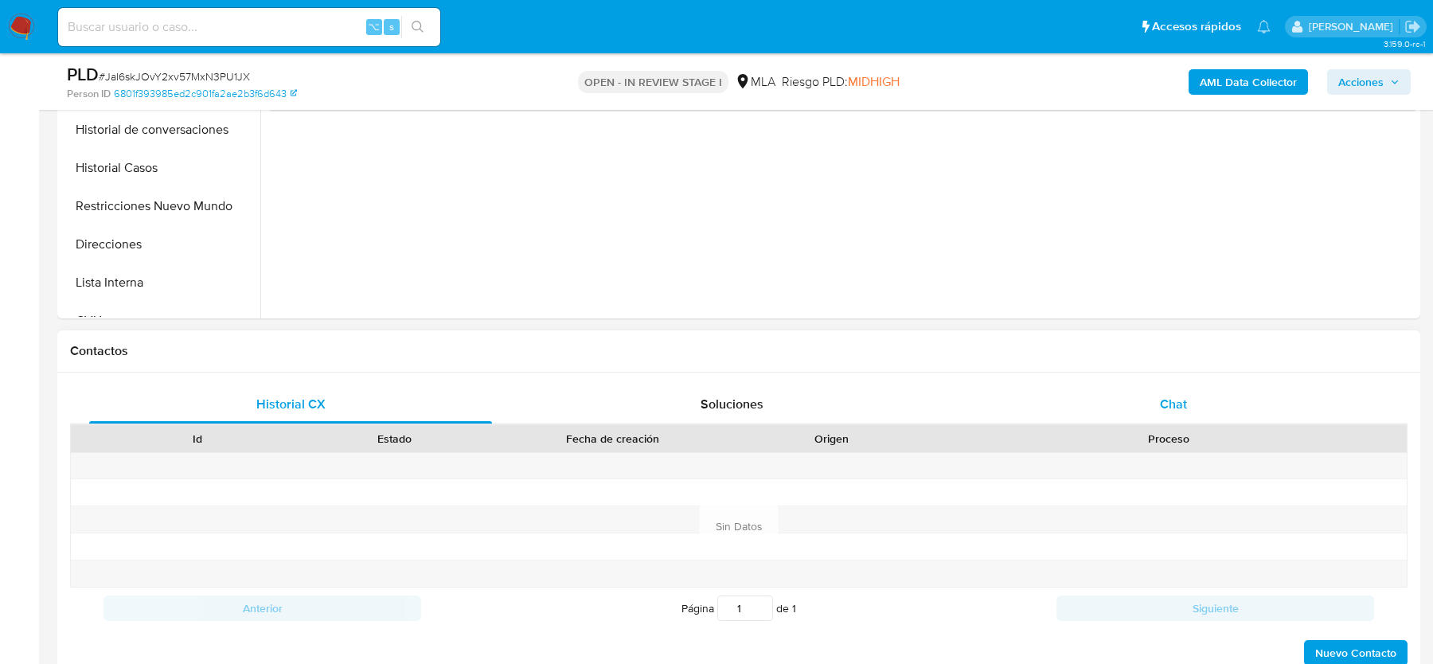
select select "10"
click at [1169, 420] on div "Chat" at bounding box center [1173, 404] width 403 height 38
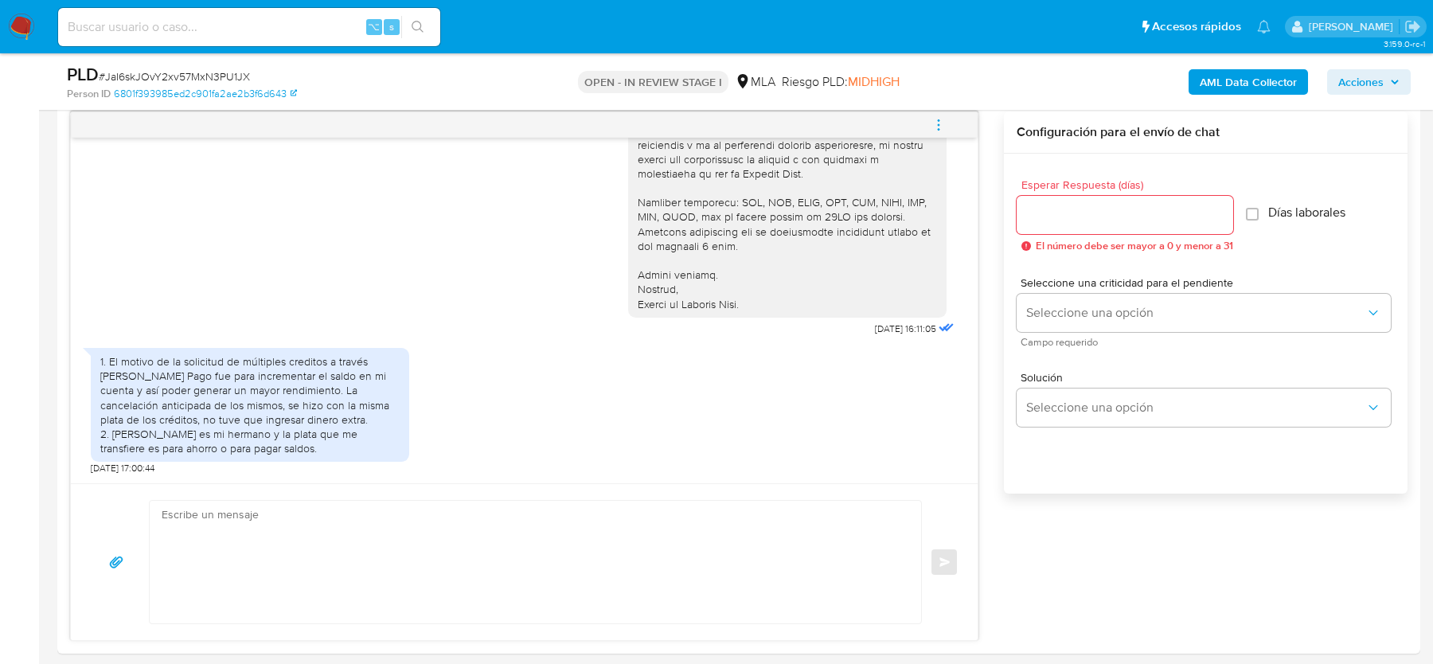
scroll to position [834, 0]
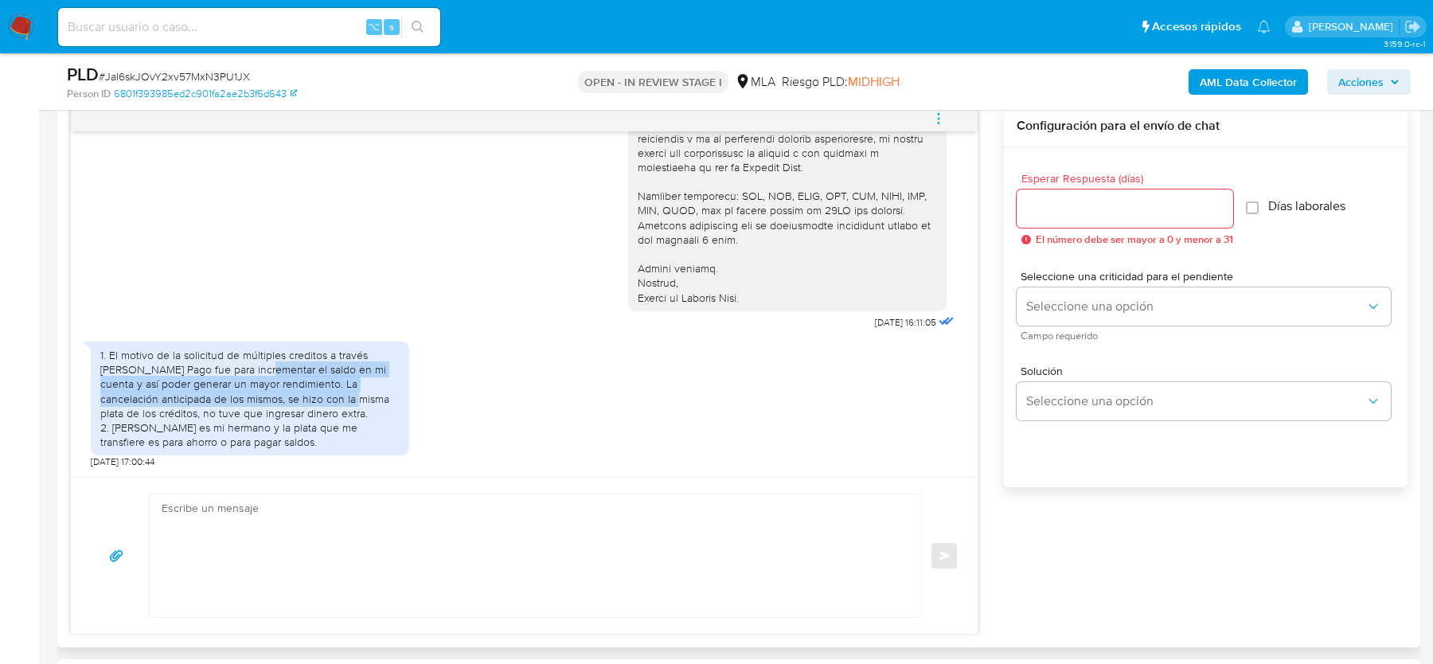
drag, startPoint x: 257, startPoint y: 365, endPoint x: 312, endPoint y: 402, distance: 66.5
click at [312, 403] on div "1. El motivo de la solicitud de múltiples creditos a través [PERSON_NAME] Pago …" at bounding box center [249, 398] width 299 height 101
click at [361, 390] on div "1. El motivo de la solicitud de múltiples creditos a través [PERSON_NAME] Pago …" at bounding box center [249, 398] width 299 height 101
drag, startPoint x: 321, startPoint y: 381, endPoint x: 321, endPoint y: 400, distance: 19.9
click at [321, 400] on div "1. El motivo de la solicitud de múltiples creditos a través [PERSON_NAME] Pago …" at bounding box center [249, 398] width 299 height 101
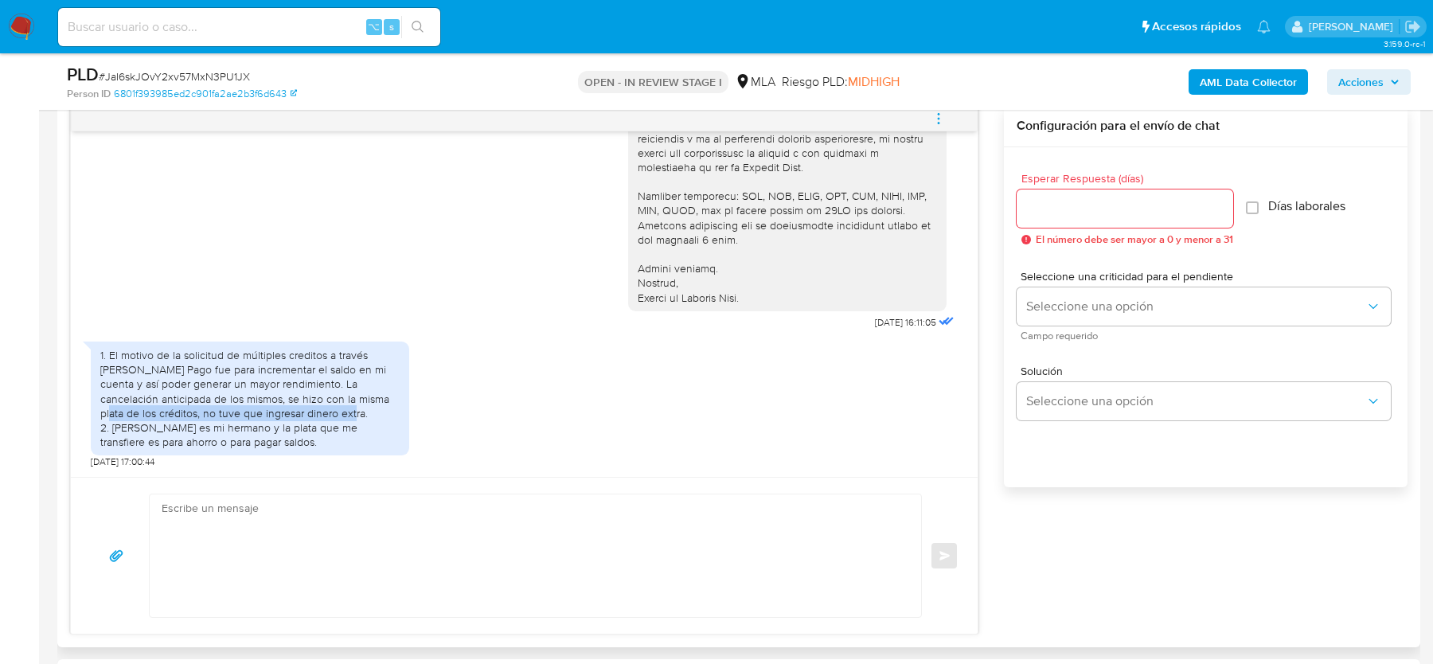
drag, startPoint x: 351, startPoint y: 392, endPoint x: 351, endPoint y: 411, distance: 18.3
click at [351, 411] on div "1. El motivo de la solicitud de múltiples creditos a través [PERSON_NAME] Pago …" at bounding box center [249, 398] width 299 height 101
drag, startPoint x: 227, startPoint y: 424, endPoint x: 227, endPoint y: 460, distance: 36.6
click at [227, 460] on div "1. El motivo de la solicitud de múltiples creditos a través [PERSON_NAME] Pago …" at bounding box center [250, 401] width 318 height 135
click at [355, 440] on div "1. El motivo de la solicitud de múltiples creditos a través [PERSON_NAME] Pago …" at bounding box center [249, 398] width 299 height 101
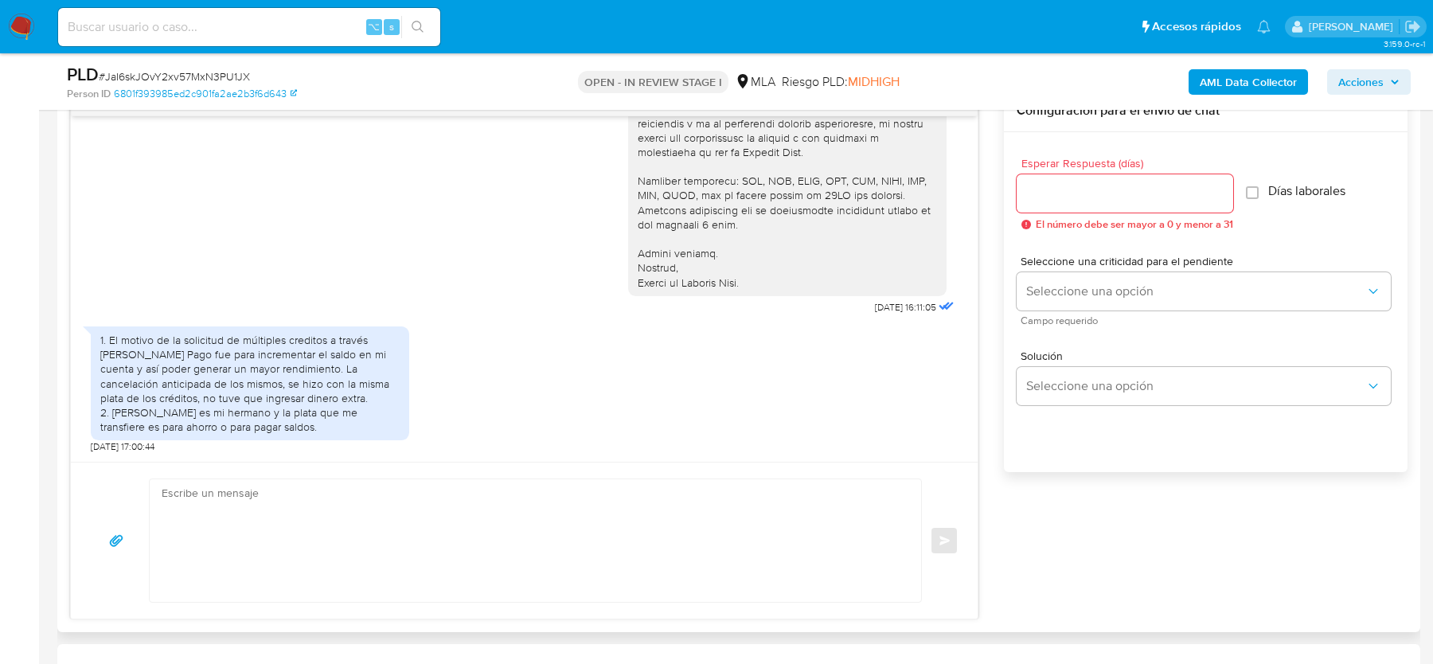
scroll to position [852, 0]
click at [128, 78] on span "# JaI6skJOvY2xv57MxN3PU1JX" at bounding box center [174, 76] width 151 height 16
copy span "JaI6skJOvY2xv57MxN3PU1JX"
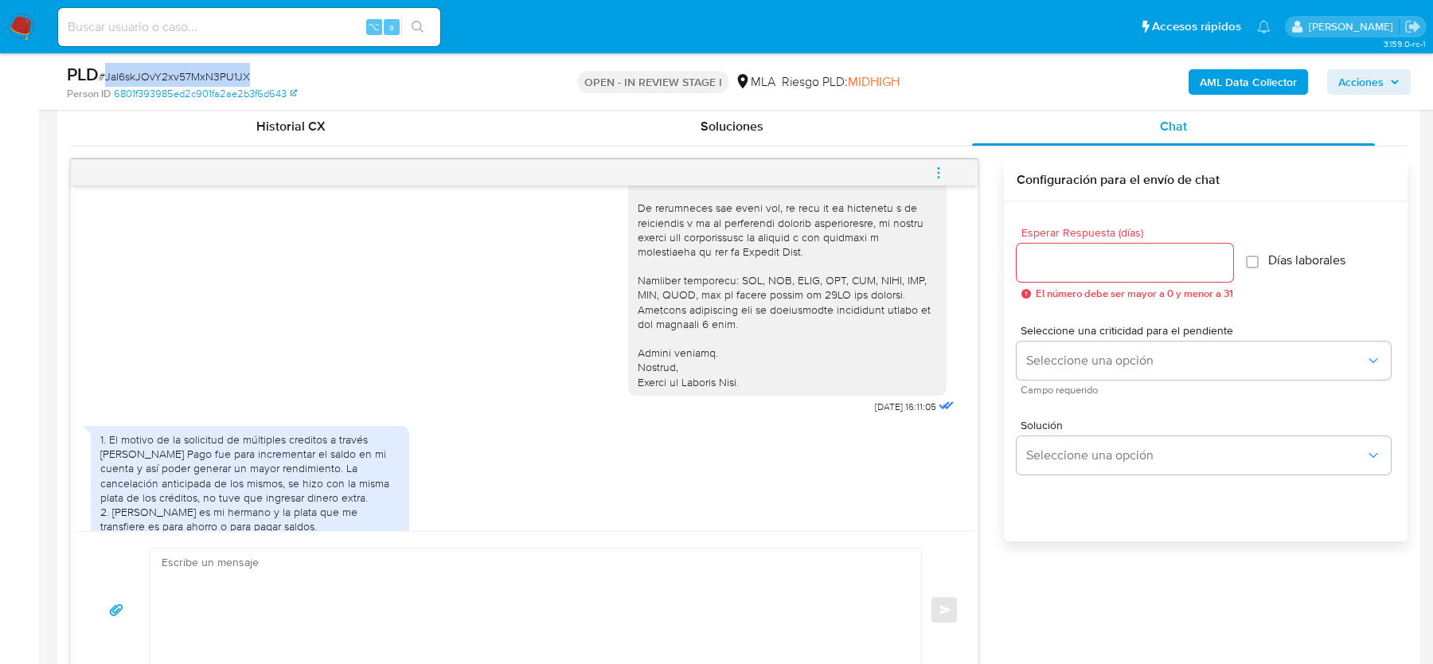
scroll to position [1431, 0]
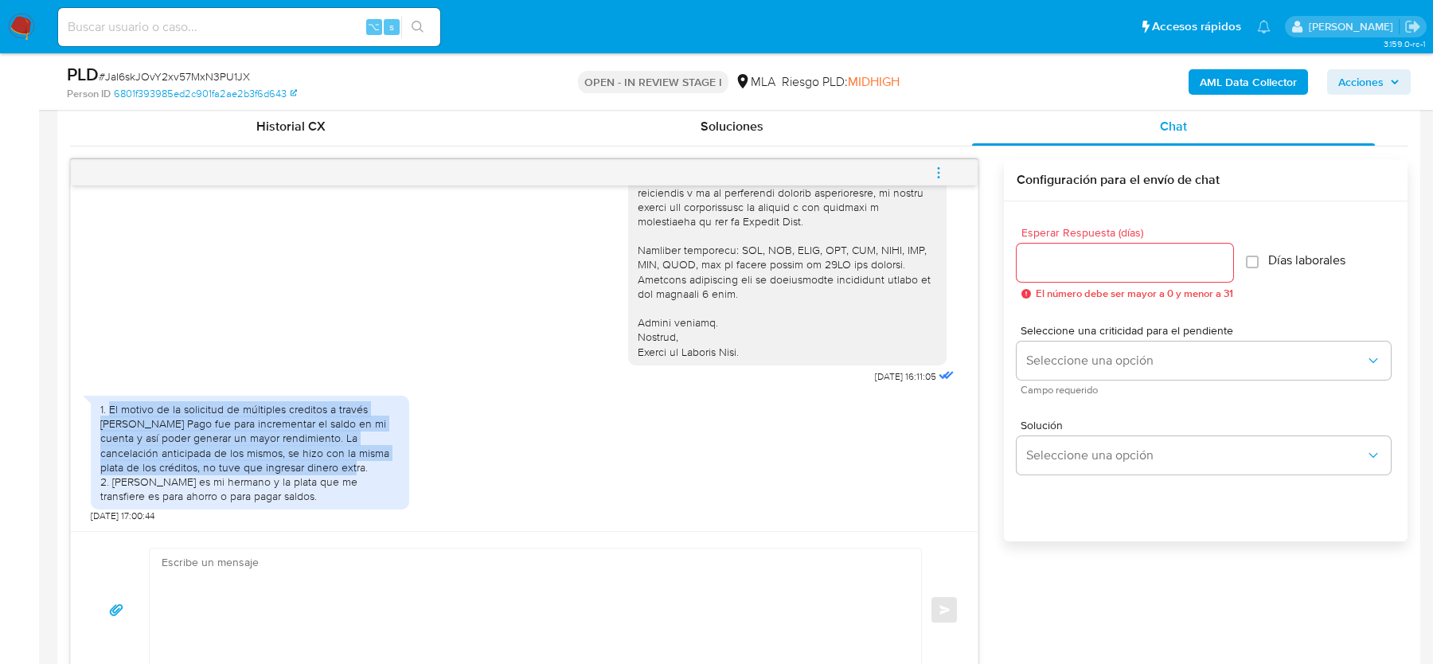
drag, startPoint x: 109, startPoint y: 407, endPoint x: 314, endPoint y: 463, distance: 212.3
click at [314, 463] on div "1. El motivo de la solicitud de múltiples creditos a través [PERSON_NAME] Pago …" at bounding box center [249, 452] width 299 height 101
copy div "El motivo de la solicitud de múltiples creditos a través [PERSON_NAME] Pago fue…"
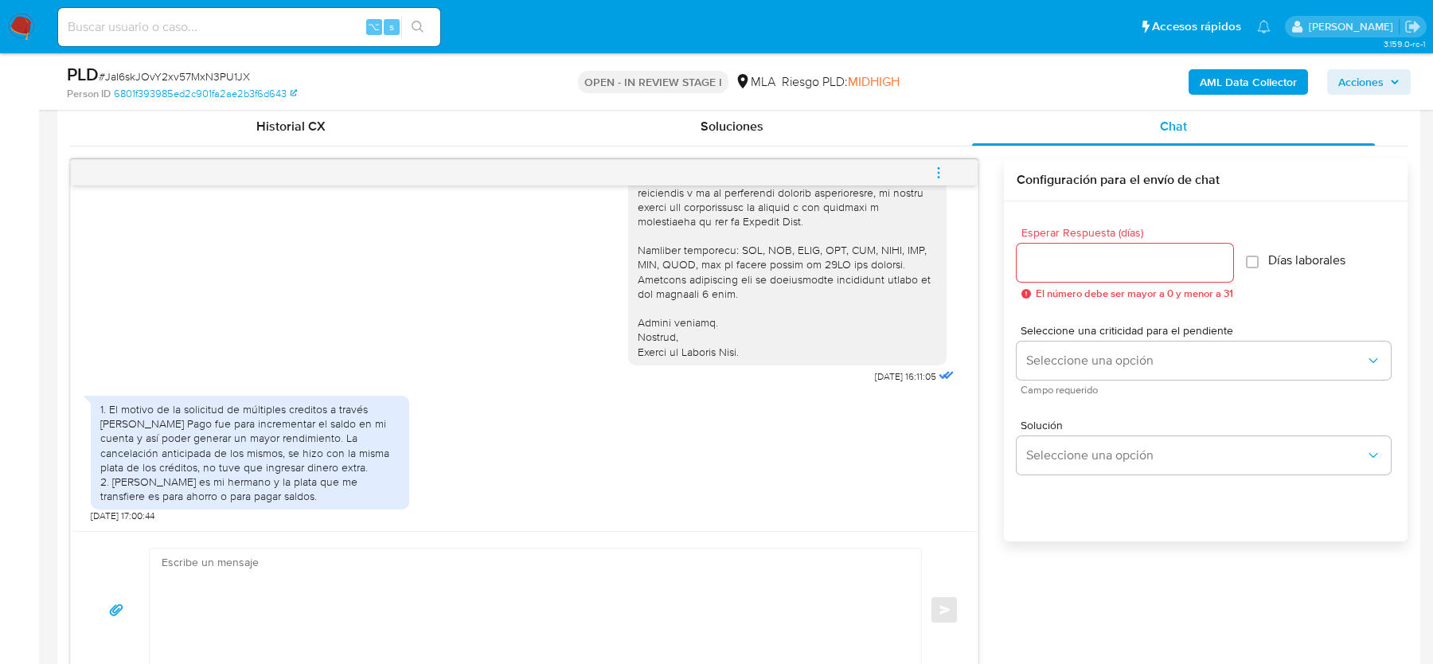
drag, startPoint x: 205, startPoint y: 480, endPoint x: 327, endPoint y: 493, distance: 122.5
click at [327, 493] on div "1. El motivo de la solicitud de múltiples creditos a través [PERSON_NAME] Pago …" at bounding box center [249, 452] width 299 height 101
drag, startPoint x: 327, startPoint y: 493, endPoint x: 208, endPoint y: 480, distance: 120.1
click at [209, 480] on div "1. El motivo de la solicitud de múltiples creditos a través [PERSON_NAME] Pago …" at bounding box center [249, 452] width 299 height 101
copy div "es mi hermano y la plata que me transfiere es para ahorro o para pagar saldos."
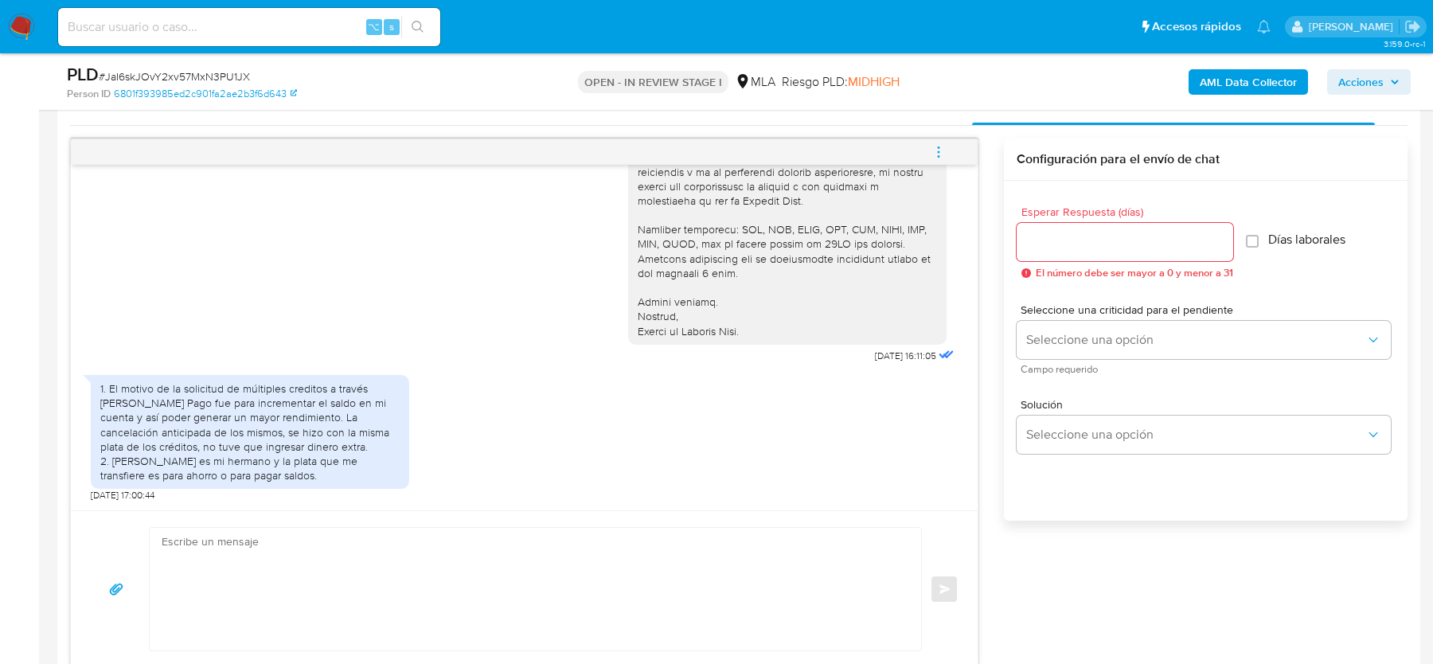
scroll to position [802, 0]
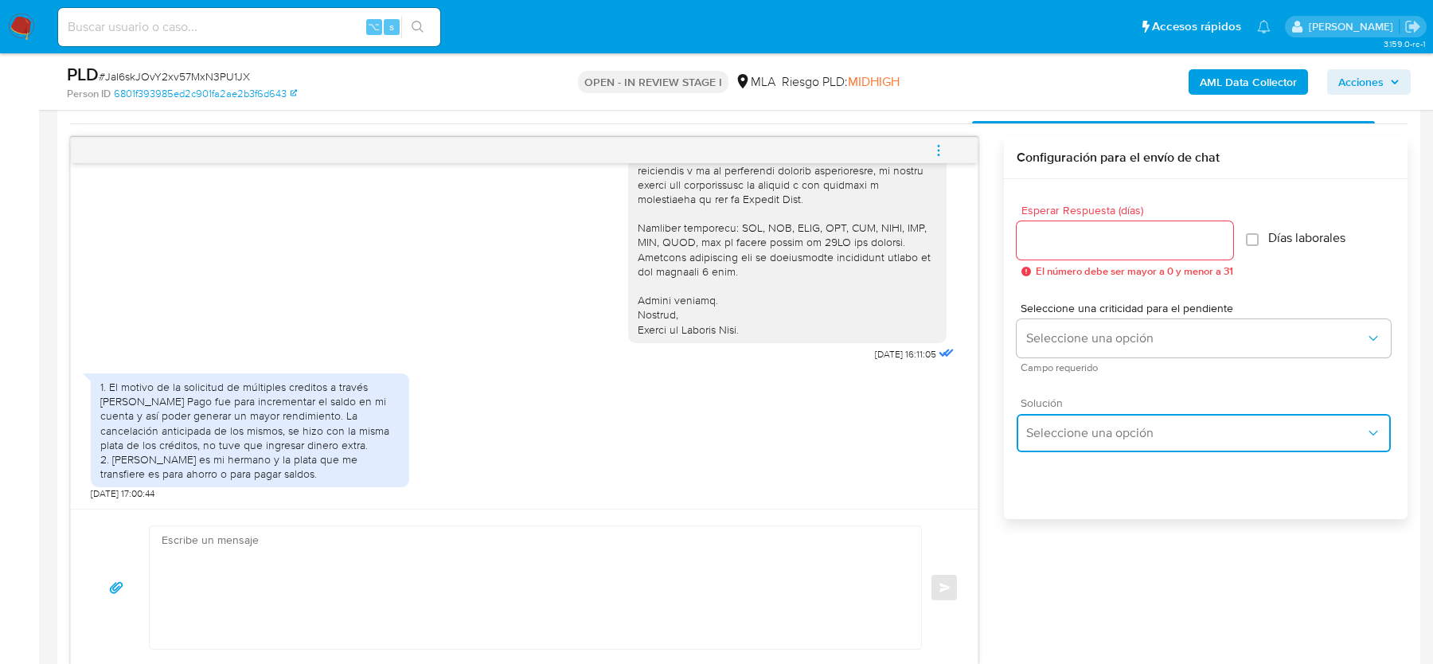
click at [1212, 447] on button "Seleccione una opción" at bounding box center [1204, 433] width 374 height 38
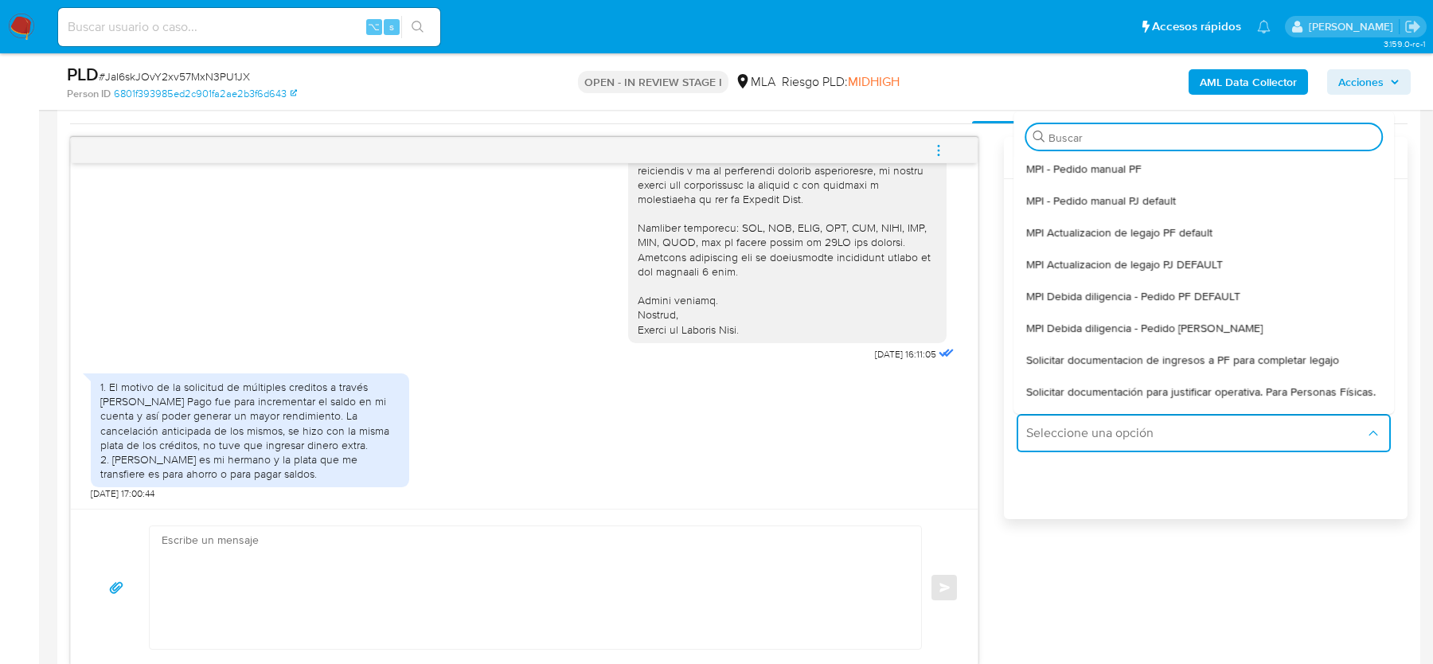
click at [1145, 548] on div "Esperar Respuesta (días) El número debe ser mayor a 0 y menor a 31 Días laboral…" at bounding box center [1206, 370] width 404 height 382
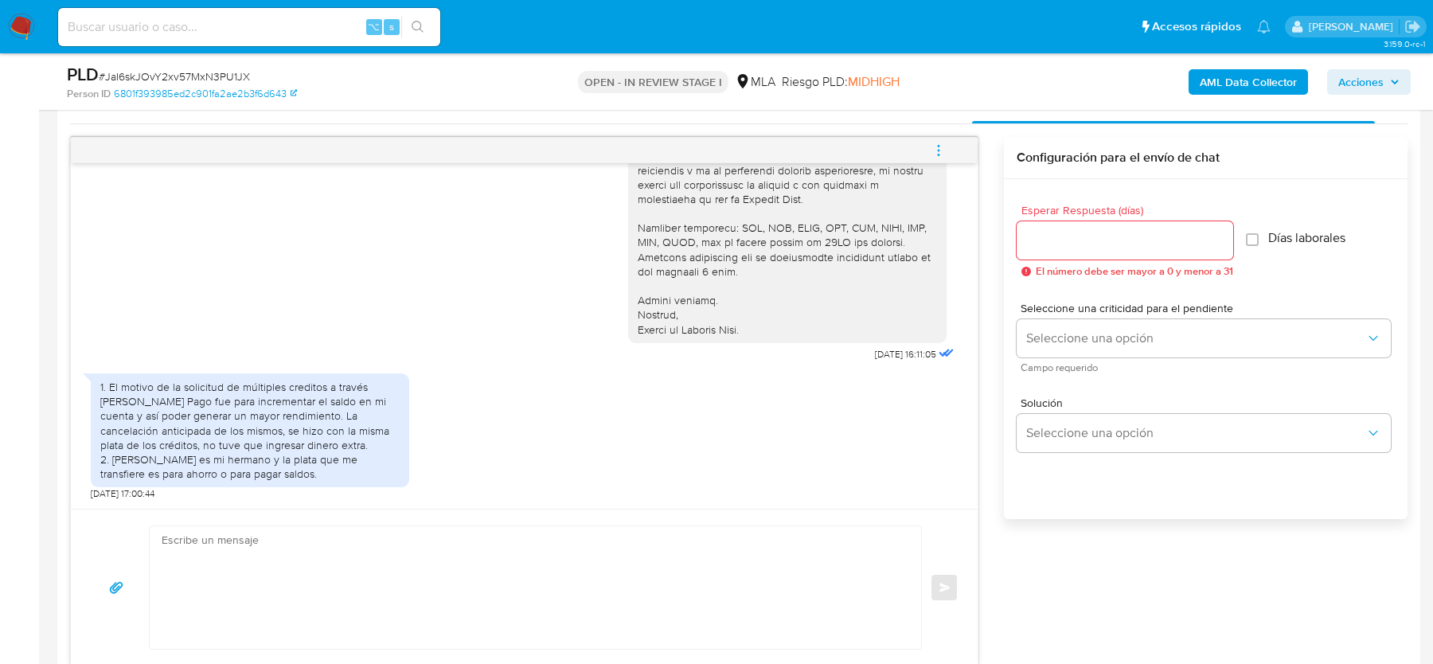
click at [1126, 552] on div "Esperar Respuesta (días) El número debe ser mayor a 0 y menor a 31 Días laboral…" at bounding box center [1206, 370] width 404 height 382
click at [275, 32] on input at bounding box center [249, 27] width 382 height 21
paste input "fCivorcCy6OH26ahIJzefEQC"
type input "fCivorcCy6OH26ahIJzefEQC"
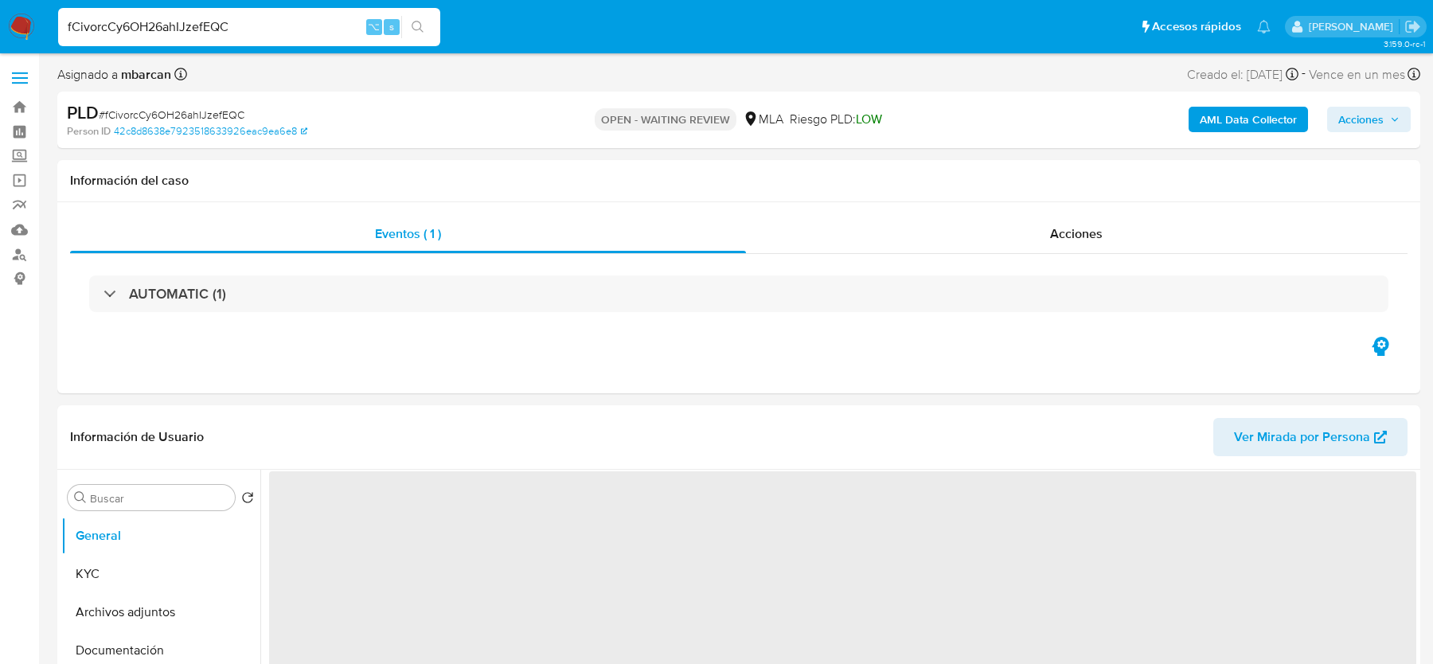
select select "10"
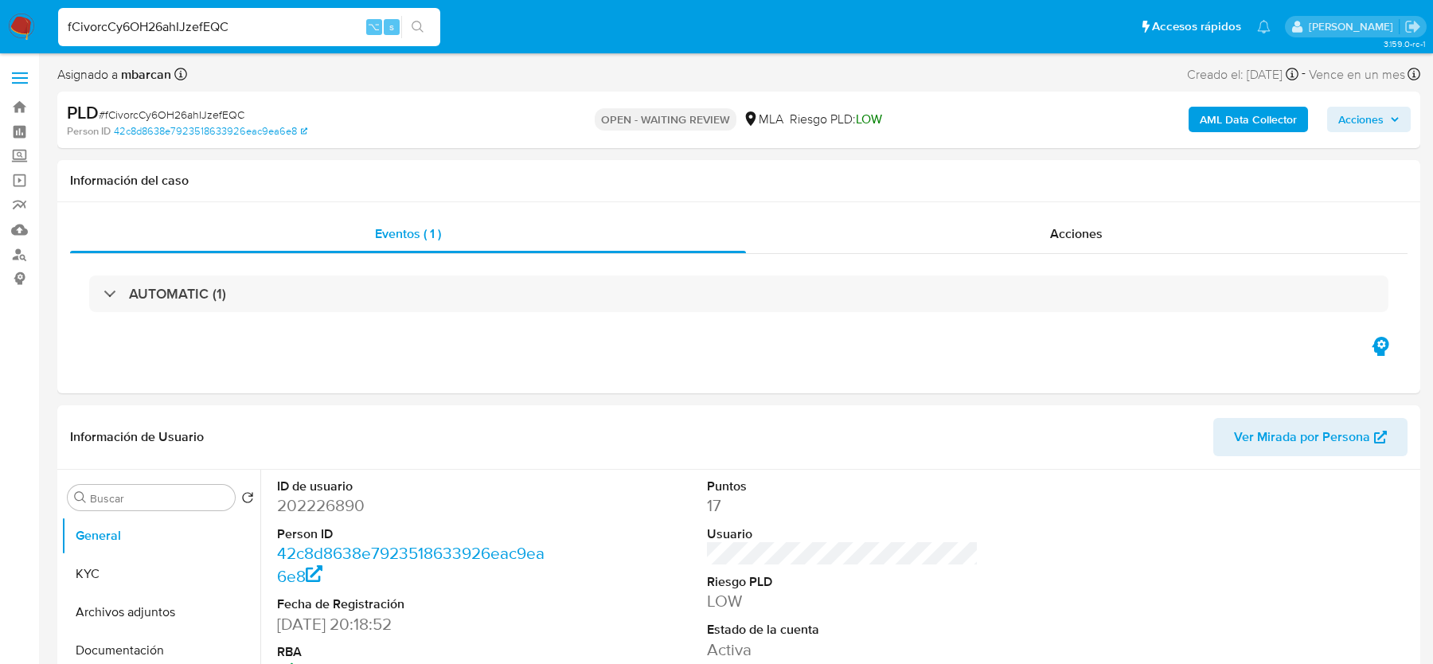
click at [164, 96] on div "PLD # fCivorcCy6OH26ahIJzefEQC Person ID 42c8d8638e7923518633926eac9ea6e8 OPEN …" at bounding box center [738, 120] width 1363 height 57
click at [145, 113] on span "# fCivorcCy6OH26ahIJzefEQC" at bounding box center [172, 115] width 146 height 16
copy span "fCivorcCy6OH26ahIJzefEQC"
click at [11, 21] on img at bounding box center [21, 27] width 27 height 27
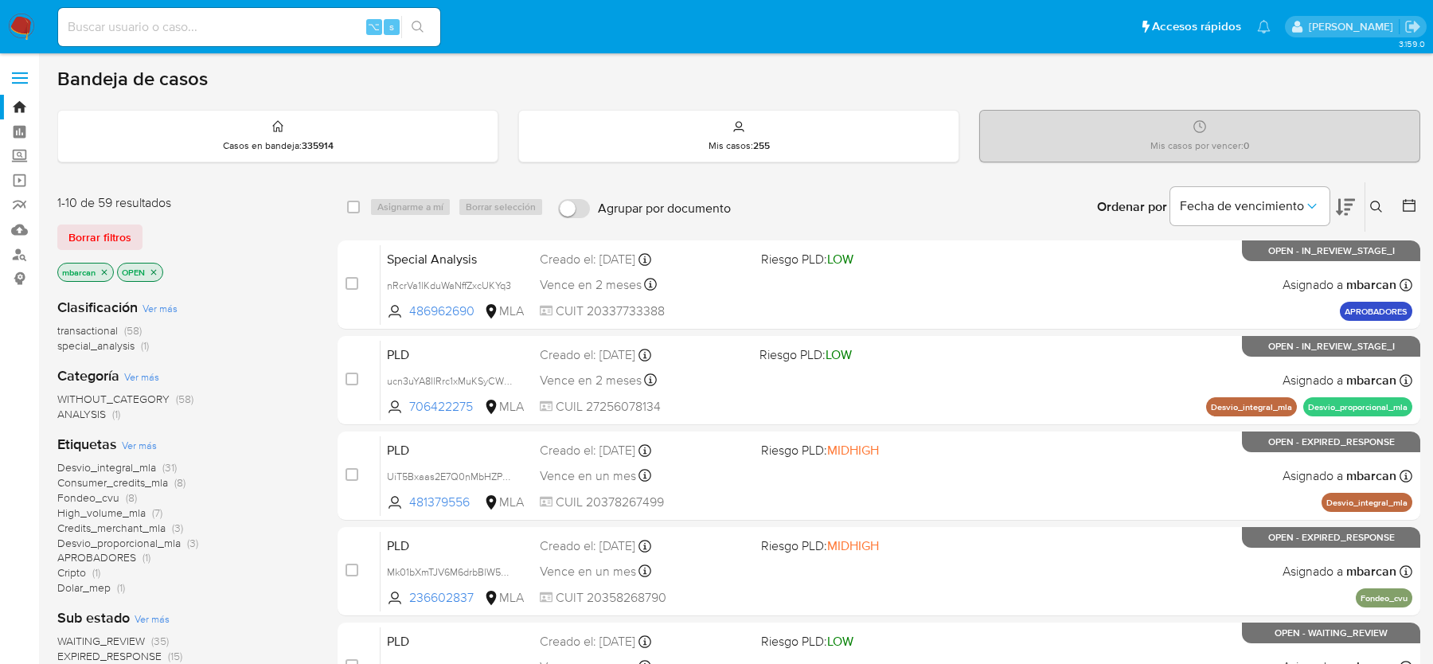
click at [1380, 201] on icon at bounding box center [1376, 207] width 13 height 13
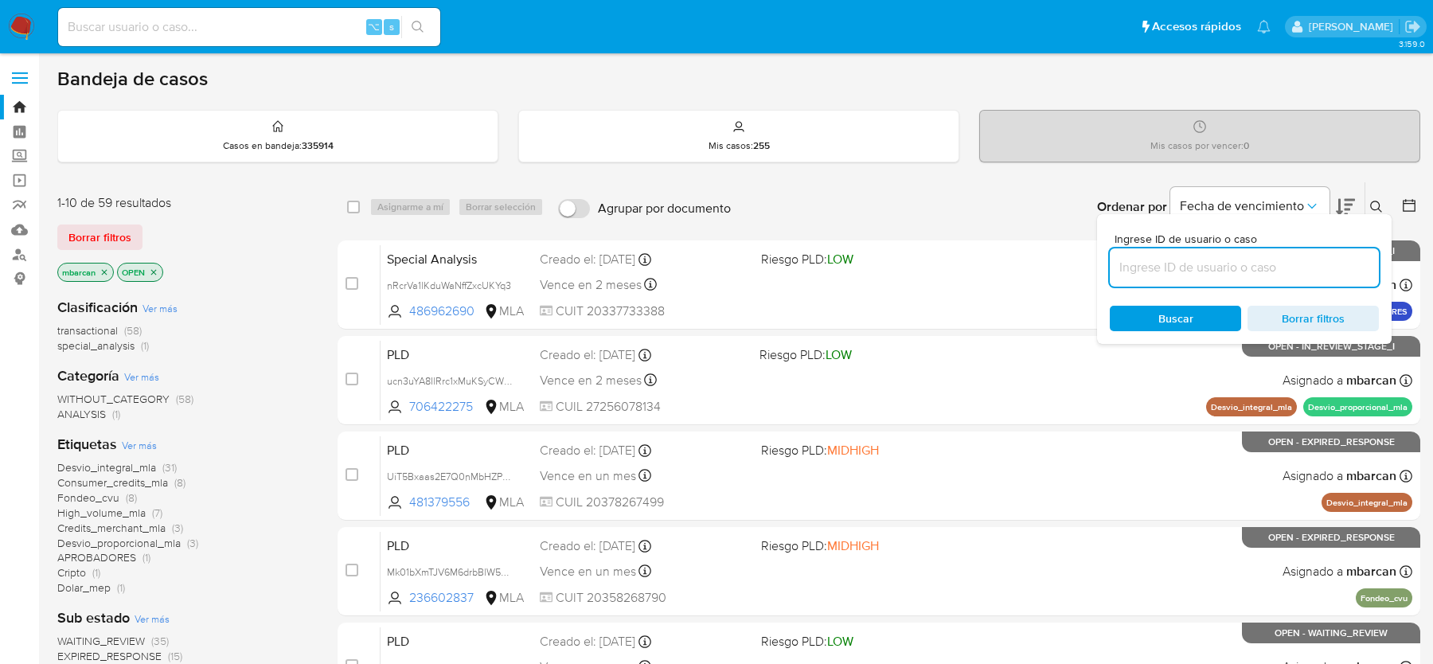
click at [1259, 260] on input at bounding box center [1244, 267] width 269 height 21
type input "fCivorcCy6OH26ahIJzefEQC"
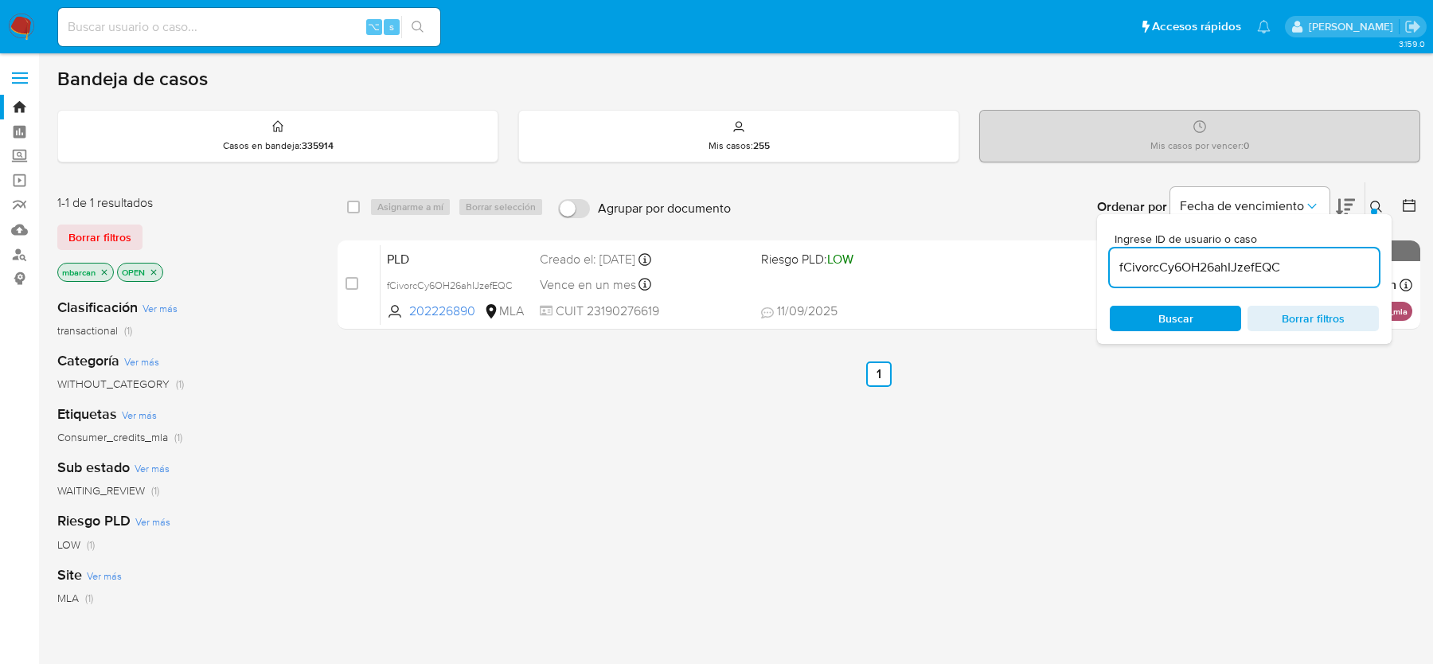
click at [1374, 205] on icon at bounding box center [1376, 207] width 13 height 13
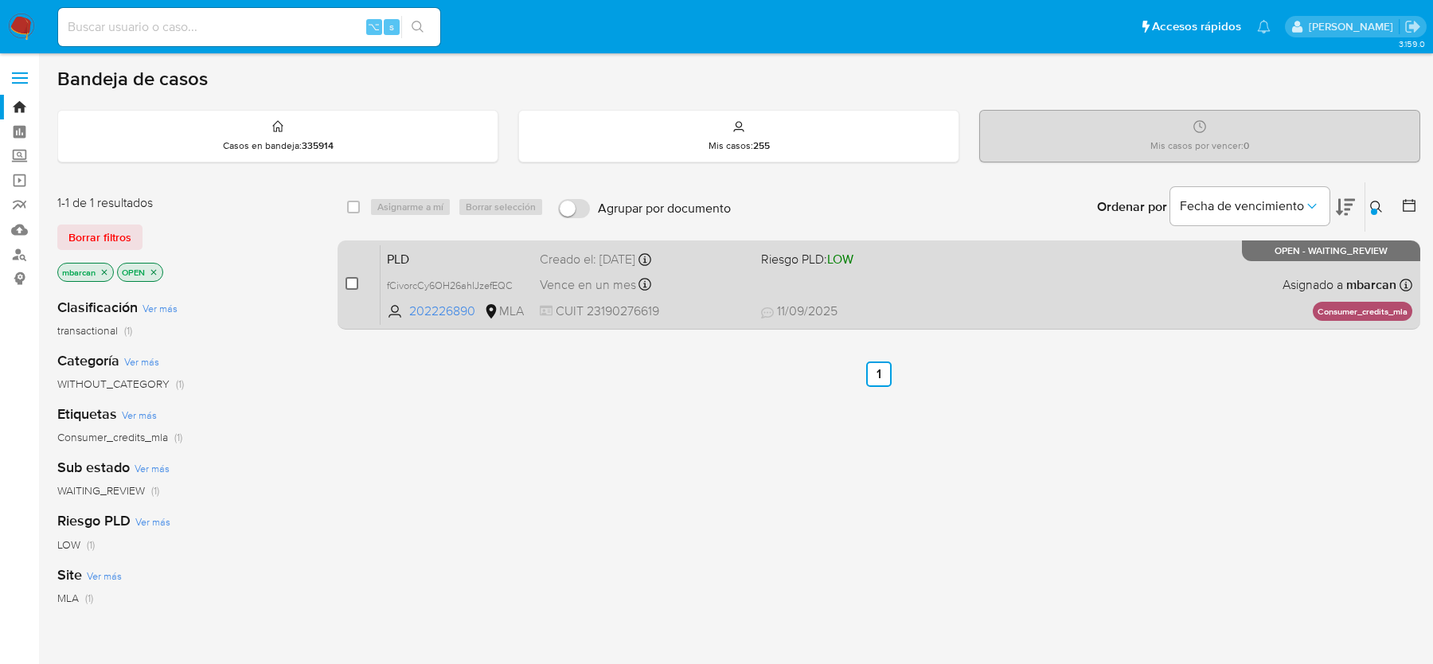
click at [357, 283] on input "checkbox" at bounding box center [351, 283] width 13 height 13
checkbox input "true"
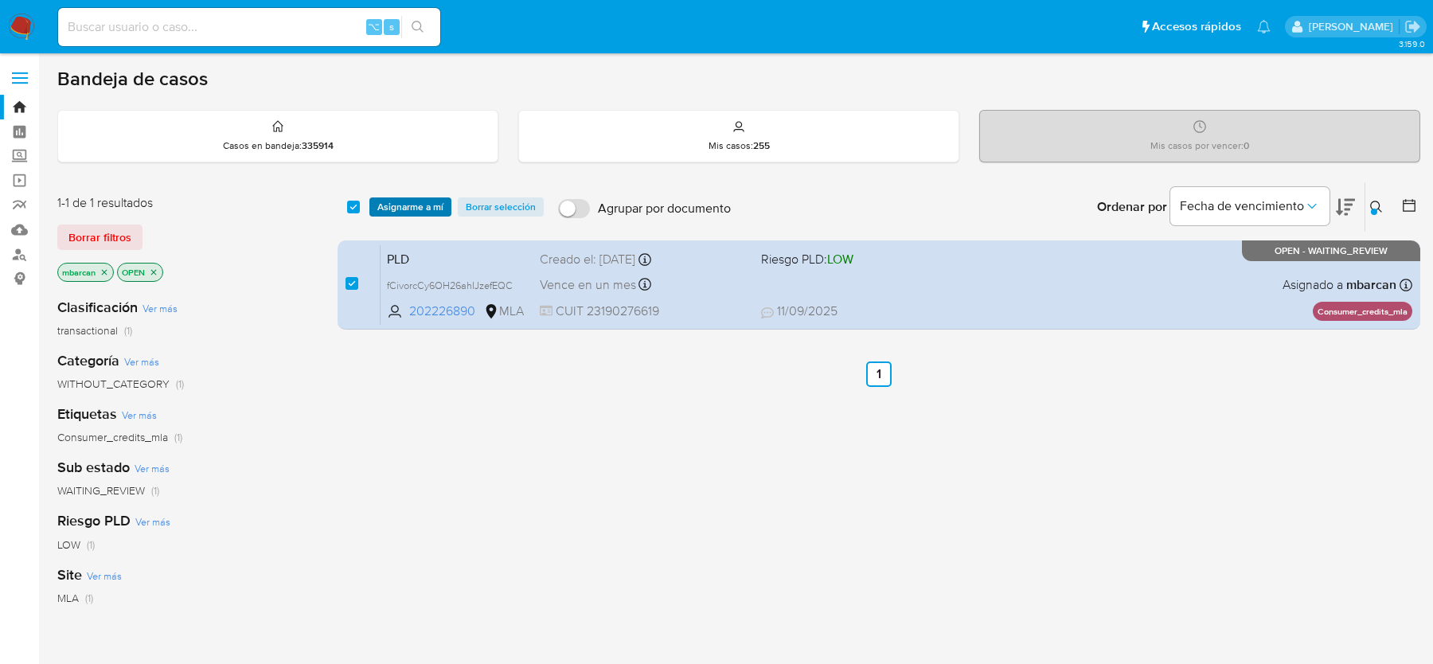
click at [394, 206] on span "Asignarme a mí" at bounding box center [410, 207] width 66 height 16
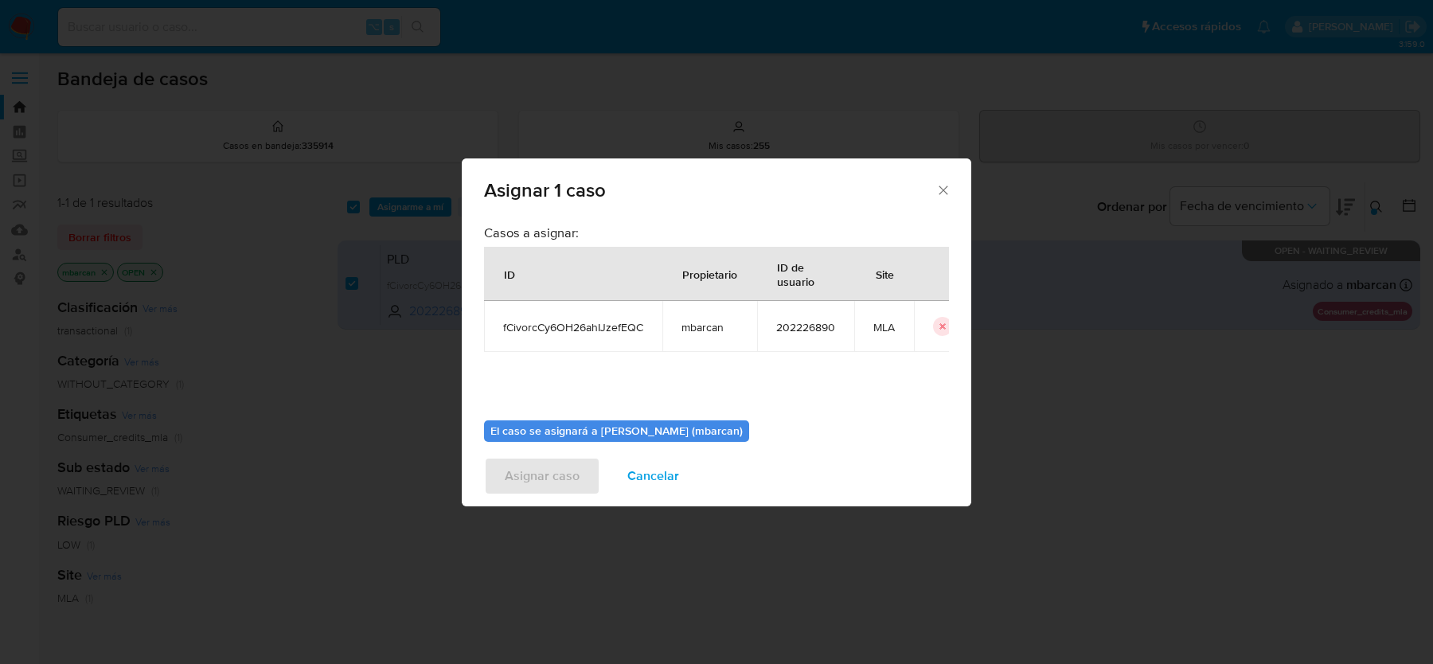
scroll to position [81, 0]
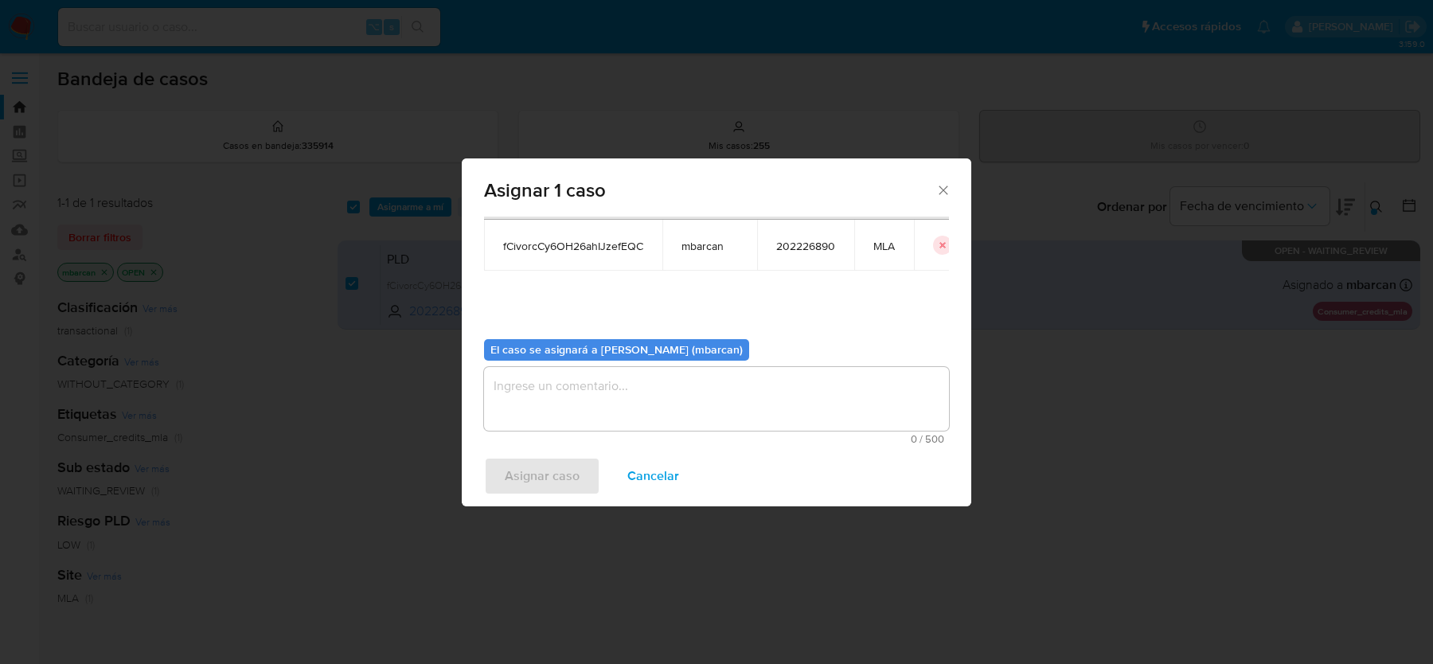
click at [579, 392] on textarea "assign-modal" at bounding box center [716, 399] width 465 height 64
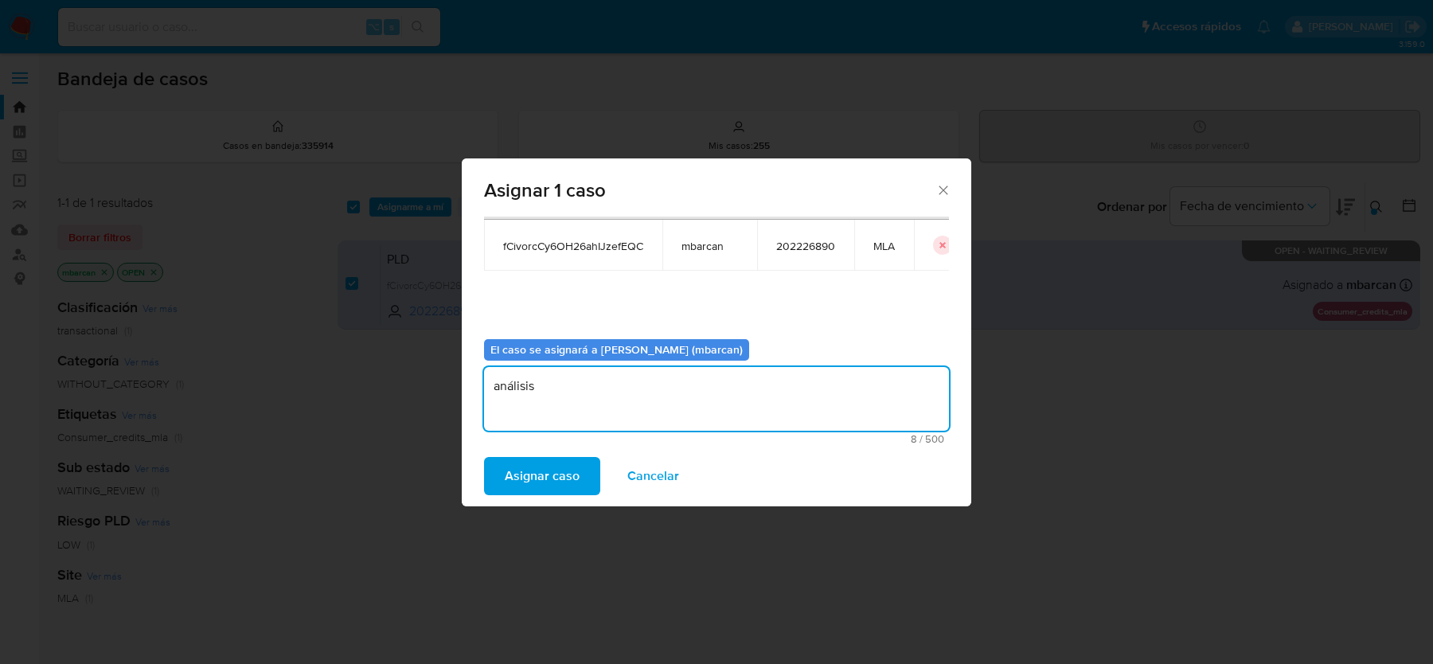
type textarea "análisis"
click at [477, 504] on div "Asignar caso Cancelar" at bounding box center [716, 476] width 509 height 61
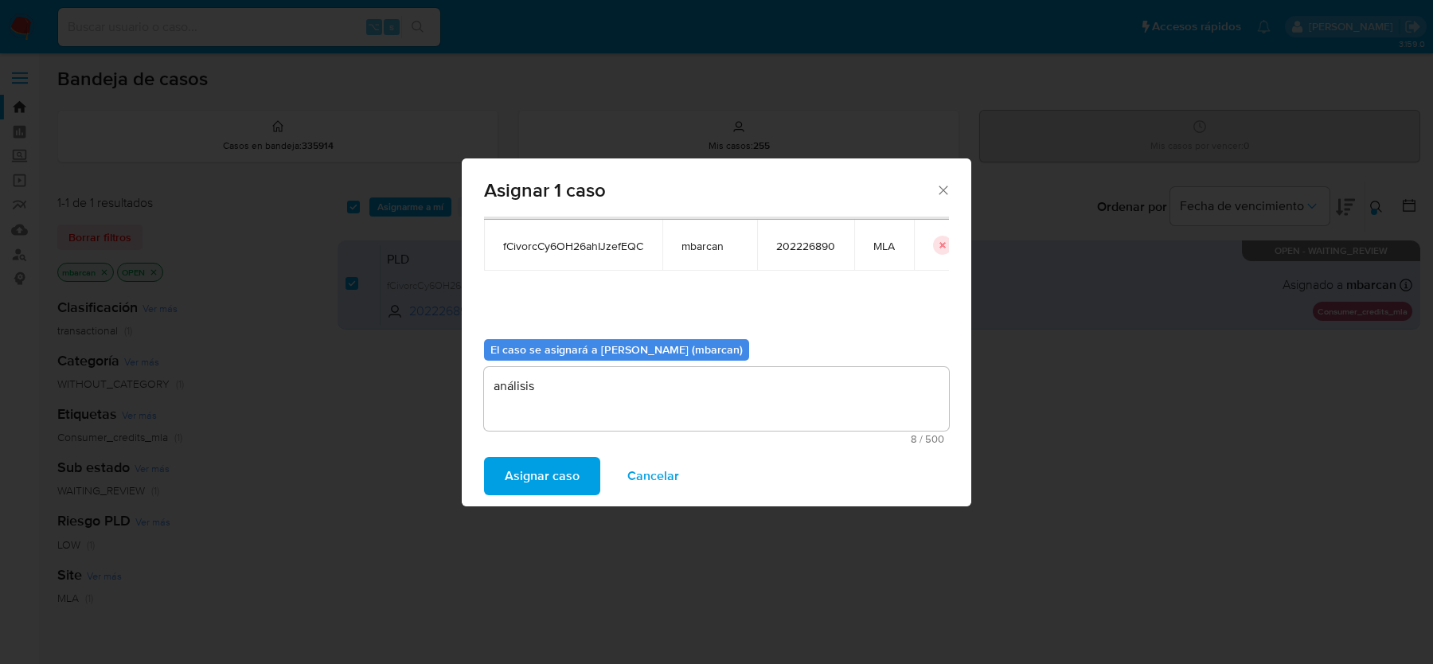
click at [513, 484] on span "Asignar caso" at bounding box center [542, 476] width 75 height 35
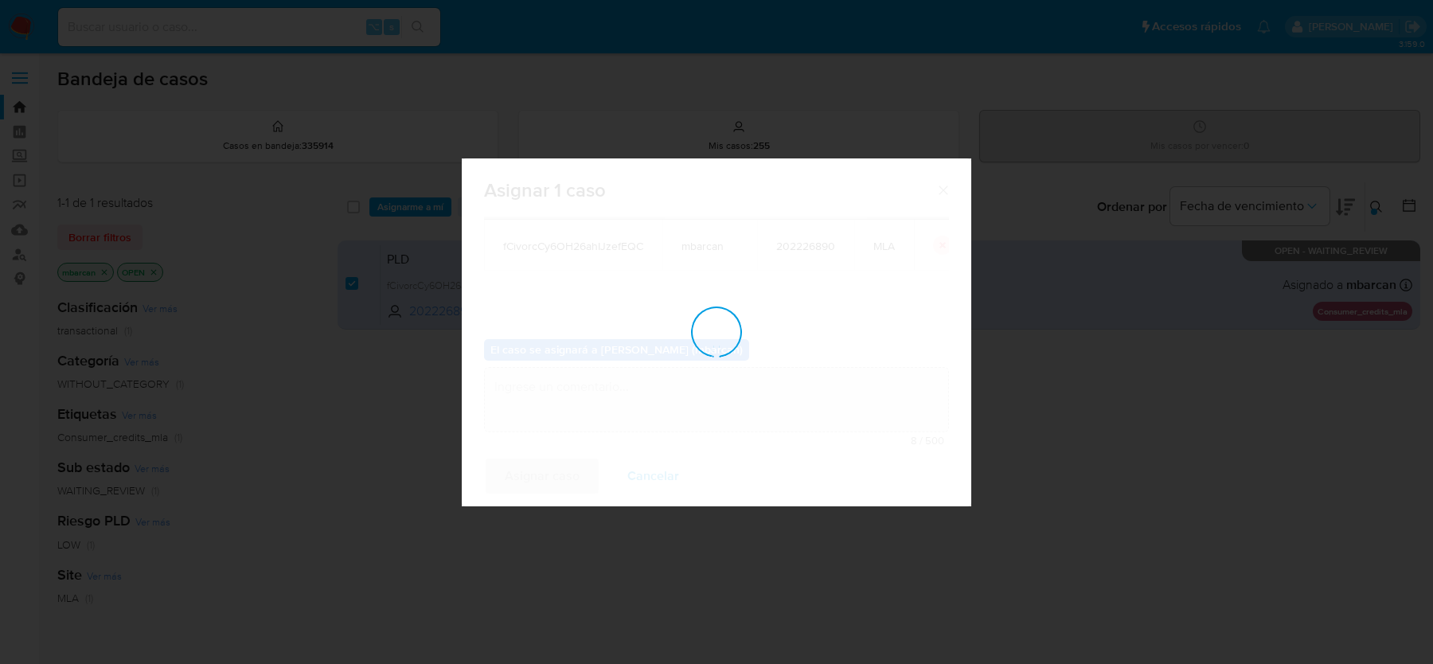
checkbox input "false"
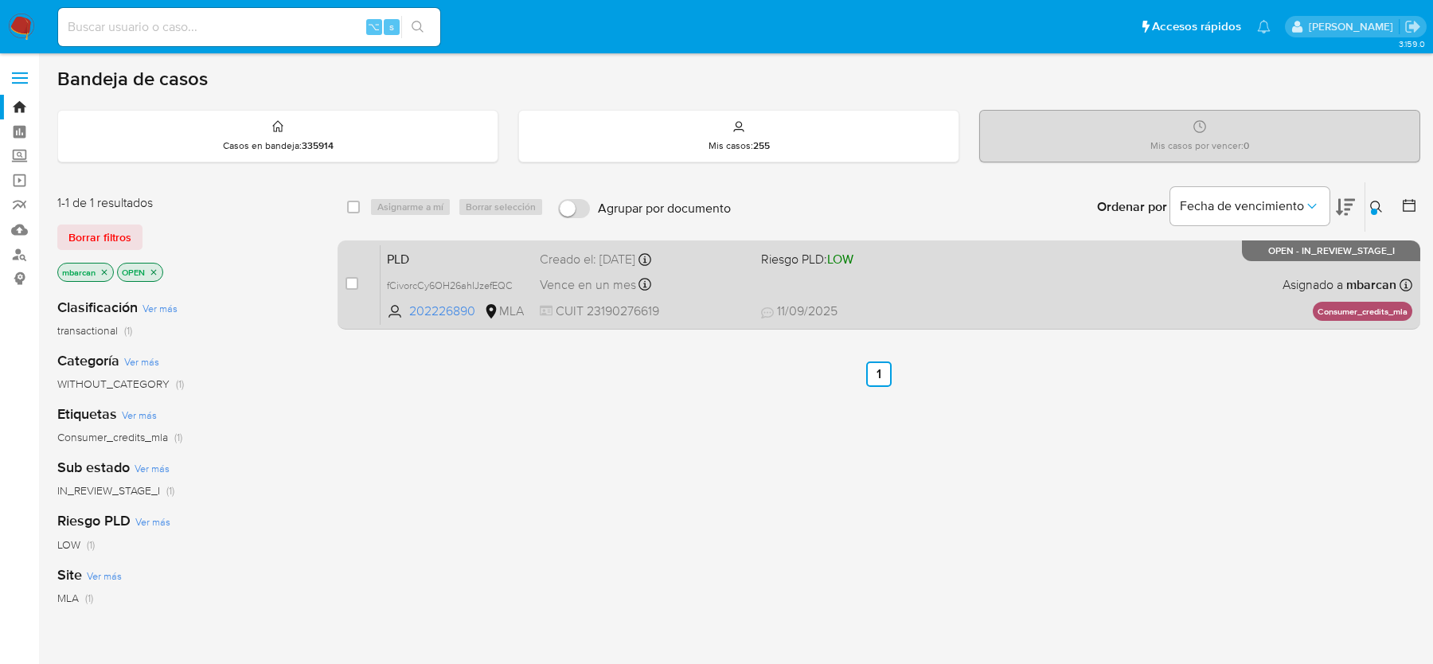
click at [459, 256] on span "PLD" at bounding box center [457, 258] width 140 height 21
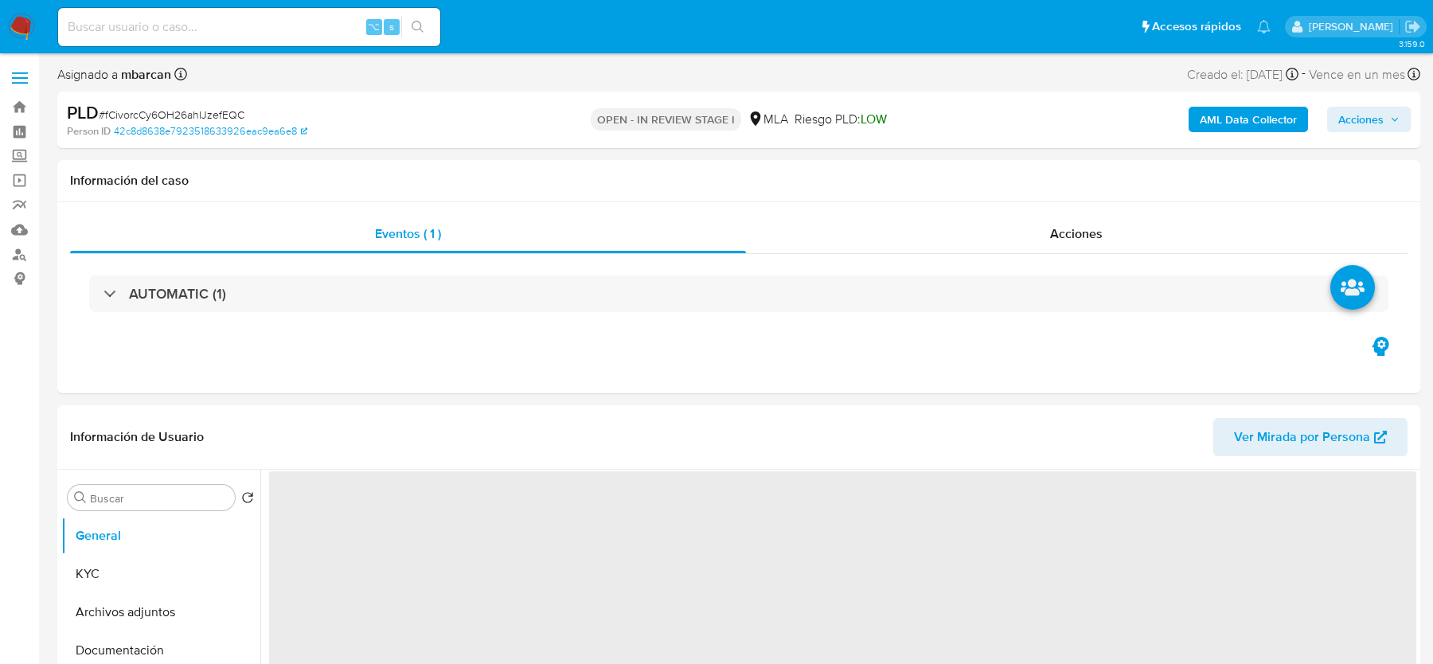
select select "10"
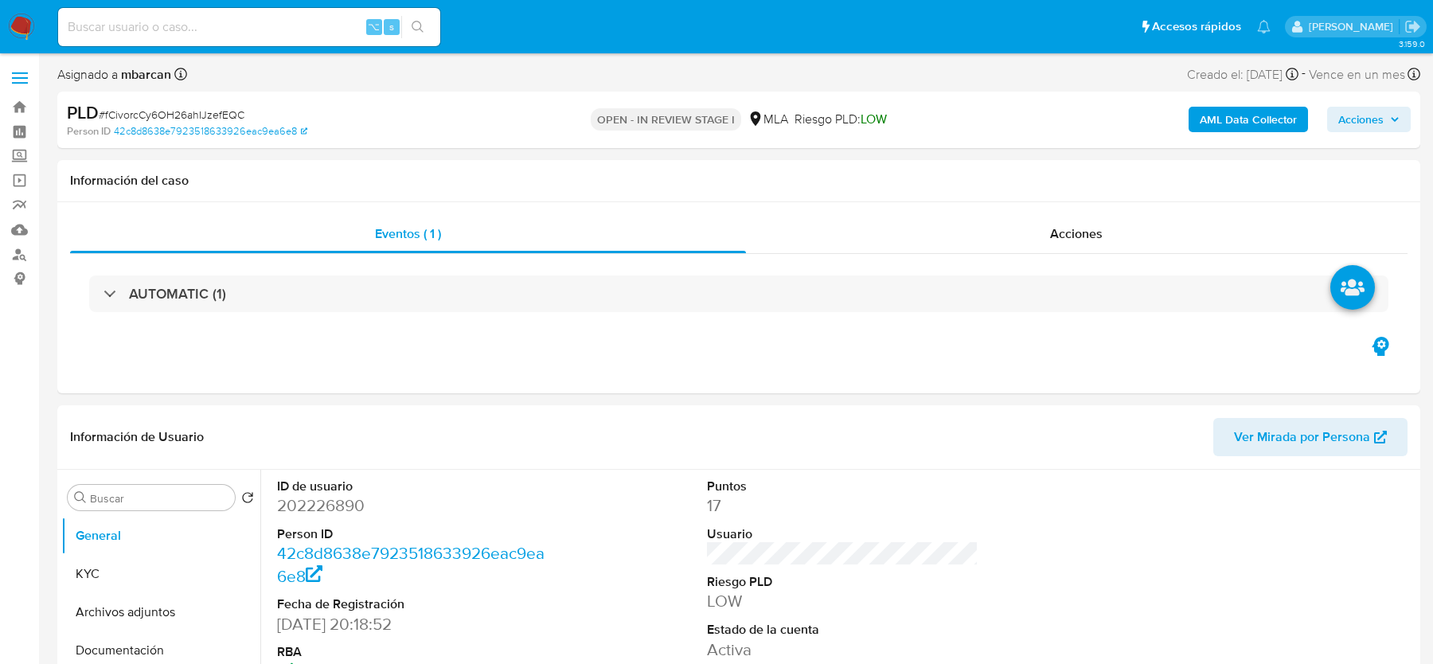
click at [212, 114] on span "# fCivorcCy6OH26ahIJzefEQC" at bounding box center [172, 115] width 146 height 16
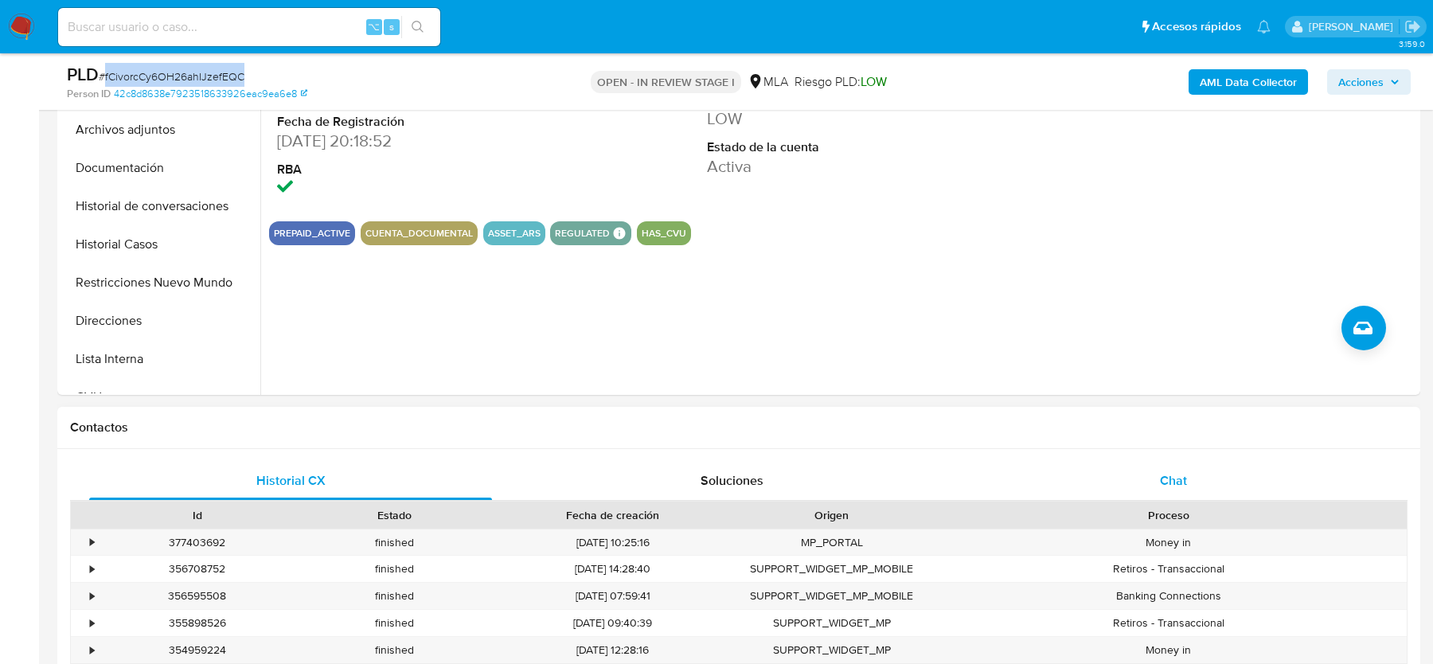
click at [1182, 482] on span "Chat" at bounding box center [1173, 480] width 27 height 18
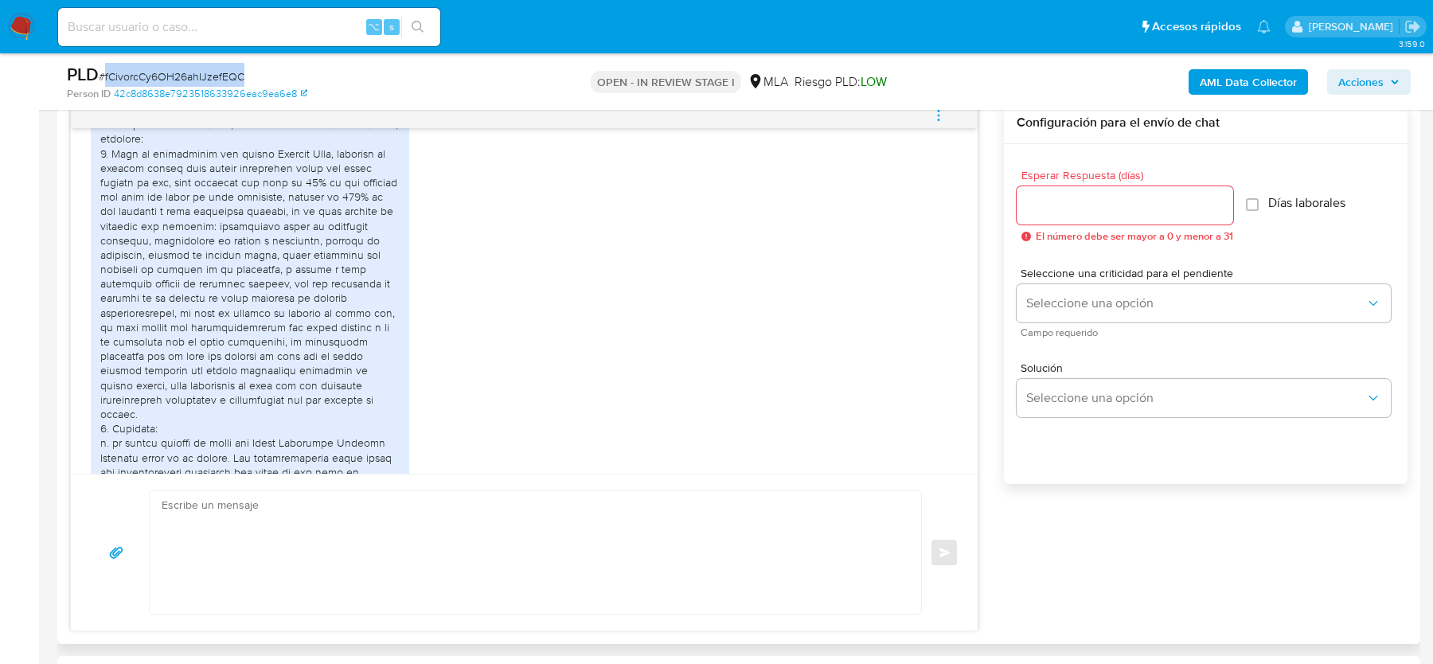
scroll to position [1828, 0]
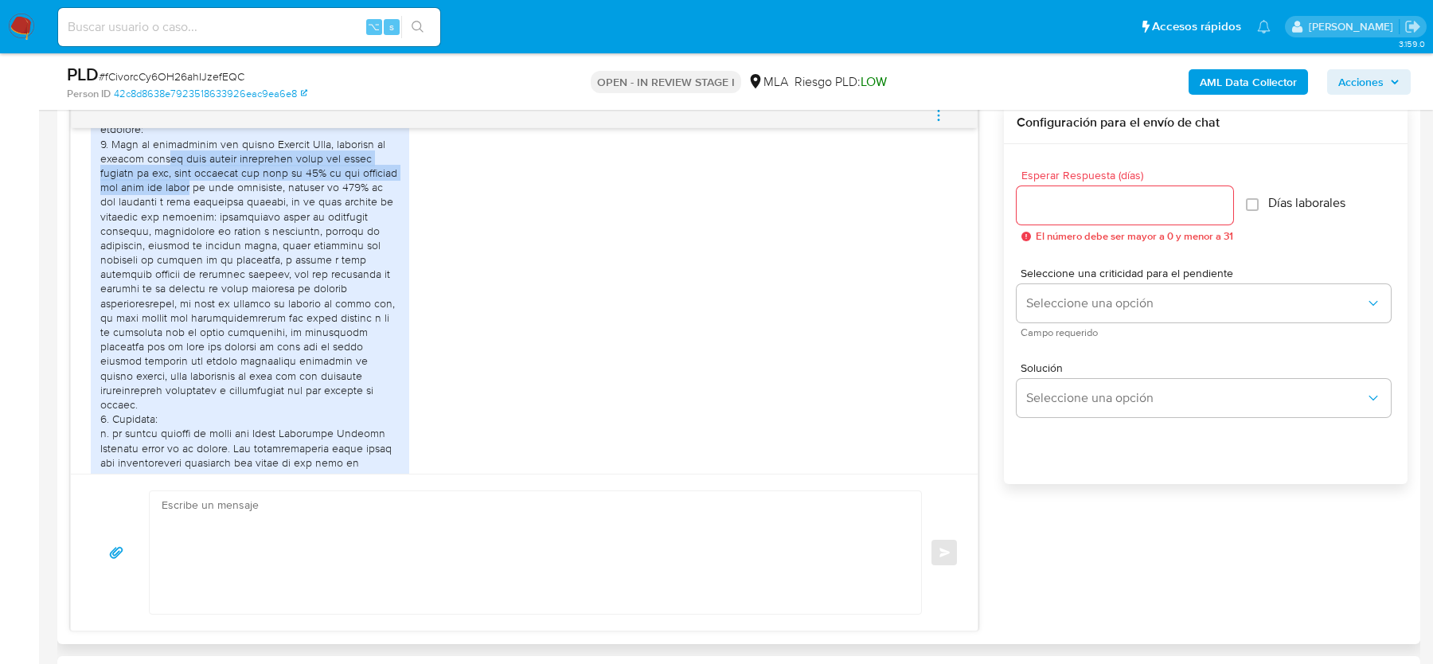
drag, startPoint x: 154, startPoint y: 173, endPoint x: 177, endPoint y: 204, distance: 38.7
click at [177, 204] on div at bounding box center [249, 338] width 299 height 463
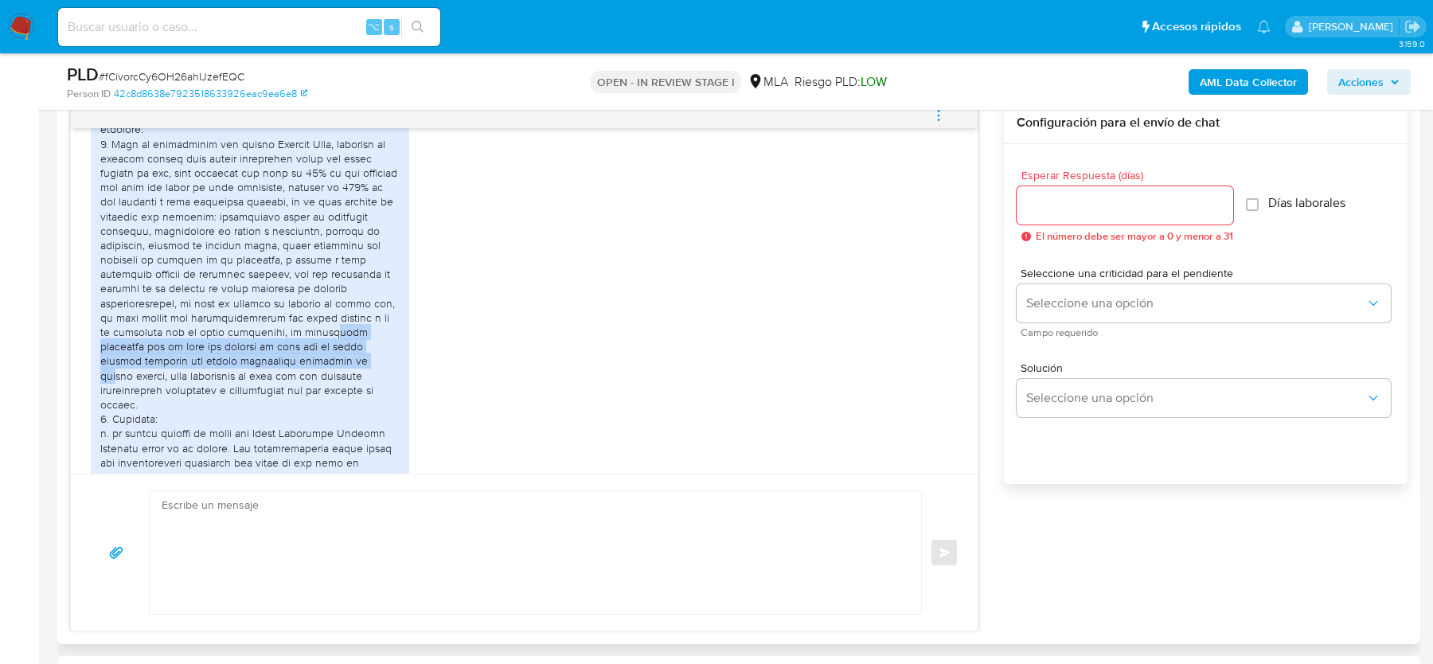
drag, startPoint x: 229, startPoint y: 347, endPoint x: 229, endPoint y: 369, distance: 21.5
click at [229, 369] on div at bounding box center [249, 338] width 299 height 463
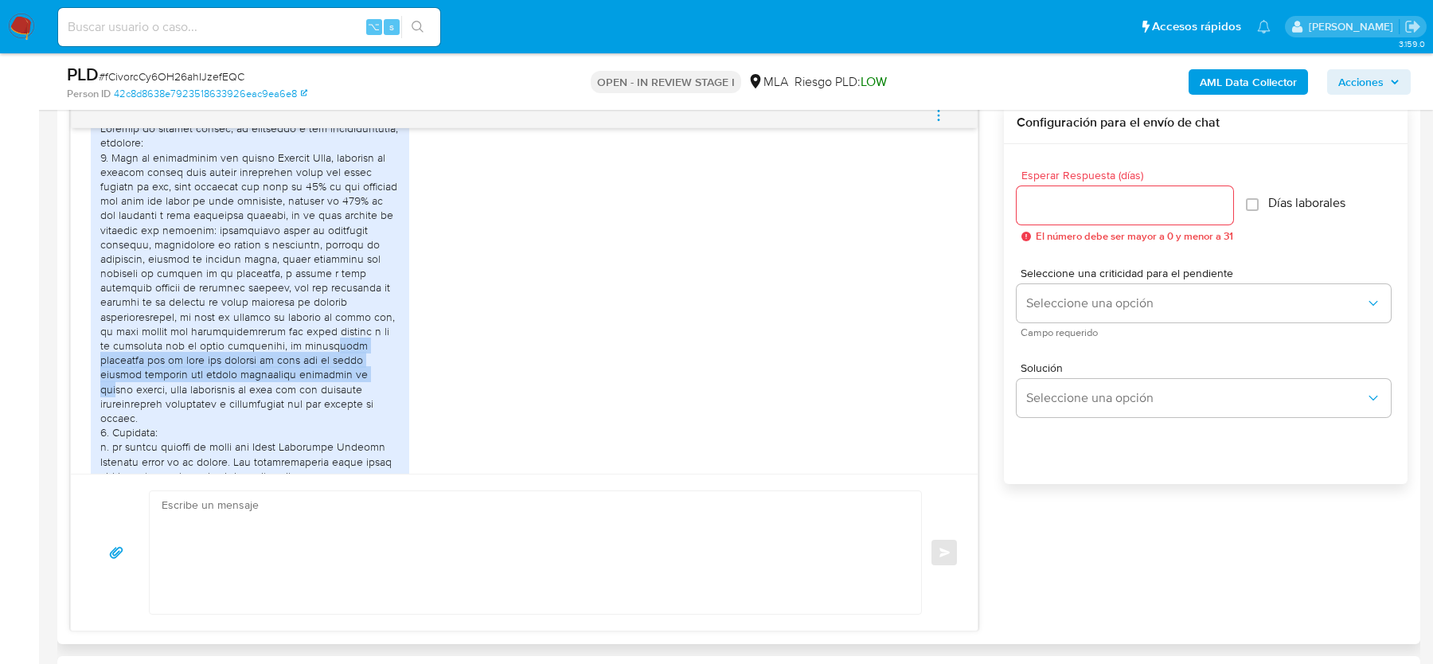
scroll to position [1823, 0]
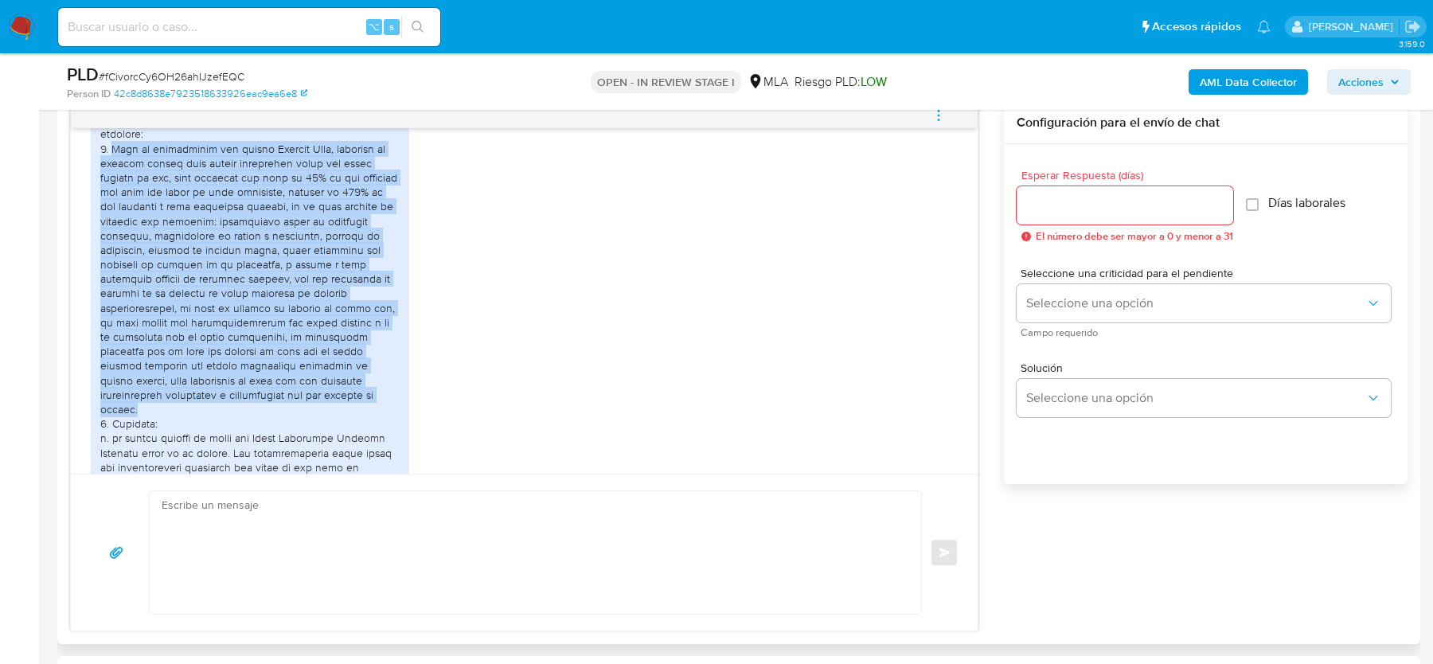
drag, startPoint x: 110, startPoint y: 159, endPoint x: 291, endPoint y: 411, distance: 310.2
click at [291, 411] on div at bounding box center [249, 343] width 299 height 463
copy div "Lore ip dolorsitame con adipis Elitsed Doei, temporin ut laboree dolore magn al…"
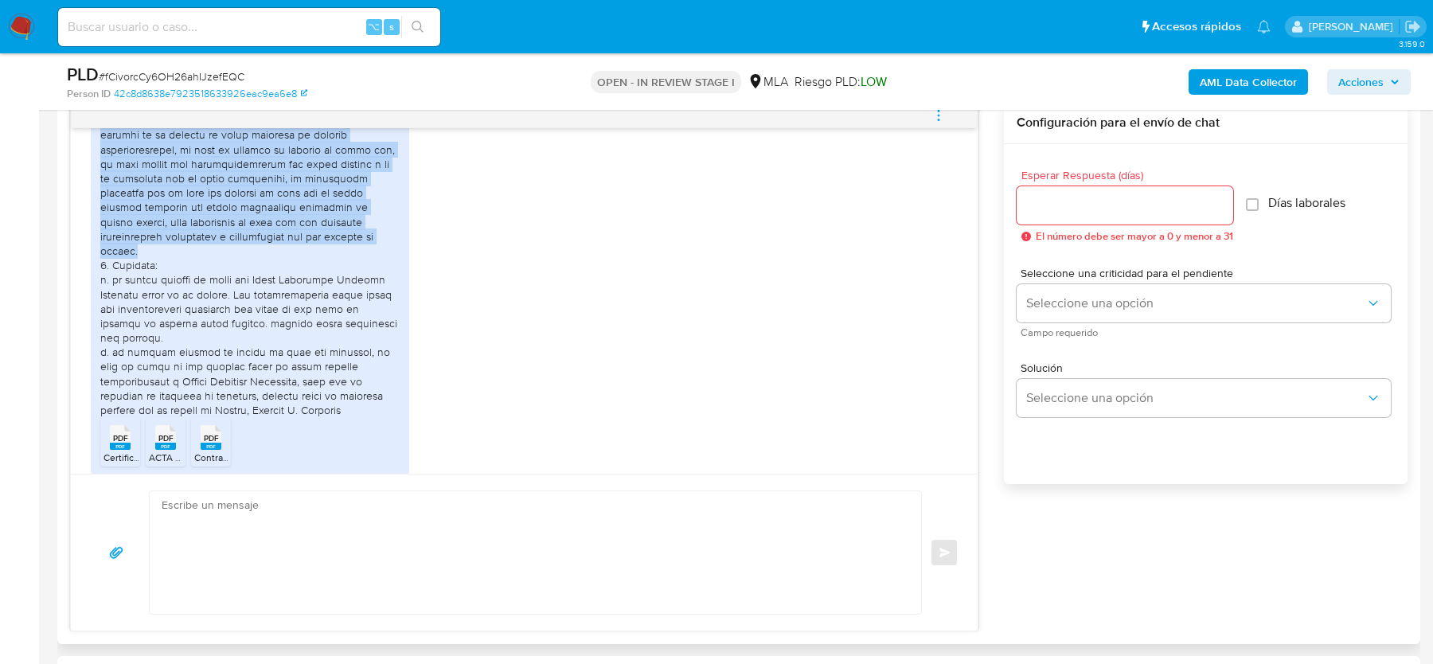
scroll to position [1982, 0]
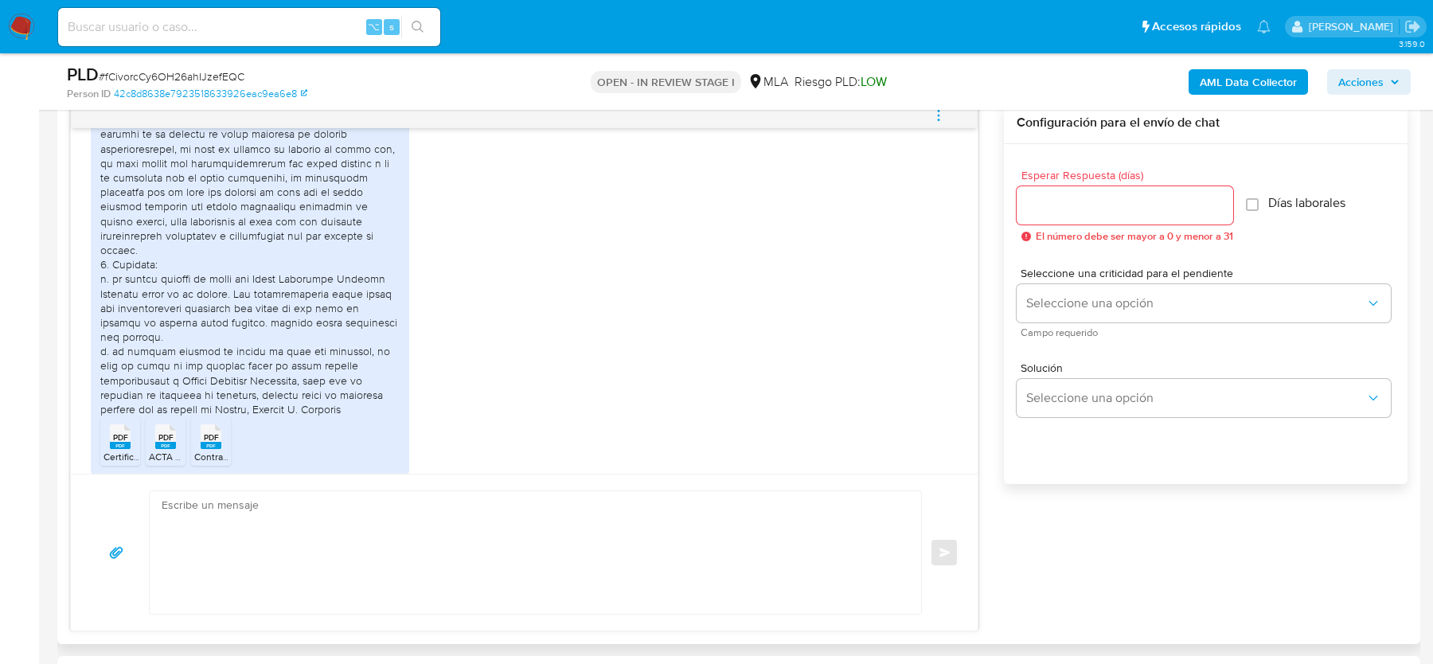
click at [174, 293] on div at bounding box center [249, 184] width 299 height 463
drag, startPoint x: 177, startPoint y: 295, endPoint x: 267, endPoint y: 322, distance: 94.7
click at [267, 322] on div at bounding box center [249, 184] width 299 height 463
copy div "es mi esposa. Las transferencias hacen parte del mantenimiento económico del ho…"
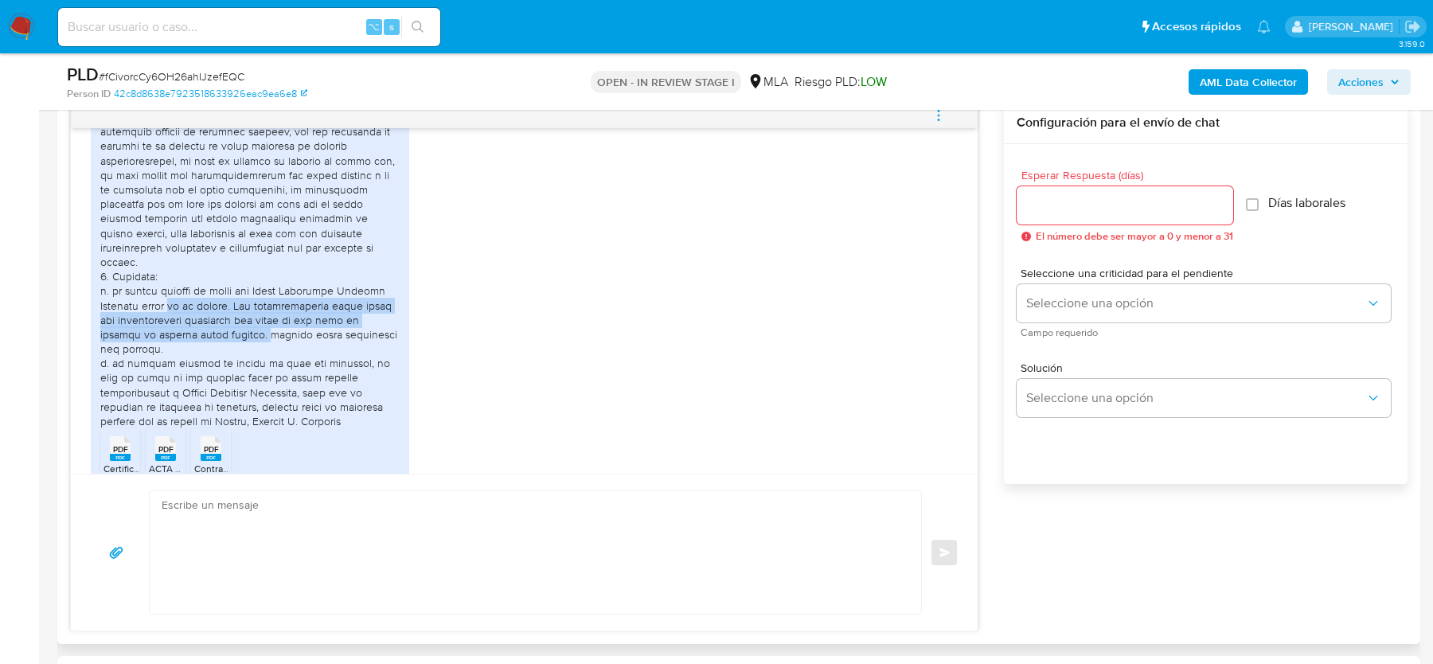
scroll to position [1971, 0]
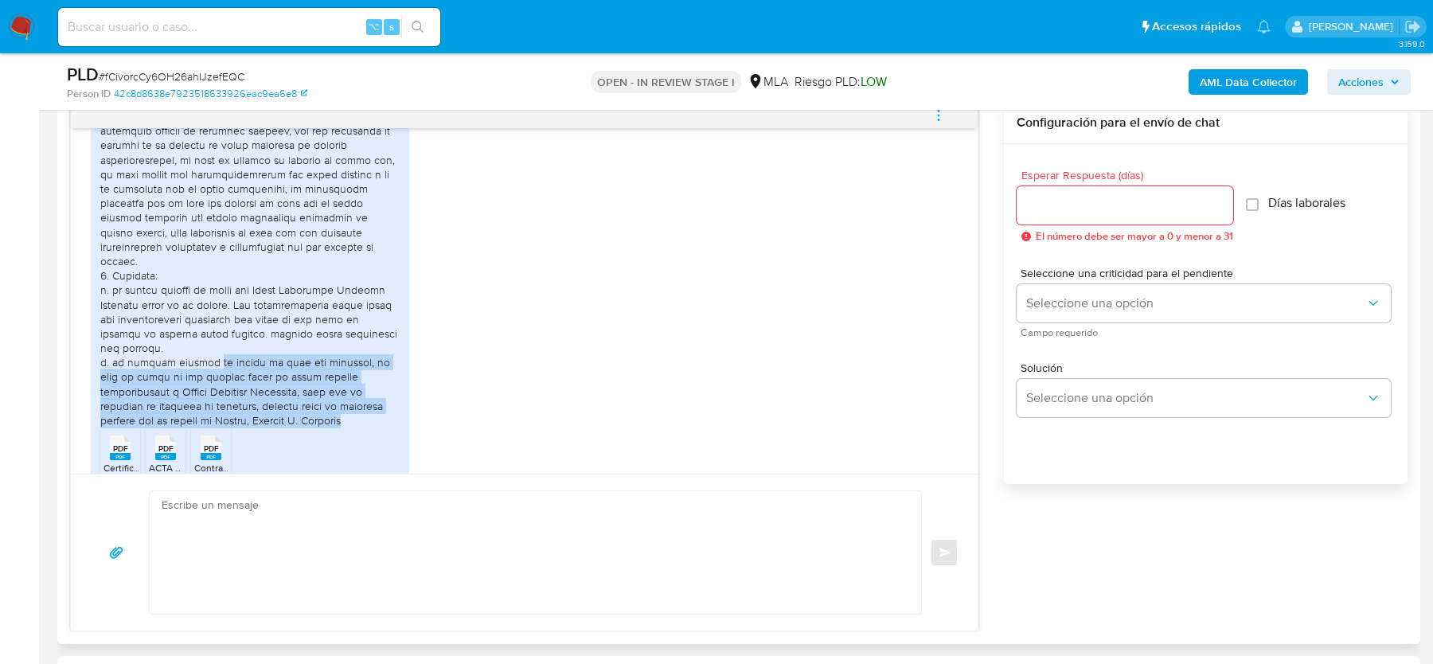
drag, startPoint x: 205, startPoint y: 363, endPoint x: 240, endPoint y: 416, distance: 63.8
click at [240, 416] on div at bounding box center [249, 195] width 299 height 463
copy div "es debido al pago del alquiler, el cual si notan en los últimos meses no tengo …"
click at [154, 83] on span "# fCivorcCy6OH26ahIJzefEQC" at bounding box center [172, 76] width 146 height 16
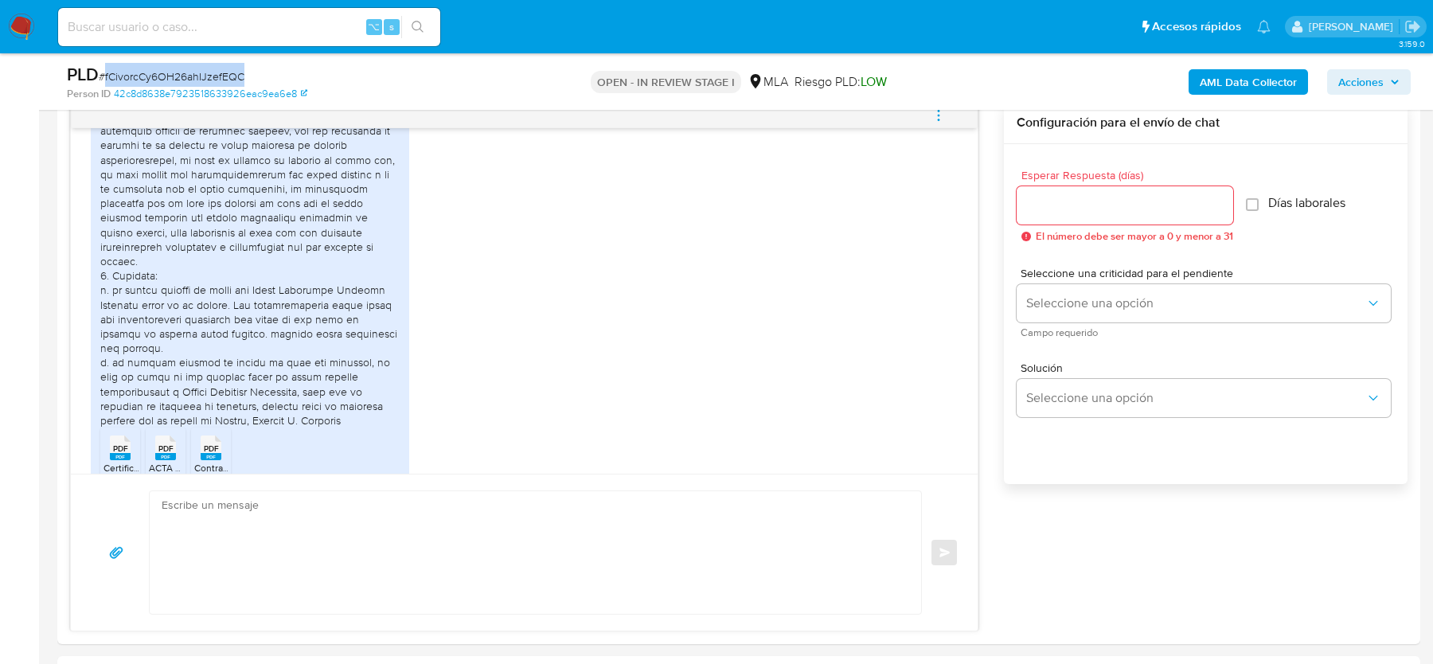
click at [154, 83] on span "# fCivorcCy6OH26ahIJzefEQC" at bounding box center [172, 76] width 146 height 16
copy span "fCivorcCy6OH26ahIJzefEQC"
click at [291, 28] on input at bounding box center [249, 27] width 382 height 21
paste input "Zi99FcaAvS8oHSj8Ef5FwLQs"
type input "Zi99FcaAvS8oHSj8Ef5FwLQs"
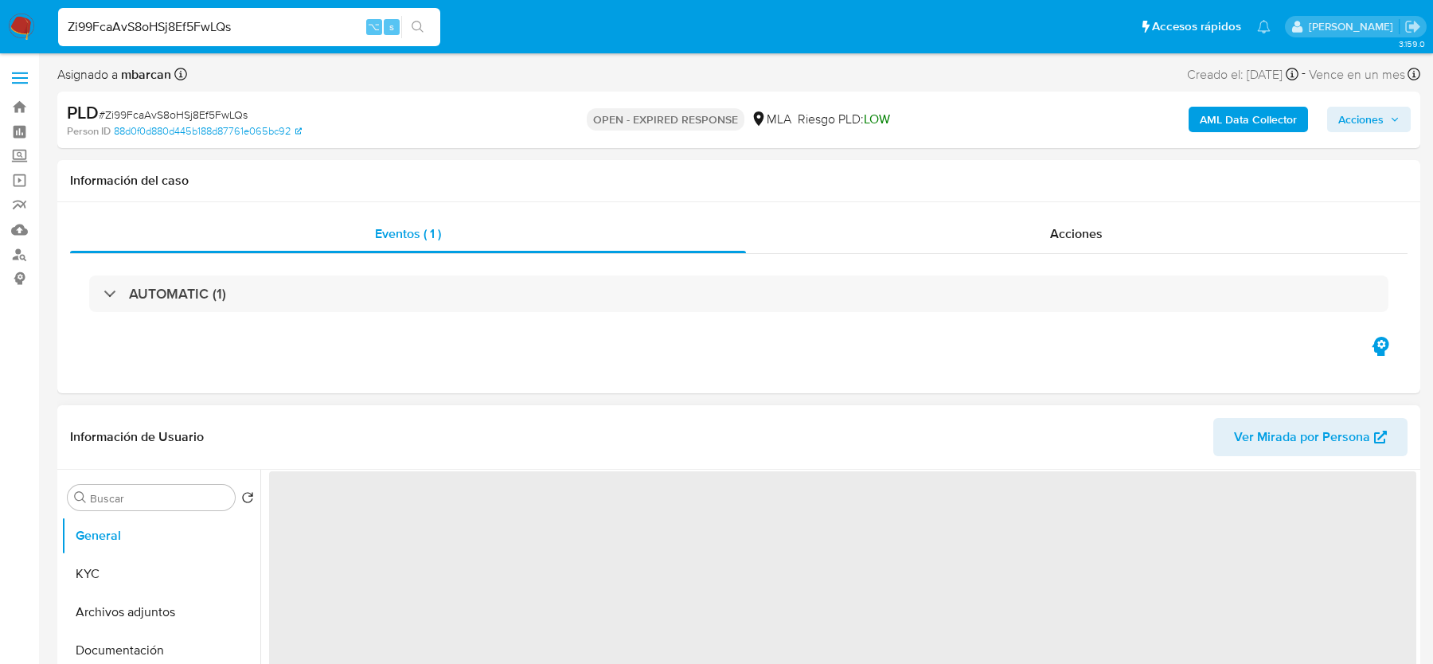
select select "10"
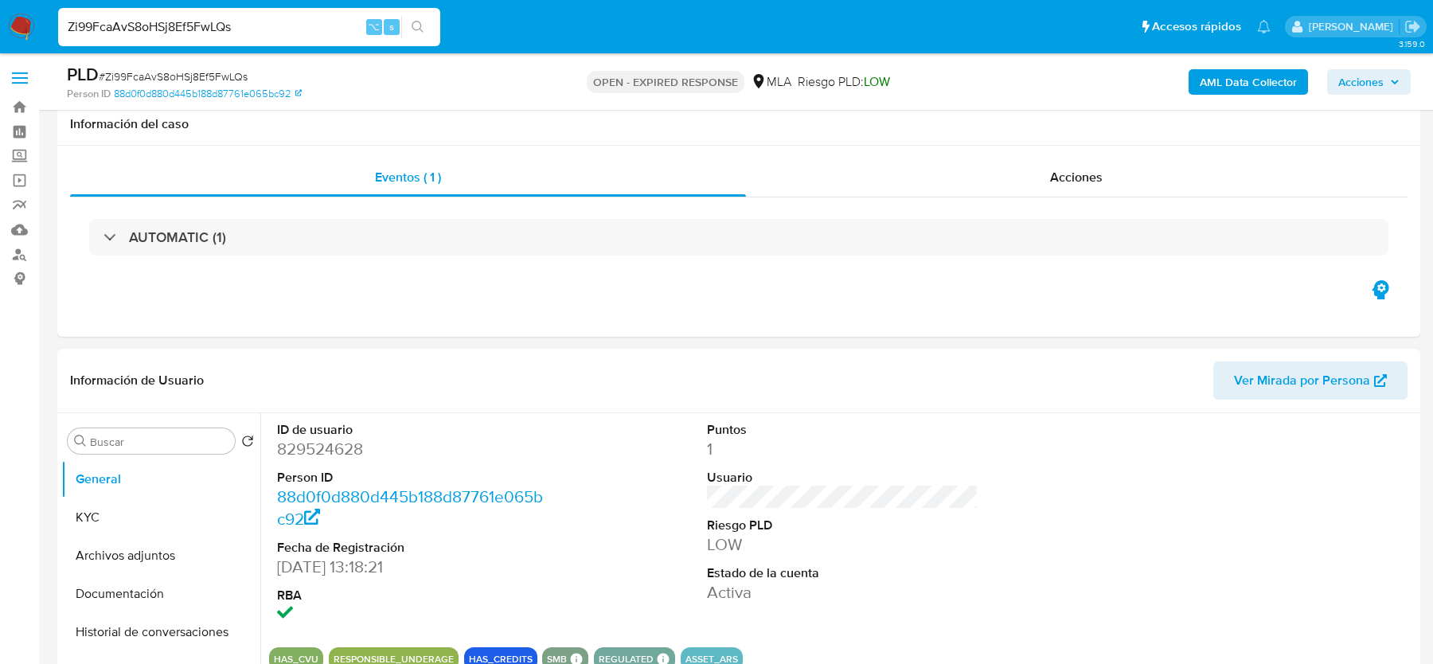
scroll to position [446, 0]
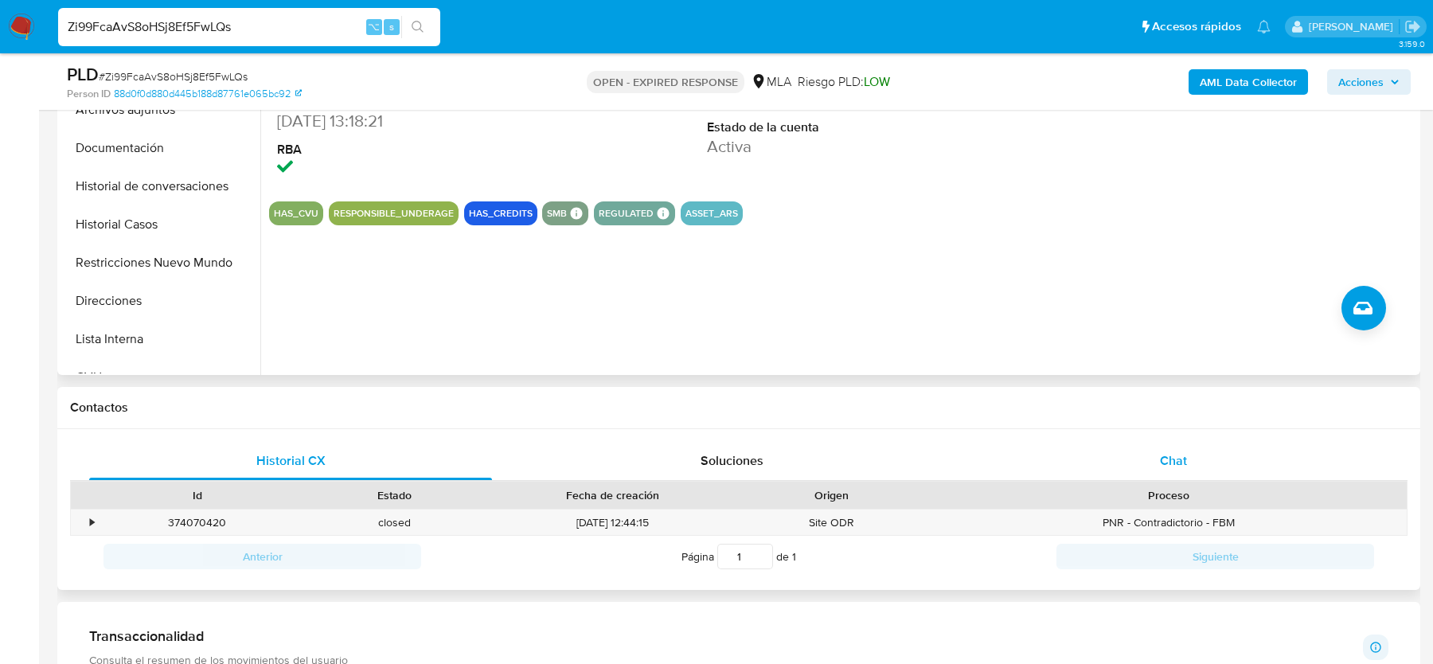
click at [1177, 466] on span "Chat" at bounding box center [1173, 460] width 27 height 18
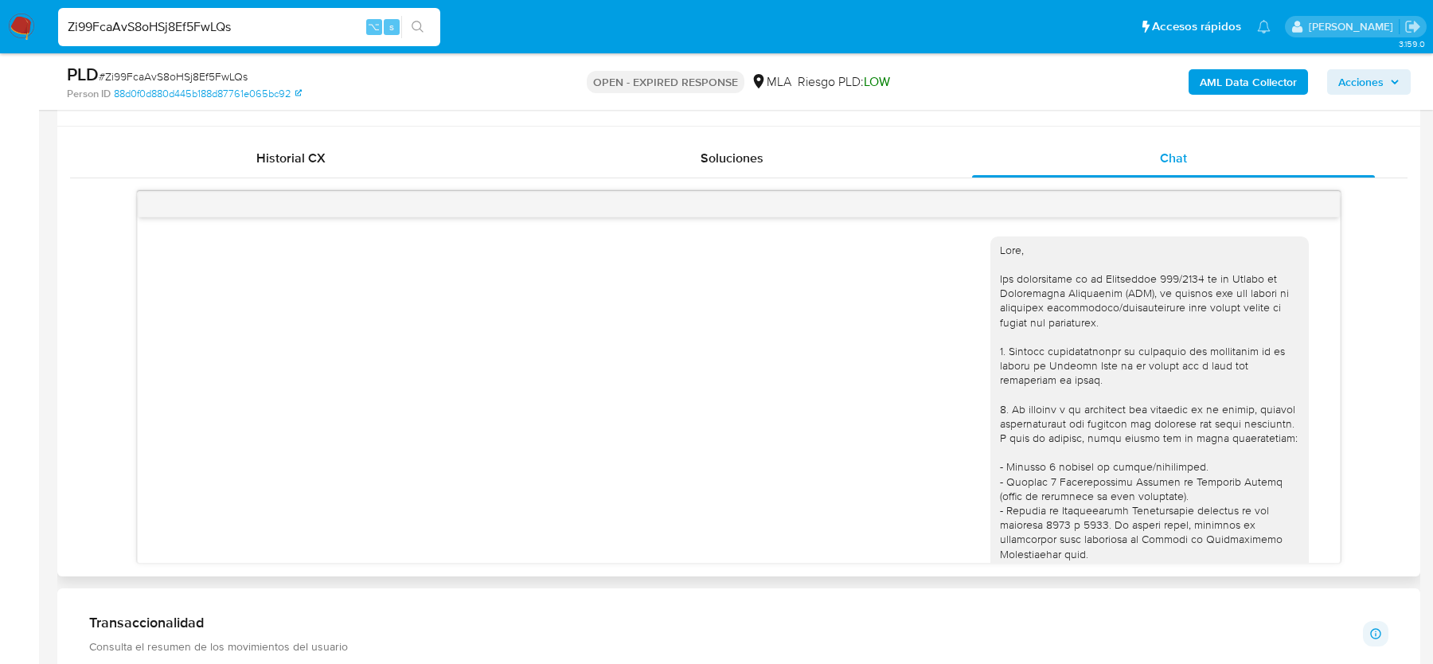
scroll to position [908, 0]
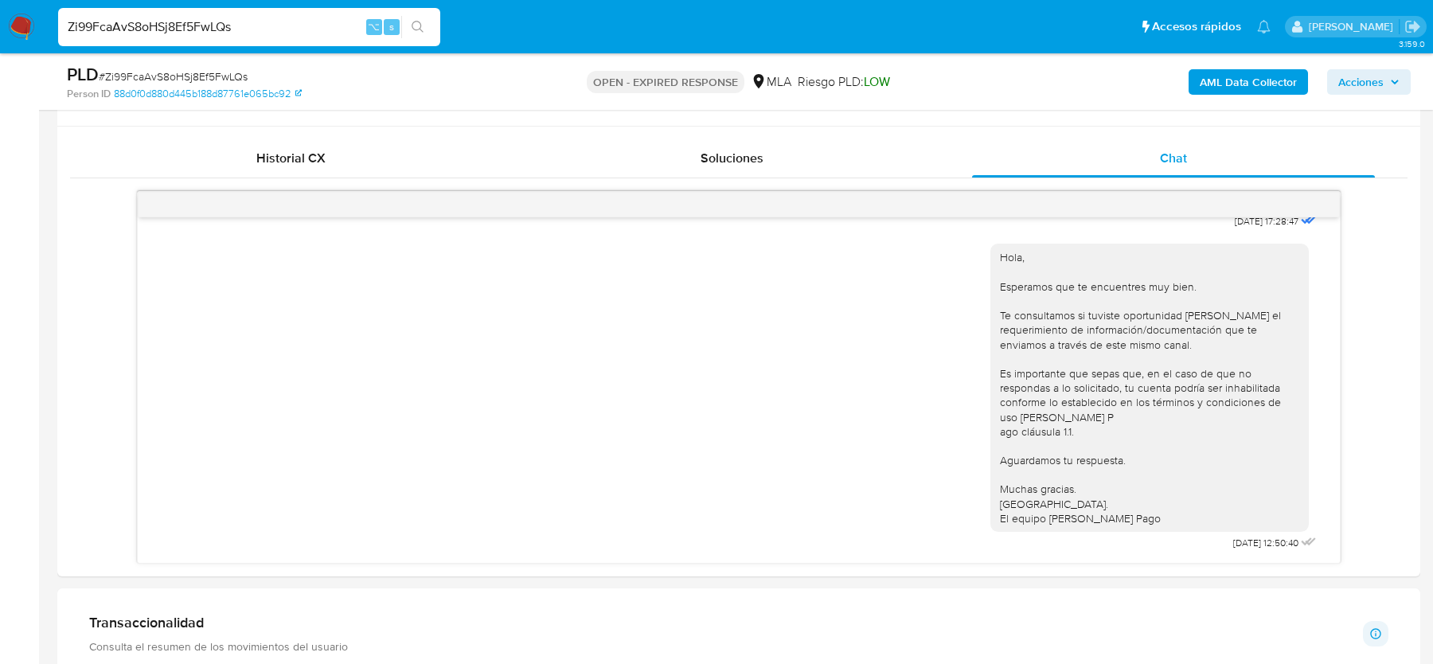
click at [192, 74] on span "# Zi99FcaAvS8oHSj8Ef5FwLQs" at bounding box center [173, 76] width 149 height 16
copy span "Zi99FcaAvS8oHSj8Ef5FwLQs"
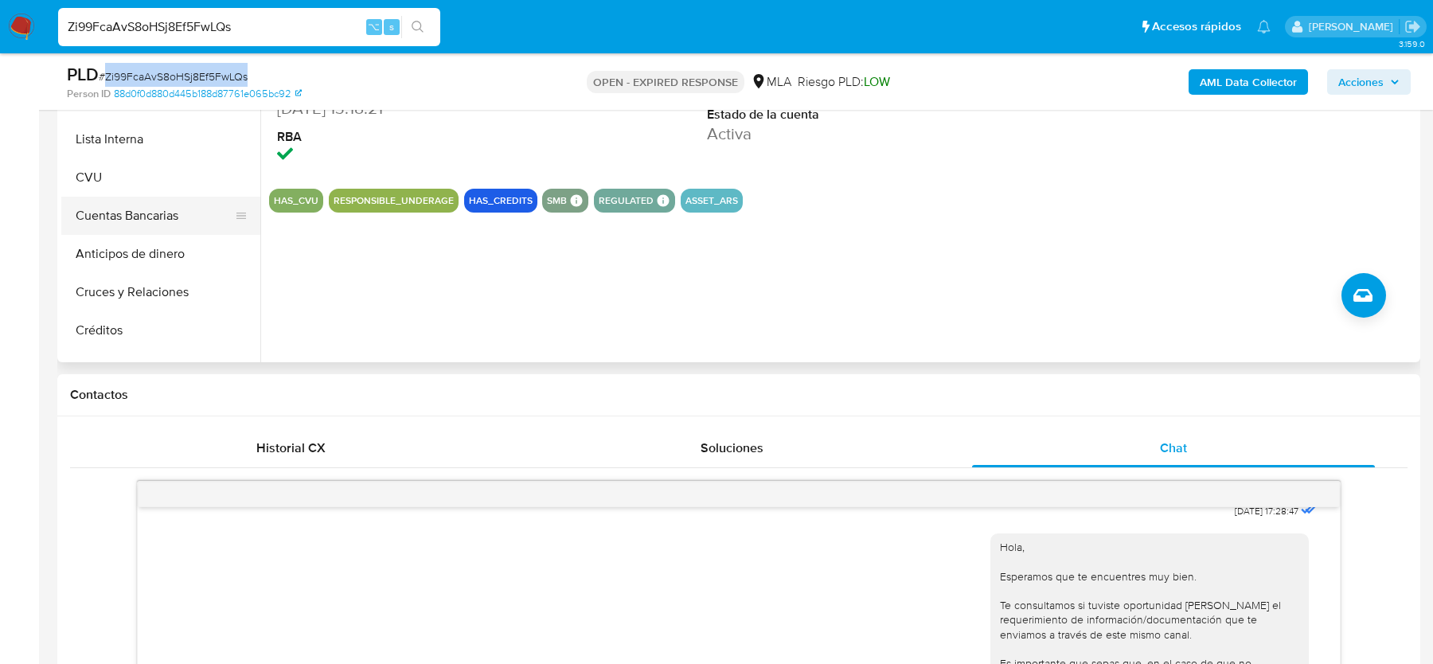
scroll to position [188, 0]
click at [119, 328] on button "Créditos" at bounding box center [154, 329] width 186 height 38
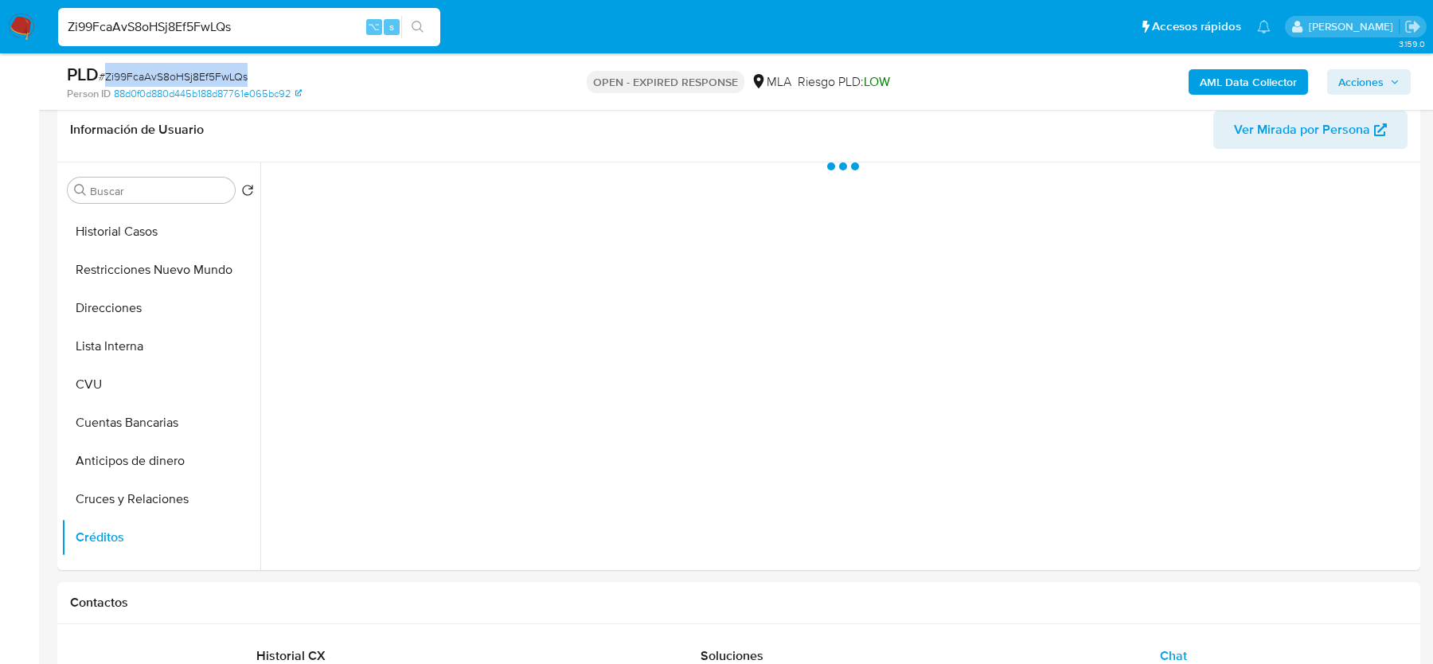
scroll to position [211, 0]
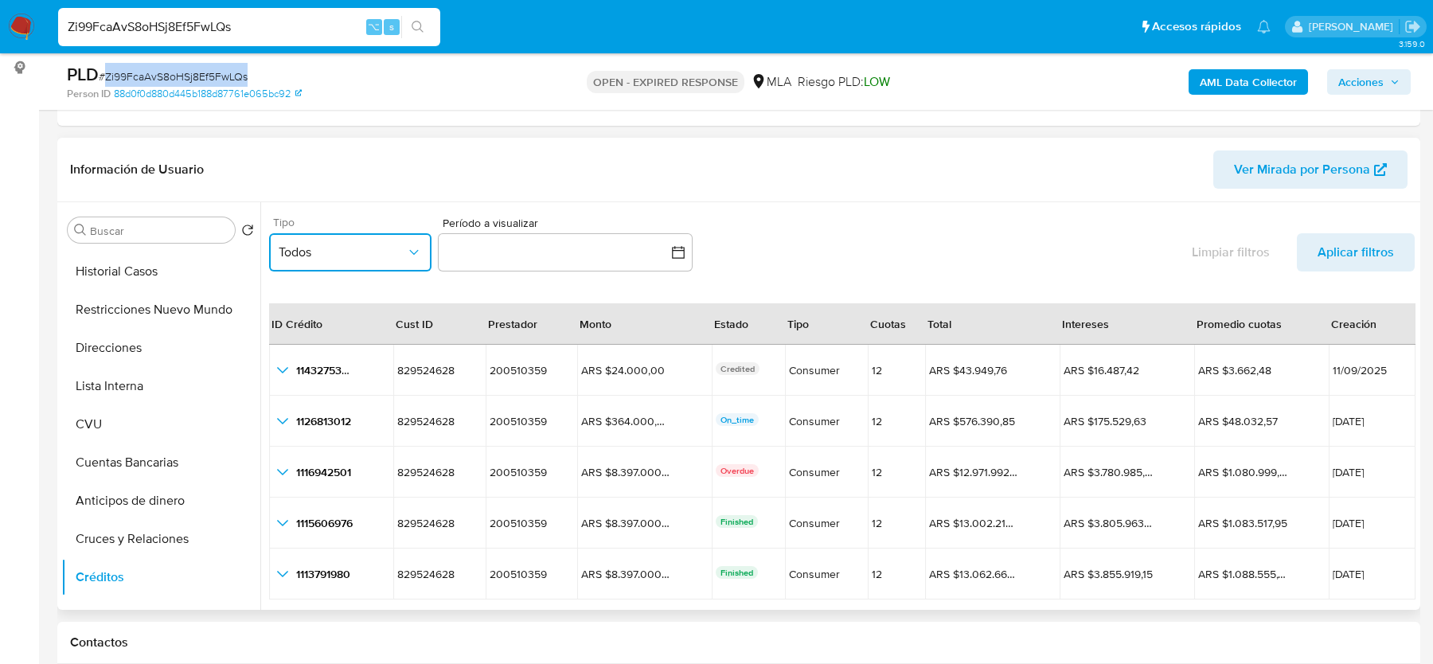
click at [331, 248] on span "Todos" at bounding box center [342, 252] width 127 height 16
click at [337, 343] on div "CONSUMER" at bounding box center [342, 333] width 127 height 38
click at [512, 238] on button "button" at bounding box center [565, 252] width 255 height 38
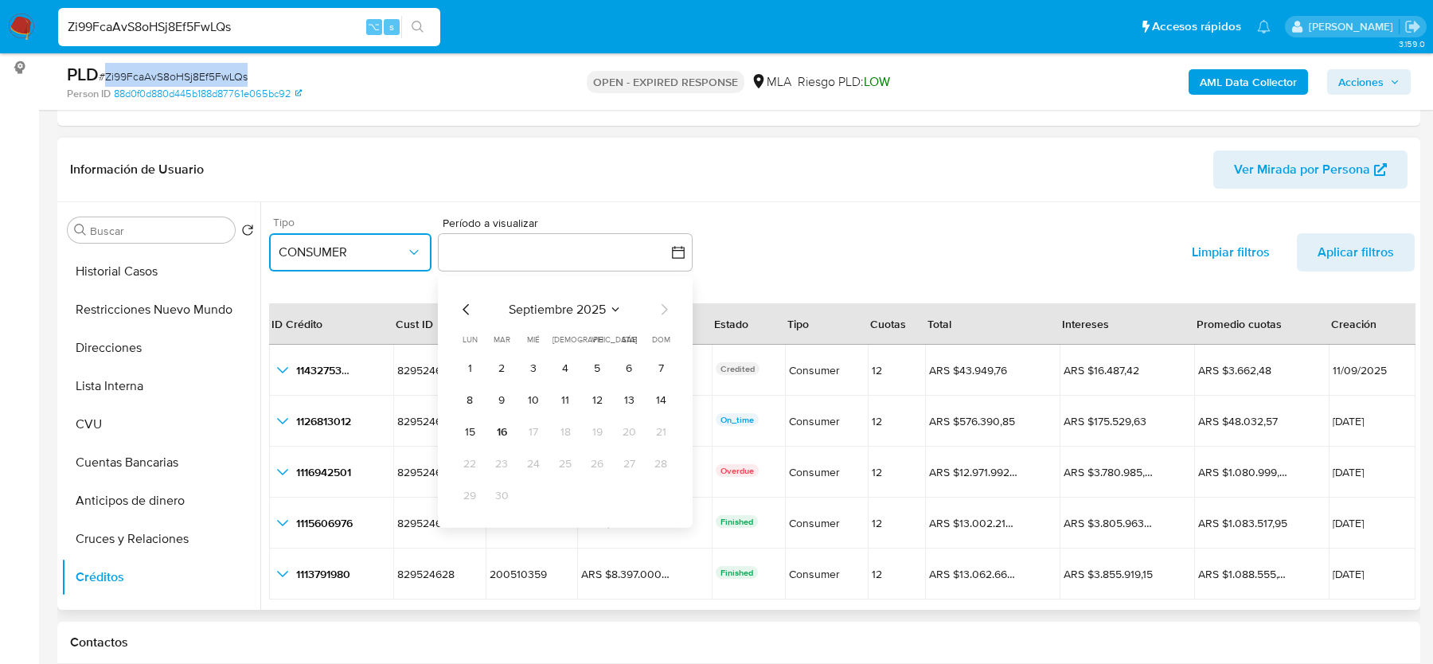
click at [469, 314] on icon "Mes anterior" at bounding box center [466, 308] width 19 height 19
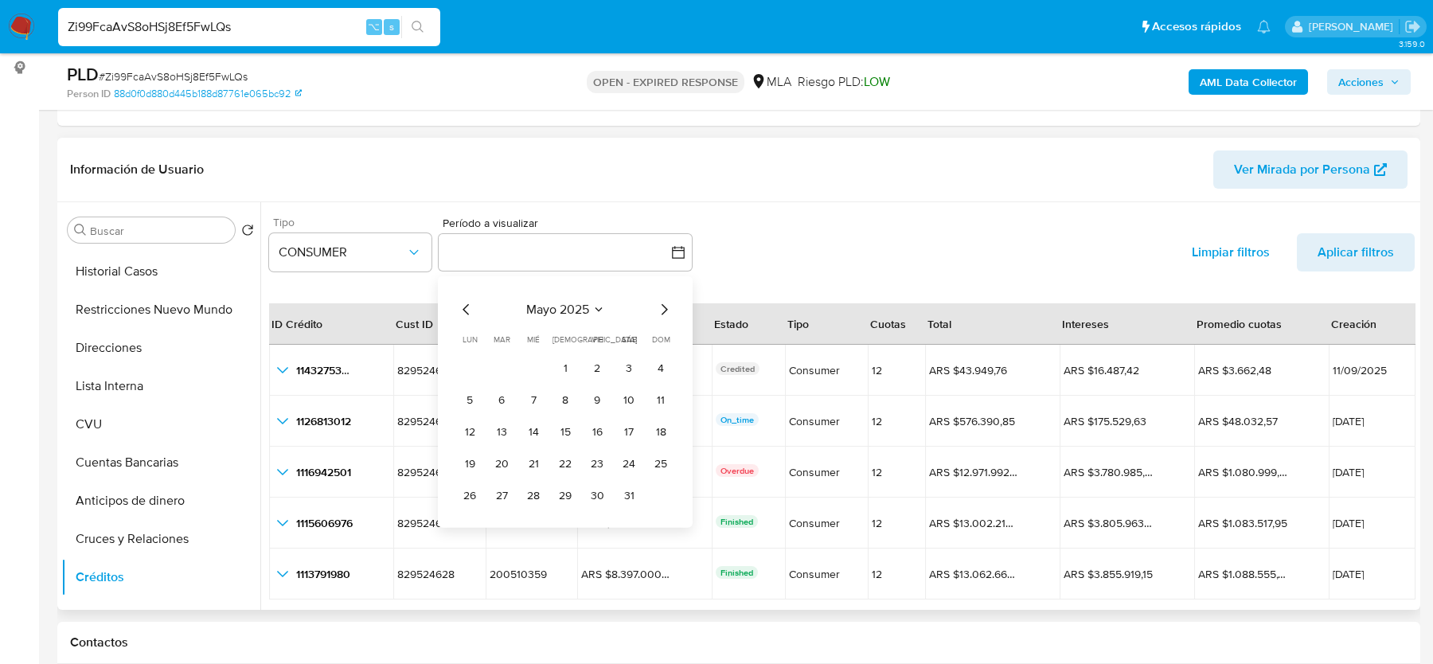
click at [456, 303] on div "mayo 2025 mayo 2025 lun lunes mar martes mié miércoles jue jueves vie viernes s…" at bounding box center [565, 401] width 255 height 252
click at [463, 304] on icon "Mes anterior" at bounding box center [466, 308] width 19 height 19
click at [498, 368] on button "1" at bounding box center [501, 367] width 25 height 25
click at [665, 306] on icon "Mes siguiente" at bounding box center [665, 308] width 6 height 11
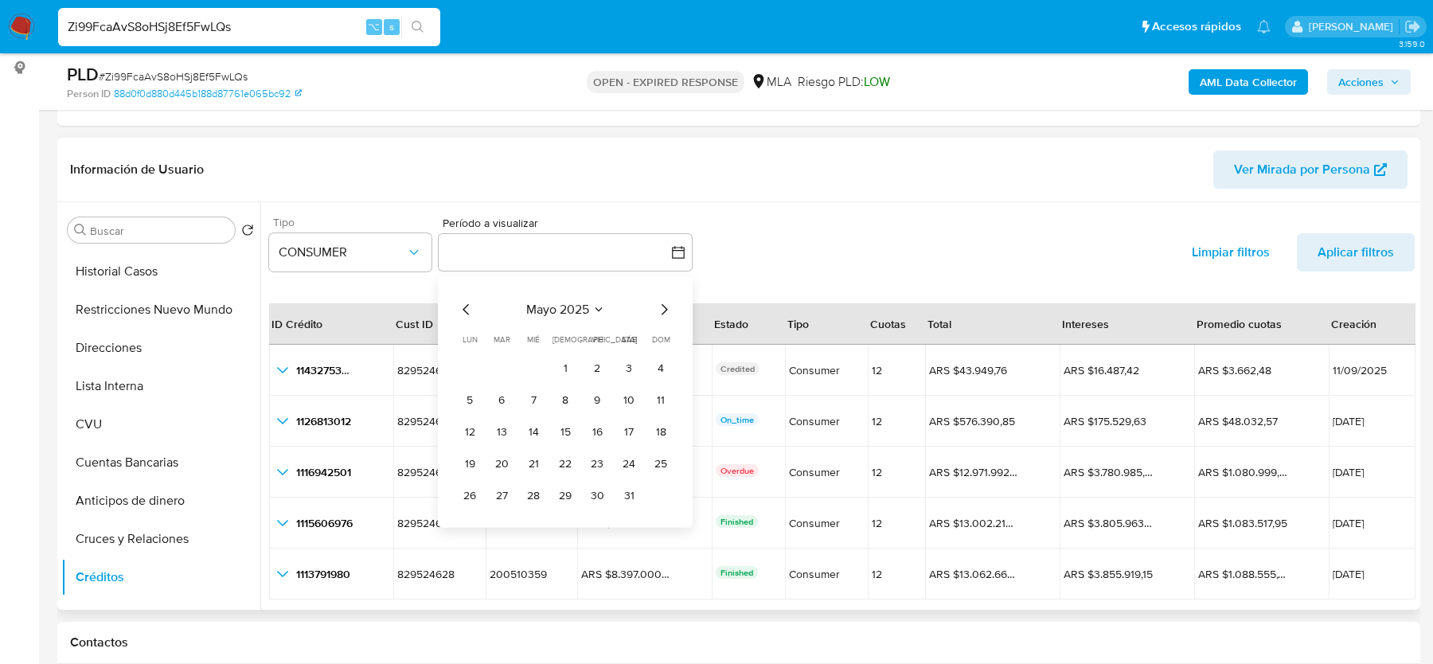
click at [665, 306] on icon "Mes siguiente" at bounding box center [665, 308] width 6 height 11
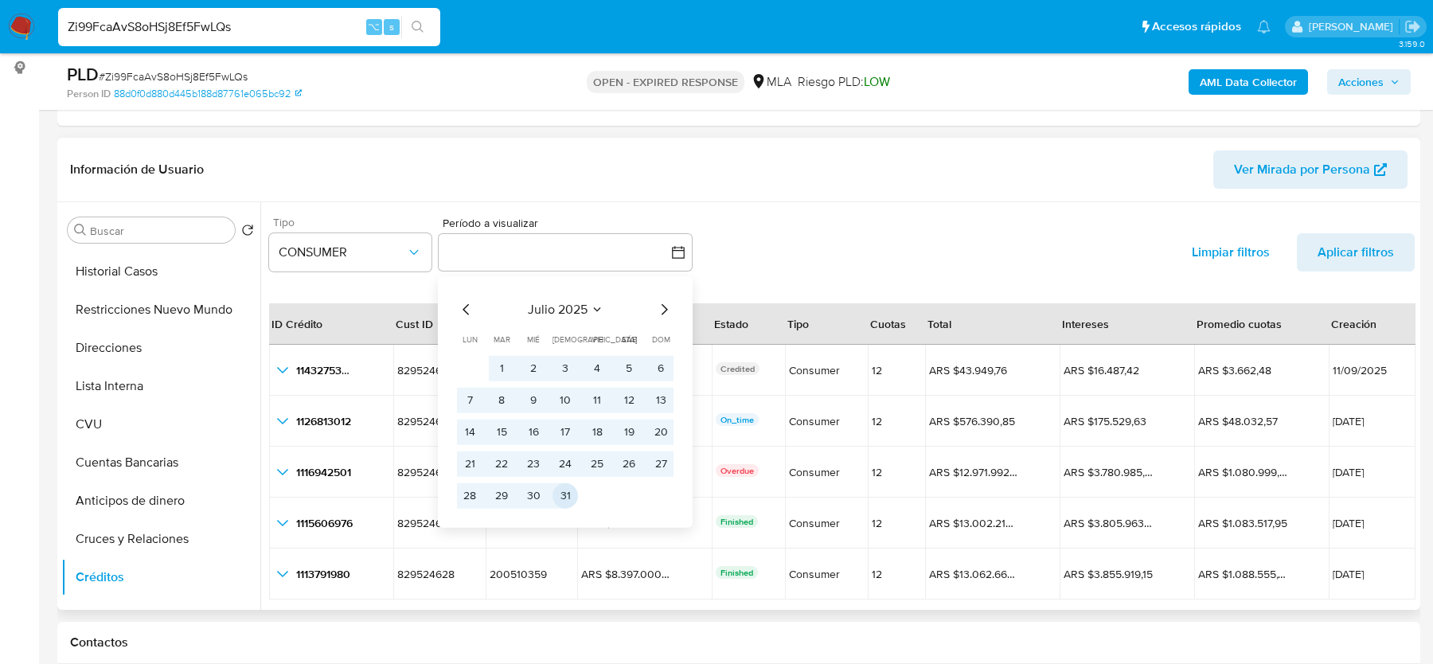
click at [568, 488] on button "31" at bounding box center [564, 494] width 25 height 25
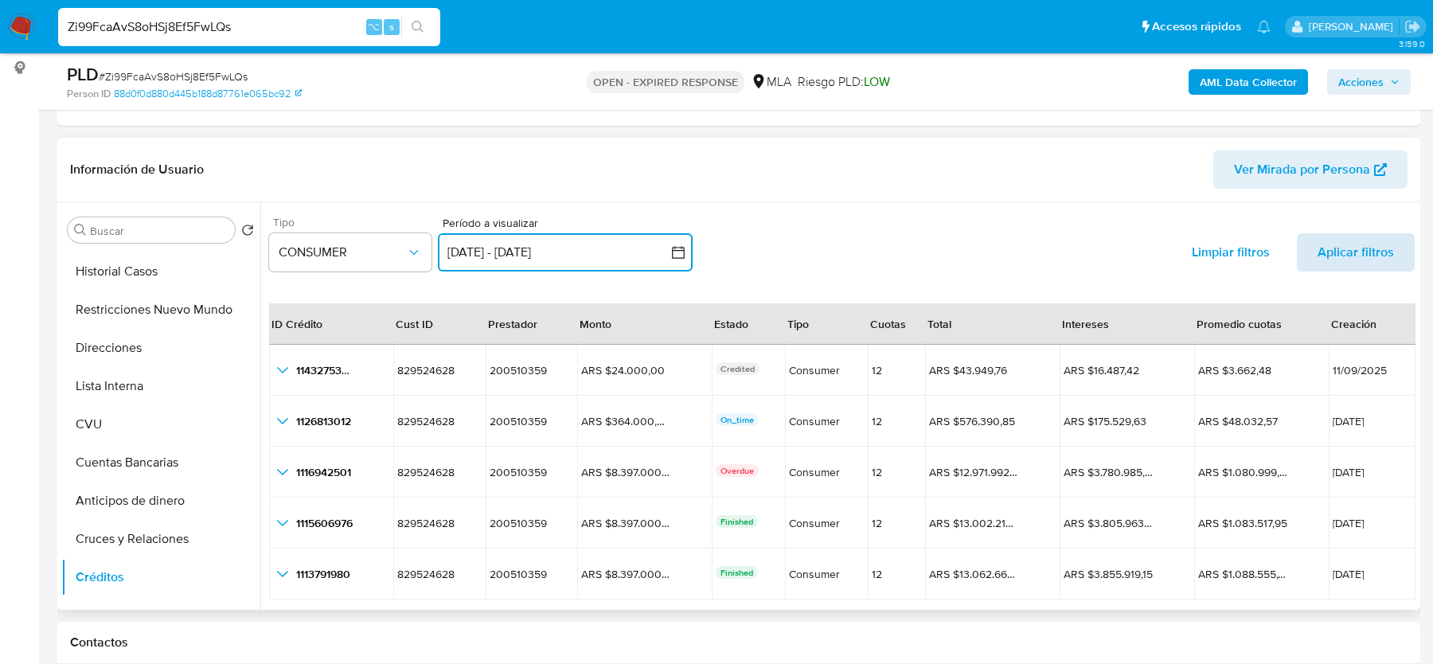
click at [1360, 240] on span "Aplicar filtros" at bounding box center [1355, 252] width 76 height 38
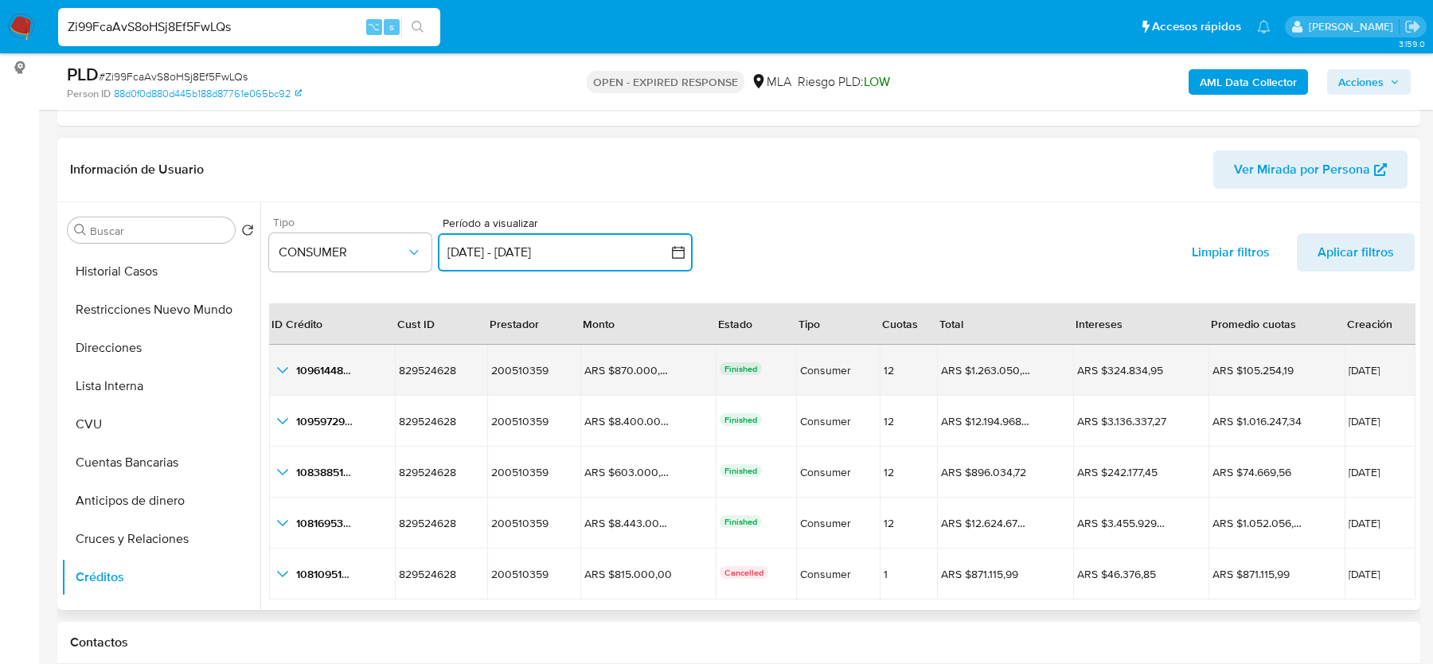
click at [287, 372] on icon "button_show_hidden_detail_by_id_0" at bounding box center [282, 370] width 19 height 19
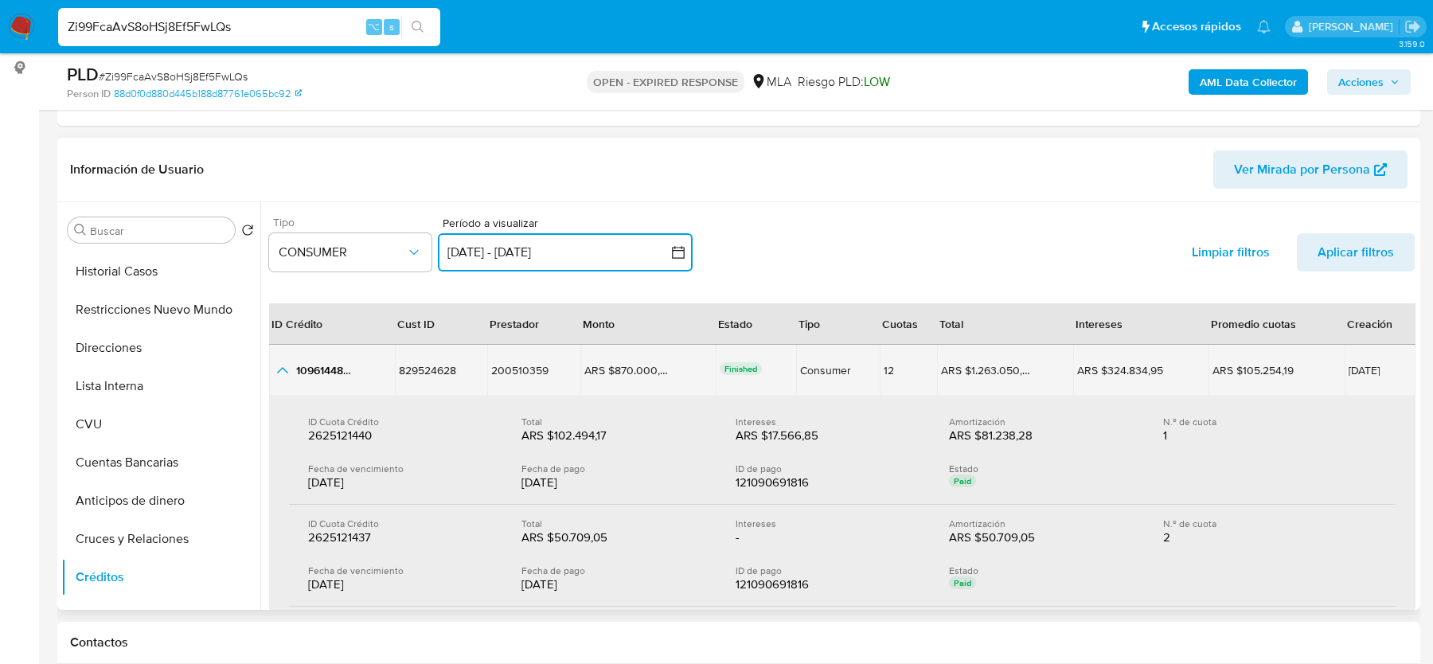
click at [287, 372] on icon "button_show_hidden_detail_by_id_0" at bounding box center [282, 370] width 19 height 19
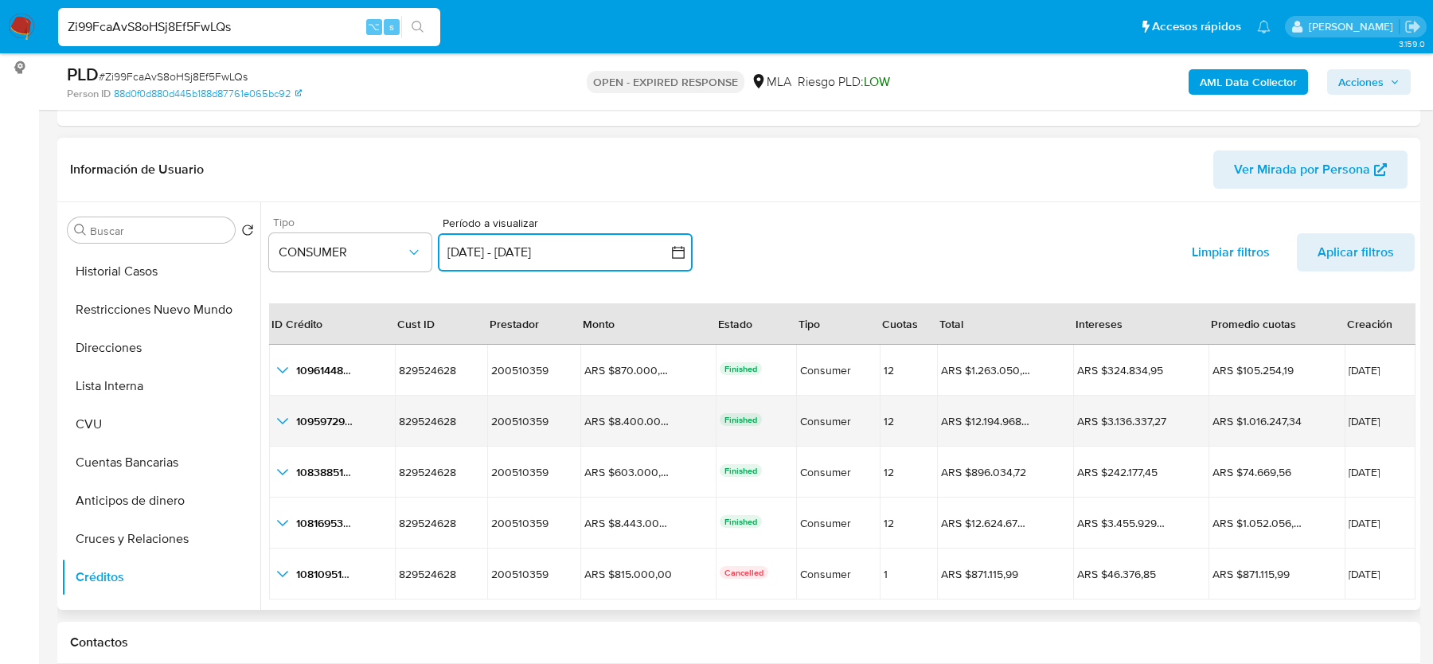
click at [283, 419] on icon "button_show_hidden_detail_by_id_1" at bounding box center [282, 421] width 19 height 19
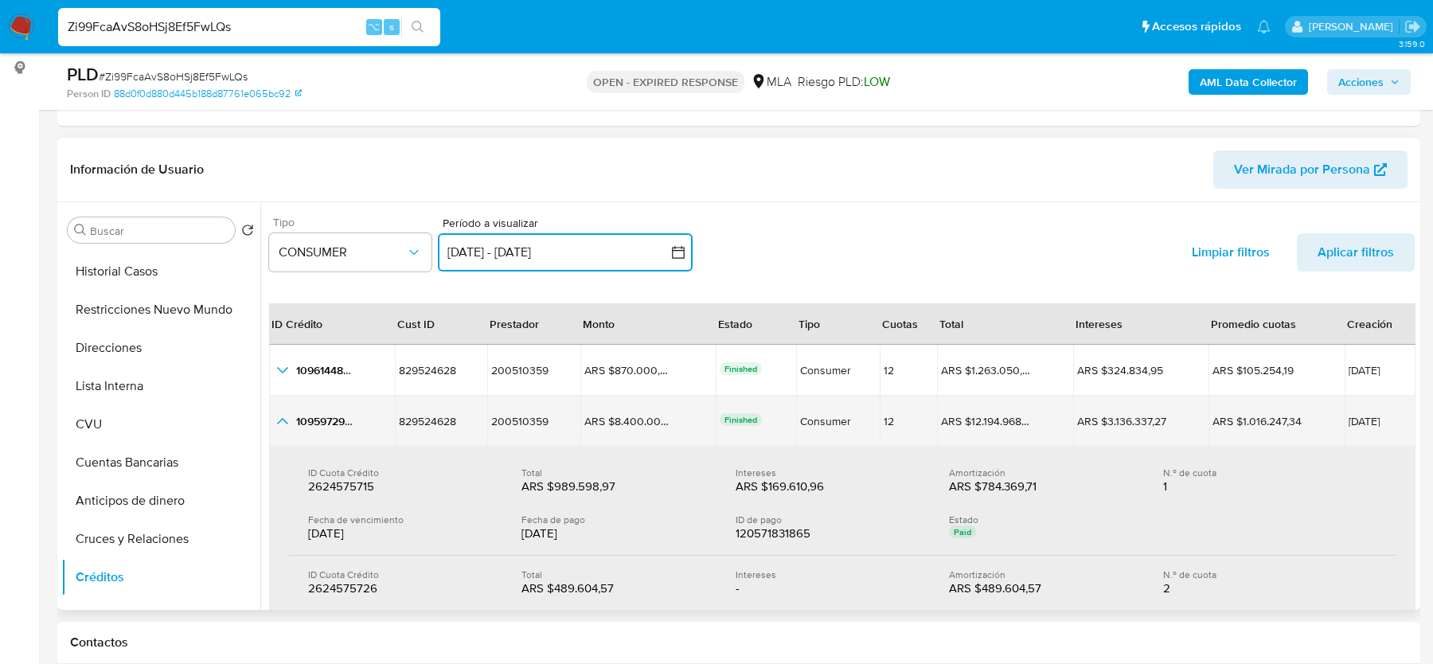
click at [283, 419] on icon "button_show_hidden_detail_by_id_1" at bounding box center [282, 421] width 11 height 6
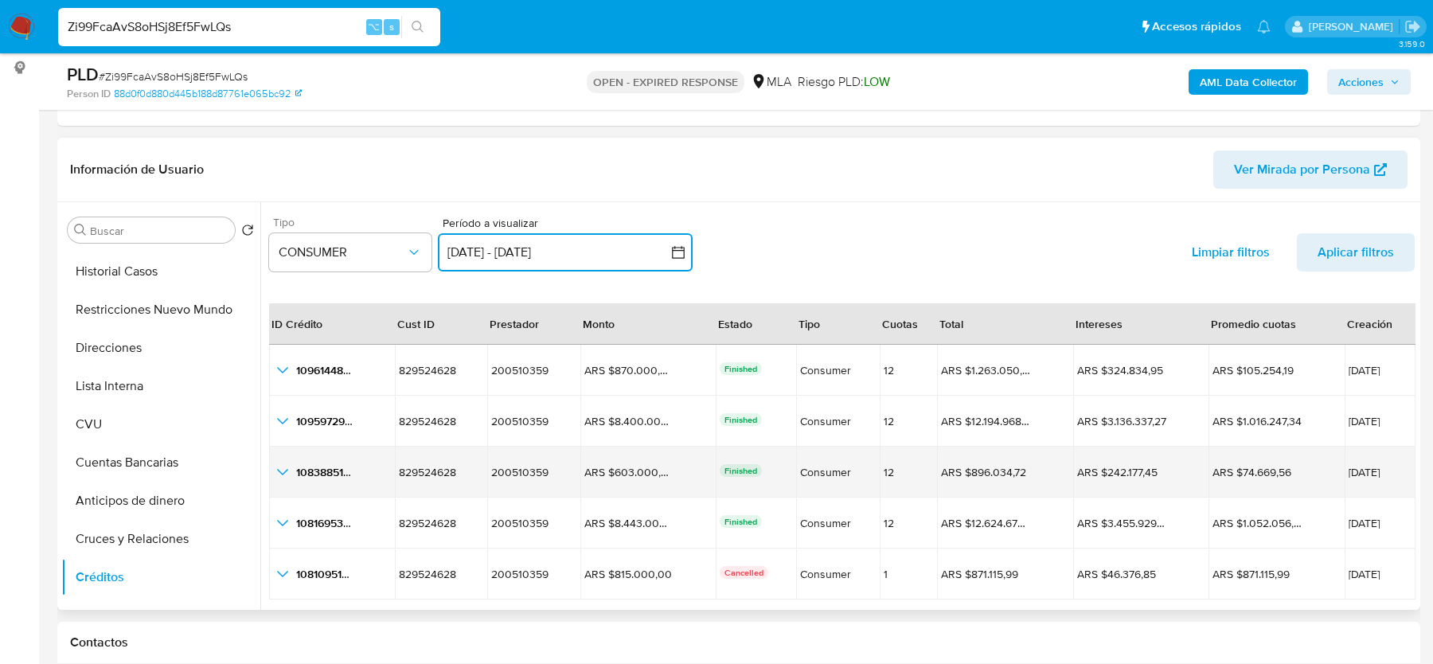
scroll to position [36, 0]
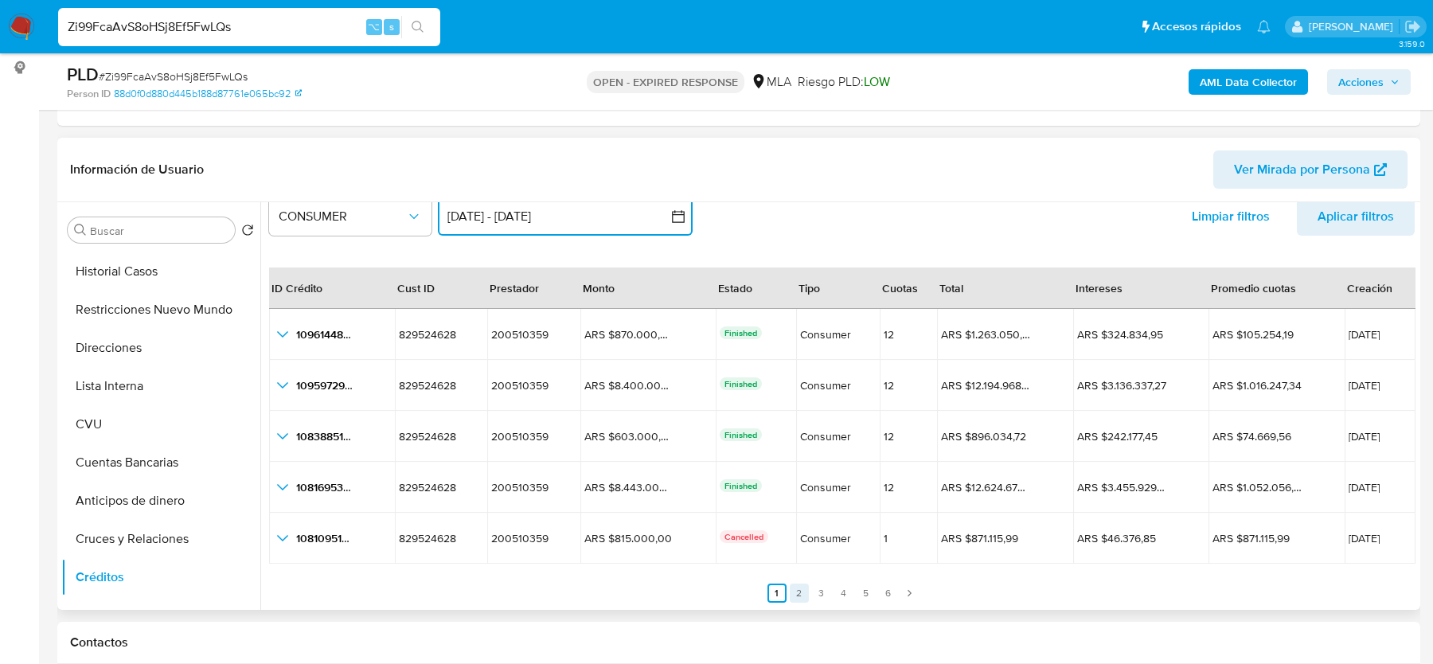
click at [798, 584] on link "2" at bounding box center [799, 593] width 19 height 19
click at [822, 595] on link "3" at bounding box center [831, 593] width 19 height 19
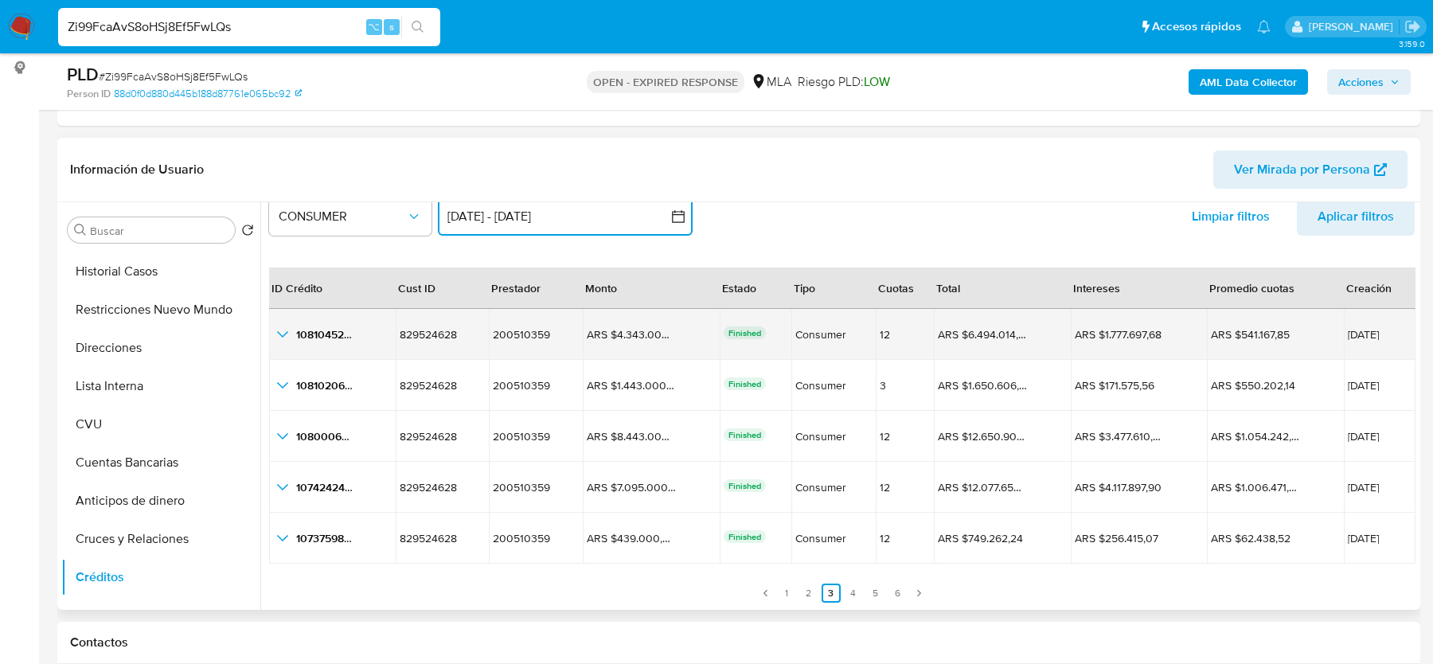
click at [280, 332] on icon "button_show_hidden_detail_by_id_0" at bounding box center [282, 334] width 19 height 19
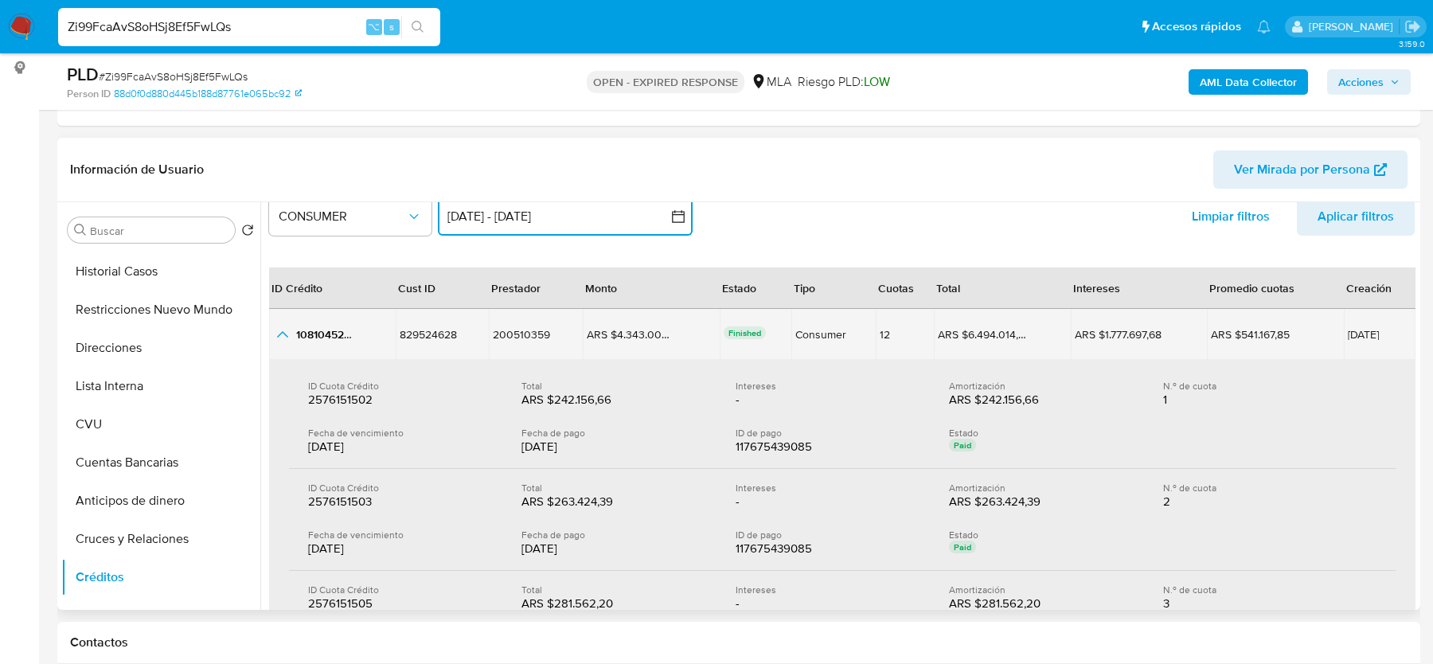
click at [280, 332] on icon "button_show_hidden_detail_by_id_0" at bounding box center [282, 334] width 11 height 6
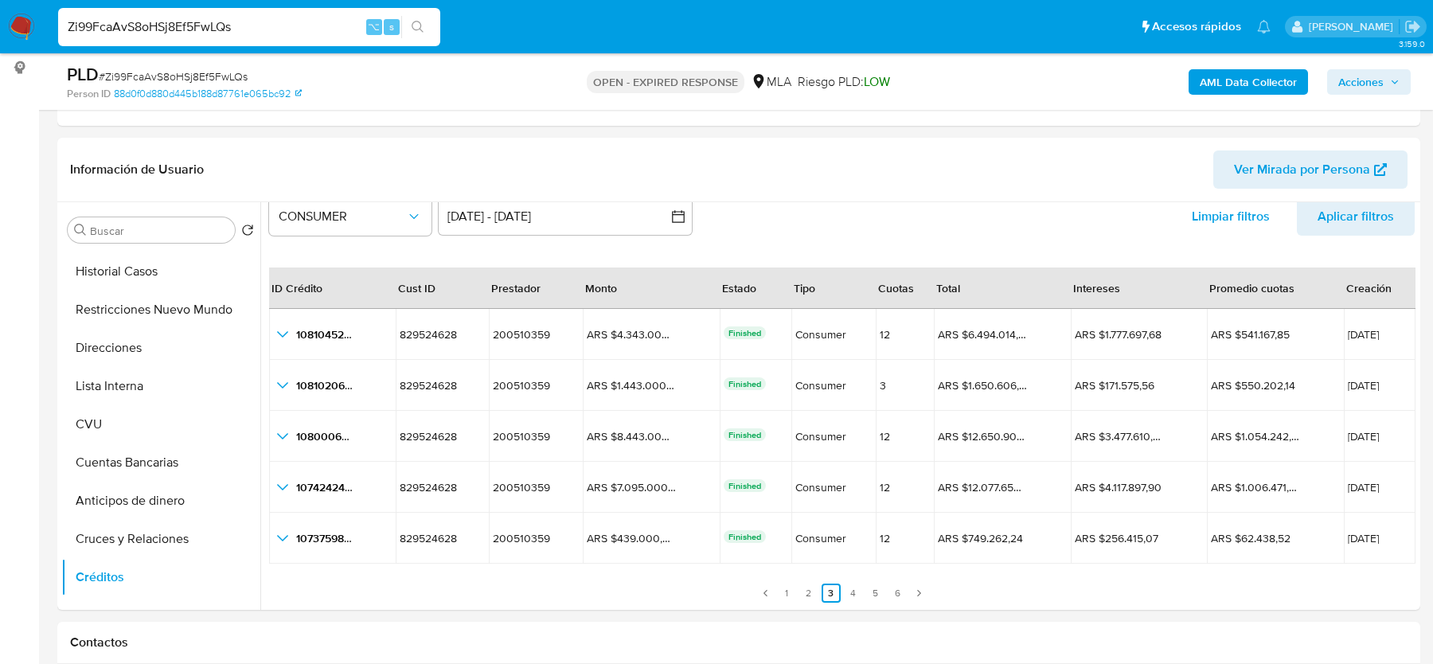
click at [145, 23] on input "Zi99FcaAvS8oHSj8Ef5FwLQs" at bounding box center [249, 27] width 382 height 21
paste input "OXye0UMxUhFd5UpMMMXy2tCA"
type input "OXye0UMxUhFd5UpMMMXy2tCA"
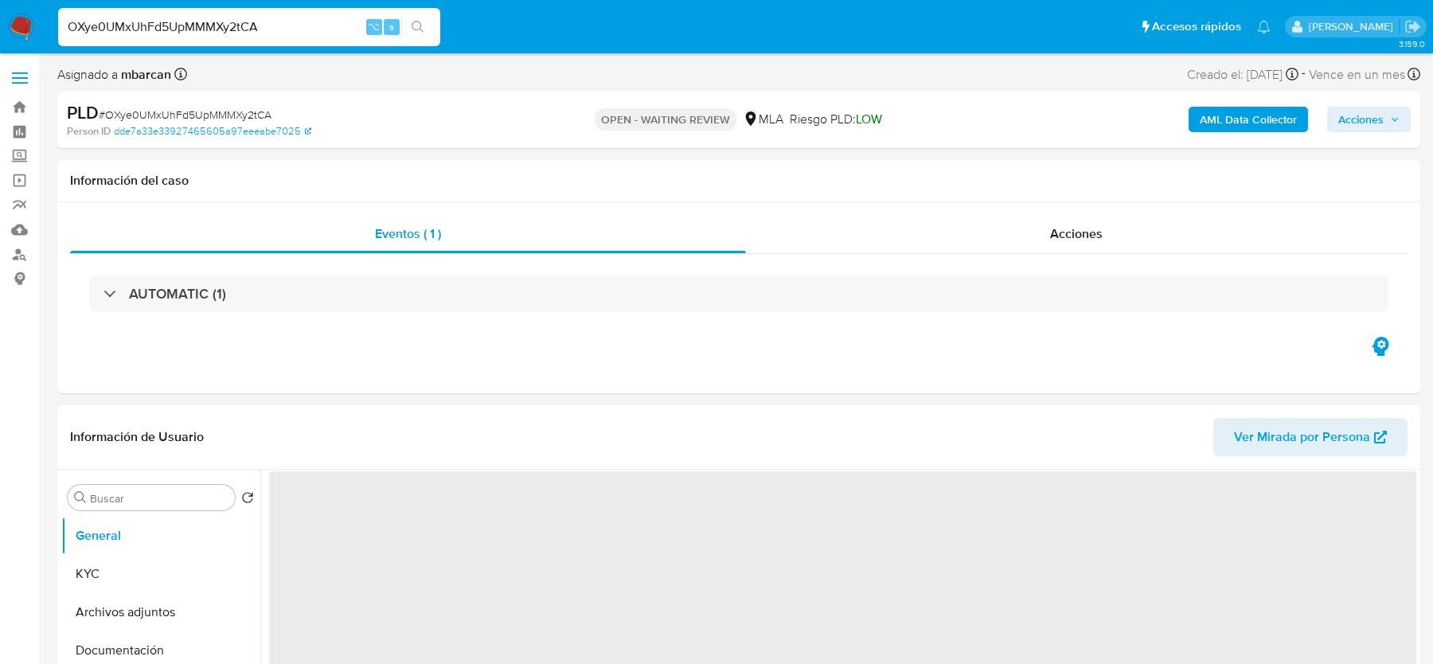
select select "10"
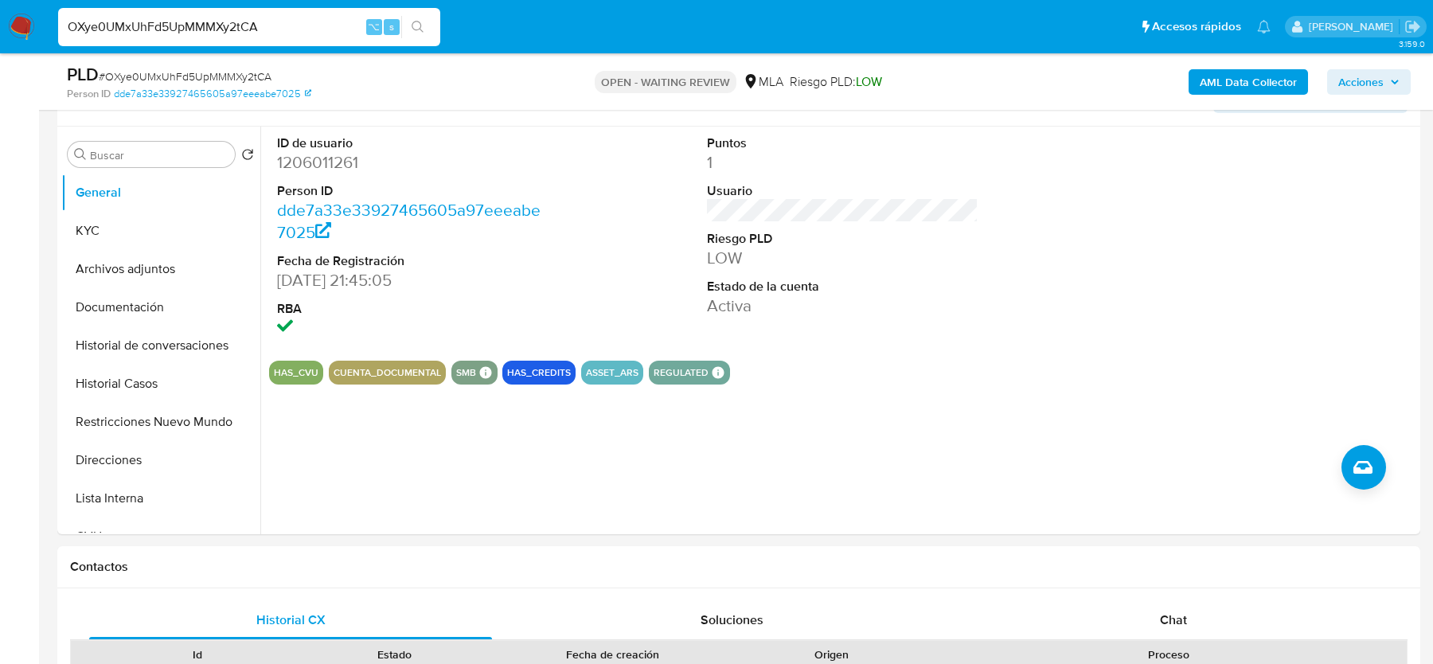
scroll to position [318, 0]
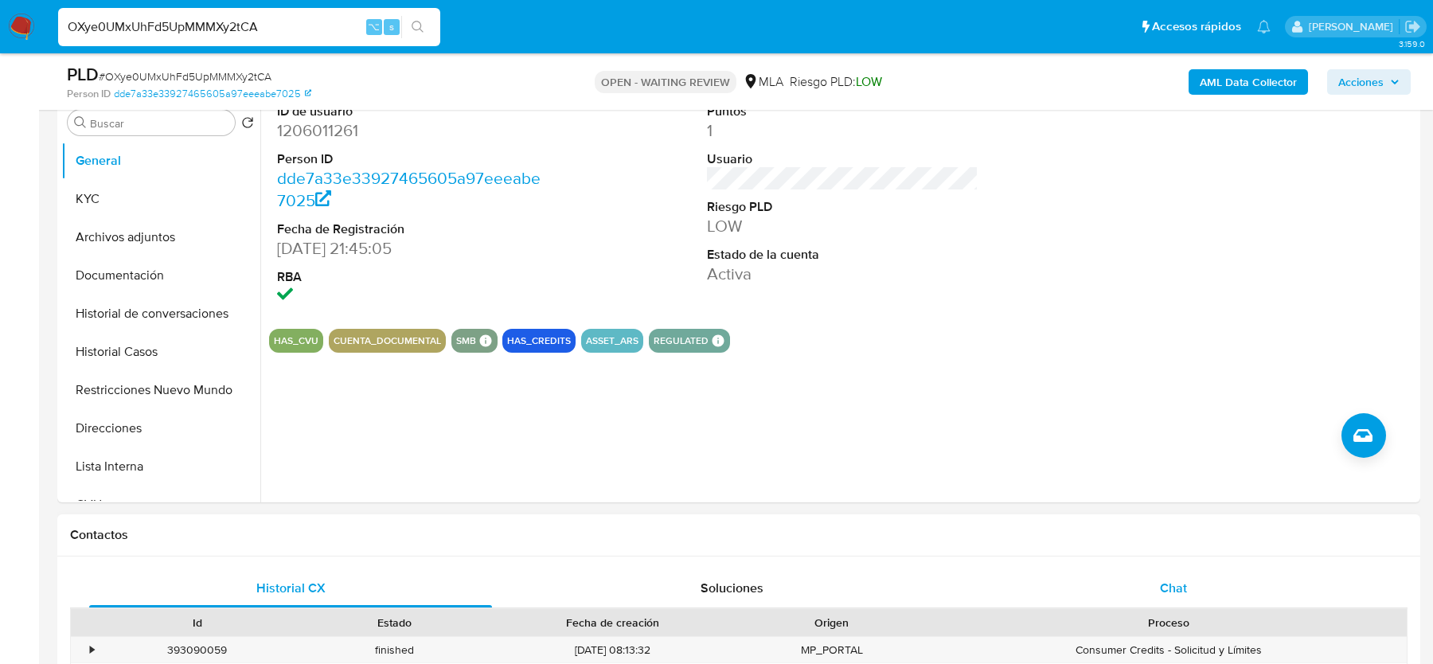
click at [1141, 589] on div "Chat" at bounding box center [1173, 588] width 403 height 38
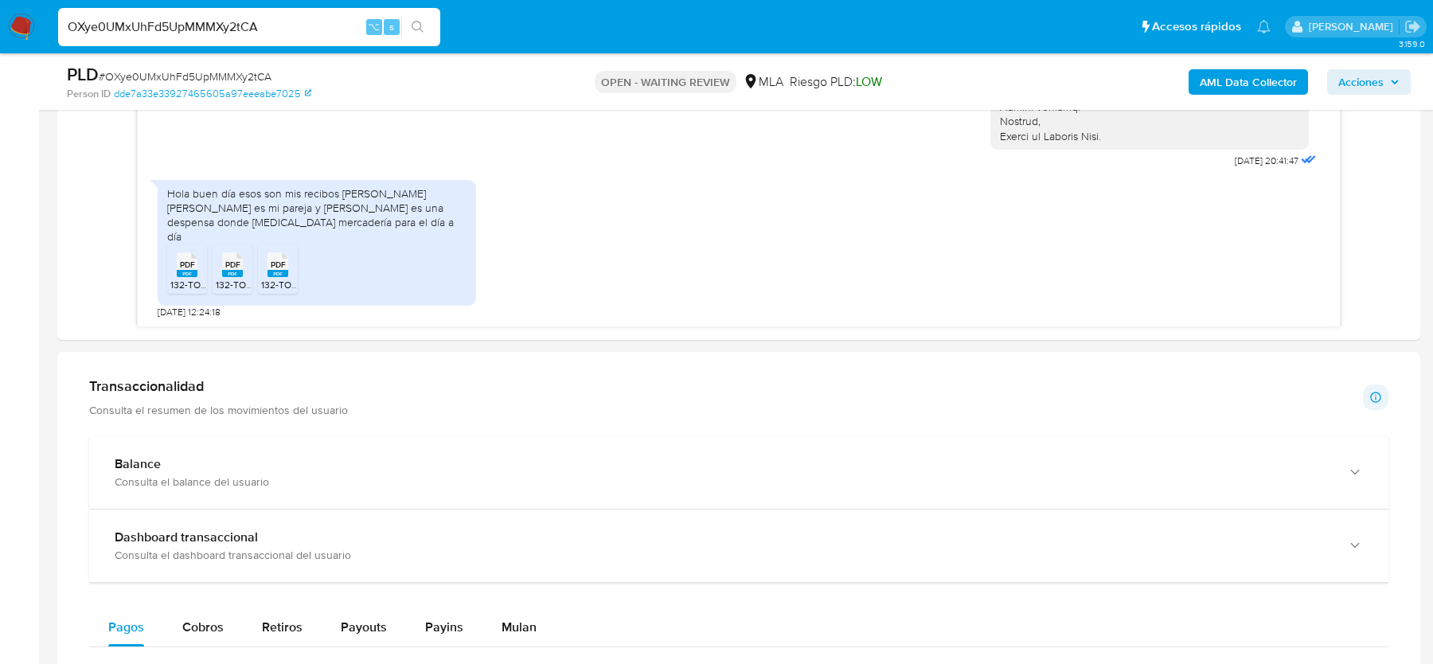
scroll to position [695, 0]
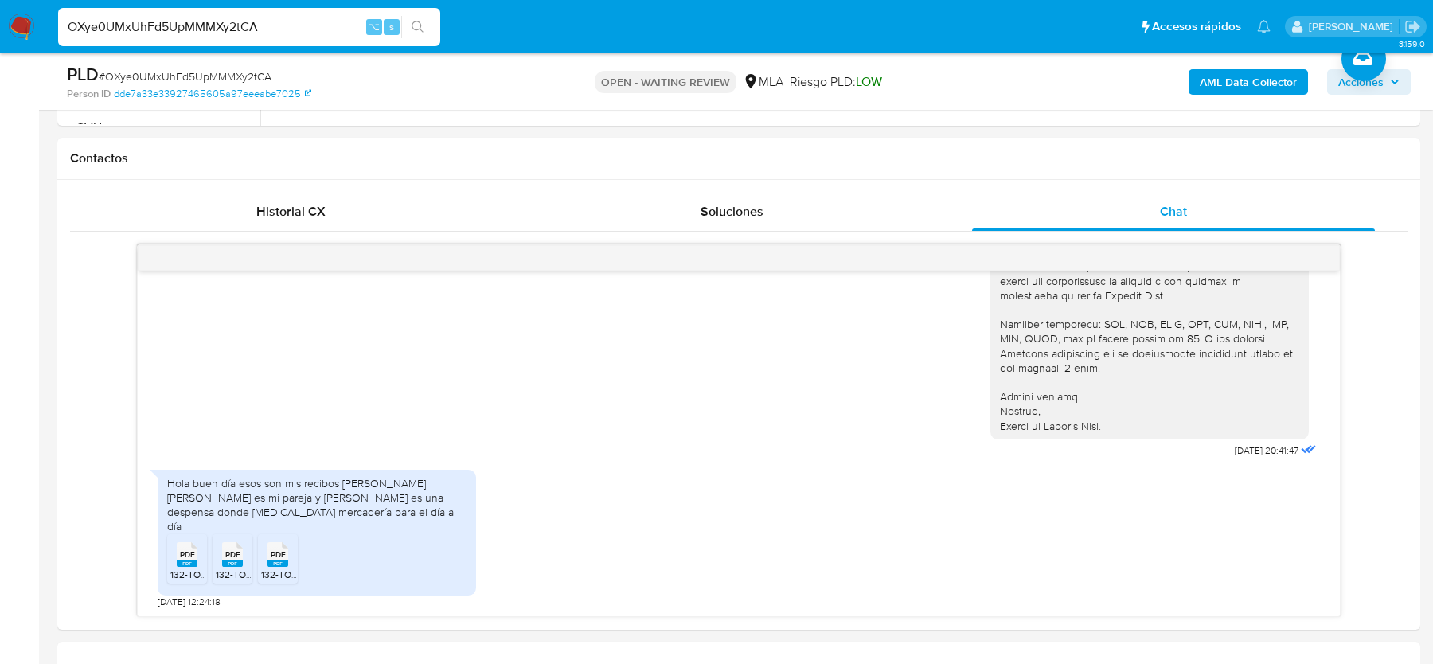
click at [193, 77] on span "# OXye0UMxUhFd5UpMMMXy2tCA" at bounding box center [185, 76] width 173 height 16
copy span "OXye0UMxUhFd5UpMMMXy2tCA"
drag, startPoint x: 449, startPoint y: 497, endPoint x: 213, endPoint y: 509, distance: 235.9
click at [213, 509] on div "Hola buen día esos son mis recibos de sueldo yara Pensa es mi pareja y Lucrecia…" at bounding box center [316, 505] width 299 height 58
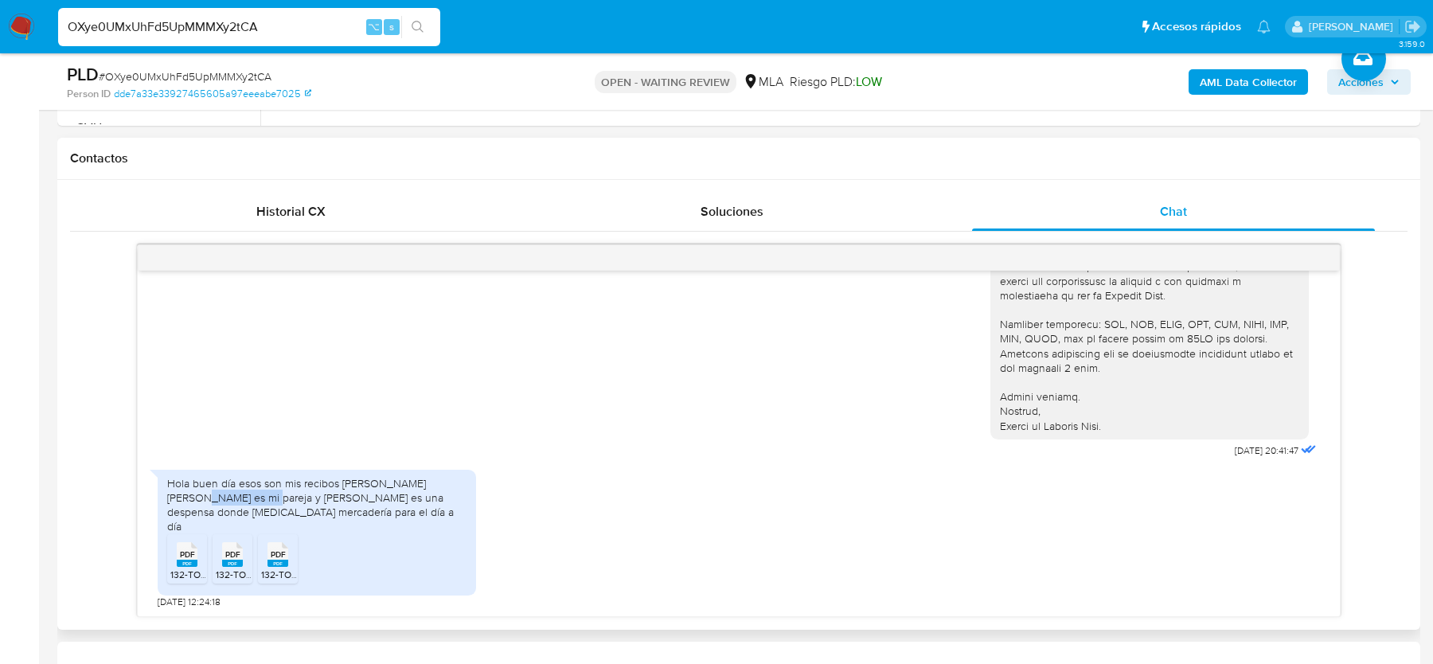
copy div "es mi pareja"
drag, startPoint x: 312, startPoint y: 510, endPoint x: 349, endPoint y: 519, distance: 38.4
click at [349, 519] on div "Hola buen día esos son mis recibos de sueldo yara Pensa es mi pareja y Lucrecia…" at bounding box center [316, 505] width 299 height 58
copy div "es una despensa donde compro mercadería para el día a día"
click at [175, 35] on input "OXye0UMxUhFd5UpMMMXy2tCA" at bounding box center [249, 27] width 382 height 21
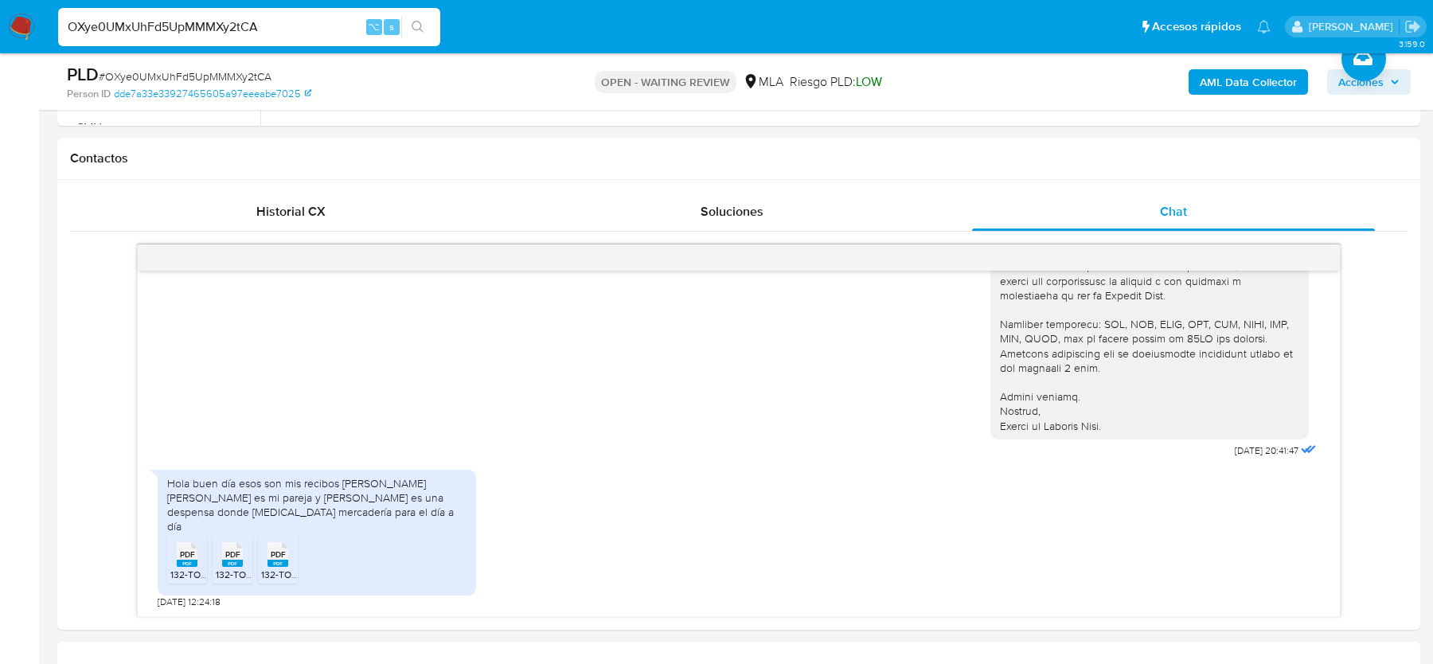
click at [174, 35] on input "OXye0UMxUhFd5UpMMMXy2tCA" at bounding box center [249, 27] width 382 height 21
paste input "UXCfAuLBuitNE2MWN5ZuKA2H"
type input "UXCfAuLBuitNE2MWN5ZuKA2H"
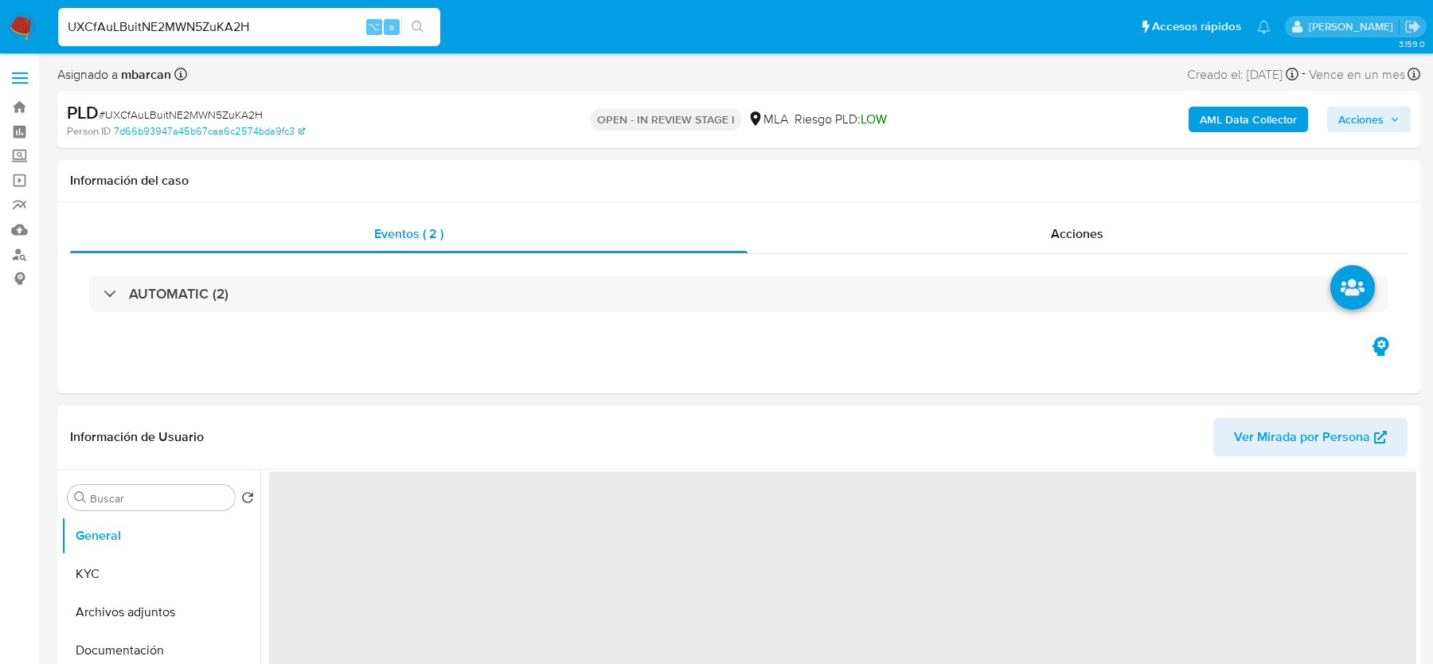
select select "10"
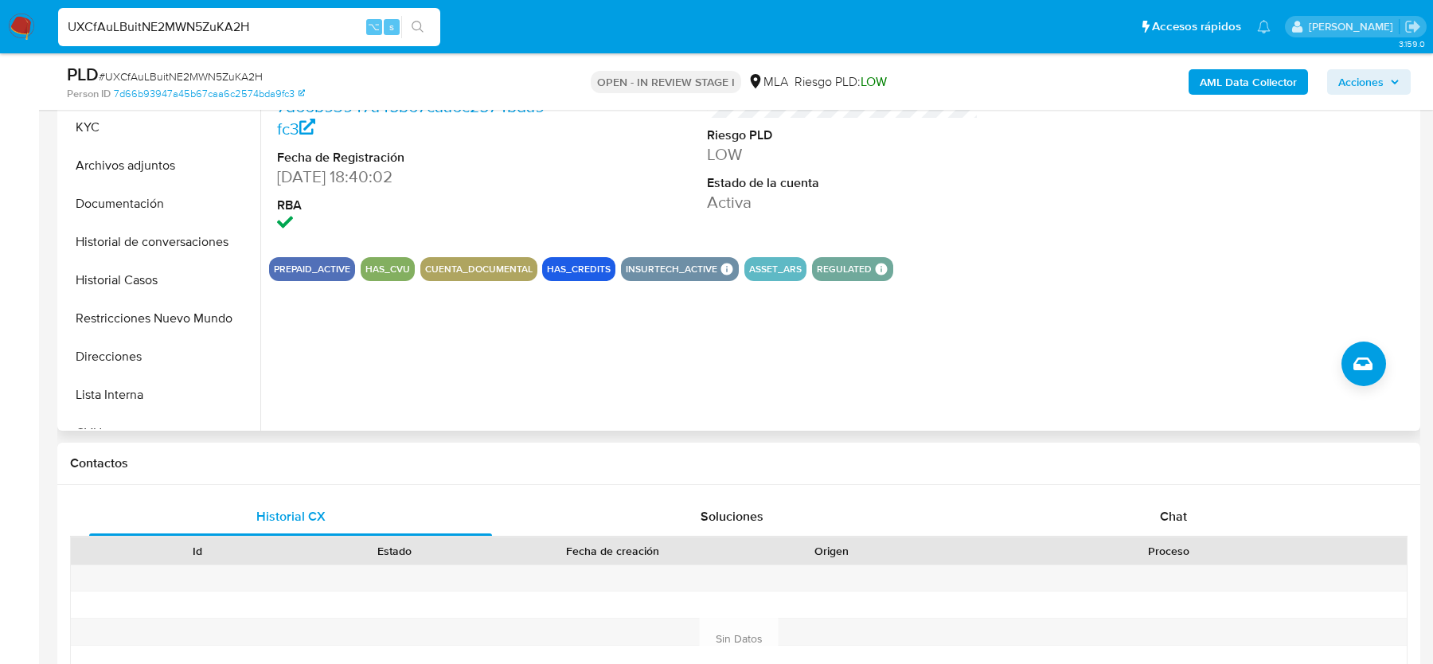
scroll to position [607, 0]
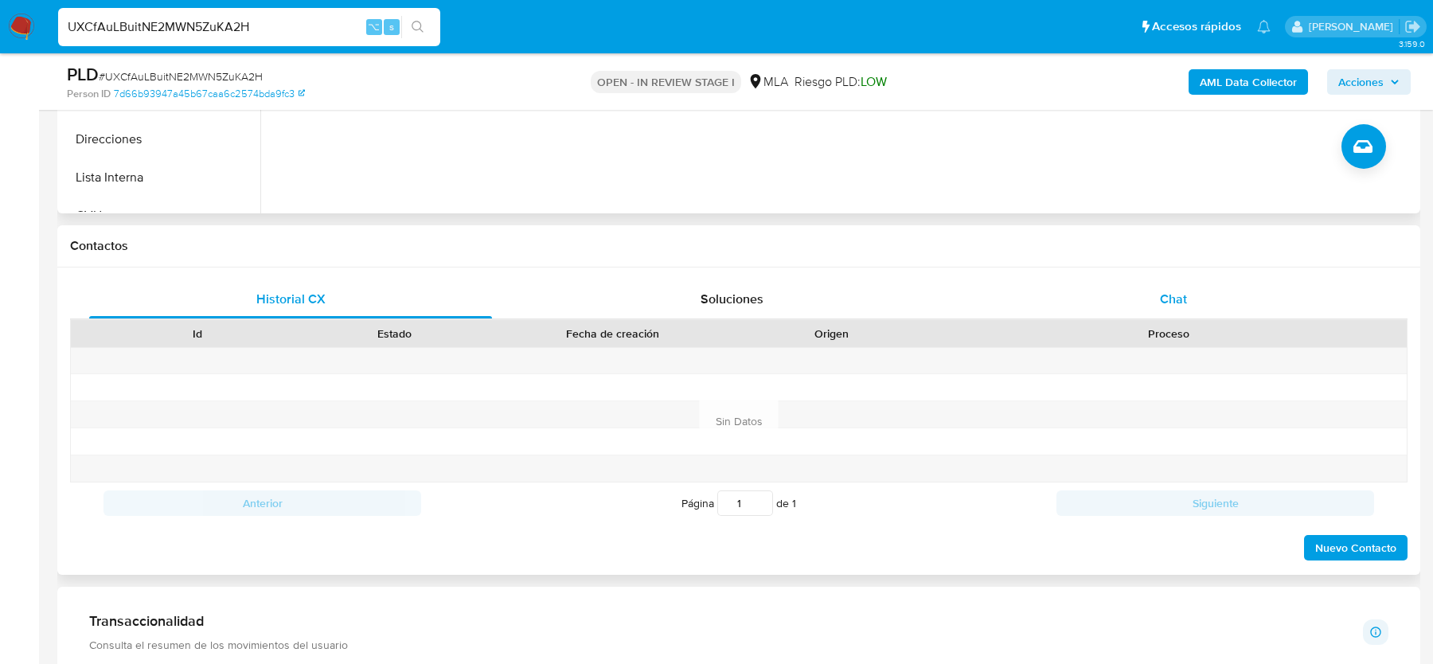
click at [1165, 303] on span "Chat" at bounding box center [1173, 299] width 27 height 18
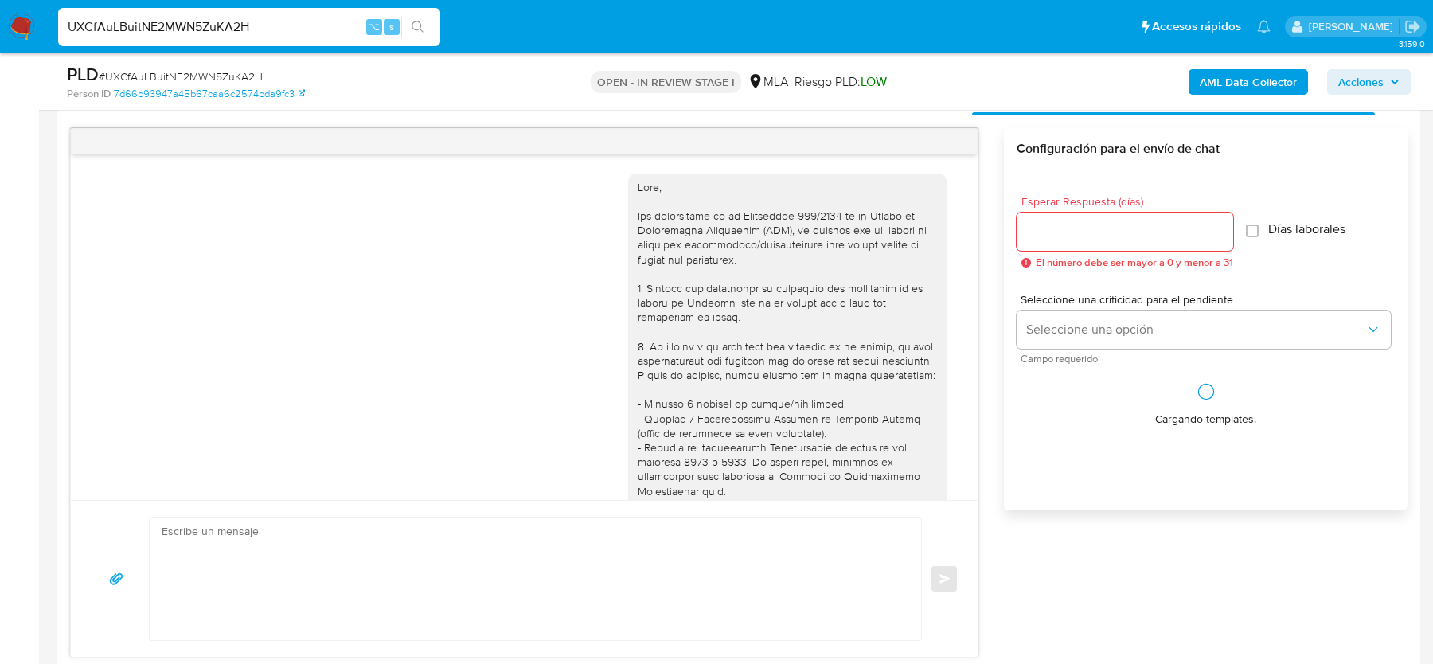
scroll to position [1862, 0]
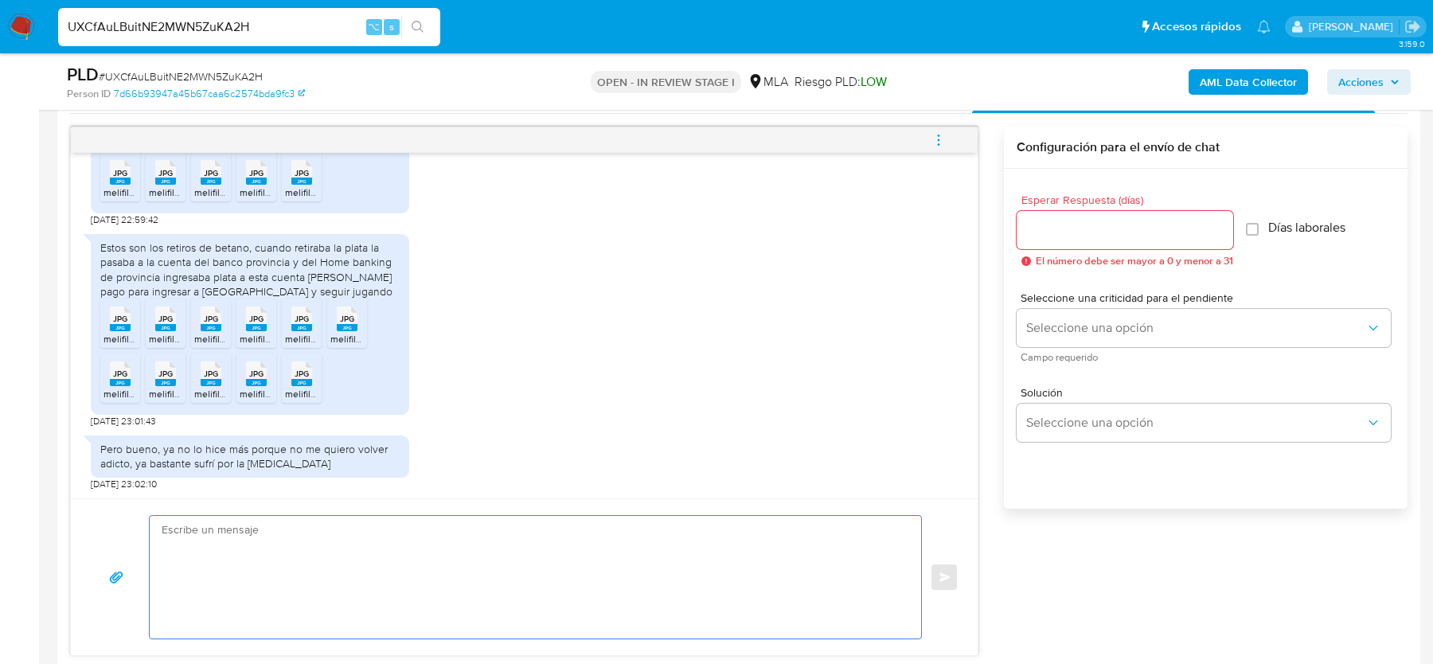
drag, startPoint x: 237, startPoint y: 554, endPoint x: 244, endPoint y: 534, distance: 20.9
click at [236, 554] on textarea at bounding box center [532, 577] width 740 height 123
paste textarea "Hola, ¡Muchas gracias por tu respuesta! Confirmamos la recepción de la document…"
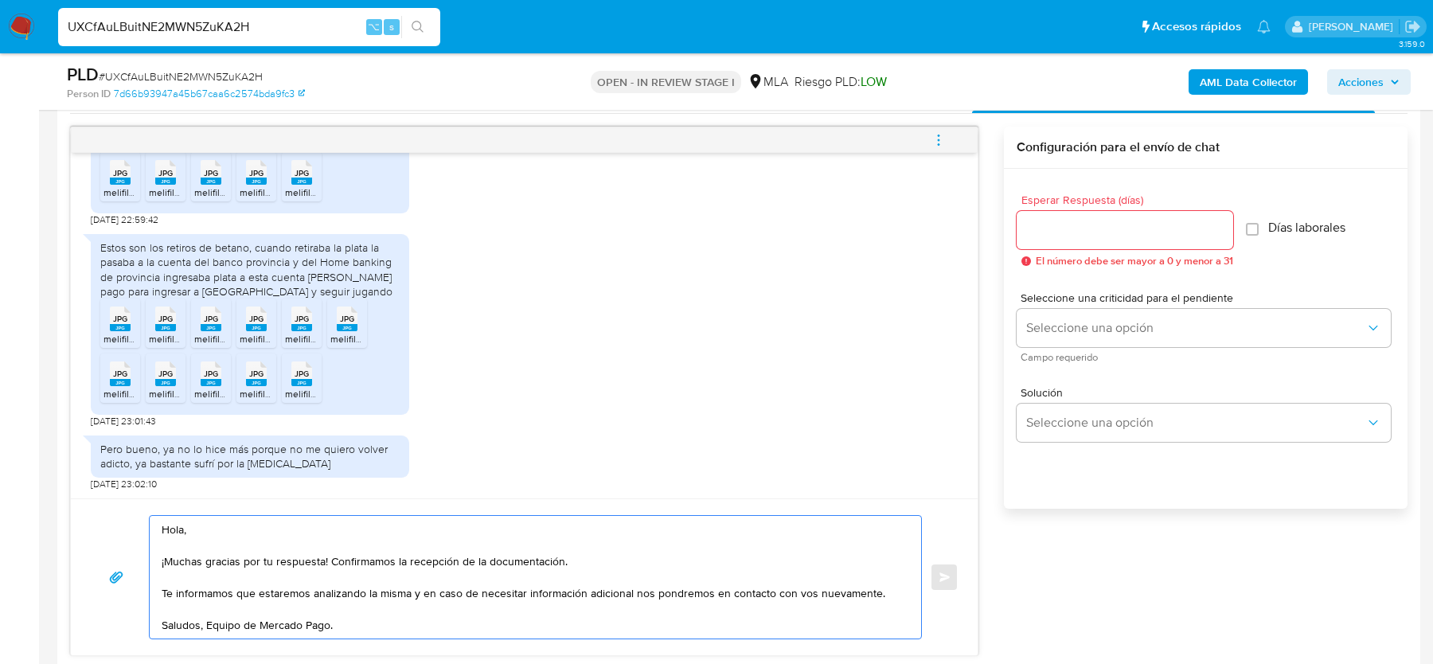
type textarea "Hola, ¡Muchas gracias por tu respuesta! Confirmamos la recepción de la document…"
click at [1111, 220] on input "Esperar Respuesta (días)" at bounding box center [1125, 230] width 217 height 21
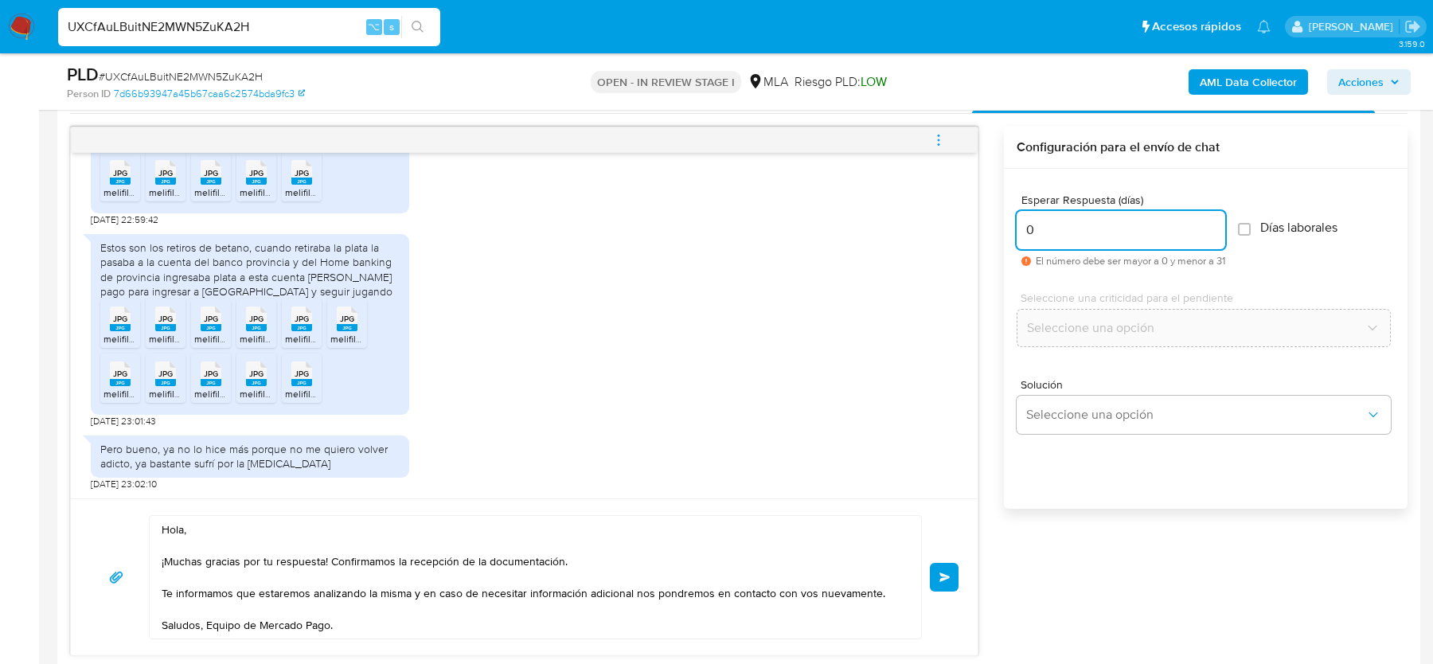
type input "0"
click at [929, 576] on div "Hola, ¡Muchas gracias por tu respuesta! Confirmamos la recepción de la document…" at bounding box center [524, 577] width 869 height 124
click at [943, 568] on button "Enviar" at bounding box center [944, 577] width 29 height 29
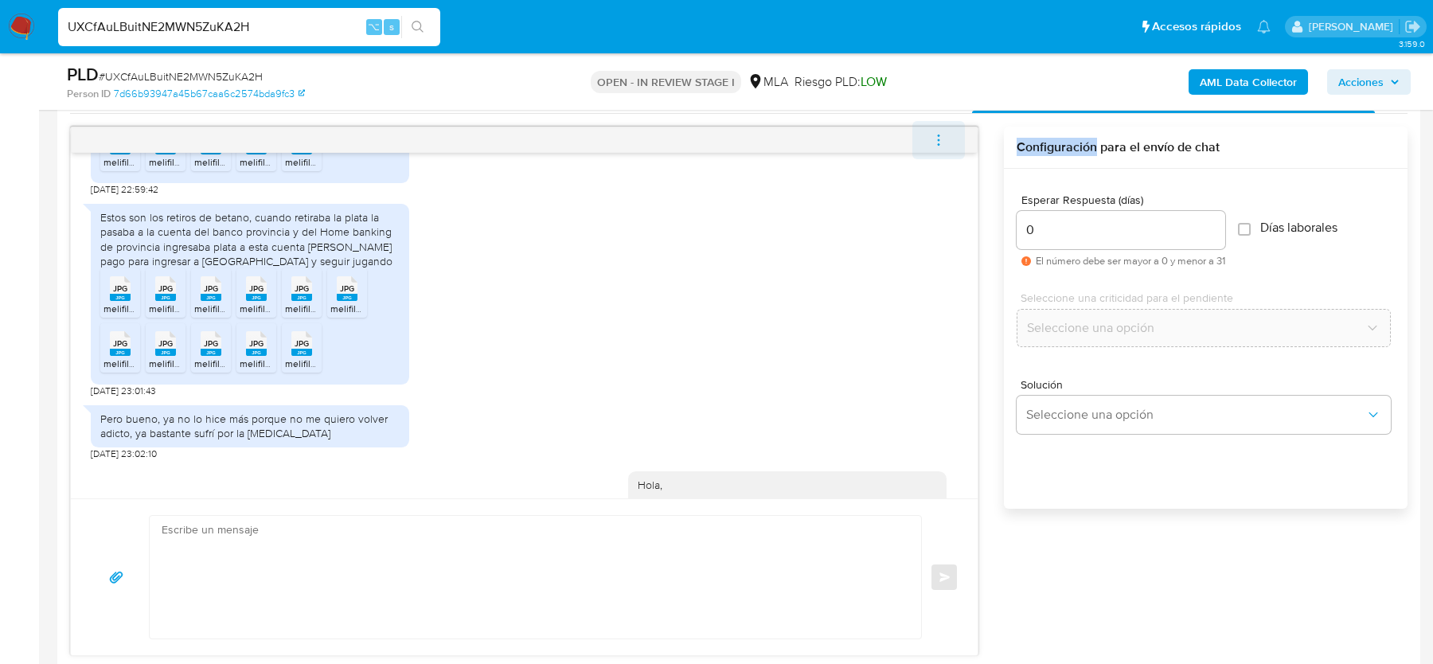
scroll to position [2054, 0]
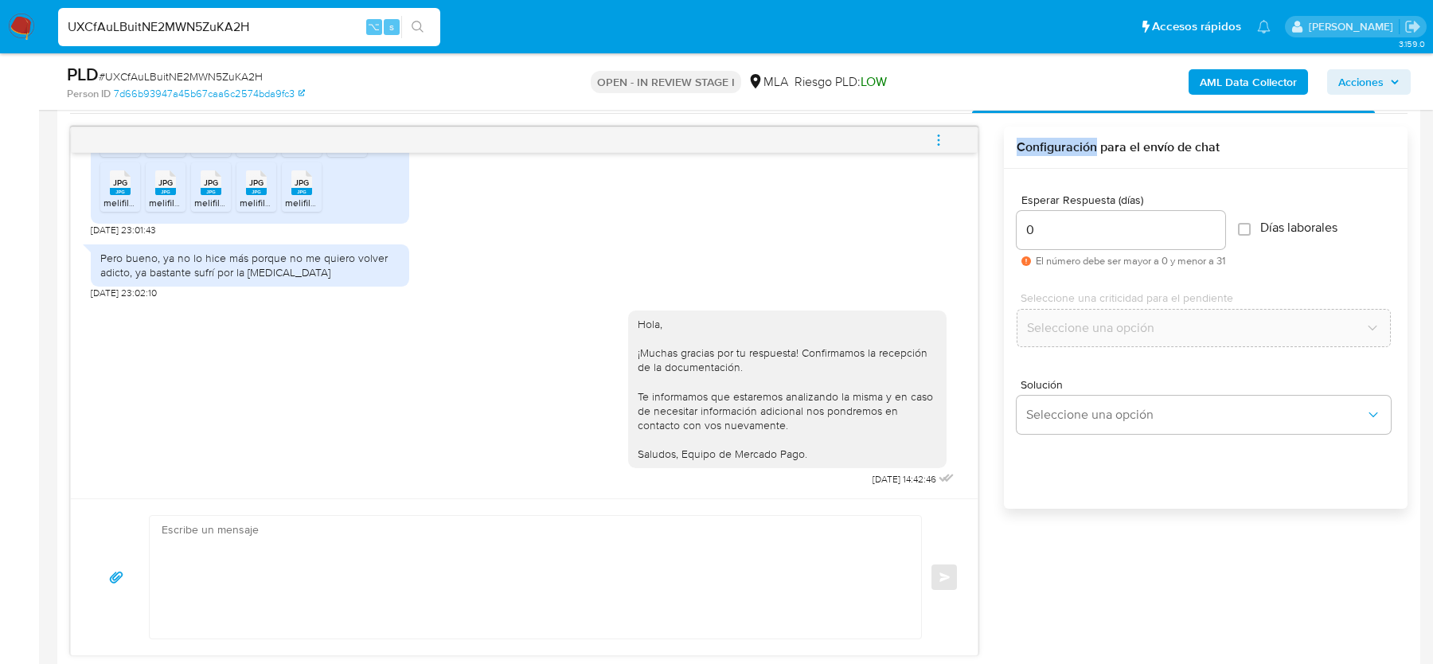
click at [944, 138] on icon "menu-action" at bounding box center [938, 140] width 14 height 14
click at [717, 135] on li "Cerrar conversación" at bounding box center [717, 140] width 117 height 19
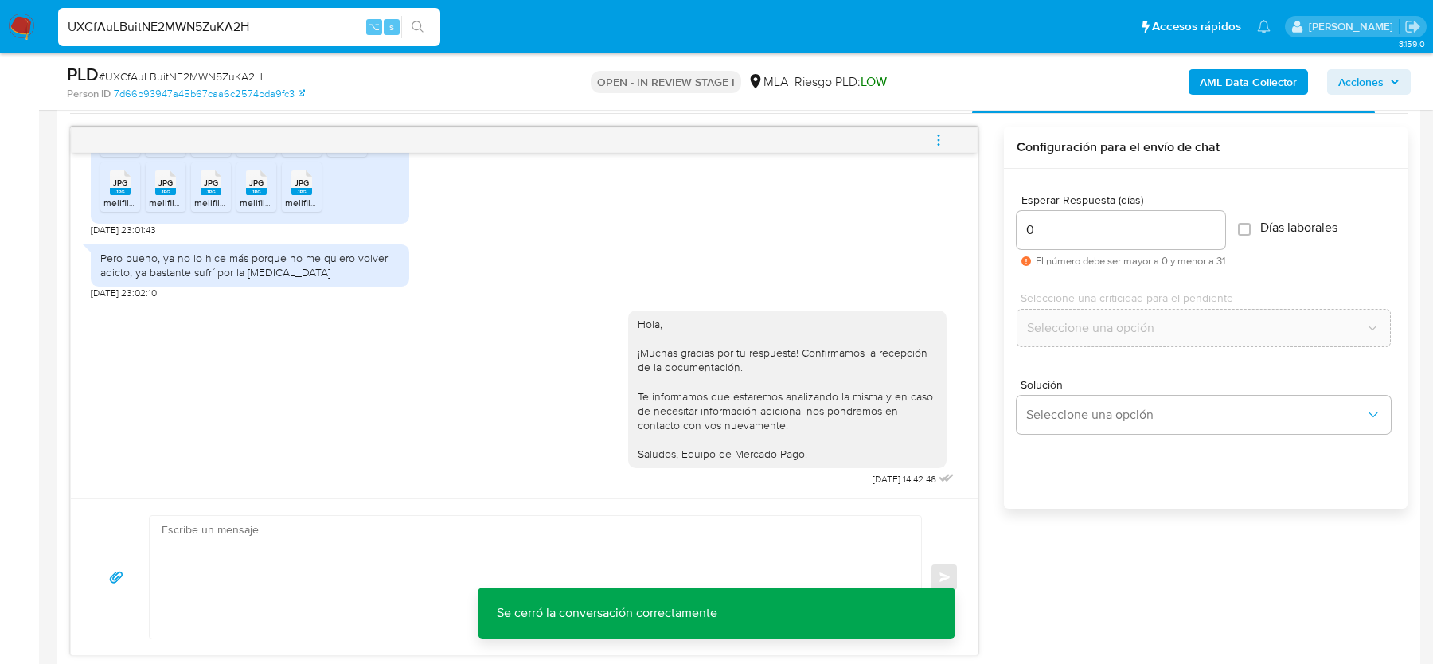
click at [229, 71] on span "# UXCfAuLBuitNE2MWN5ZuKA2H" at bounding box center [181, 76] width 164 height 16
copy span "UXCfAuLBuitNE2MWN5ZuKA2H"
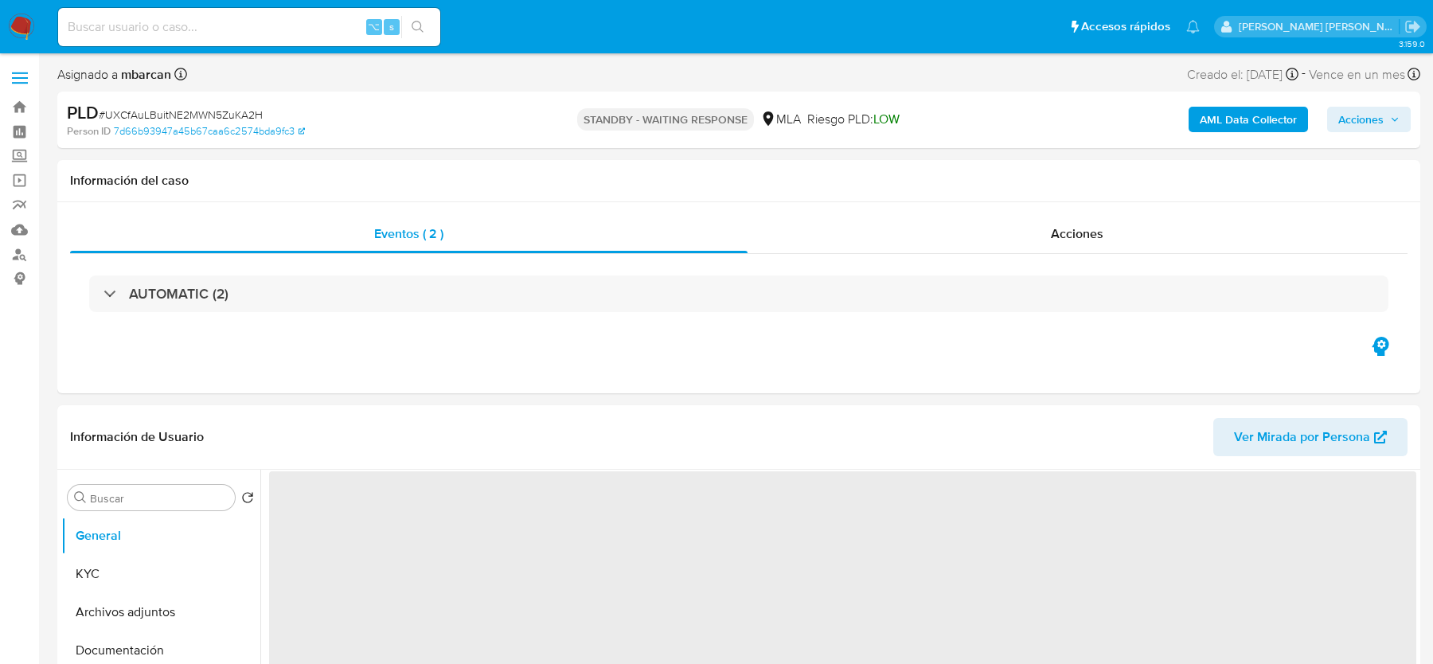
select select "10"
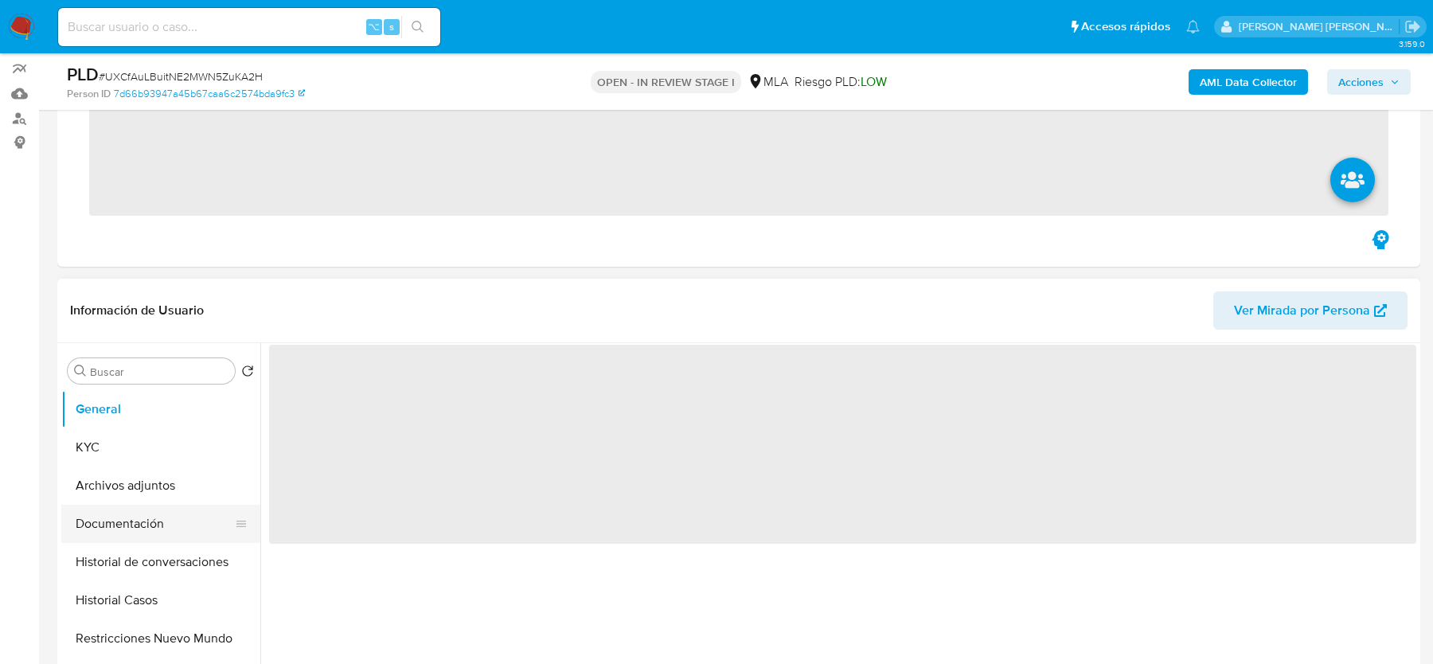
scroll to position [161, 0]
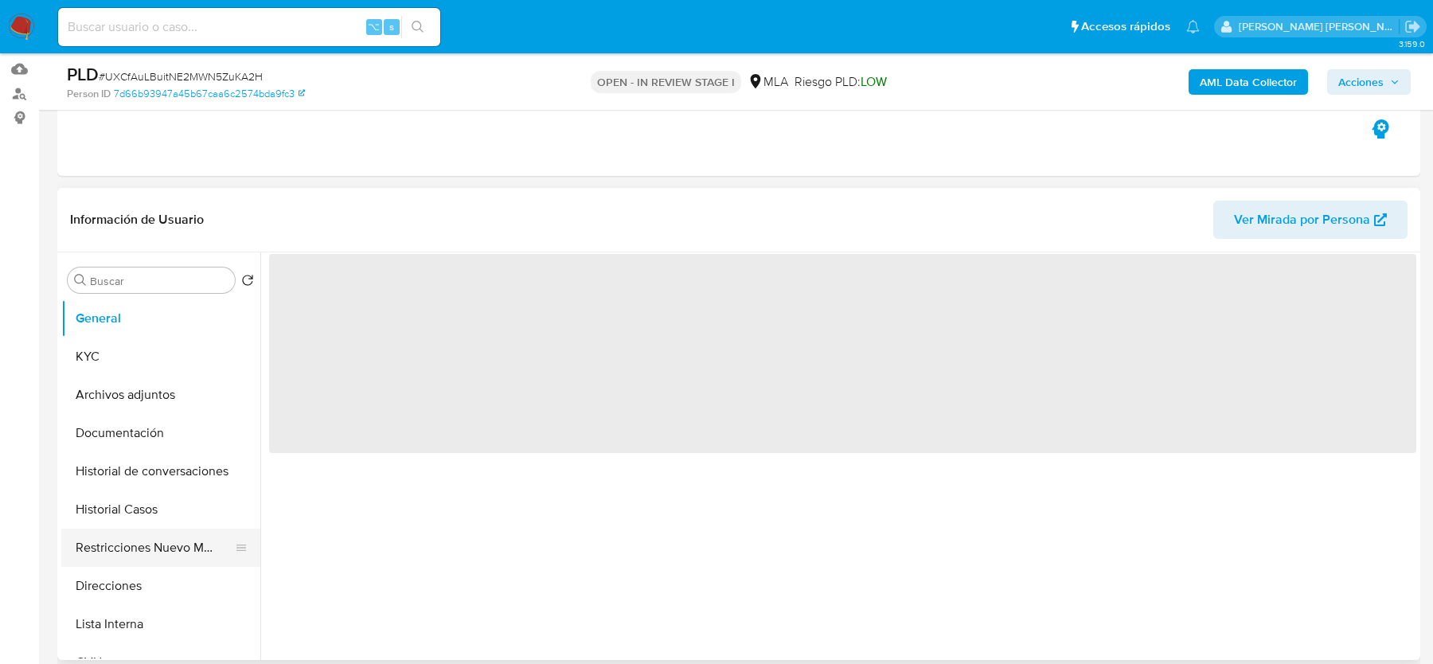
select select "10"
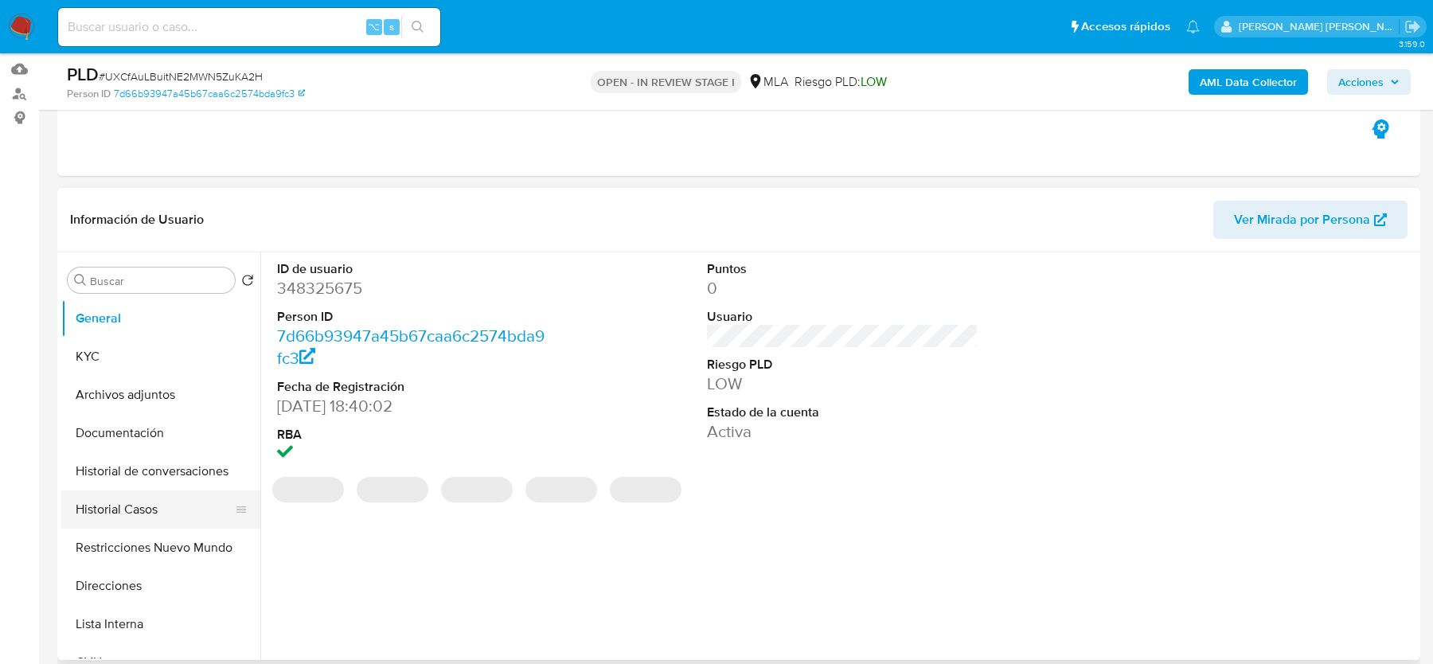
click at [130, 510] on button "Historial Casos" at bounding box center [154, 509] width 186 height 38
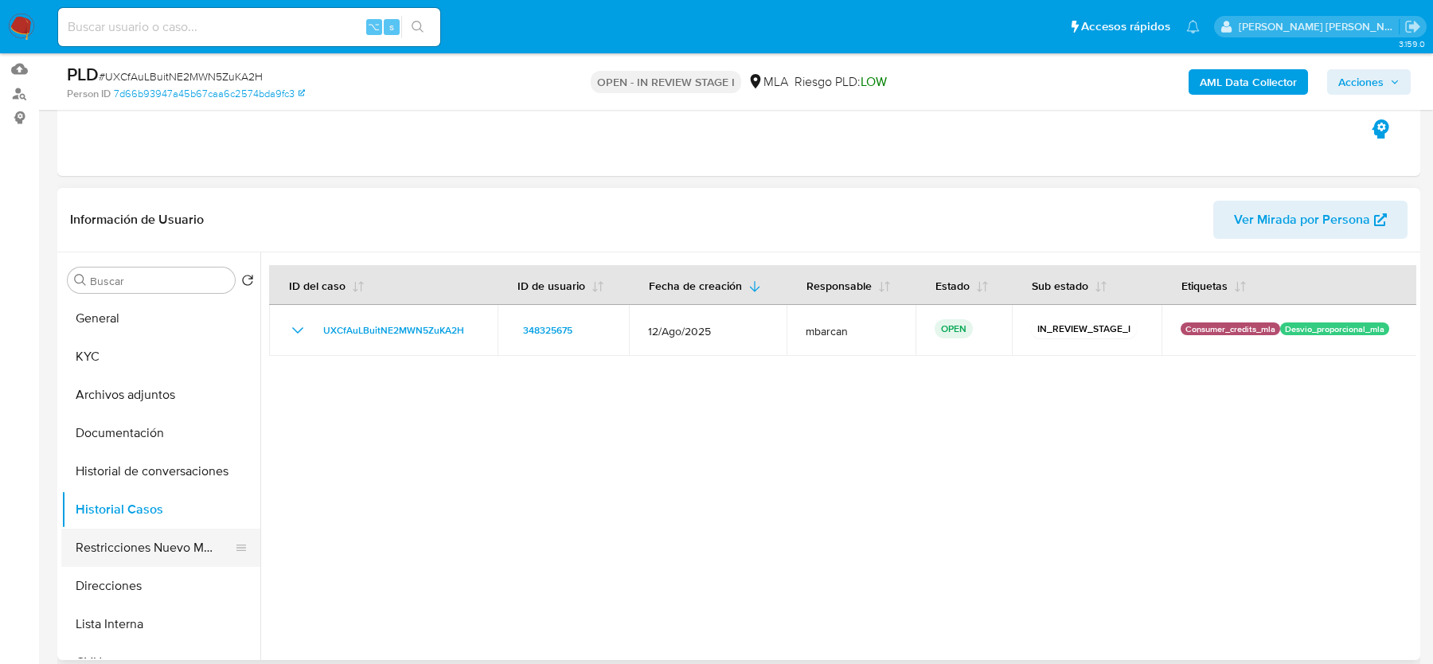
click at [129, 541] on button "Restricciones Nuevo Mundo" at bounding box center [154, 548] width 186 height 38
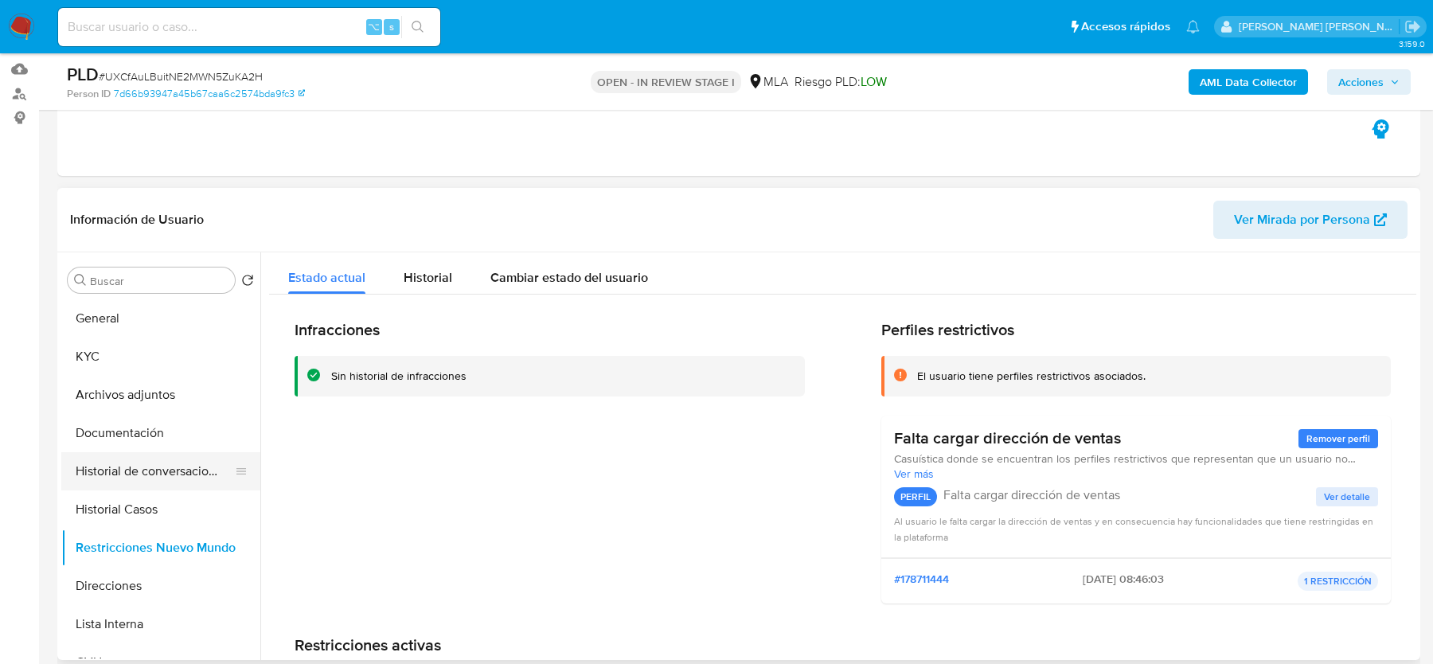
click at [136, 460] on button "Historial de conversaciones" at bounding box center [154, 471] width 186 height 38
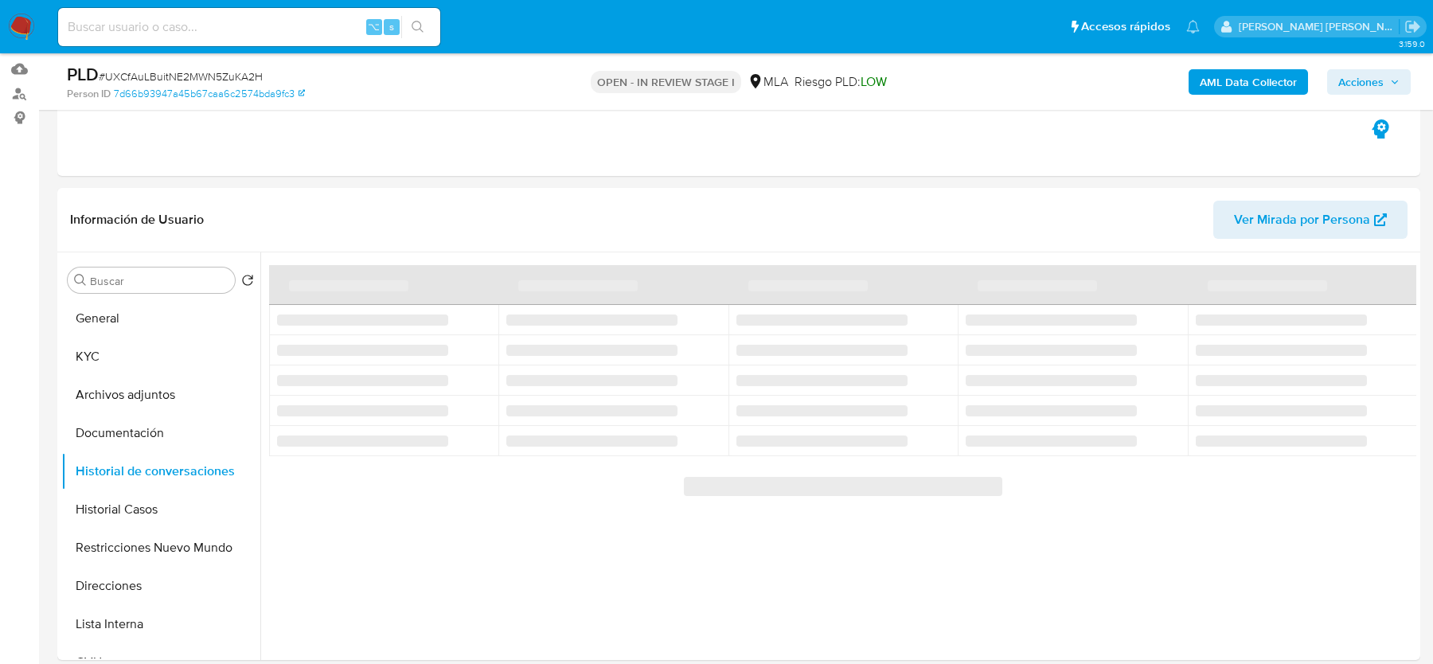
click at [191, 80] on span "# UXCfAuLBuitNE2MWN5ZuKA2H" at bounding box center [181, 76] width 164 height 16
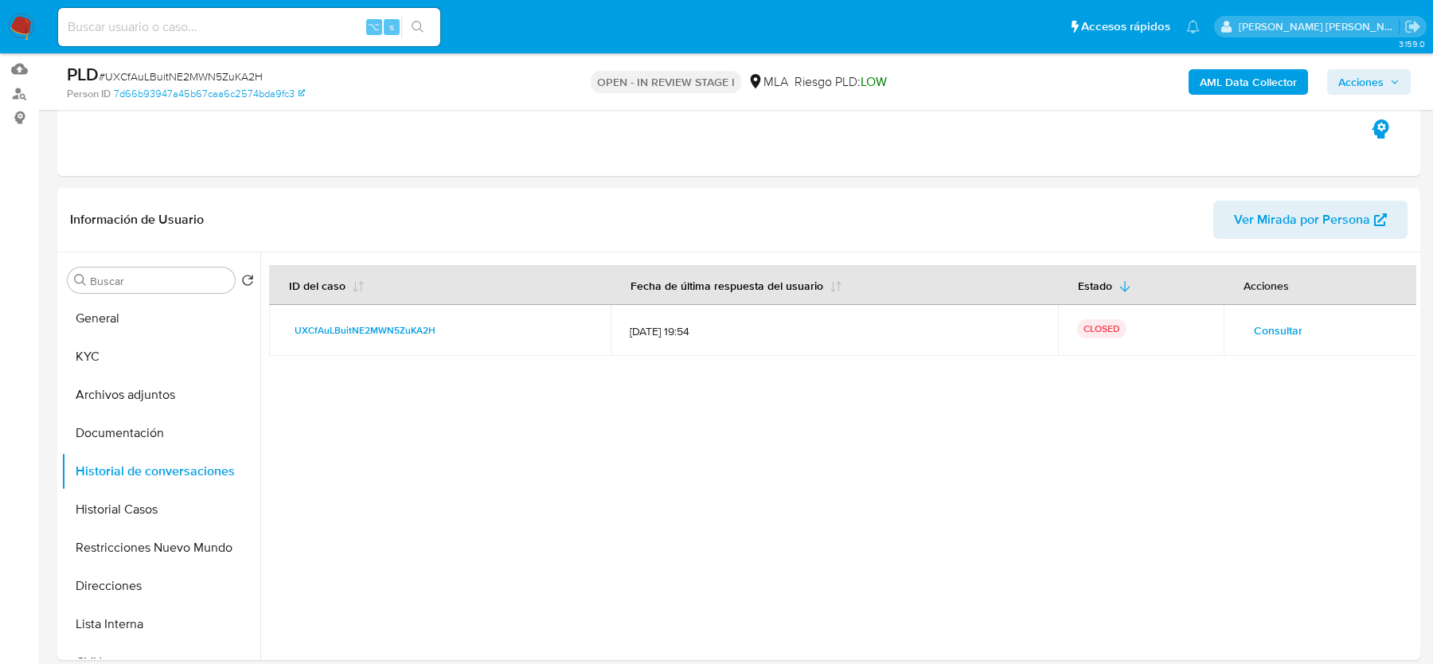
click at [191, 80] on span "# UXCfAuLBuitNE2MWN5ZuKA2H" at bounding box center [181, 76] width 164 height 16
copy span "UXCfAuLBuitNE2MWN5ZuKA2H"
click at [131, 392] on button "Archivos adjuntos" at bounding box center [154, 395] width 186 height 38
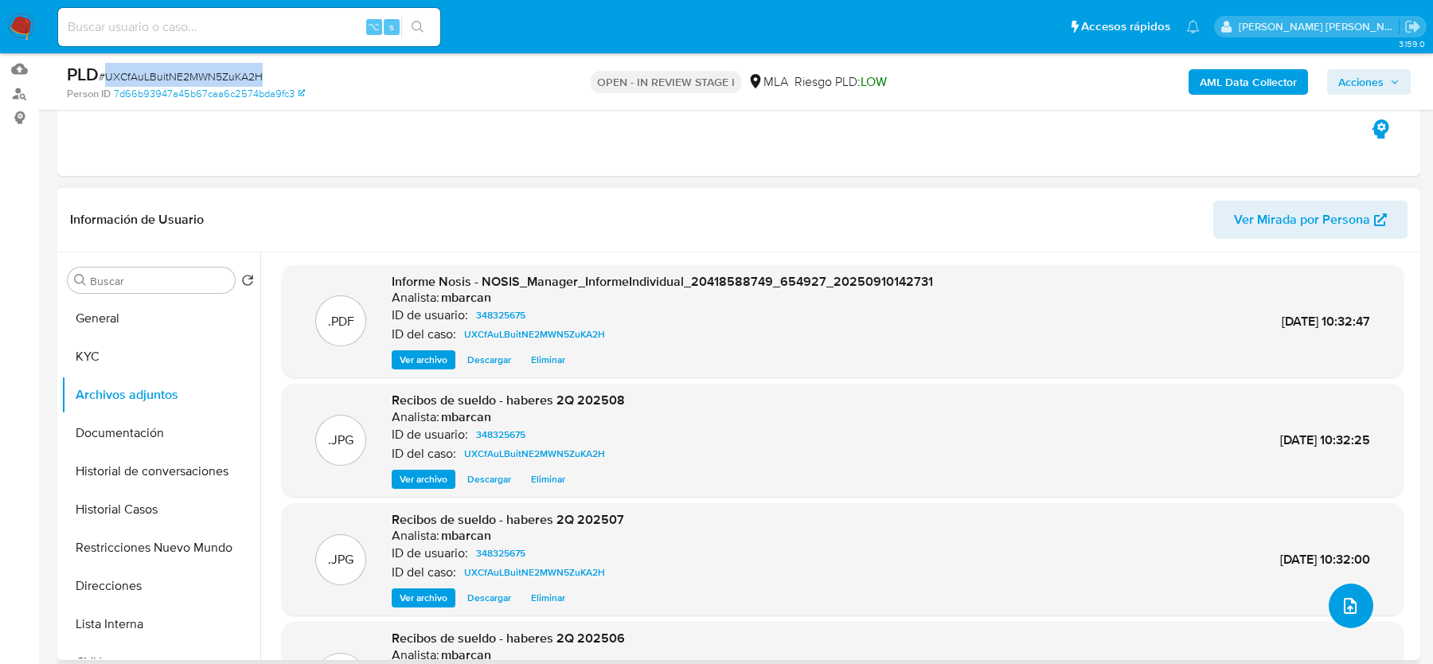
click at [1349, 608] on icon "upload-file" at bounding box center [1350, 605] width 19 height 19
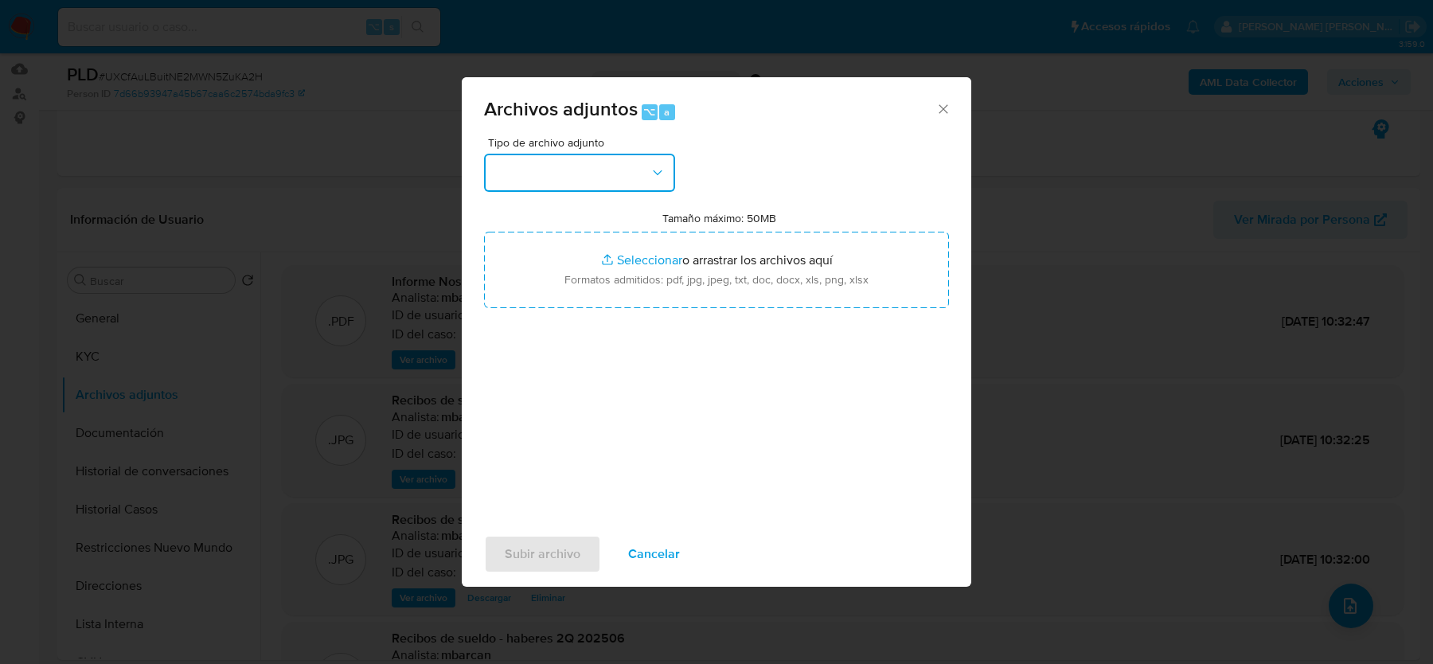
click at [581, 178] on button "button" at bounding box center [579, 173] width 191 height 38
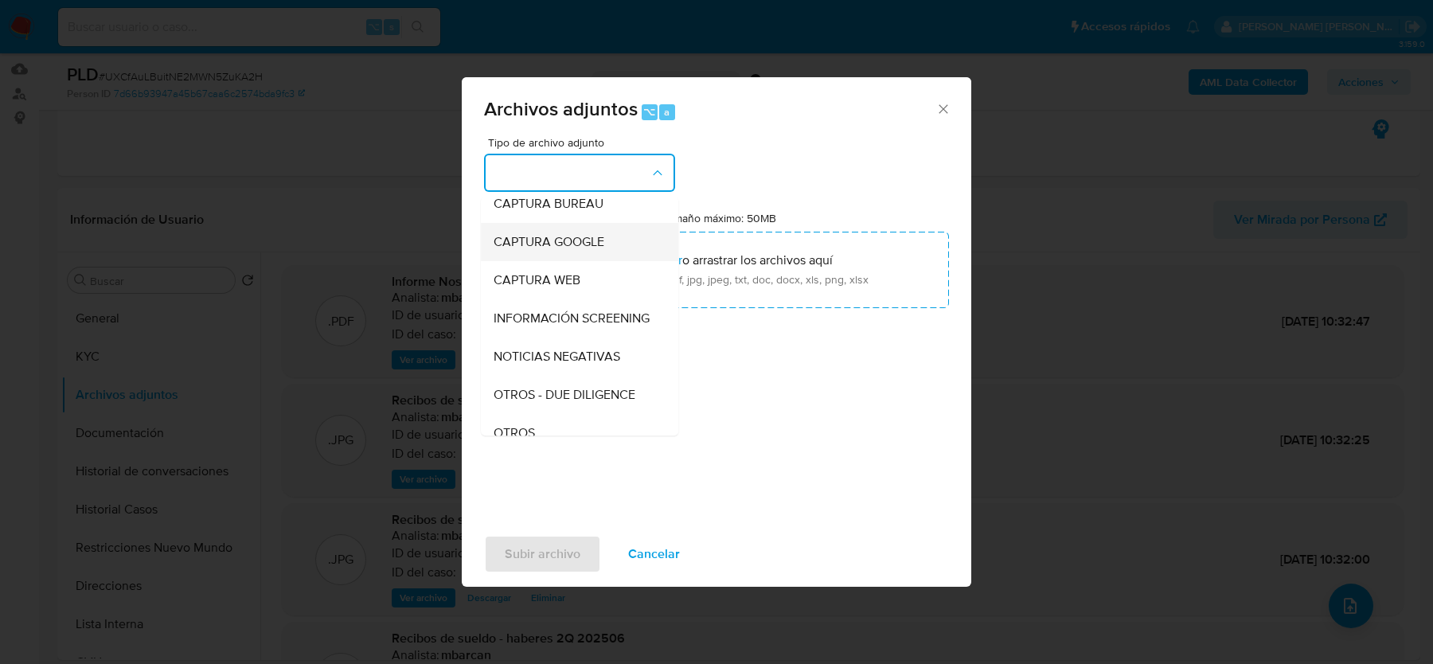
scroll to position [109, 0]
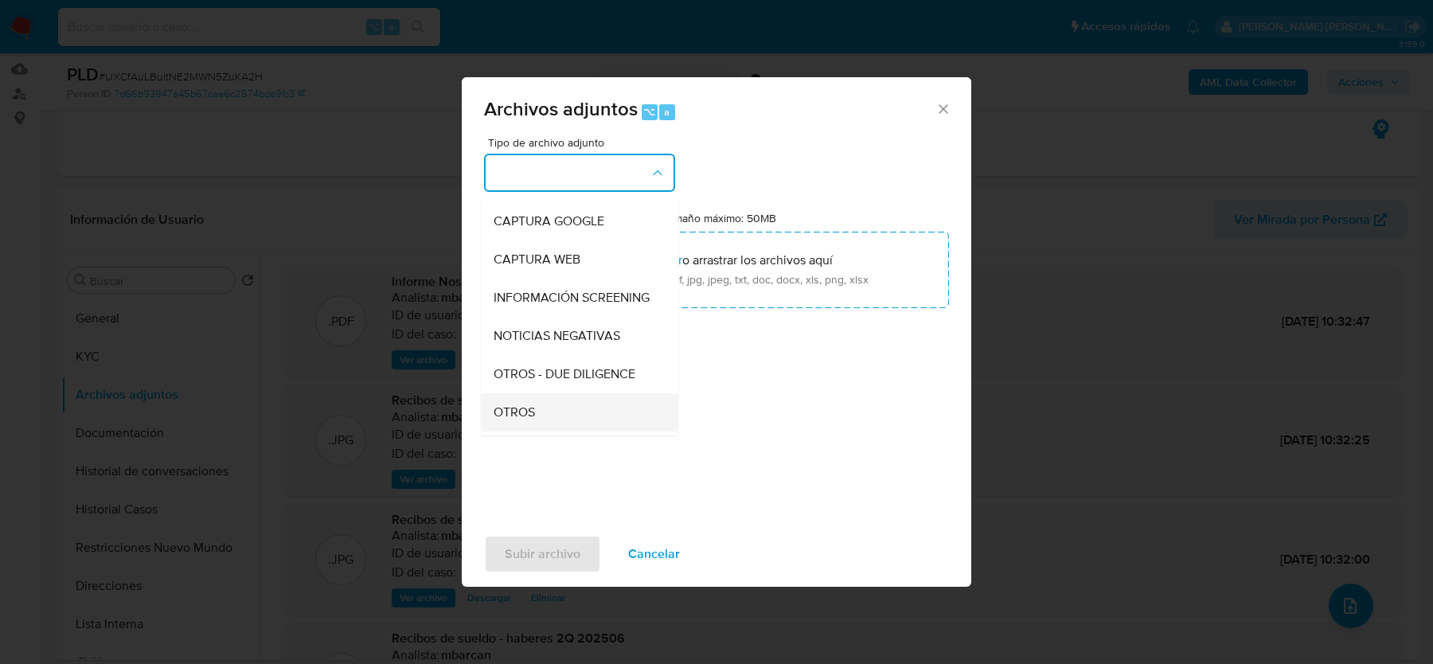
click at [516, 404] on span "OTROS" at bounding box center [514, 412] width 41 height 16
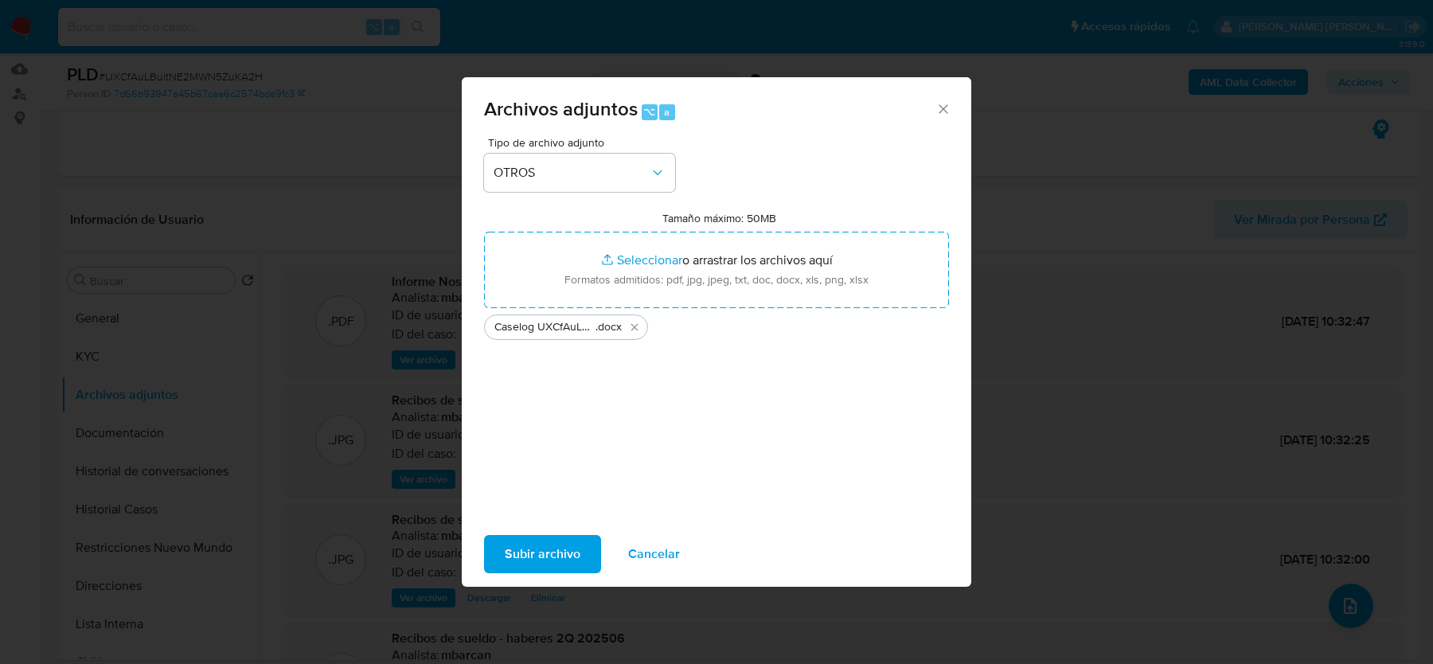
click at [550, 555] on span "Subir archivo" at bounding box center [543, 554] width 76 height 35
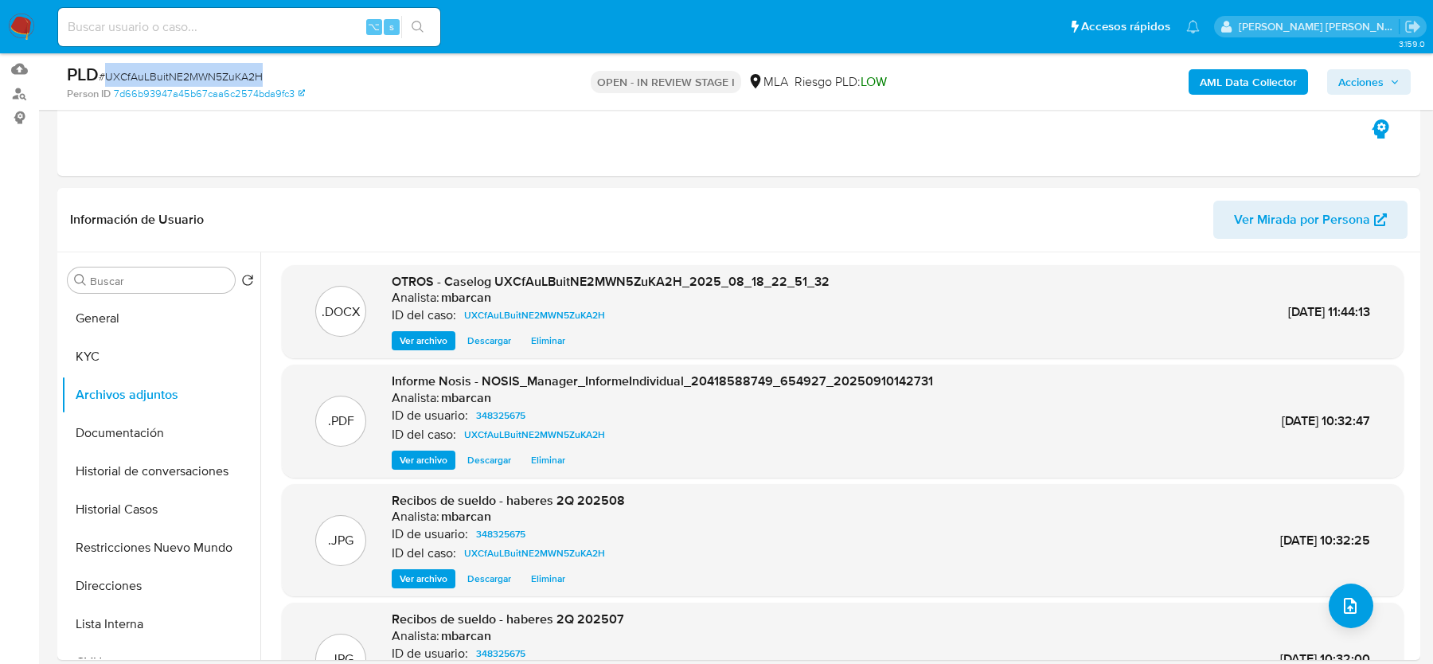
click at [1353, 90] on span "Acciones" at bounding box center [1360, 81] width 45 height 25
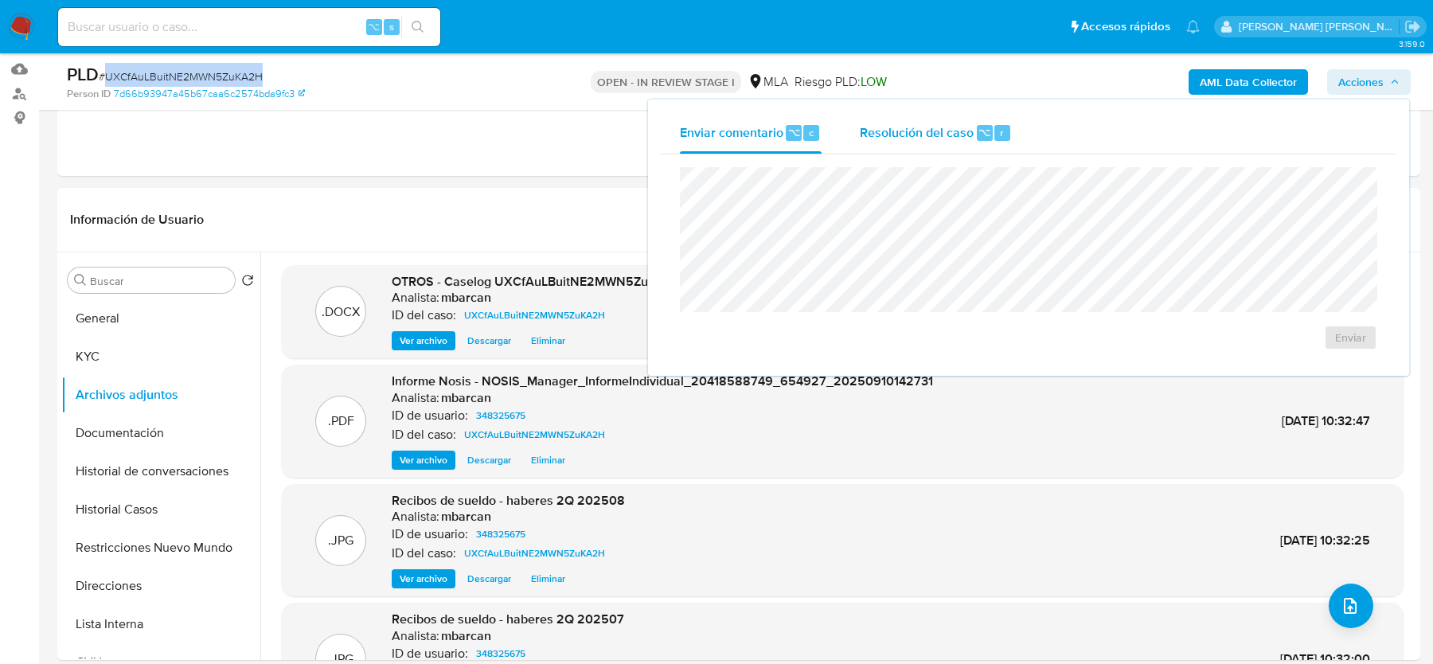
click at [977, 135] on div "⌥" at bounding box center [985, 133] width 16 height 16
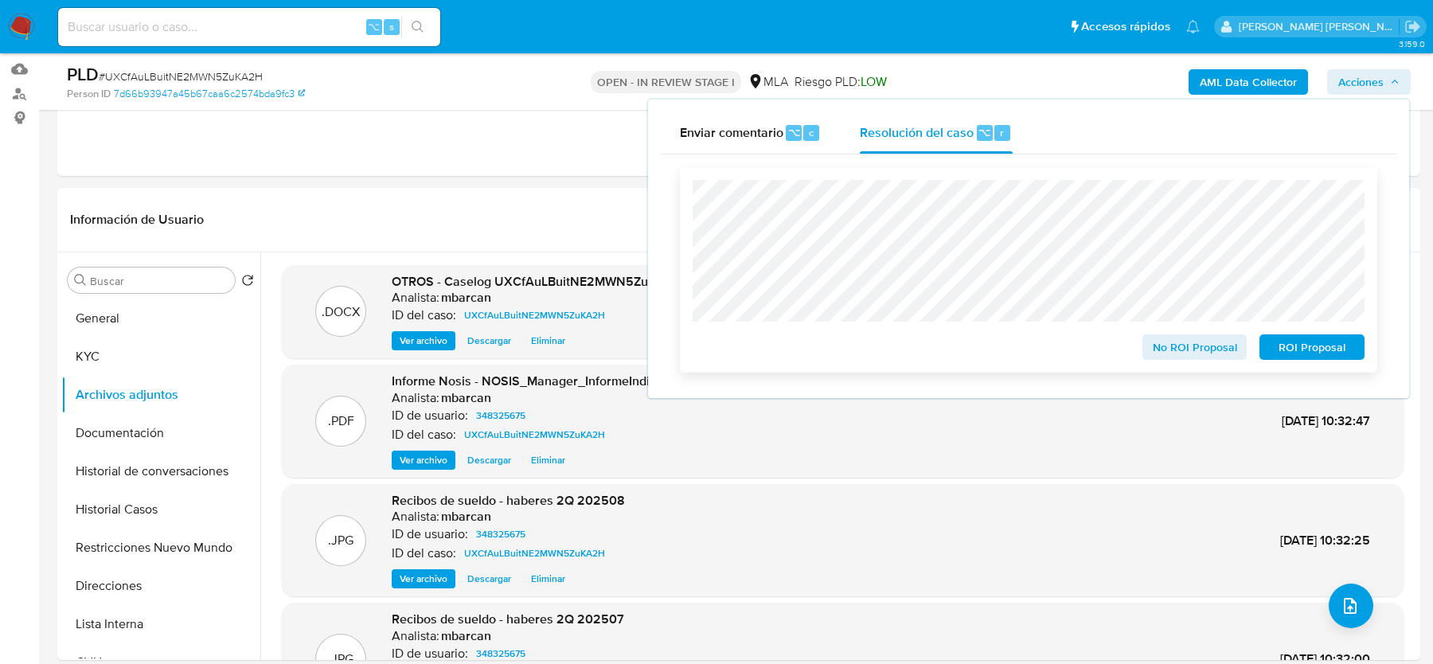
click at [1181, 350] on span "No ROI Proposal" at bounding box center [1194, 347] width 83 height 22
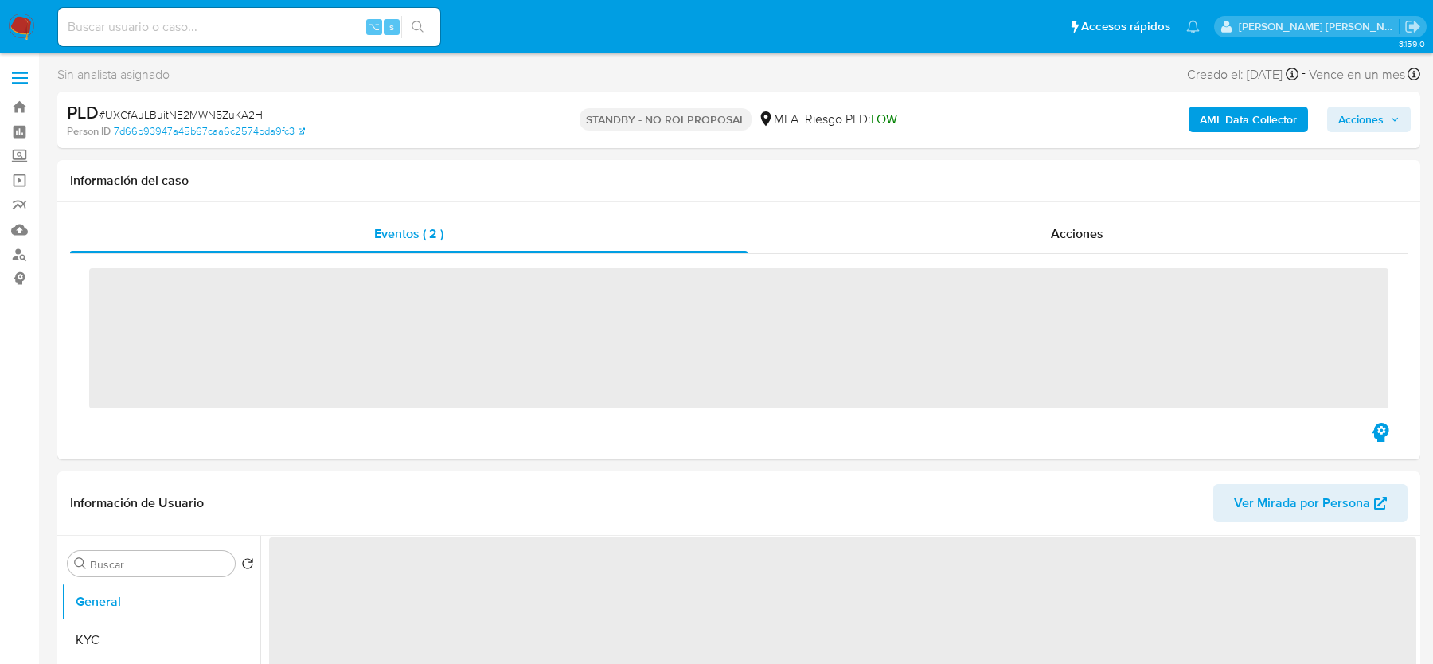
select select "10"
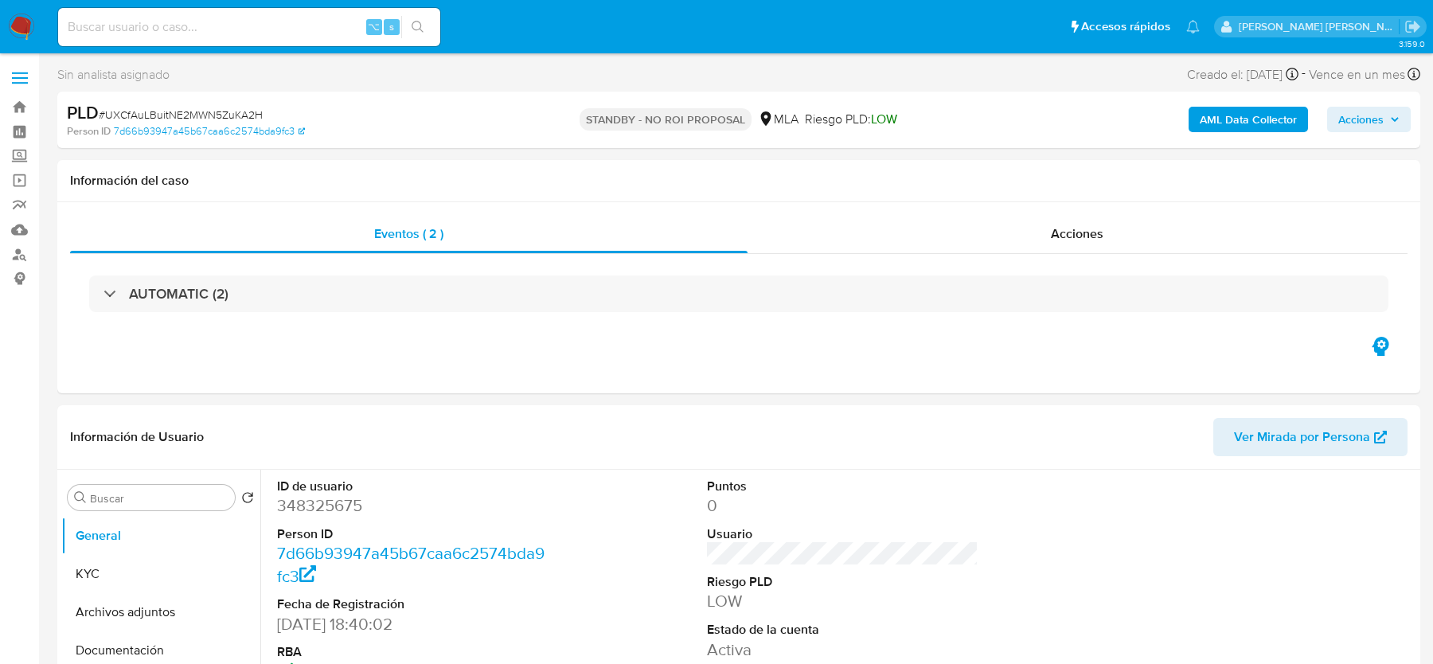
click at [25, 23] on img at bounding box center [21, 27] width 27 height 27
